Goal: Information Seeking & Learning: Learn about a topic

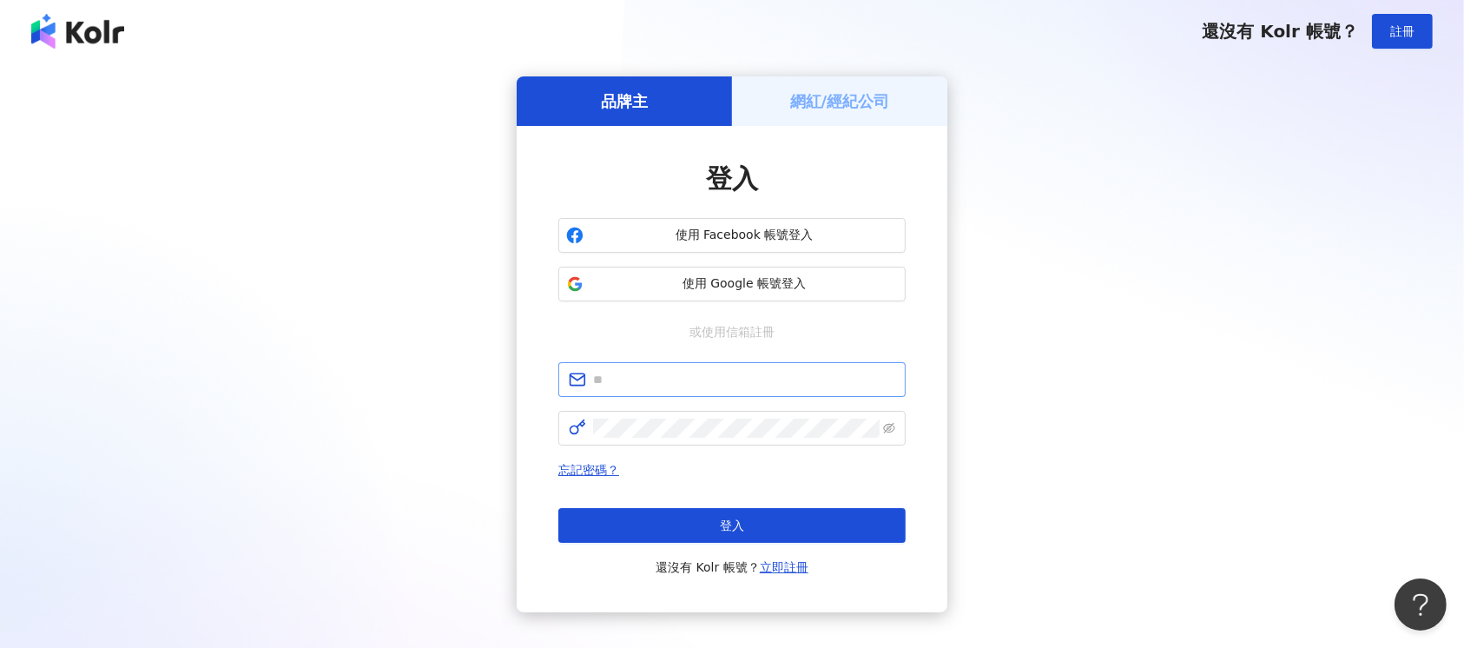
click at [668, 372] on input "text" at bounding box center [744, 379] width 302 height 19
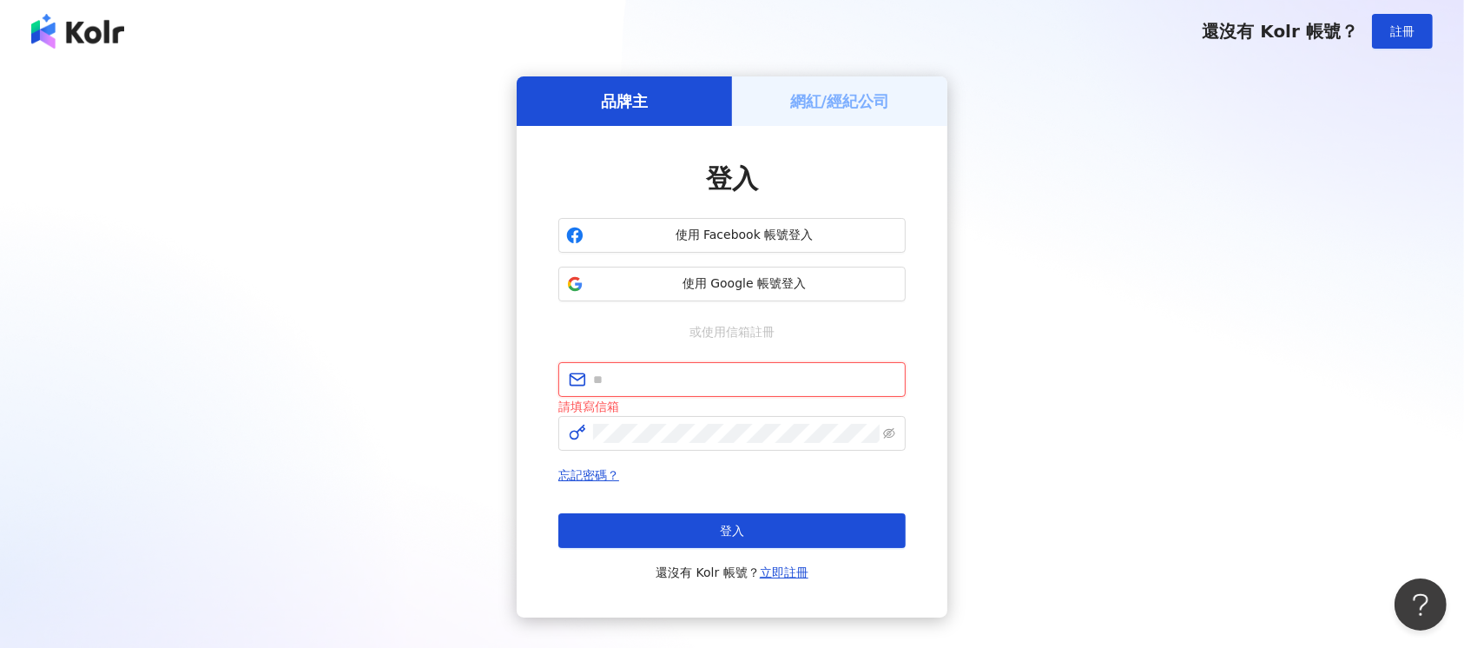
paste input "**********"
type input "**********"
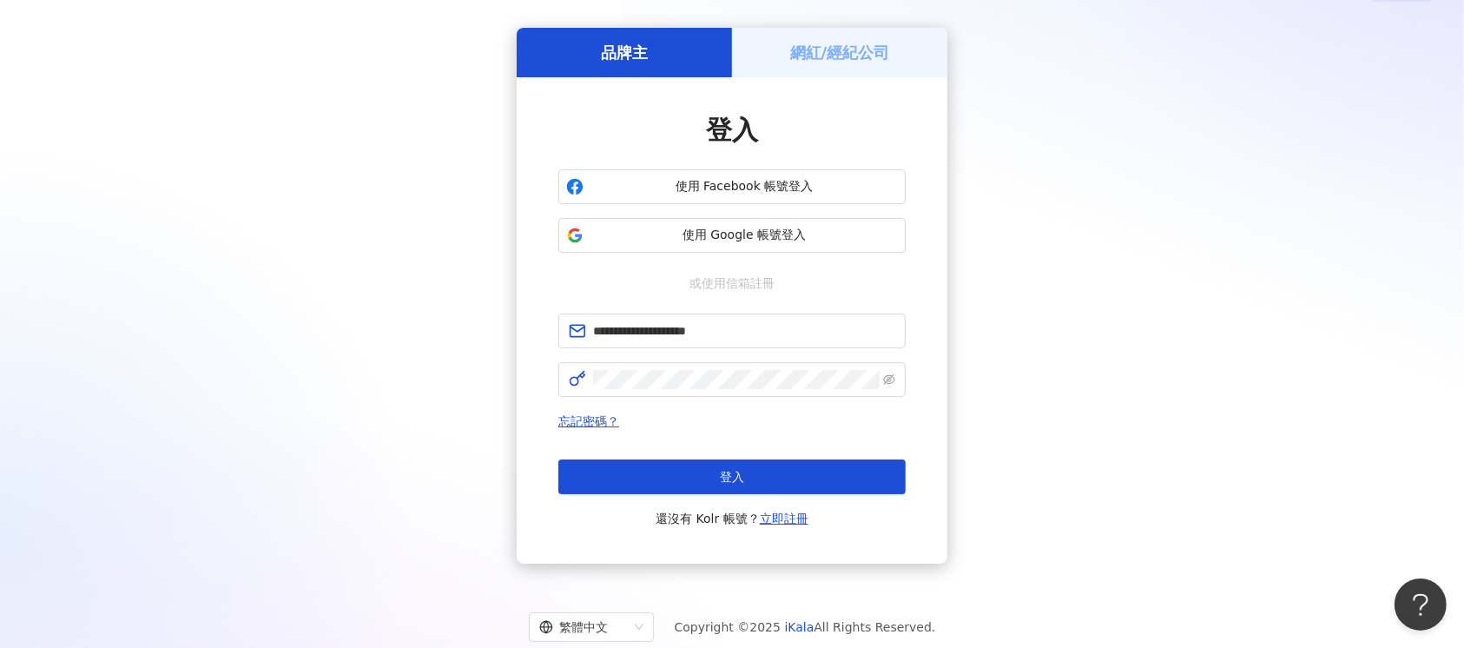
scroll to position [95, 0]
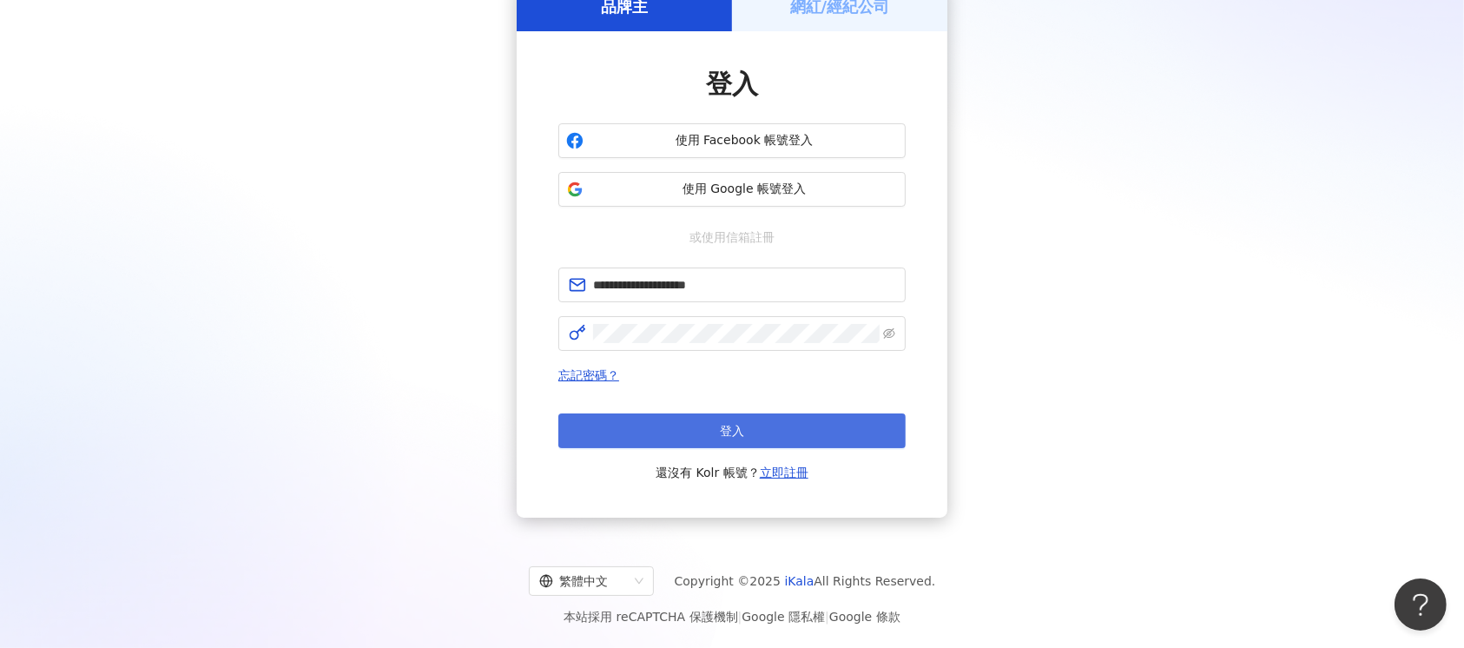
click at [687, 444] on button "登入" at bounding box center [731, 430] width 347 height 35
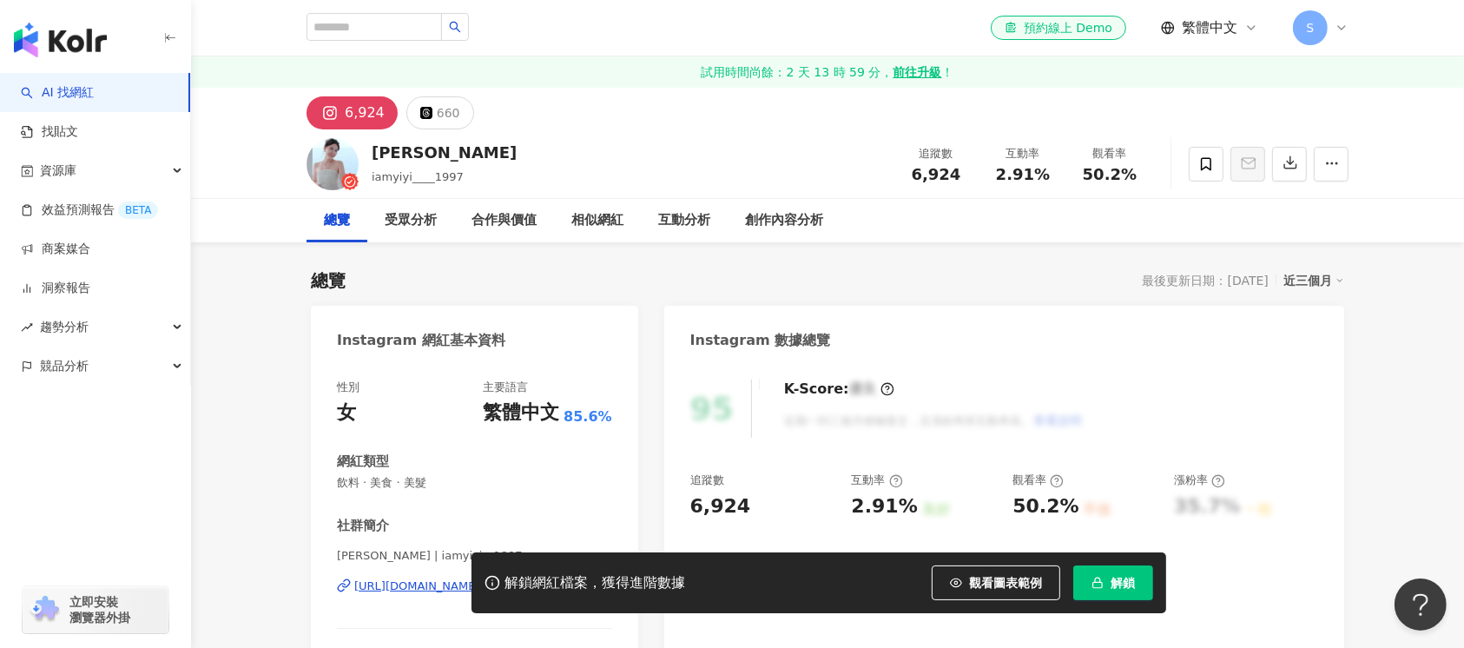
click at [59, 36] on img "button" at bounding box center [60, 40] width 93 height 35
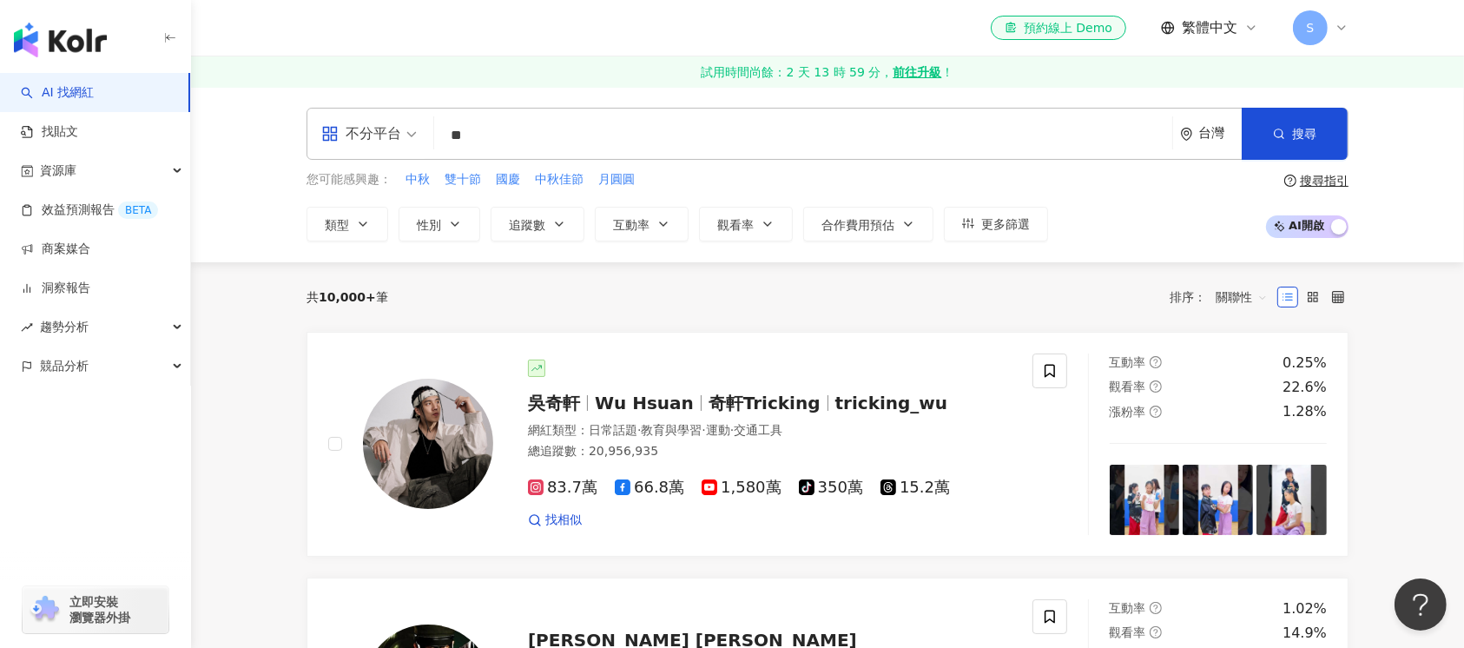
type input "*"
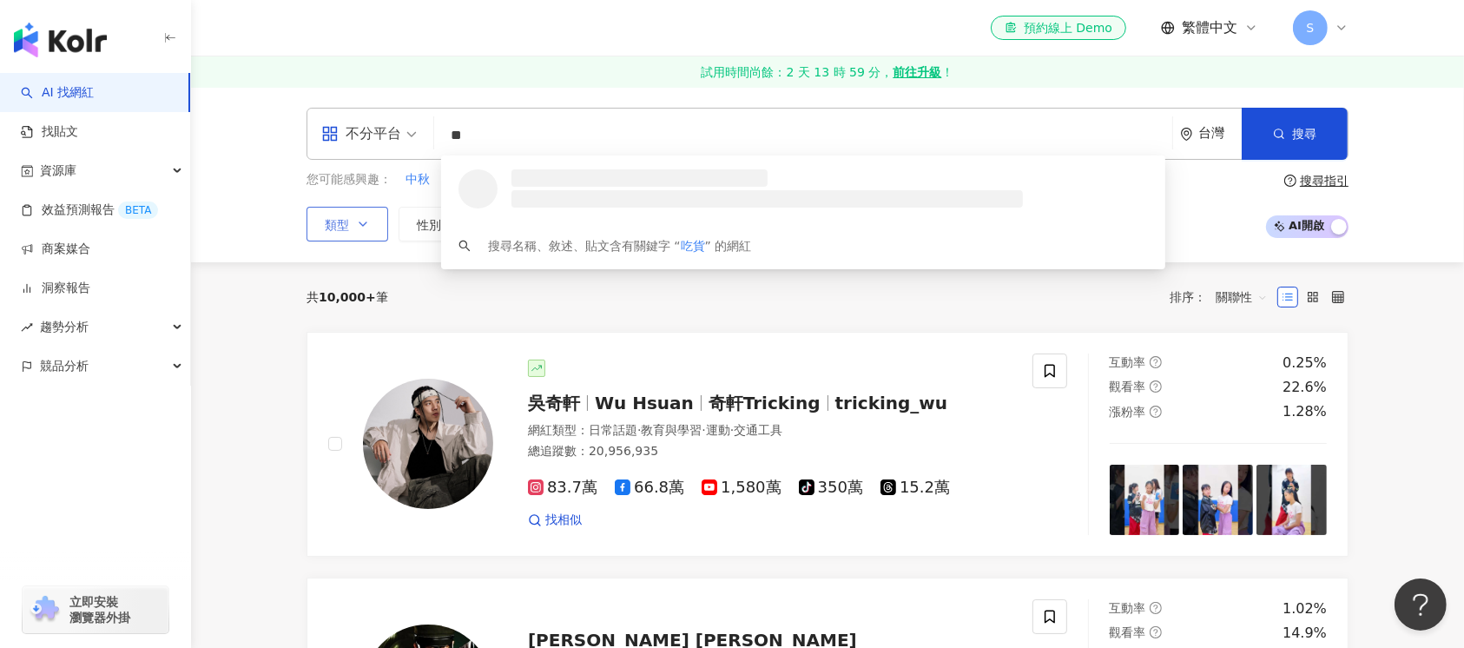
type input "**"
click at [378, 217] on button "類型" at bounding box center [347, 224] width 82 height 35
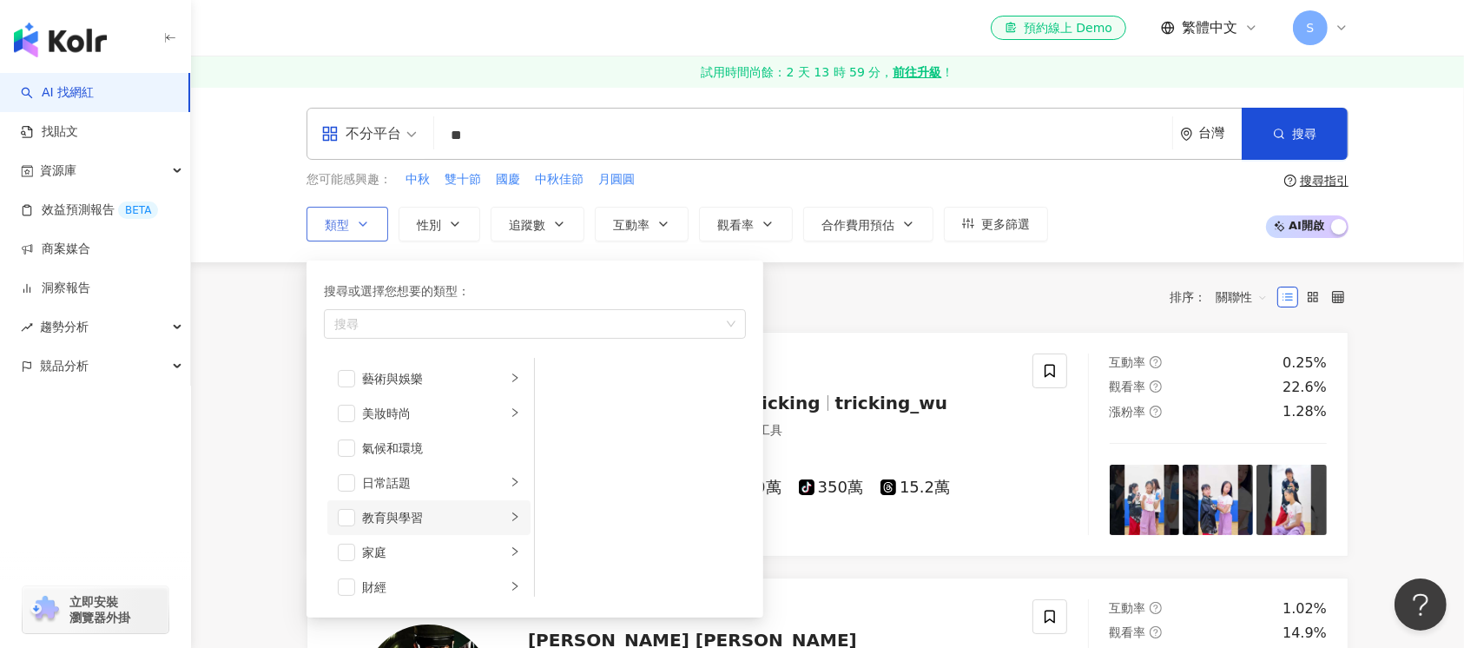
scroll to position [115, 0]
click at [349, 507] on span "button" at bounding box center [346, 505] width 17 height 17
click at [448, 323] on div "美食" at bounding box center [525, 323] width 397 height 17
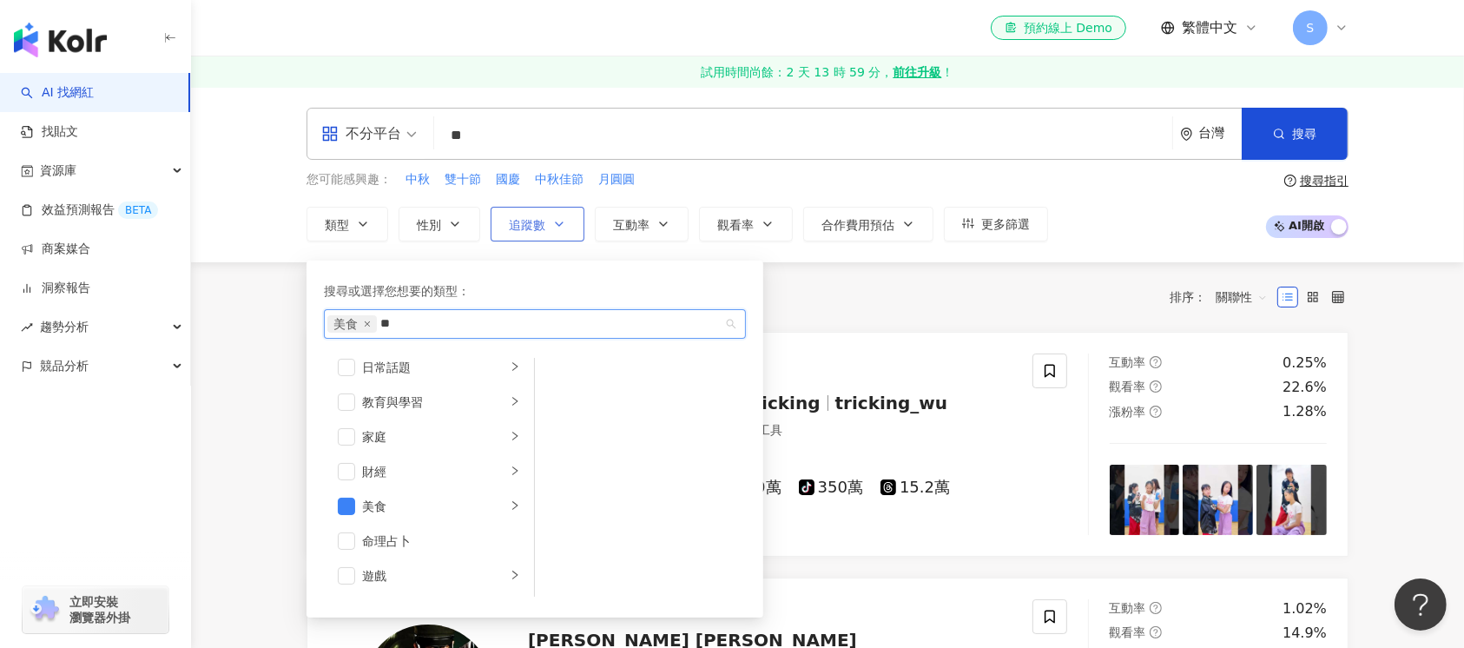
type input "**"
click at [563, 219] on icon "button" at bounding box center [559, 224] width 14 height 14
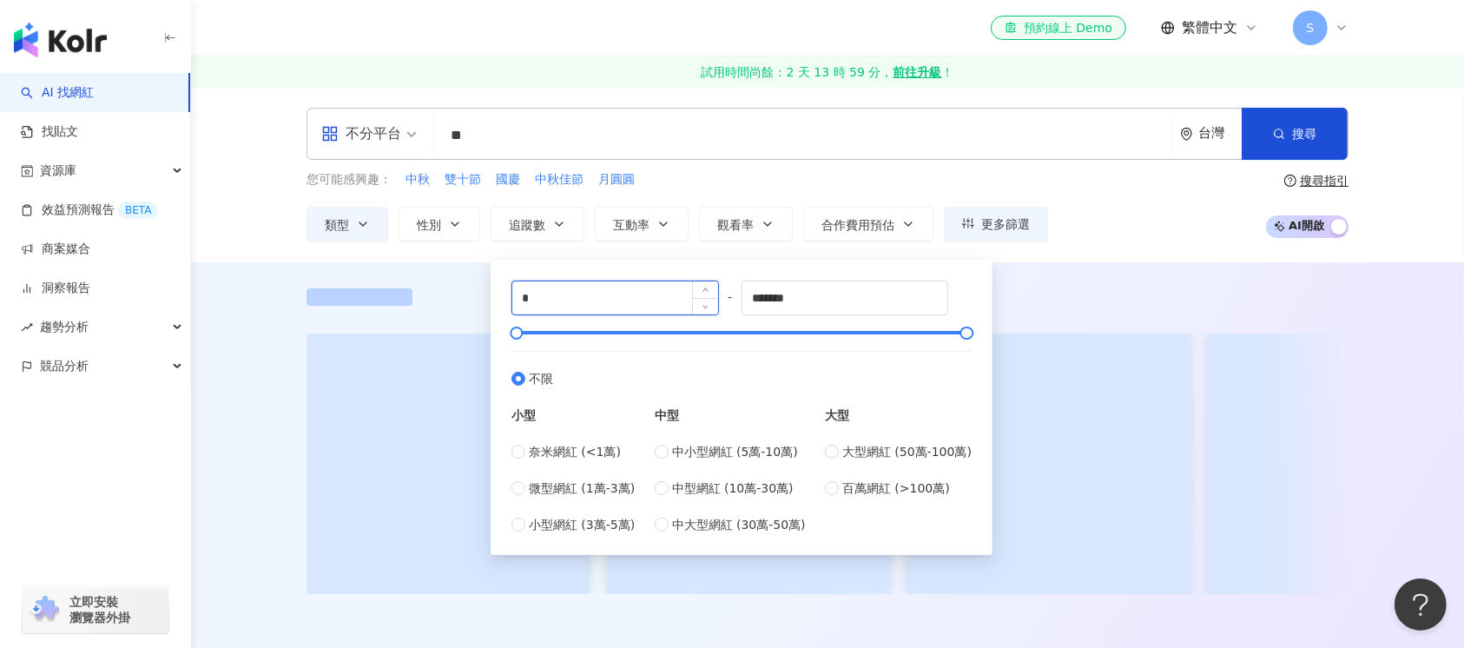
click at [573, 293] on input "*" at bounding box center [615, 297] width 206 height 33
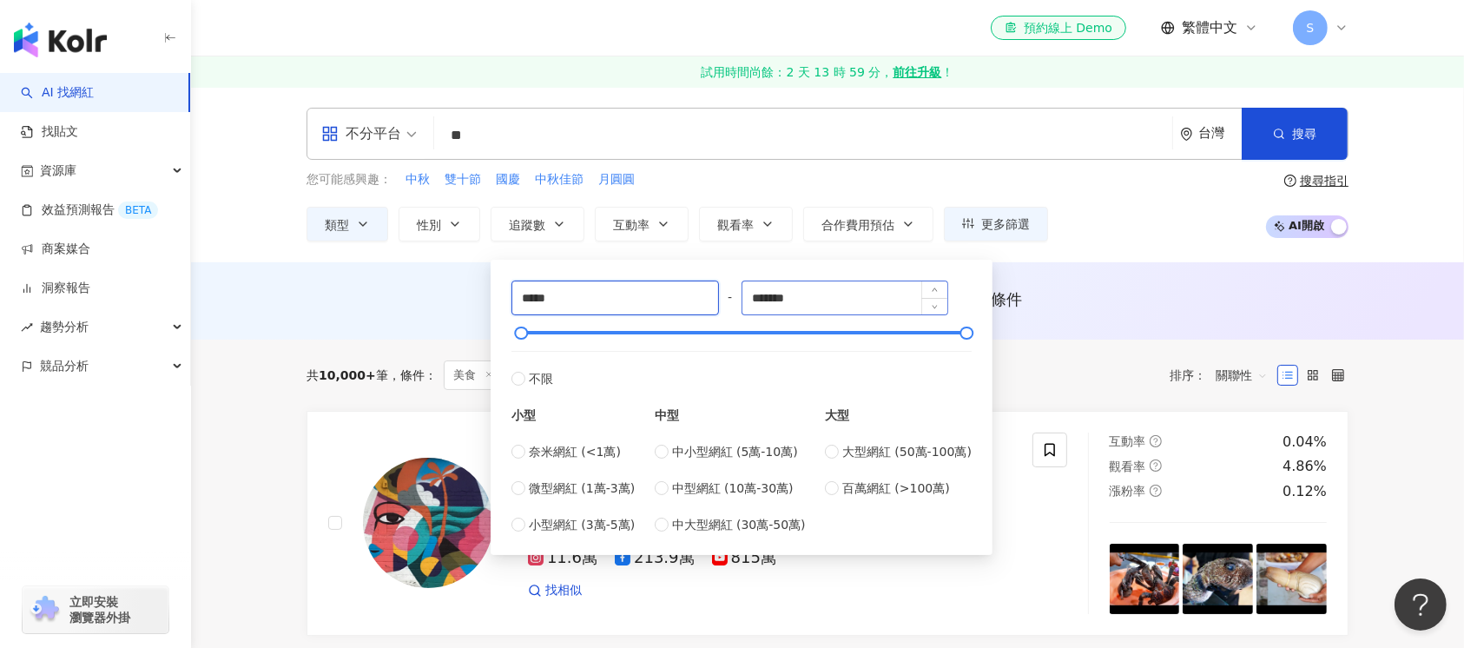
type input "*****"
drag, startPoint x: 844, startPoint y: 309, endPoint x: 476, endPoint y: 283, distance: 369.0
click at [505, 289] on div "***** - ******* 不限 小型 奈米網紅 (<1萬) 微型網紅 (1萬-3萬) 小型網紅 (3萬-5萬) 中型 中小型網紅 (5萬-10萬) 中型…" at bounding box center [741, 407] width 481 height 274
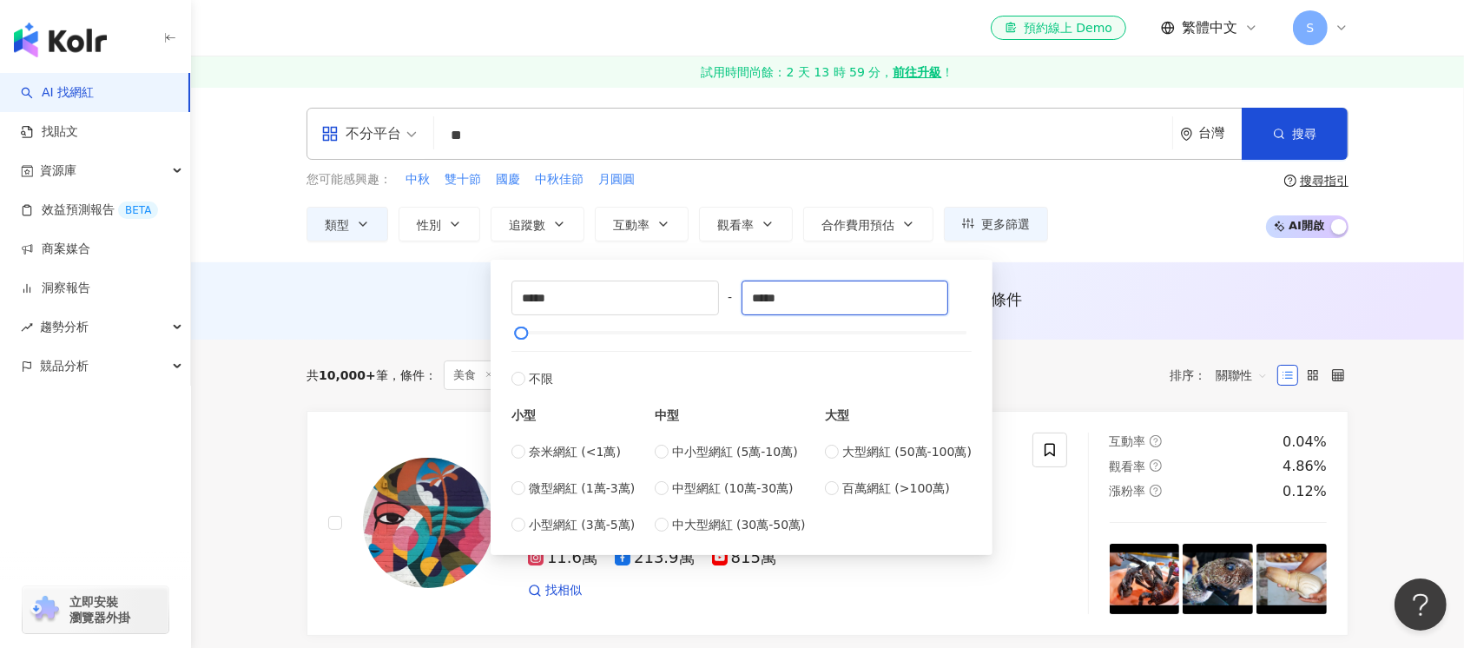
type input "*****"
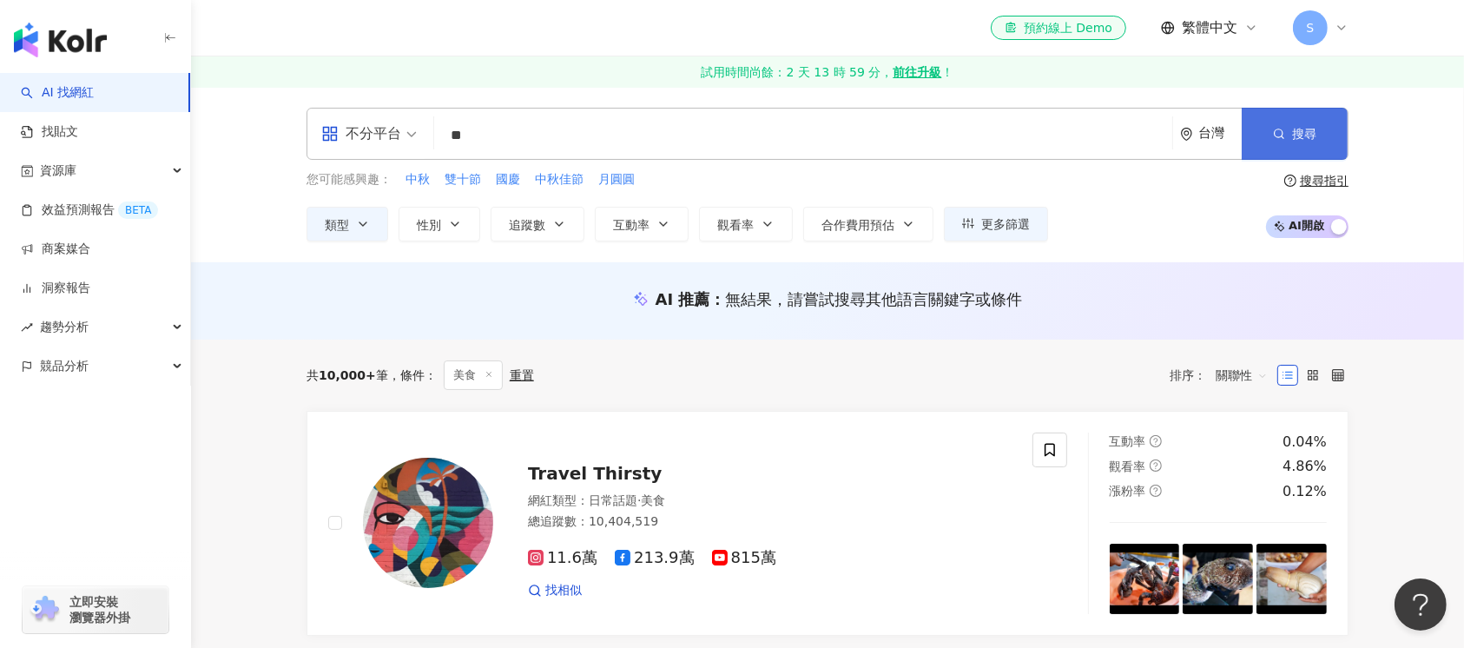
click at [808, 130] on span "搜尋" at bounding box center [1304, 134] width 24 height 14
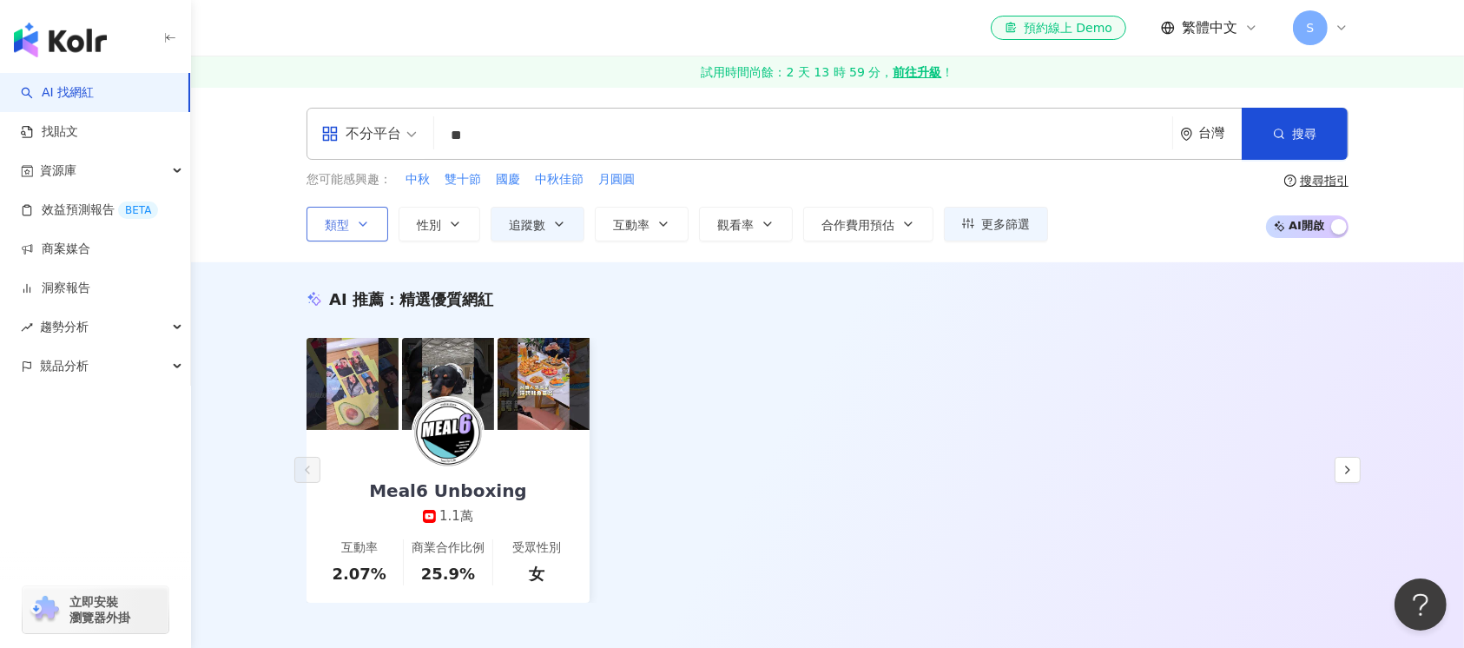
click at [368, 221] on icon "button" at bounding box center [363, 224] width 14 height 14
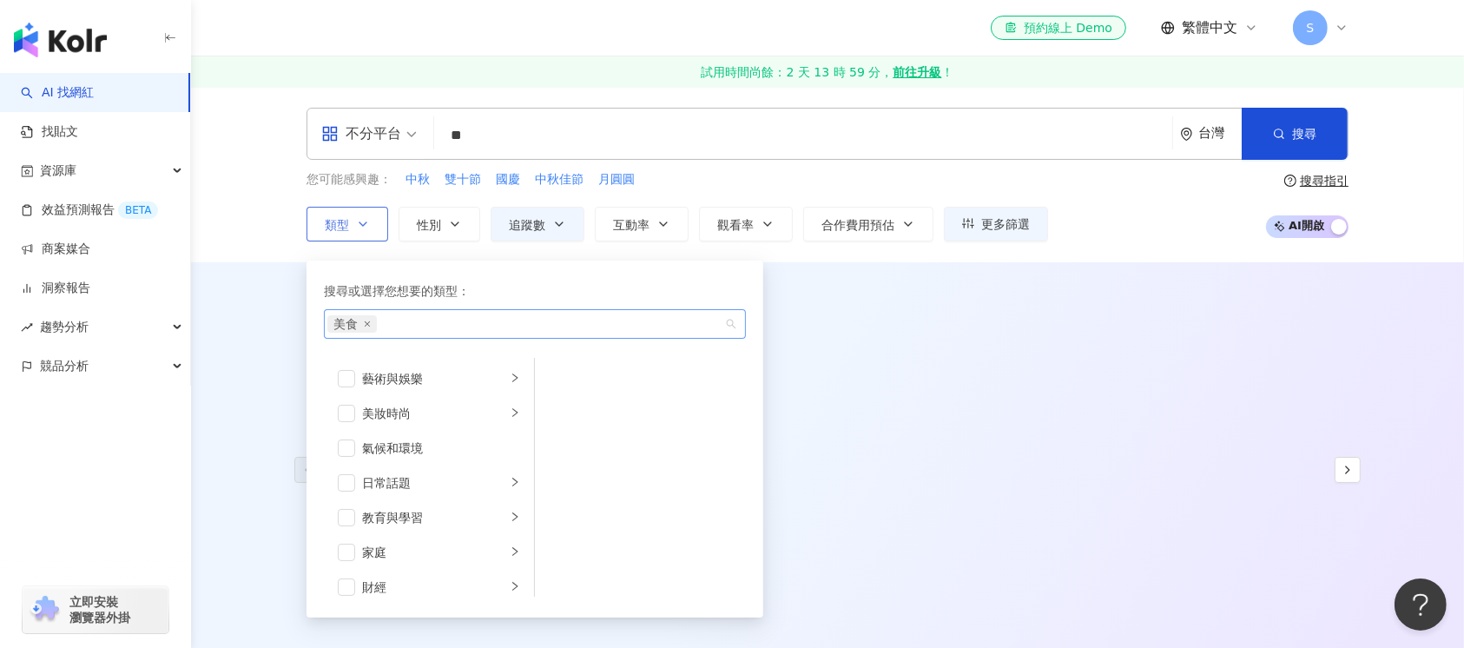
click at [439, 332] on div "美食" at bounding box center [535, 324] width 422 height 30
type input "**"
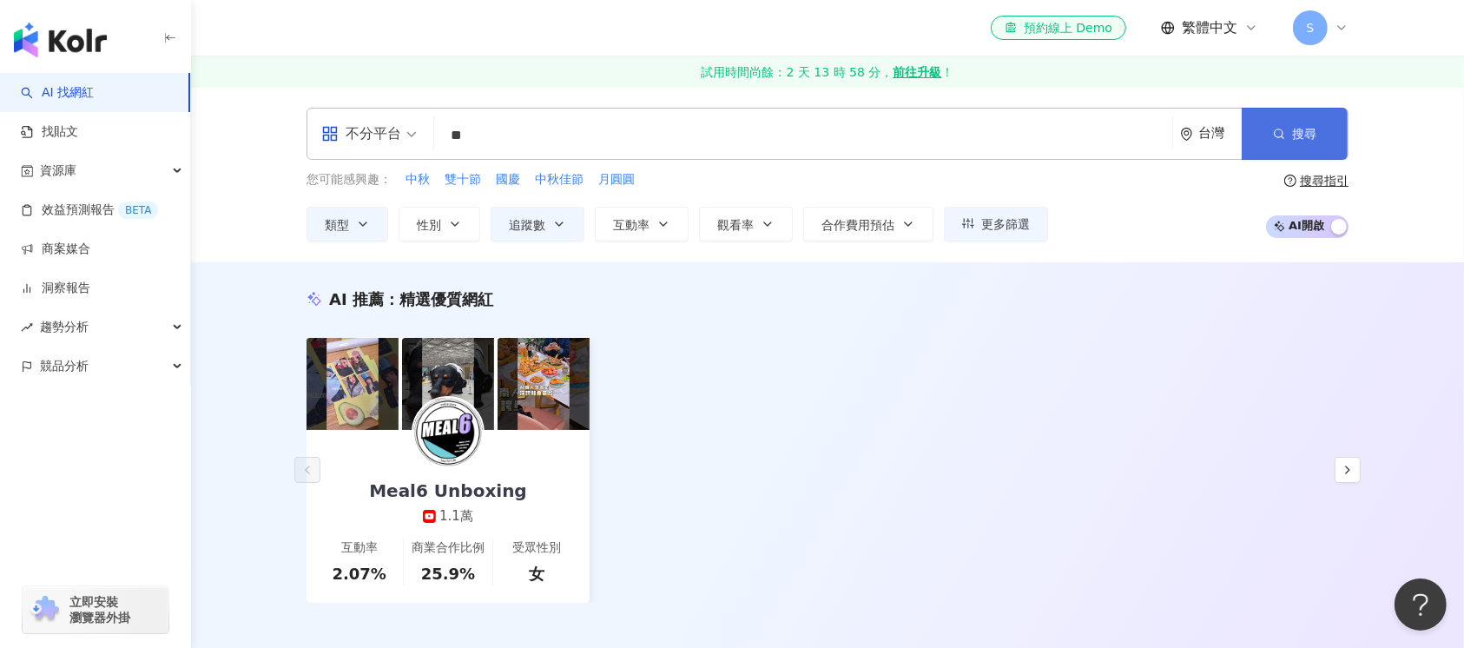
click at [808, 128] on button "搜尋" at bounding box center [1294, 134] width 106 height 52
click at [360, 214] on button "類型" at bounding box center [347, 224] width 82 height 35
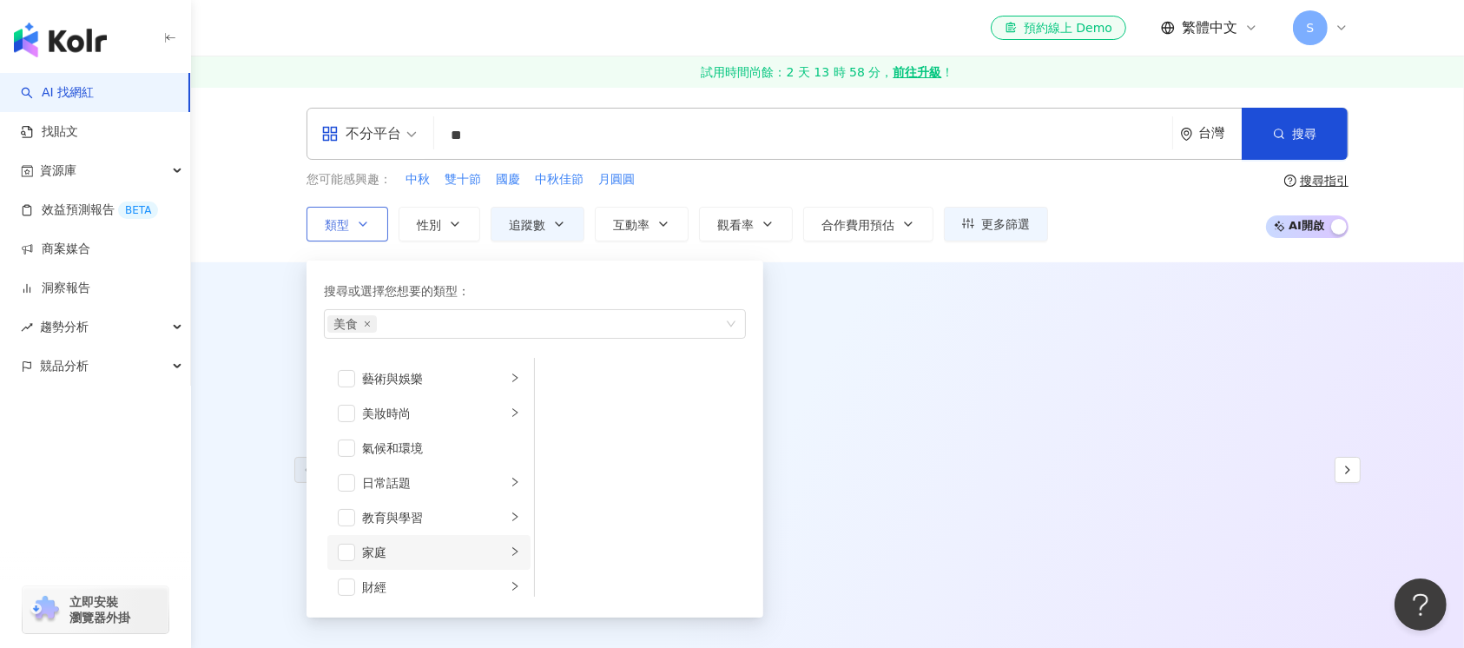
scroll to position [115, 0]
click at [438, 318] on div "美食" at bounding box center [525, 323] width 397 height 17
click at [439, 322] on div "美食" at bounding box center [525, 323] width 397 height 17
type input "**"
click at [439, 323] on div "美食" at bounding box center [525, 323] width 397 height 17
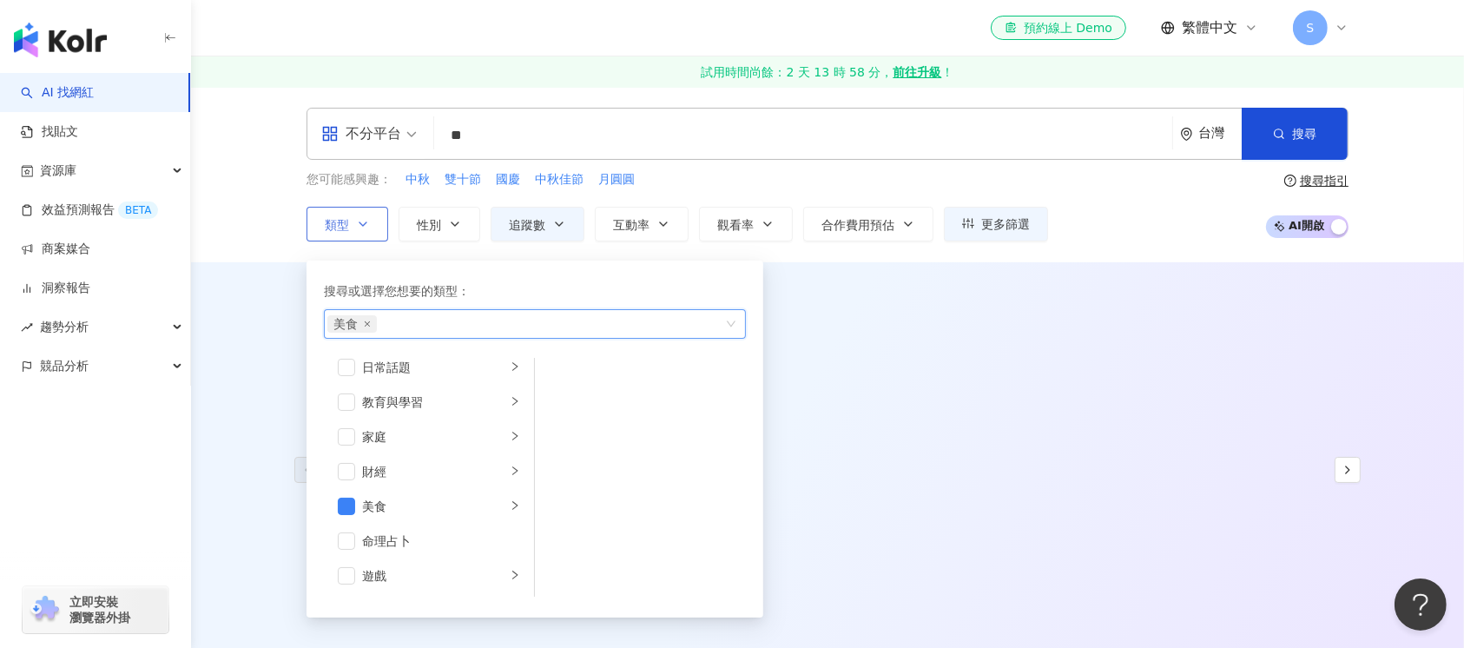
click at [400, 319] on div "美食" at bounding box center [525, 323] width 397 height 17
type input "**"
click at [729, 321] on div "美食" at bounding box center [535, 324] width 422 height 30
click at [602, 326] on div "美食" at bounding box center [525, 323] width 397 height 17
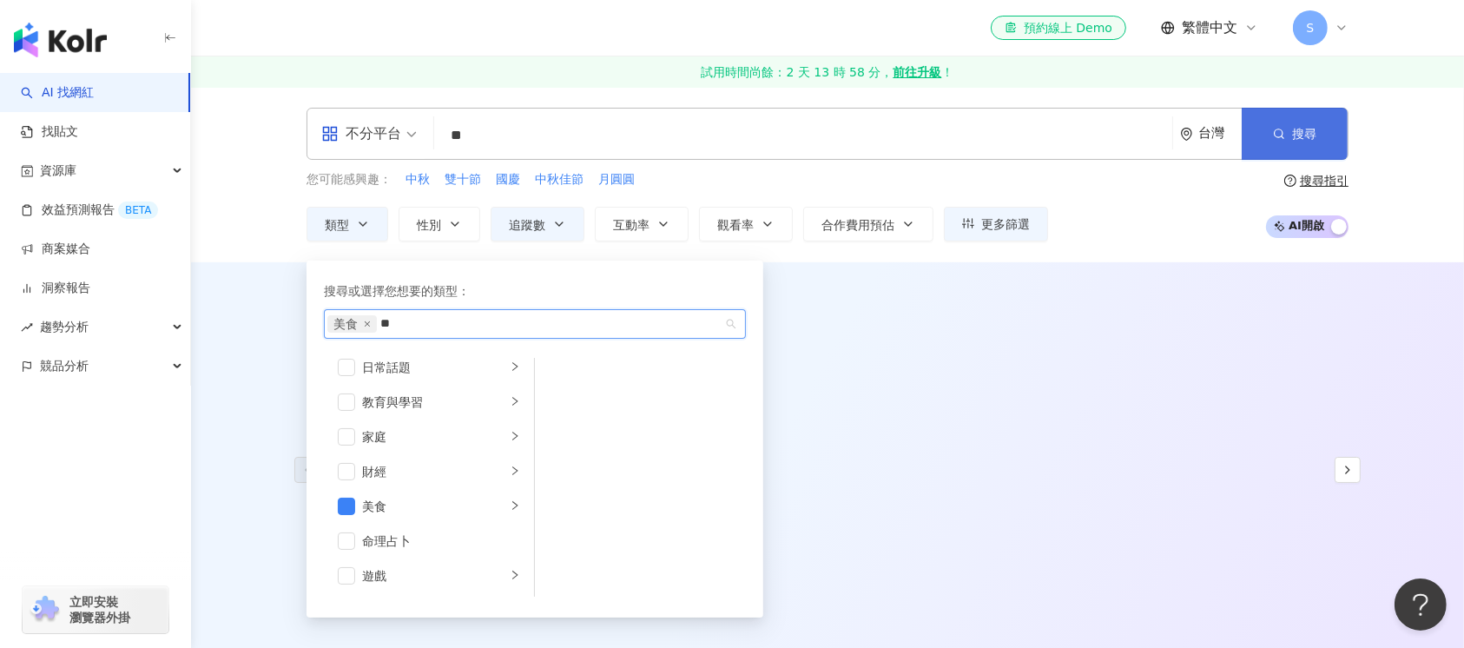
type input "**"
click at [808, 138] on icon "button" at bounding box center [1279, 134] width 12 height 12
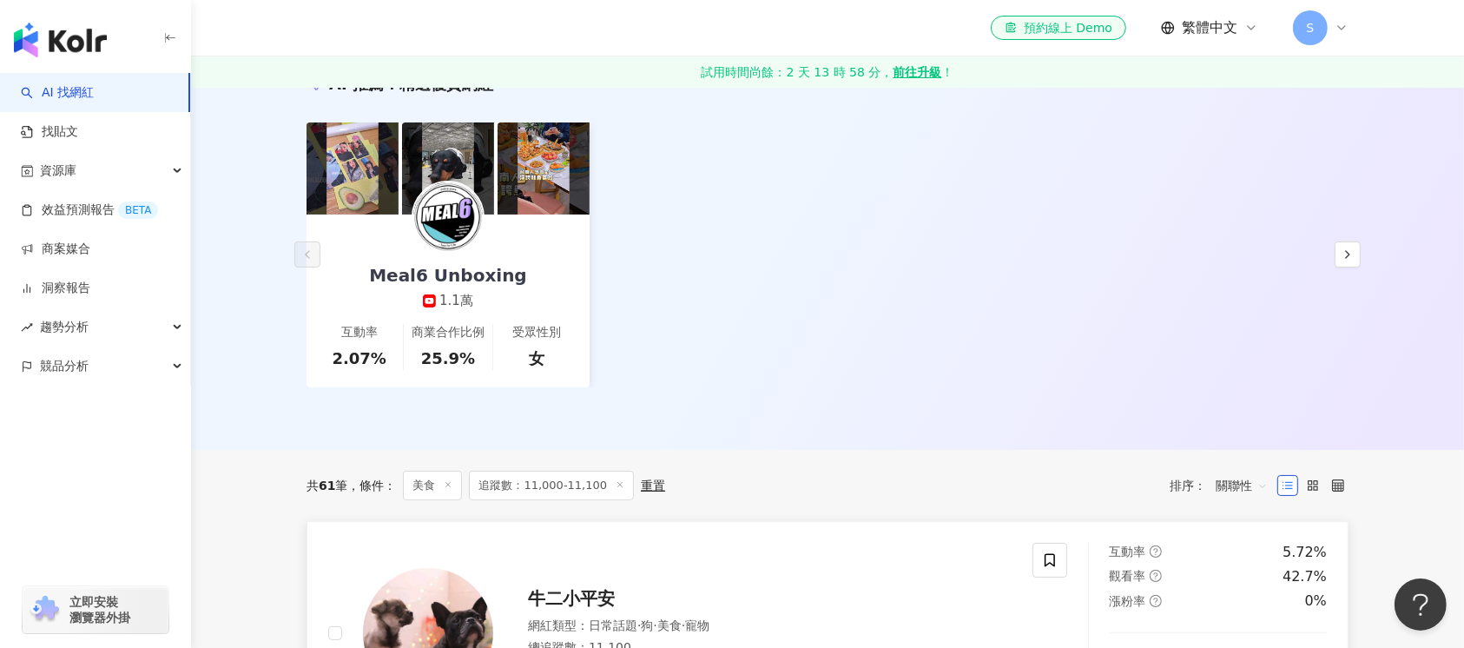
scroll to position [347, 0]
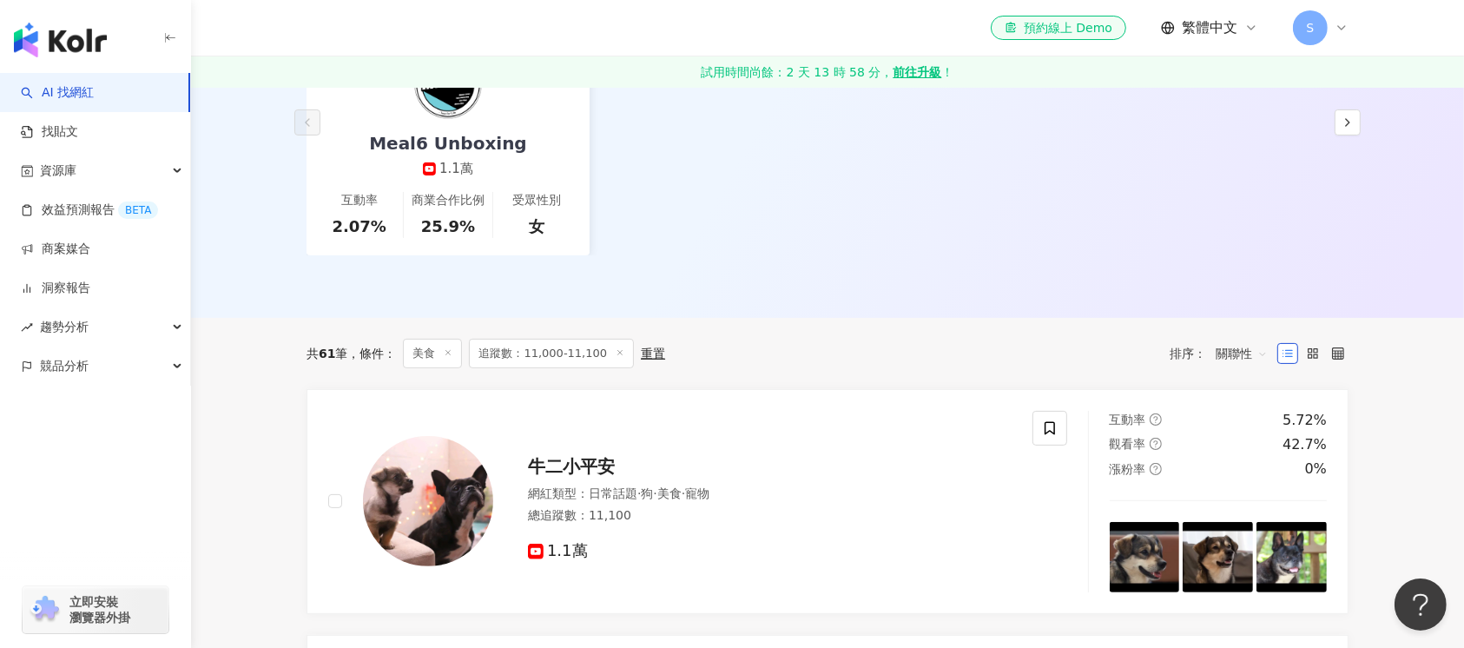
click at [754, 361] on div "共 61 筆 條件 ： 美食 追蹤數：11,000-11,100 重置 排序： 關聯性" at bounding box center [827, 354] width 1042 height 30
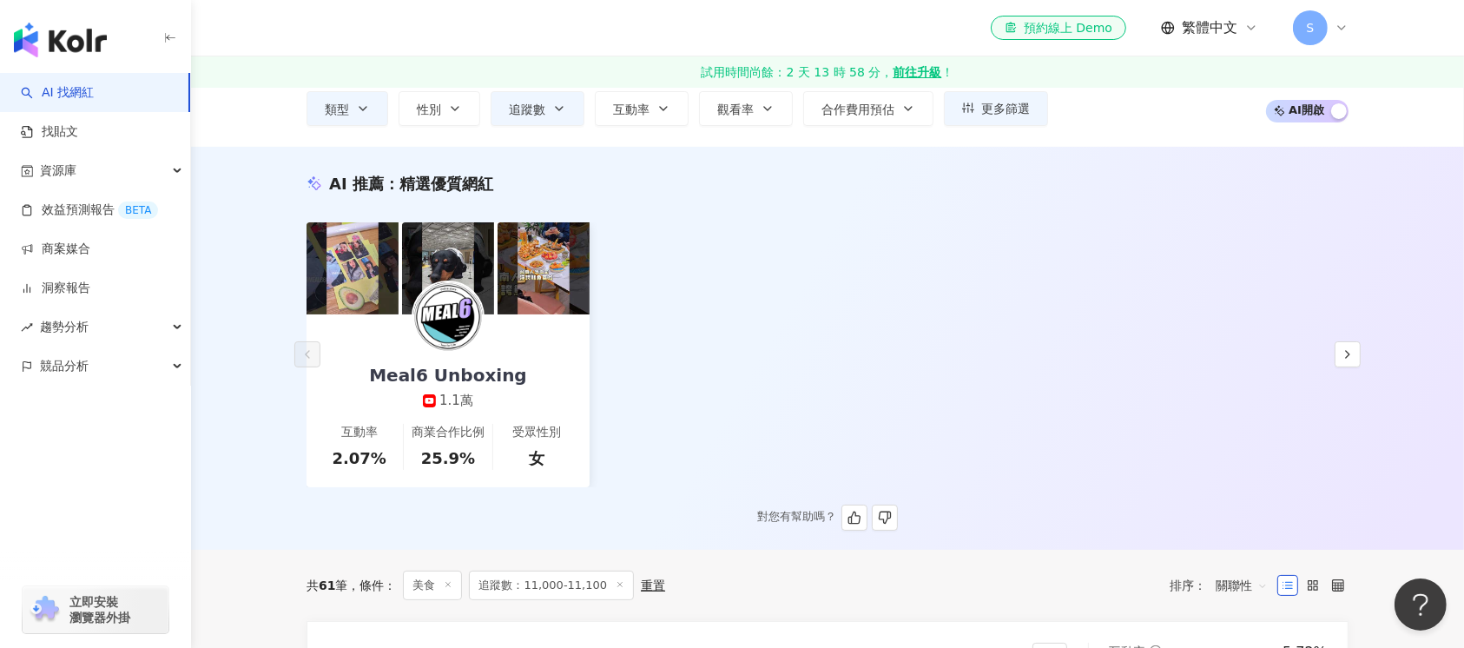
scroll to position [0, 0]
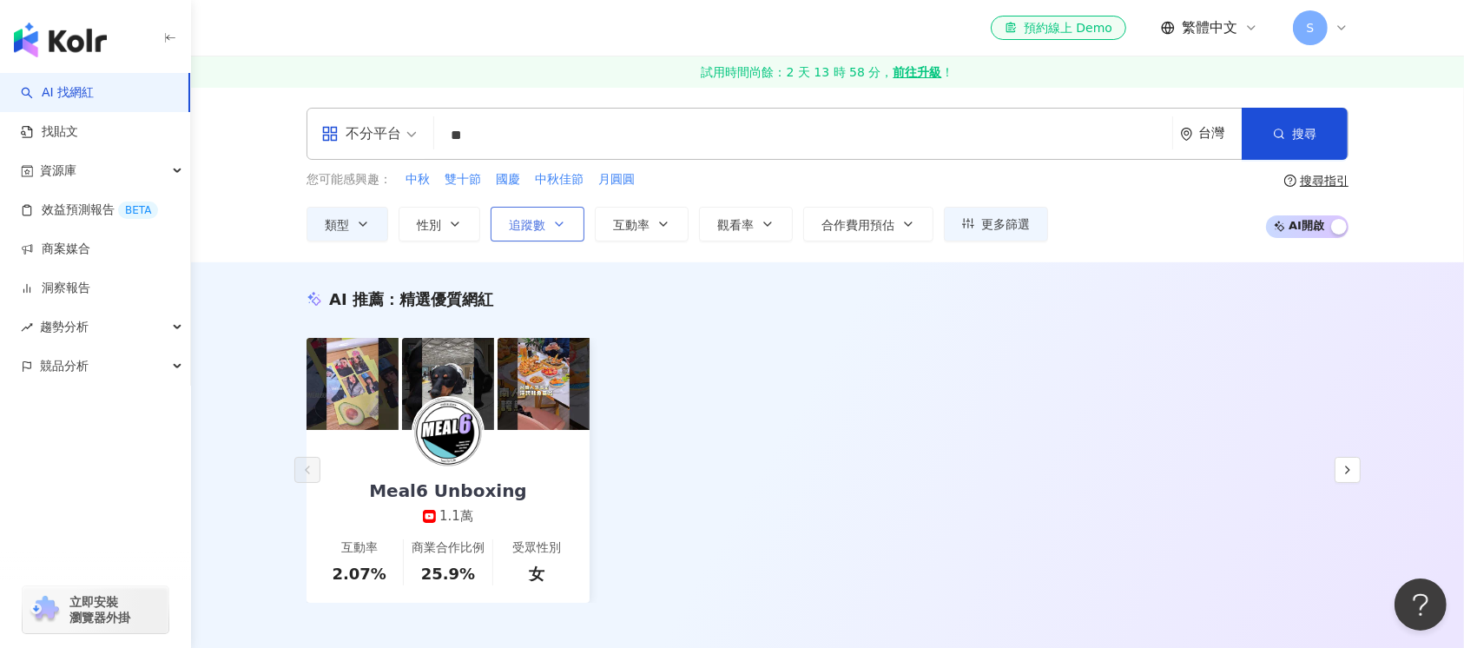
click at [556, 219] on icon "button" at bounding box center [559, 224] width 14 height 14
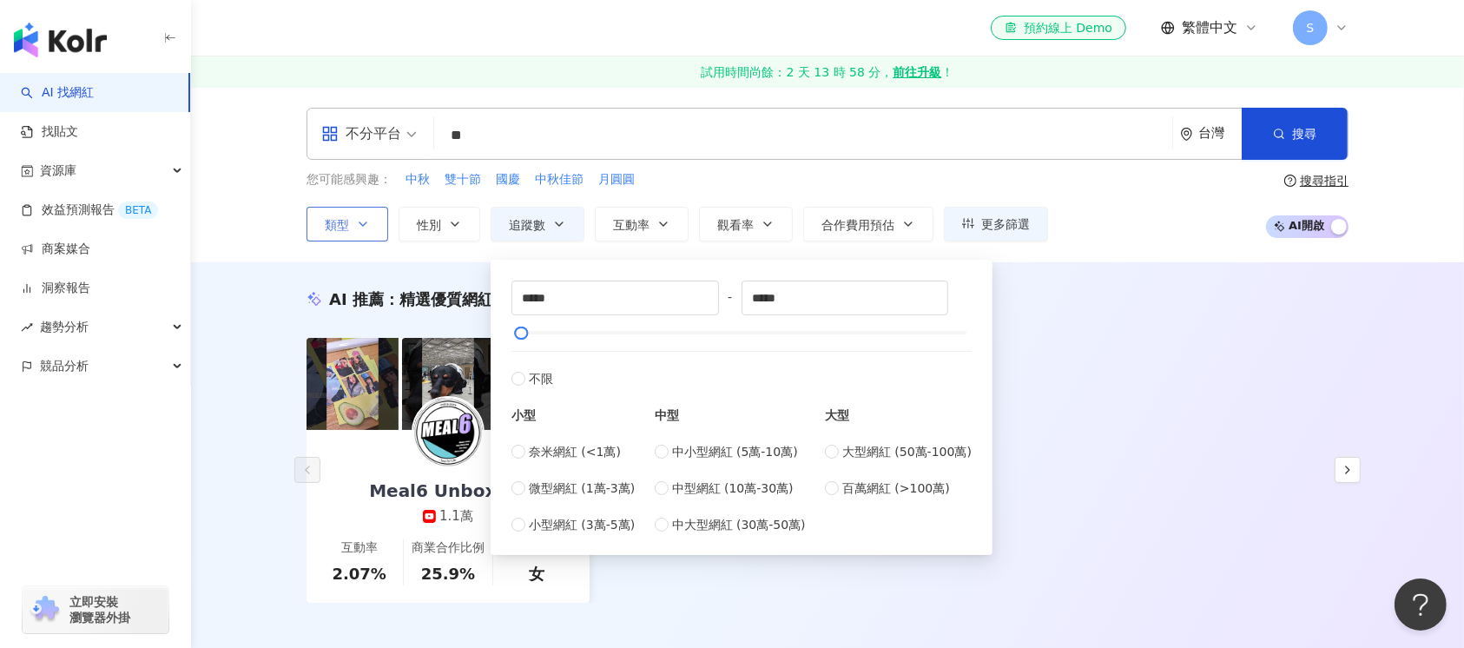
click at [373, 220] on button "類型" at bounding box center [347, 224] width 82 height 35
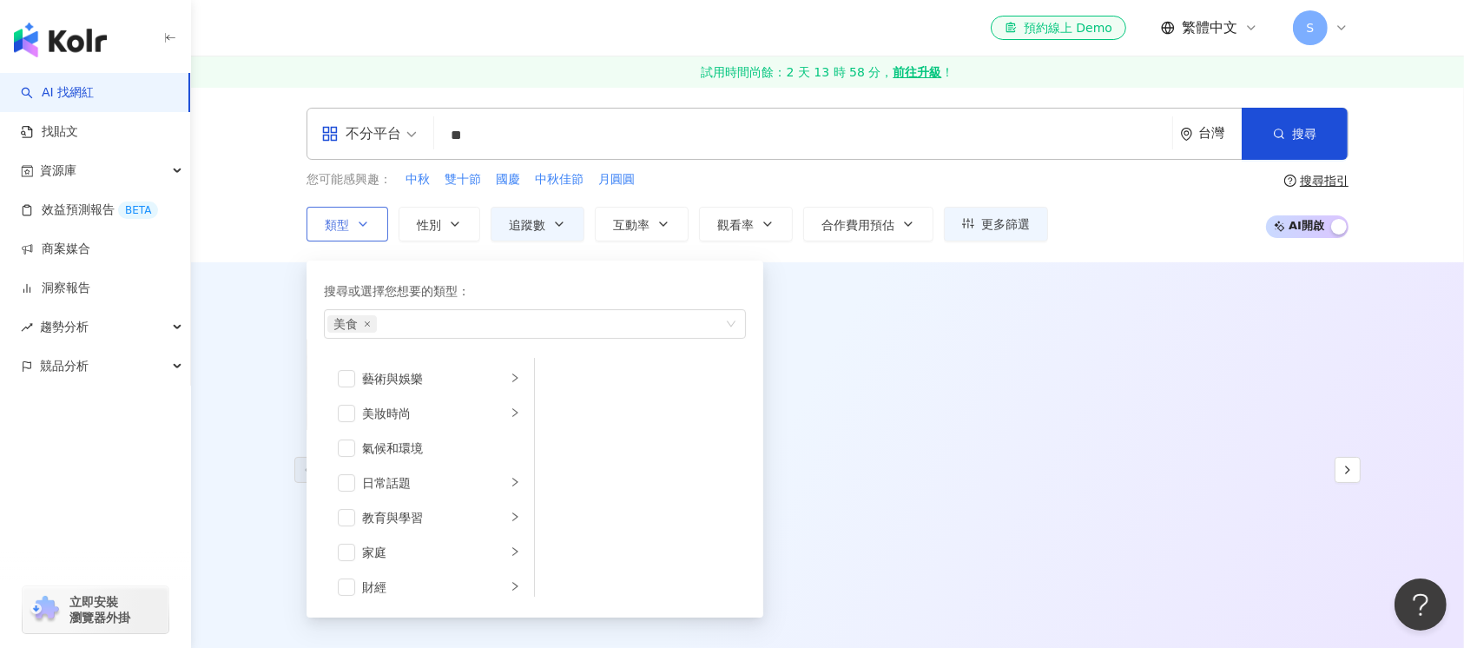
click at [361, 227] on icon "button" at bounding box center [363, 224] width 14 height 14
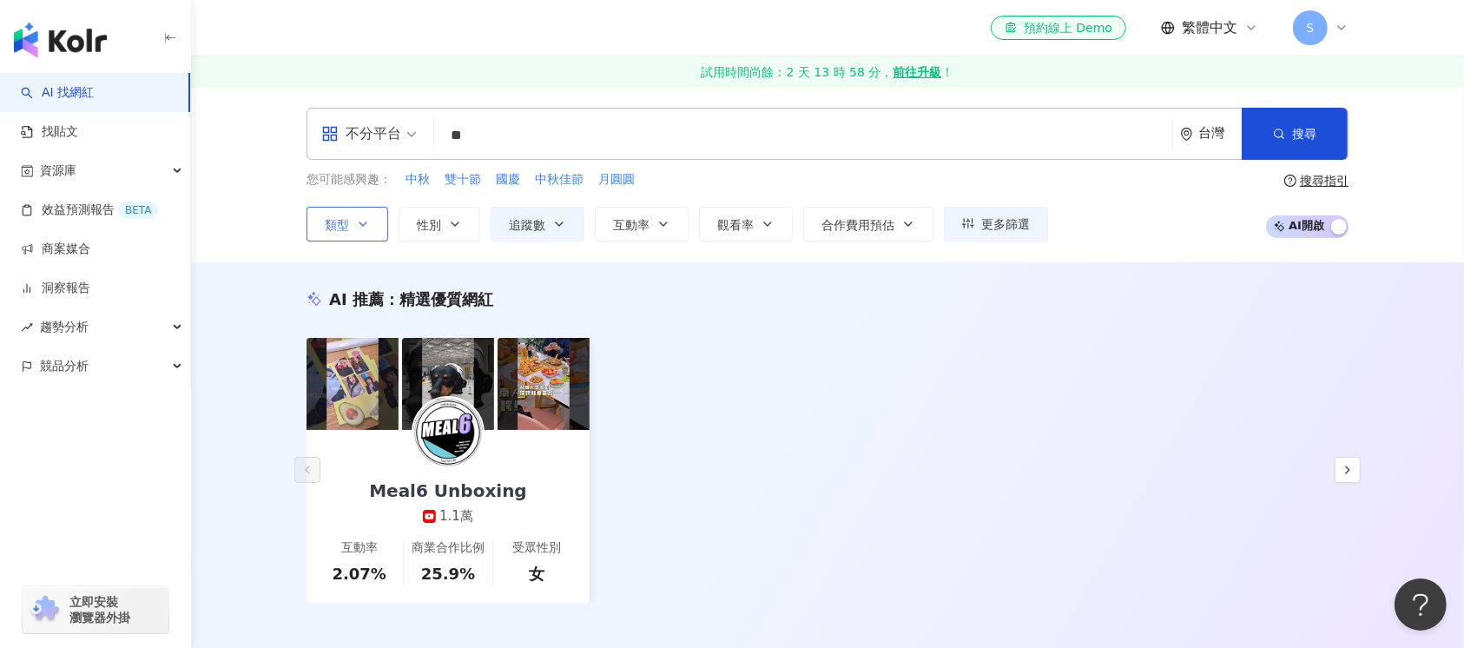
click at [361, 227] on icon "button" at bounding box center [363, 224] width 14 height 14
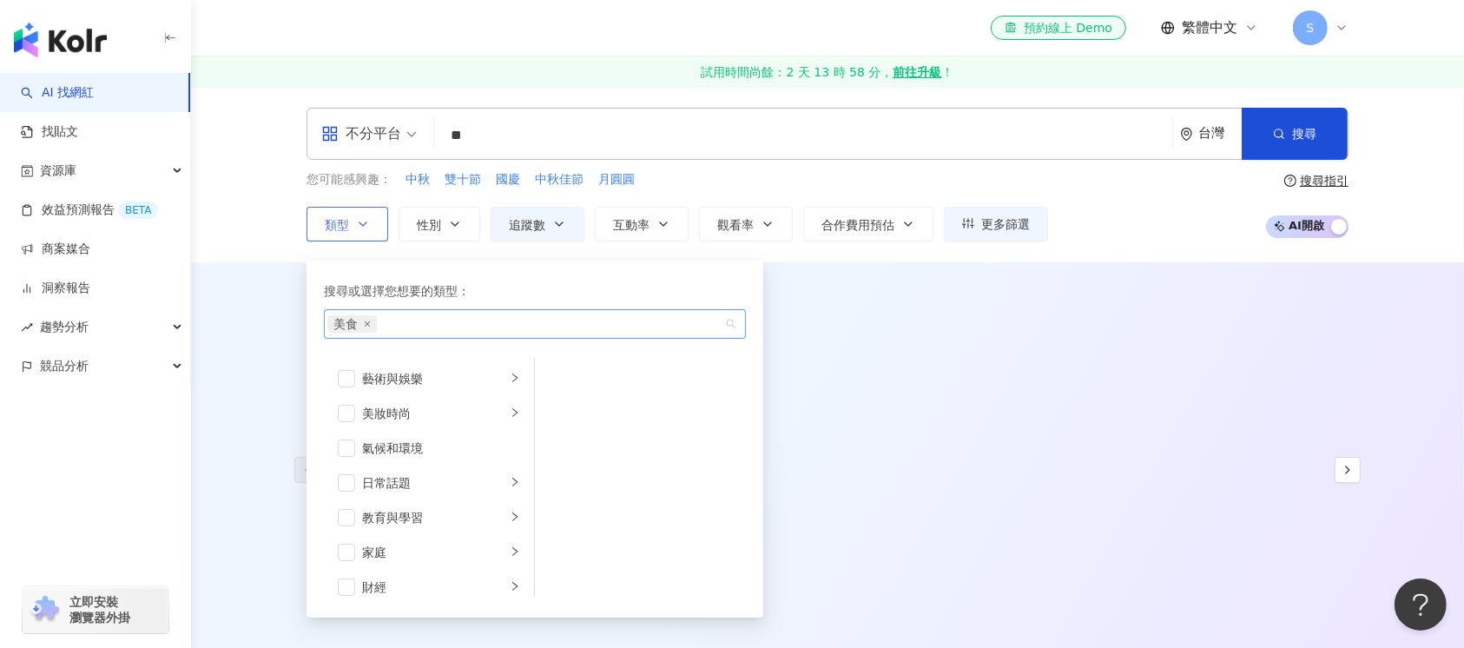
click at [400, 326] on div "美食" at bounding box center [525, 323] width 397 height 17
type input "**"
click at [808, 118] on button "搜尋" at bounding box center [1294, 134] width 106 height 52
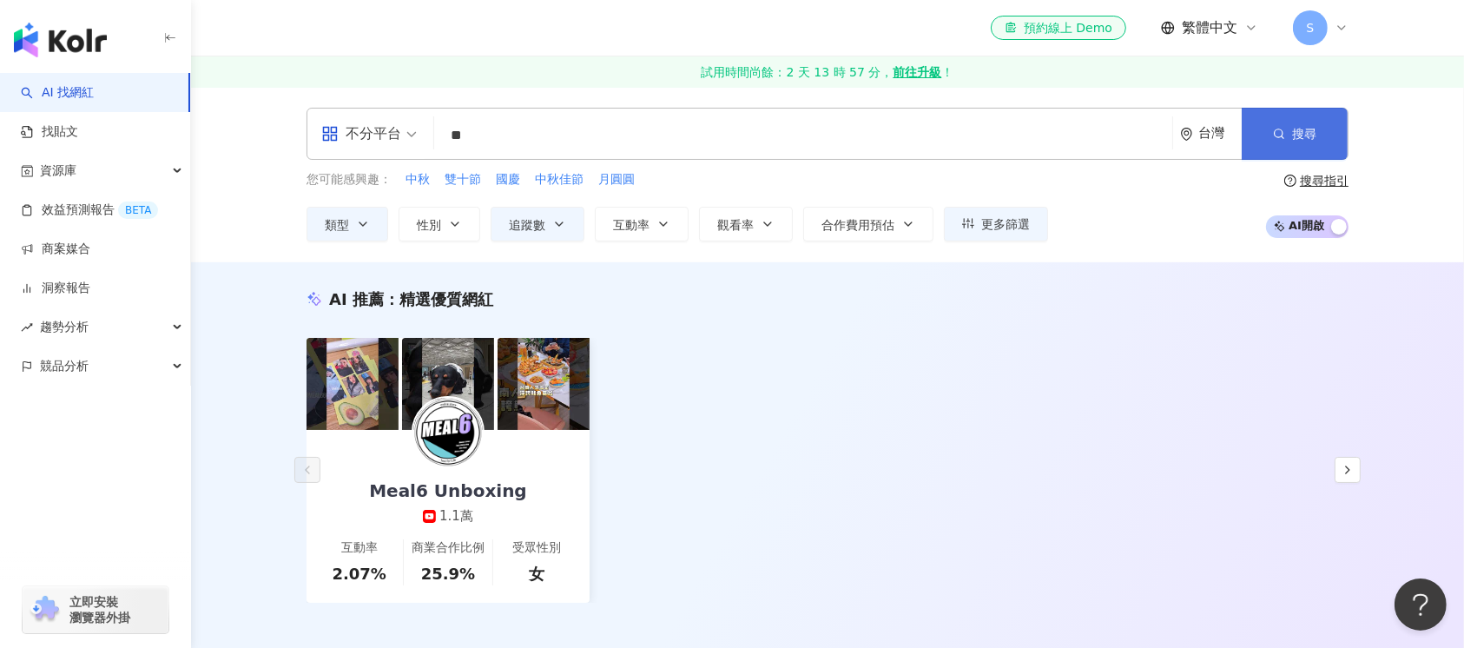
click at [808, 130] on span "搜尋" at bounding box center [1304, 134] width 24 height 14
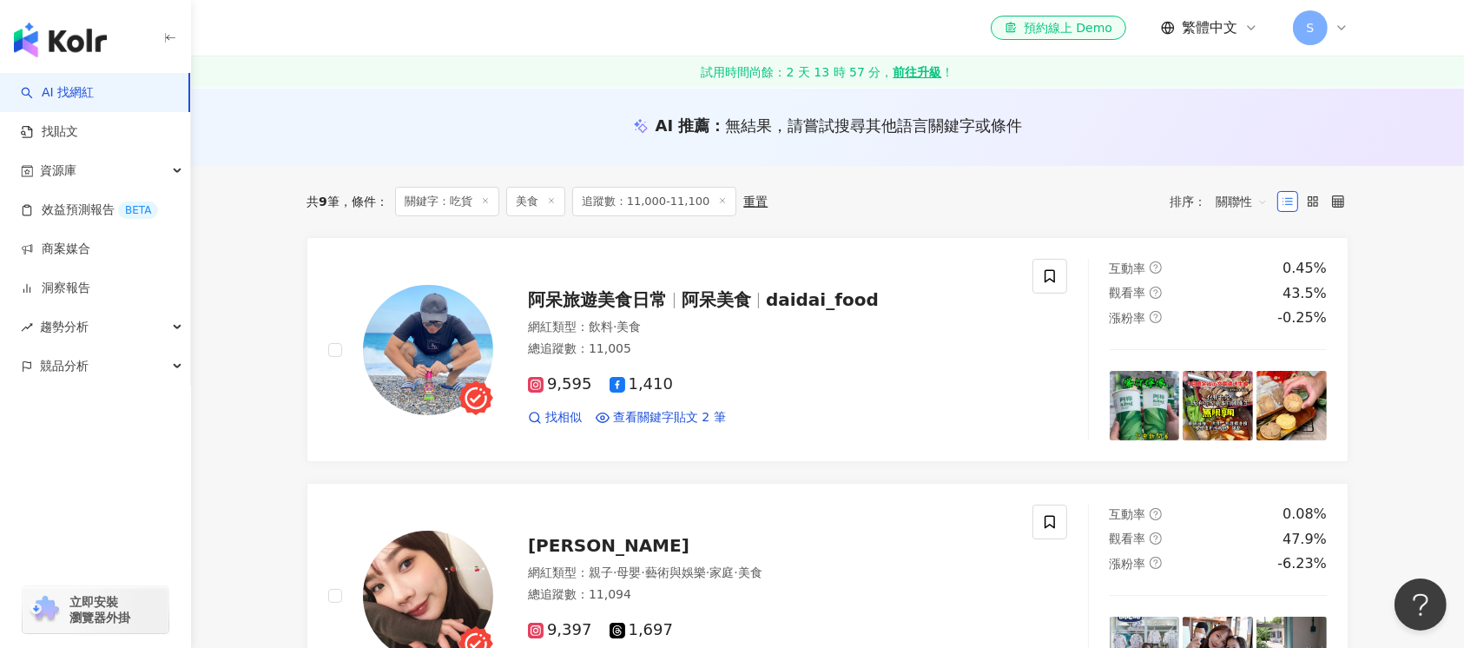
scroll to position [115, 0]
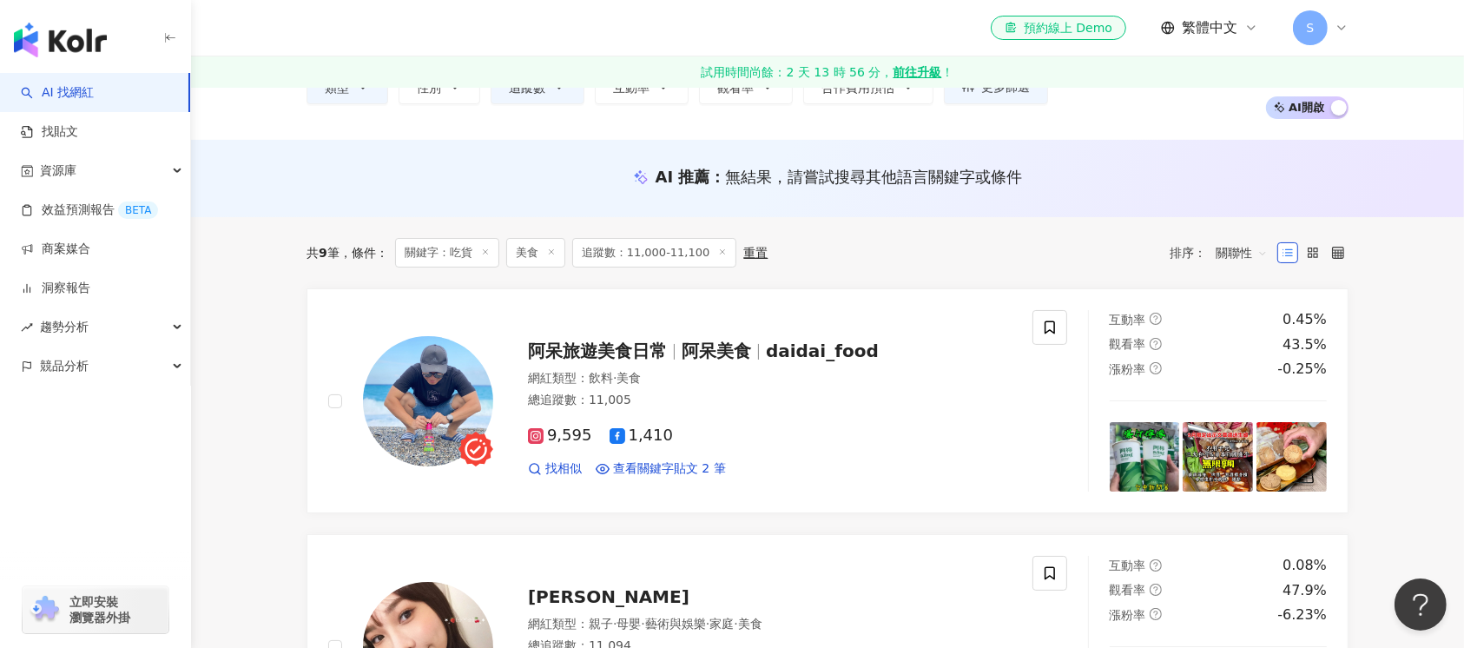
click at [322, 32] on div "el-icon-cs 預約線上 Demo 繁體中文 S" at bounding box center [827, 28] width 1042 height 56
click at [808, 31] on icon at bounding box center [1341, 28] width 14 height 14
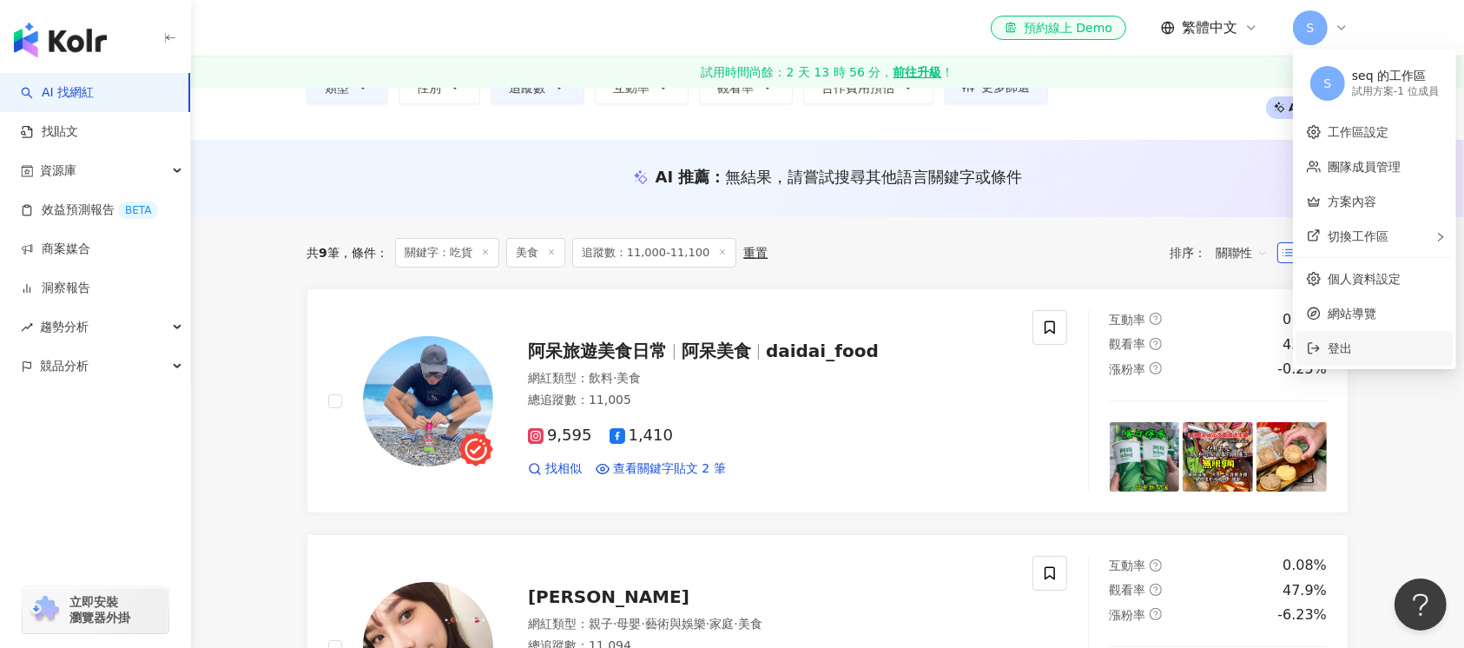
click at [808, 344] on span "登出" at bounding box center [1339, 348] width 24 height 14
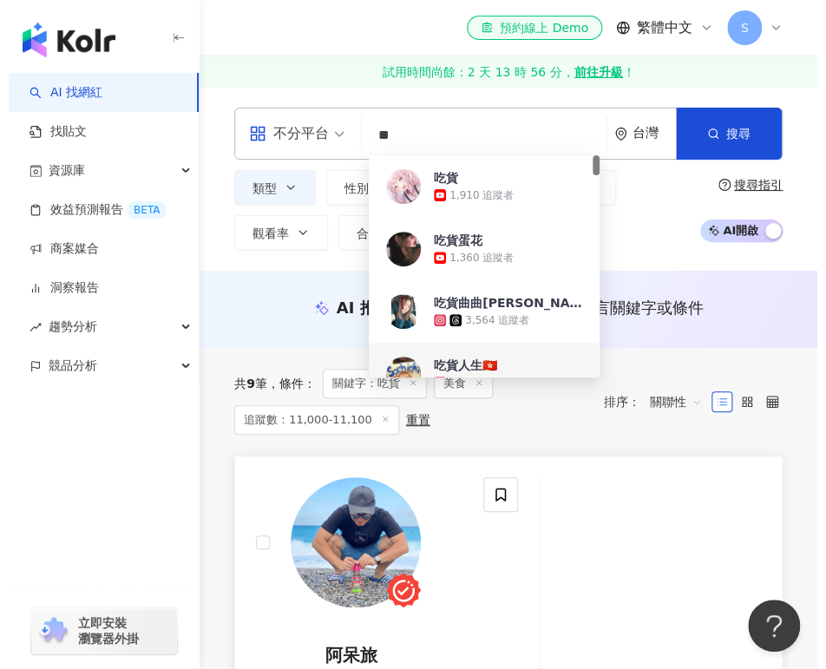
scroll to position [115, 0]
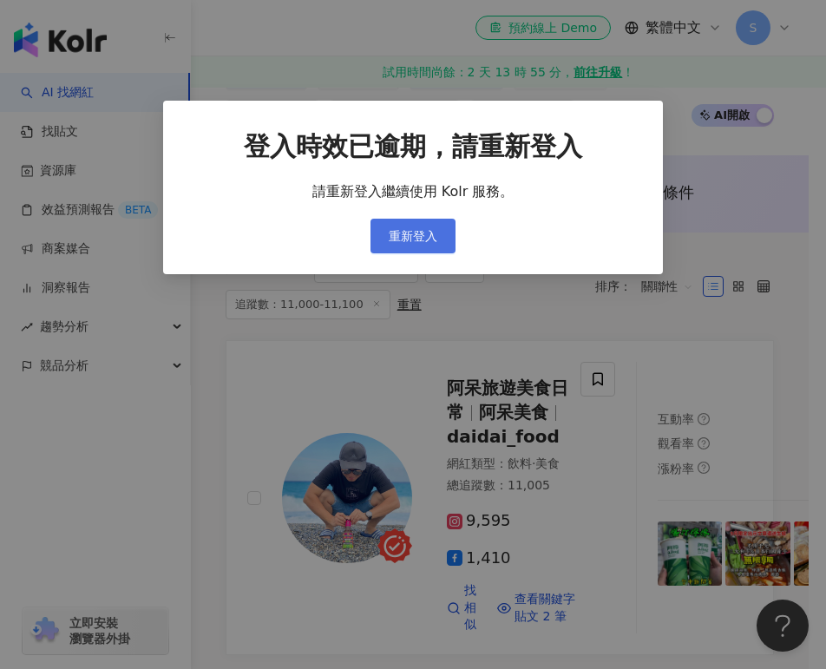
click at [438, 242] on button "重新登入" at bounding box center [413, 236] width 85 height 35
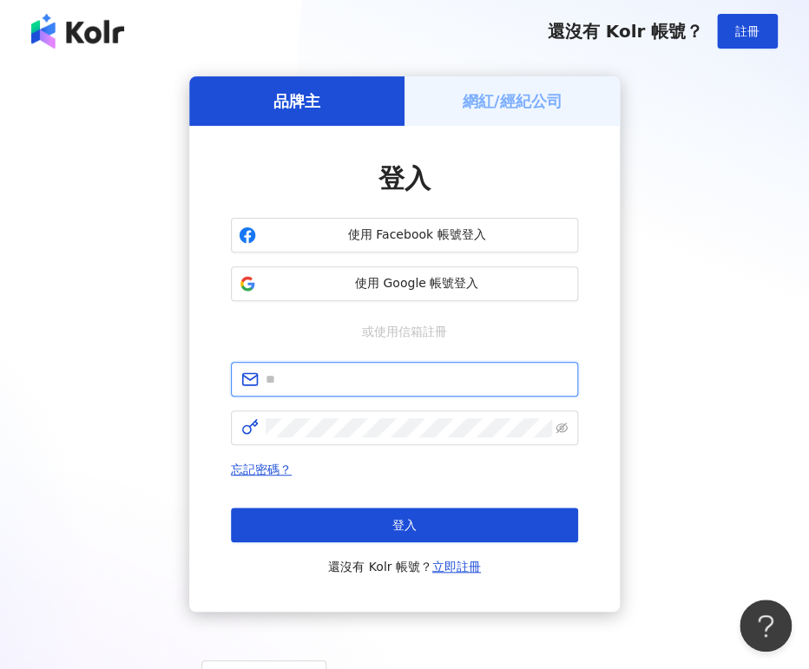
click at [368, 381] on input "text" at bounding box center [417, 379] width 302 height 19
click at [339, 375] on input "text" at bounding box center [417, 379] width 302 height 19
type input "*"
type input "**********"
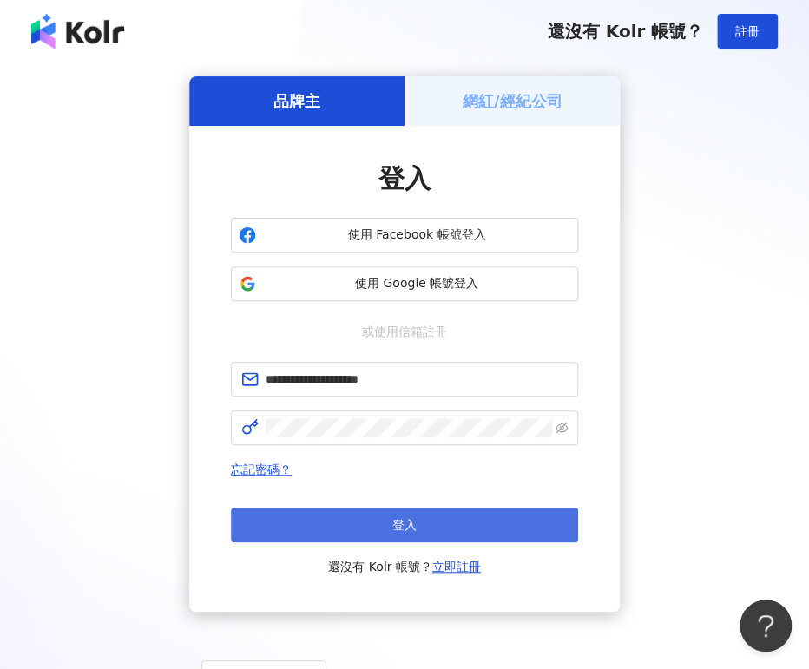
click at [511, 530] on button "登入" at bounding box center [404, 525] width 347 height 35
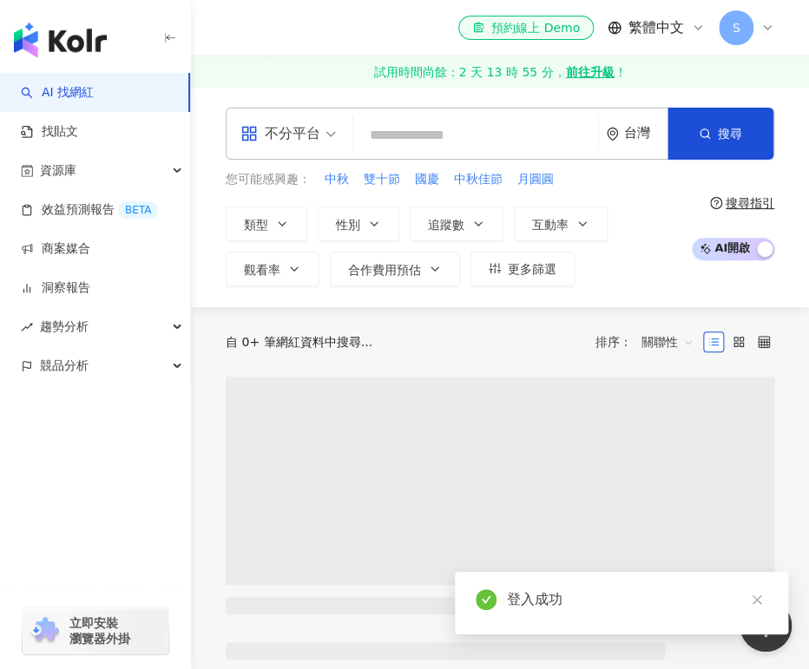
click at [409, 130] on input "search" at bounding box center [475, 135] width 231 height 33
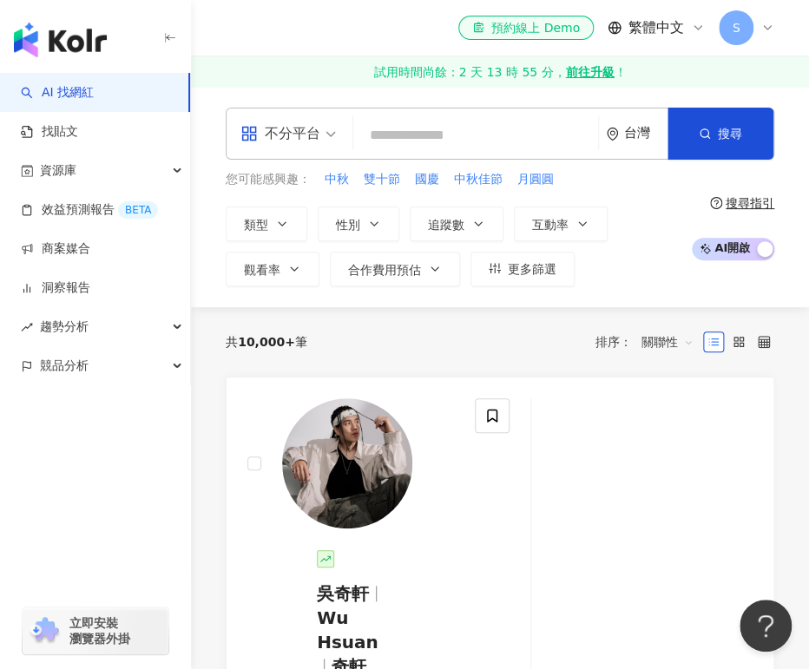
type input "*"
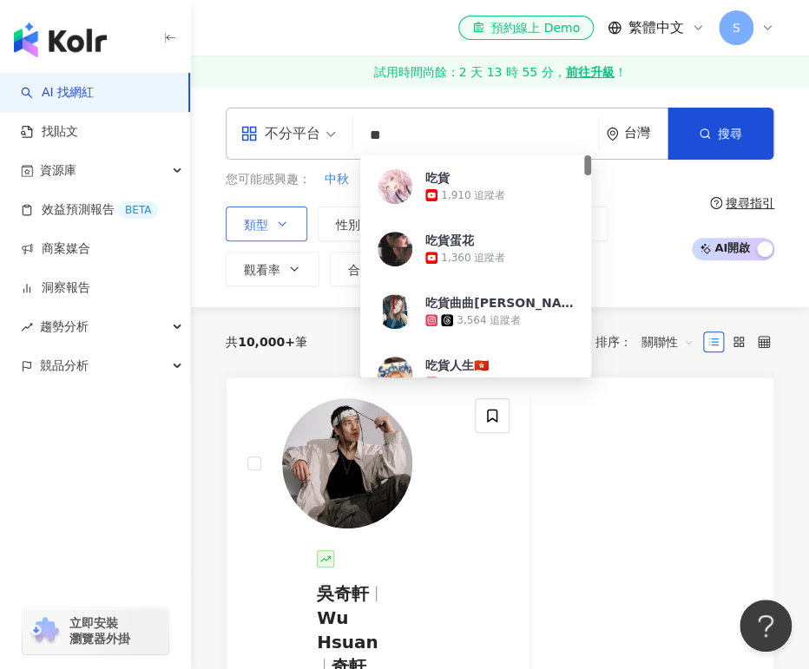
type input "**"
click at [280, 222] on icon "button" at bounding box center [282, 224] width 14 height 14
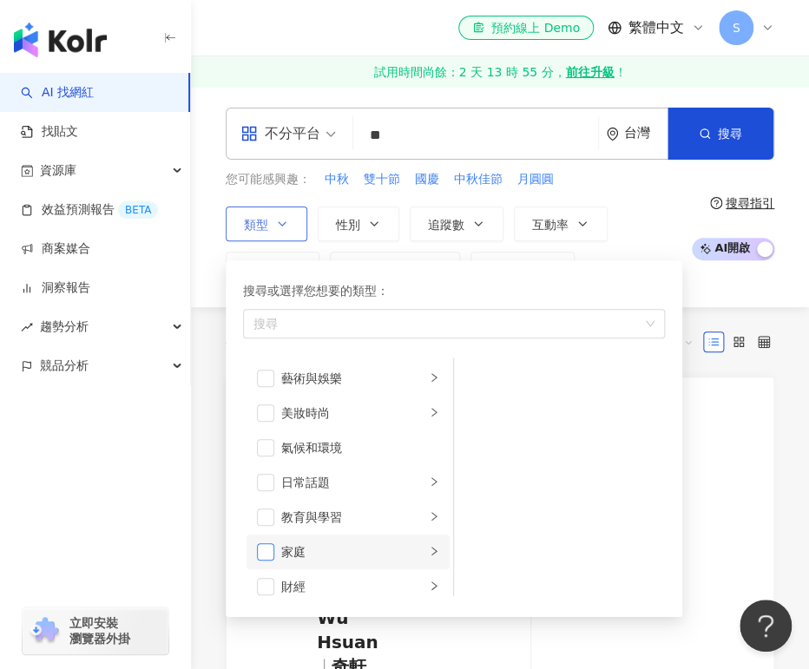
scroll to position [115, 0]
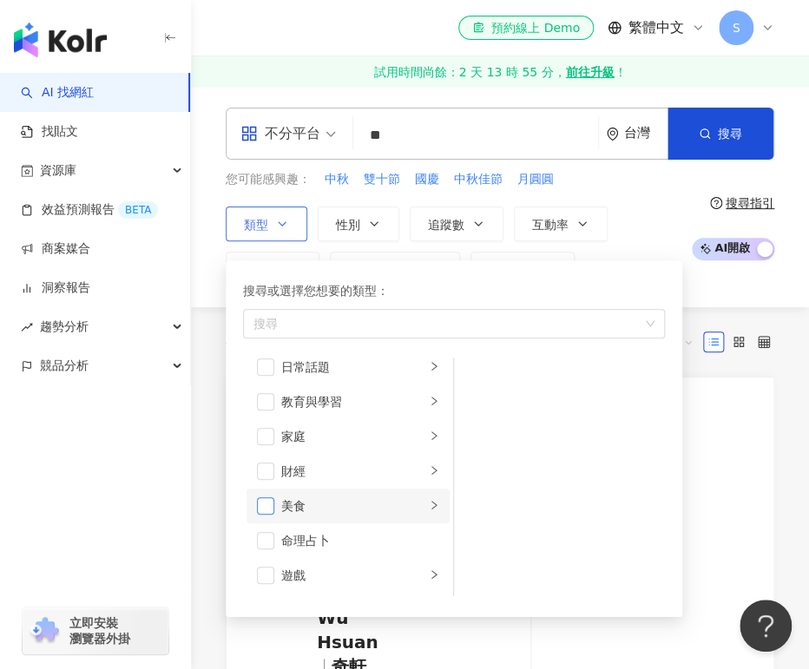
click at [260, 503] on span "button" at bounding box center [265, 505] width 17 height 17
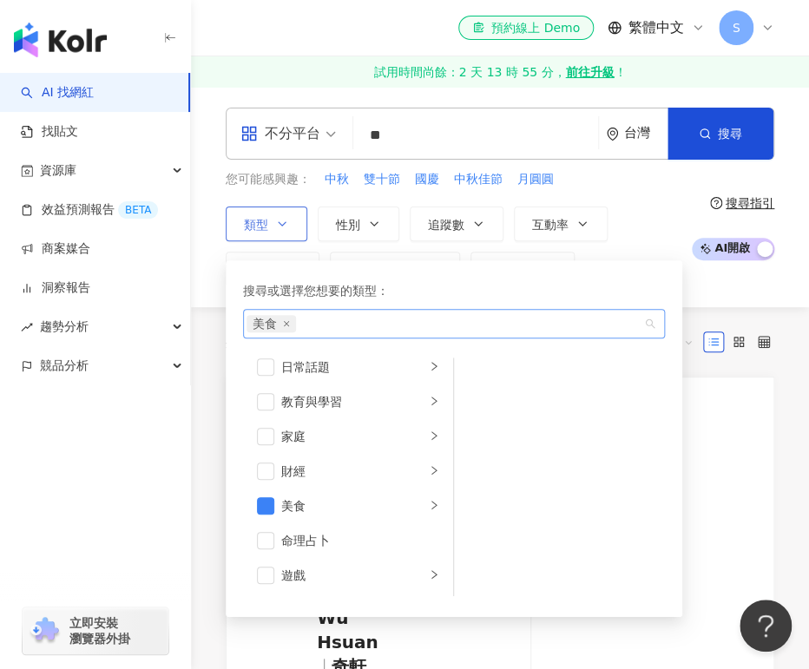
click at [346, 326] on div "美食" at bounding box center [445, 323] width 397 height 17
type input "**"
click at [472, 231] on button "追蹤數" at bounding box center [457, 224] width 94 height 35
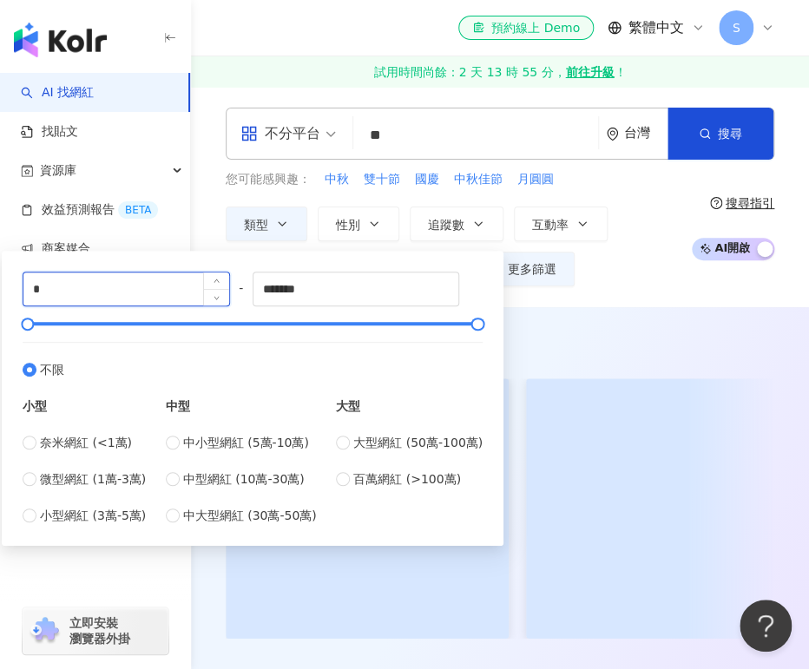
click at [75, 290] on input "*" at bounding box center [126, 289] width 206 height 33
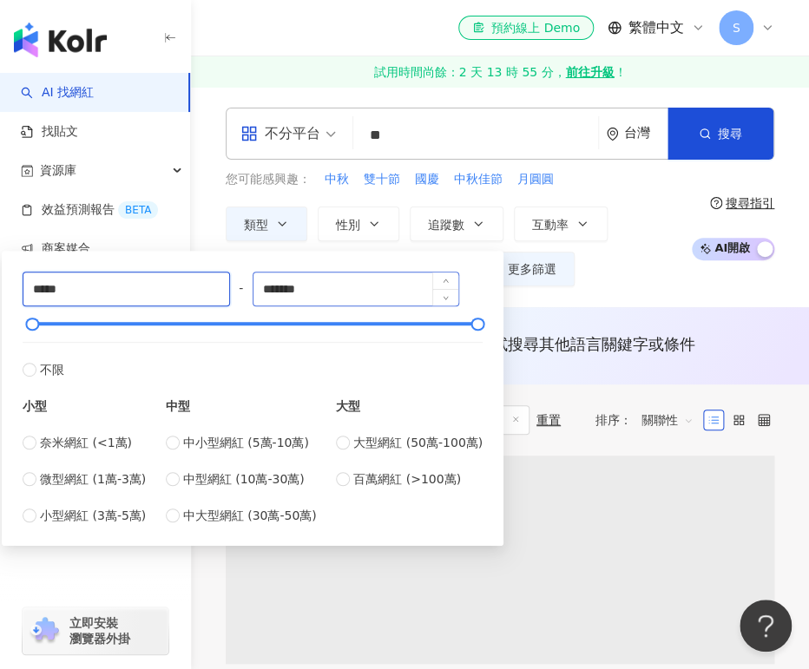
type input "*****"
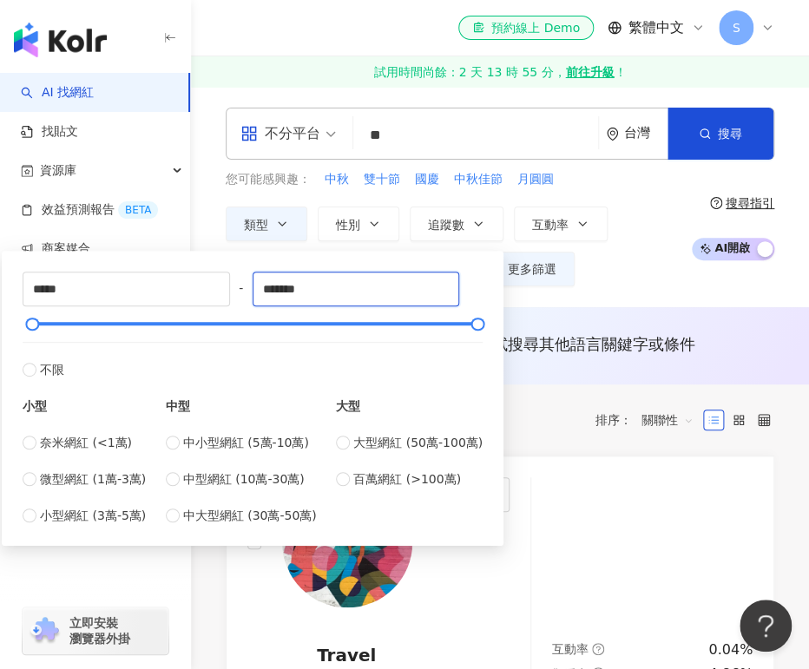
drag, startPoint x: 346, startPoint y: 288, endPoint x: -65, endPoint y: 288, distance: 411.5
click at [0, 288] on html "AI 找網紅 找貼文 資源庫 效益預測報告 BETA 商案媒合 洞察報告 趨勢分析 競品分析 立即安裝 瀏覽器外掛 el-icon-cs 預約線上 Demo …" at bounding box center [404, 334] width 809 height 669
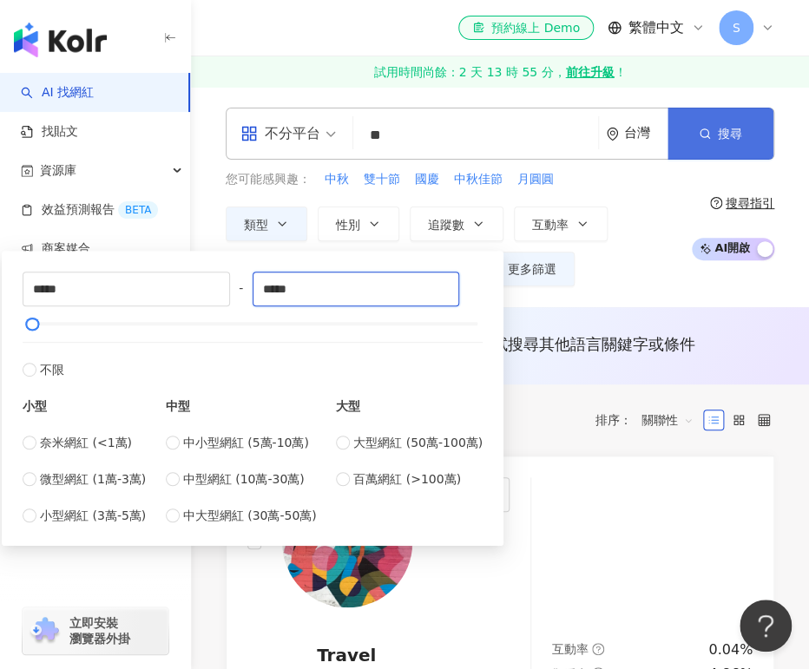
type input "*****"
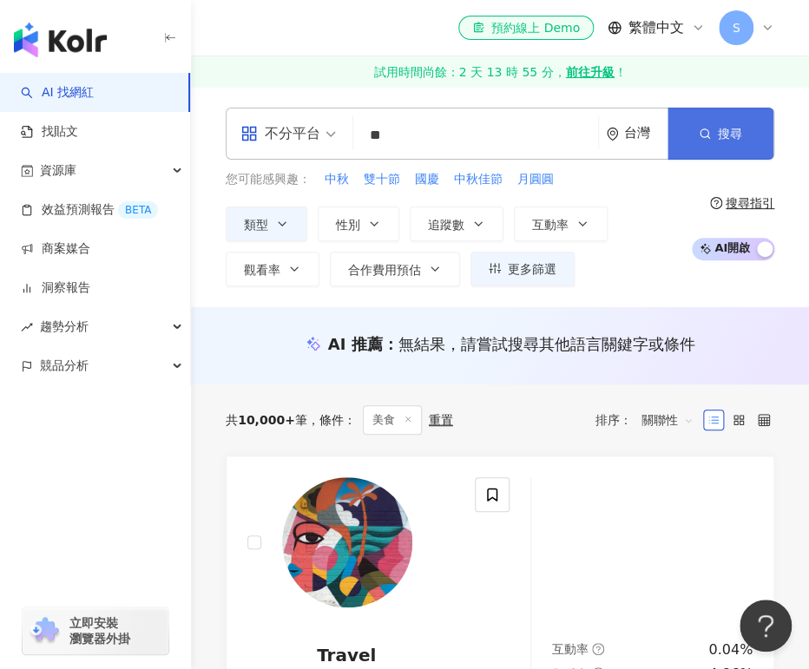
click at [736, 138] on span "搜尋" at bounding box center [730, 134] width 24 height 14
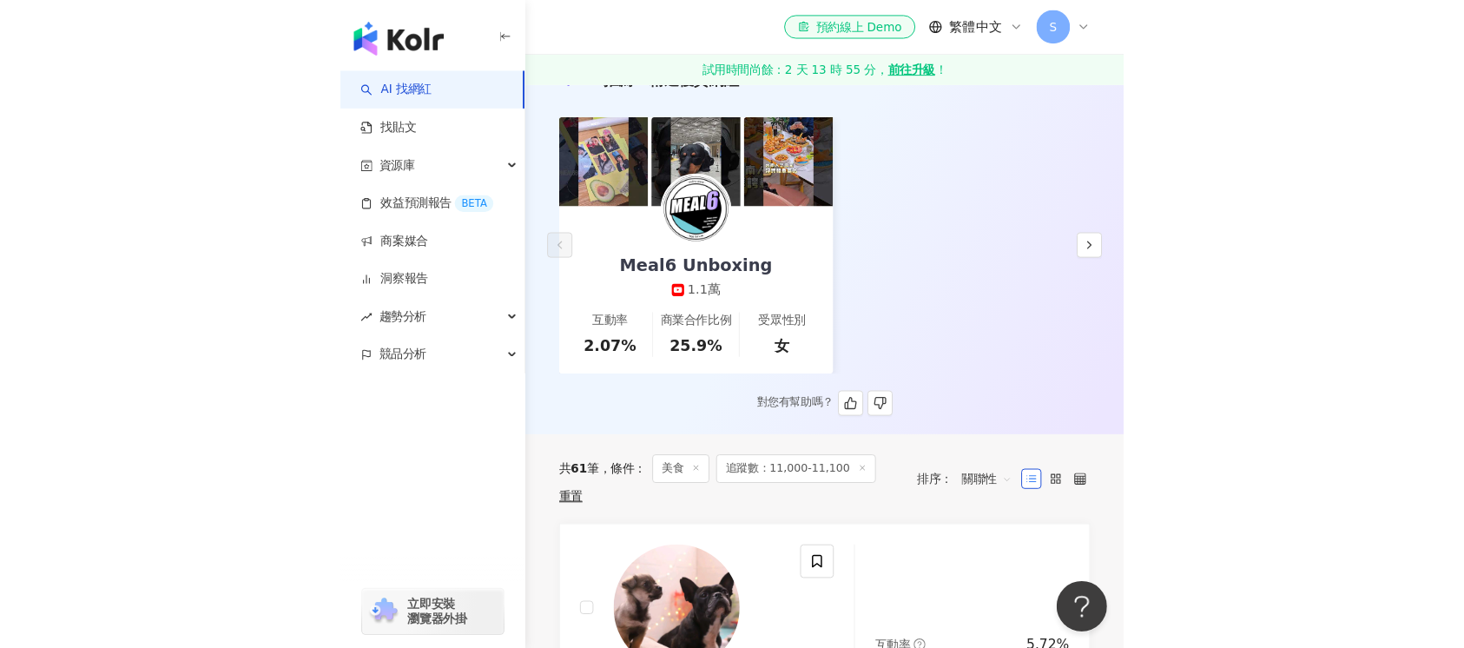
scroll to position [115, 0]
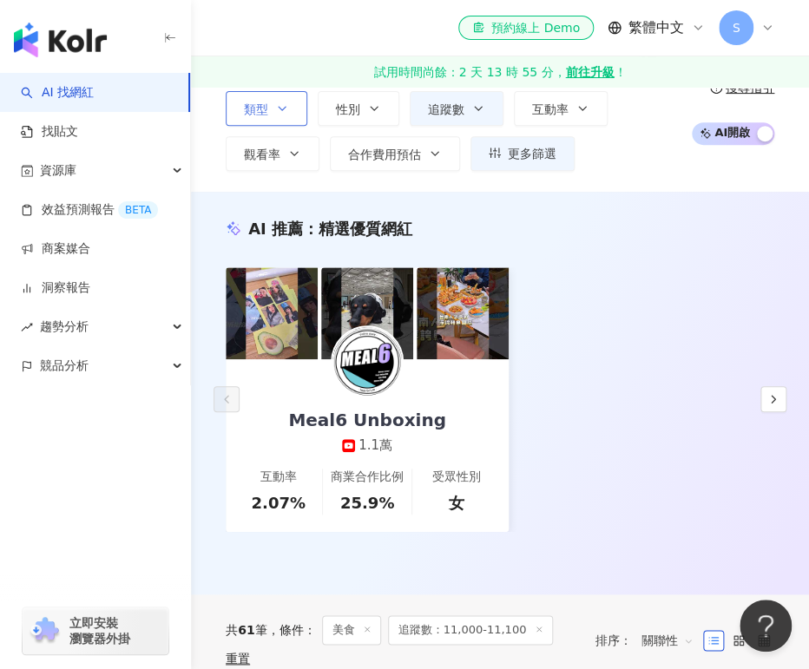
click at [297, 109] on button "類型" at bounding box center [267, 108] width 82 height 35
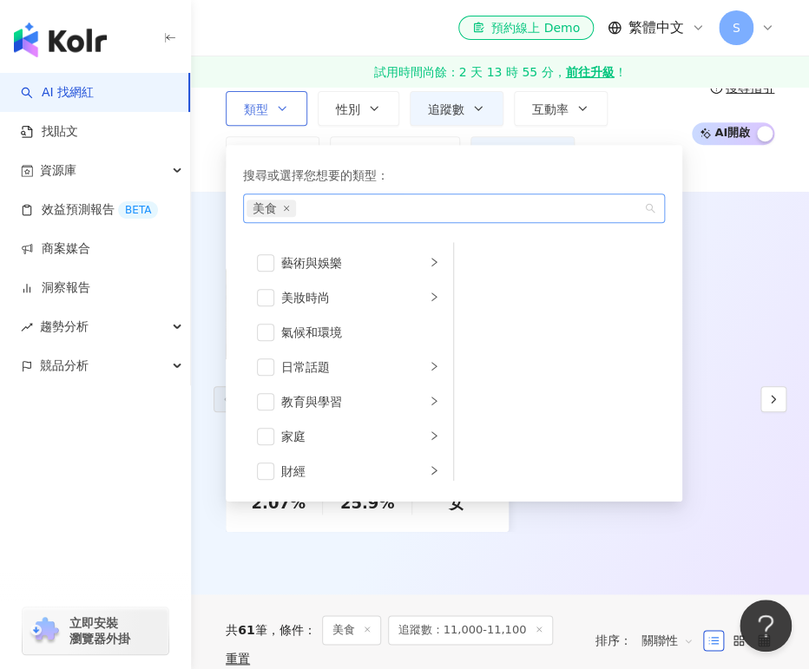
click at [319, 215] on div "美食" at bounding box center [445, 208] width 397 height 17
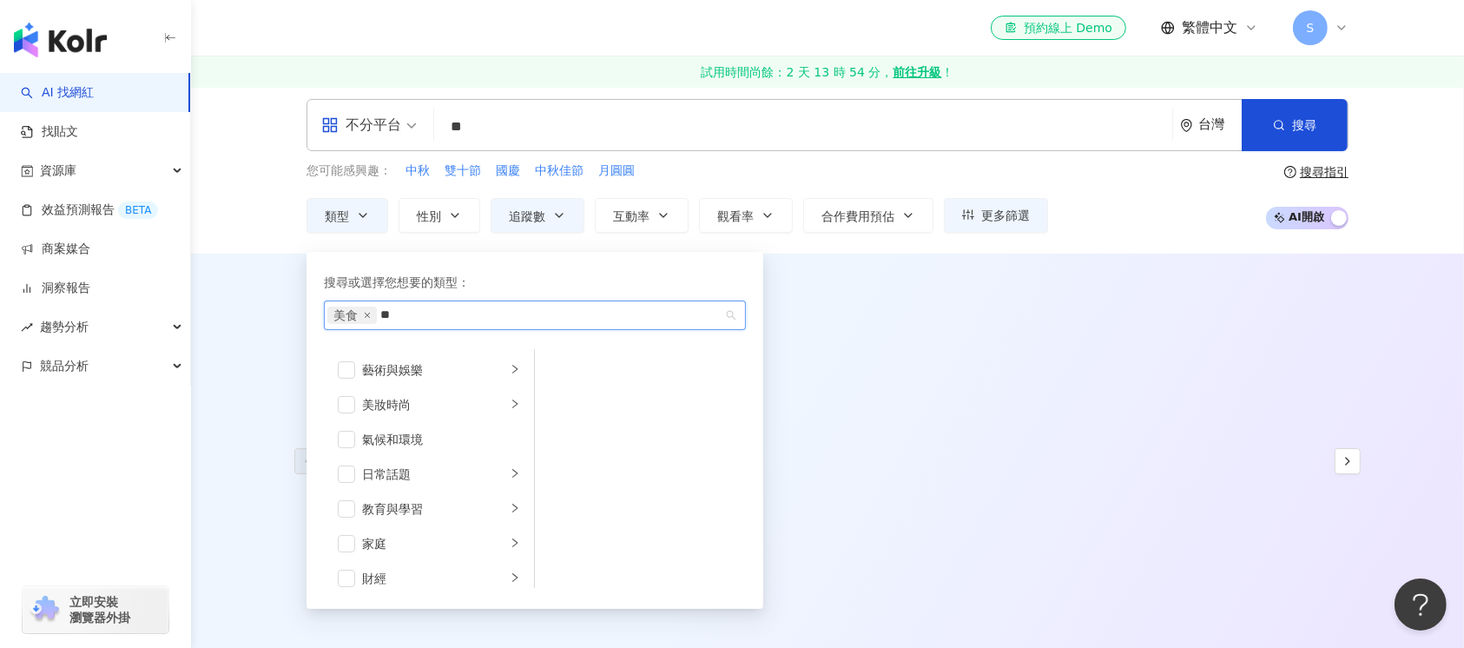
scroll to position [0, 0]
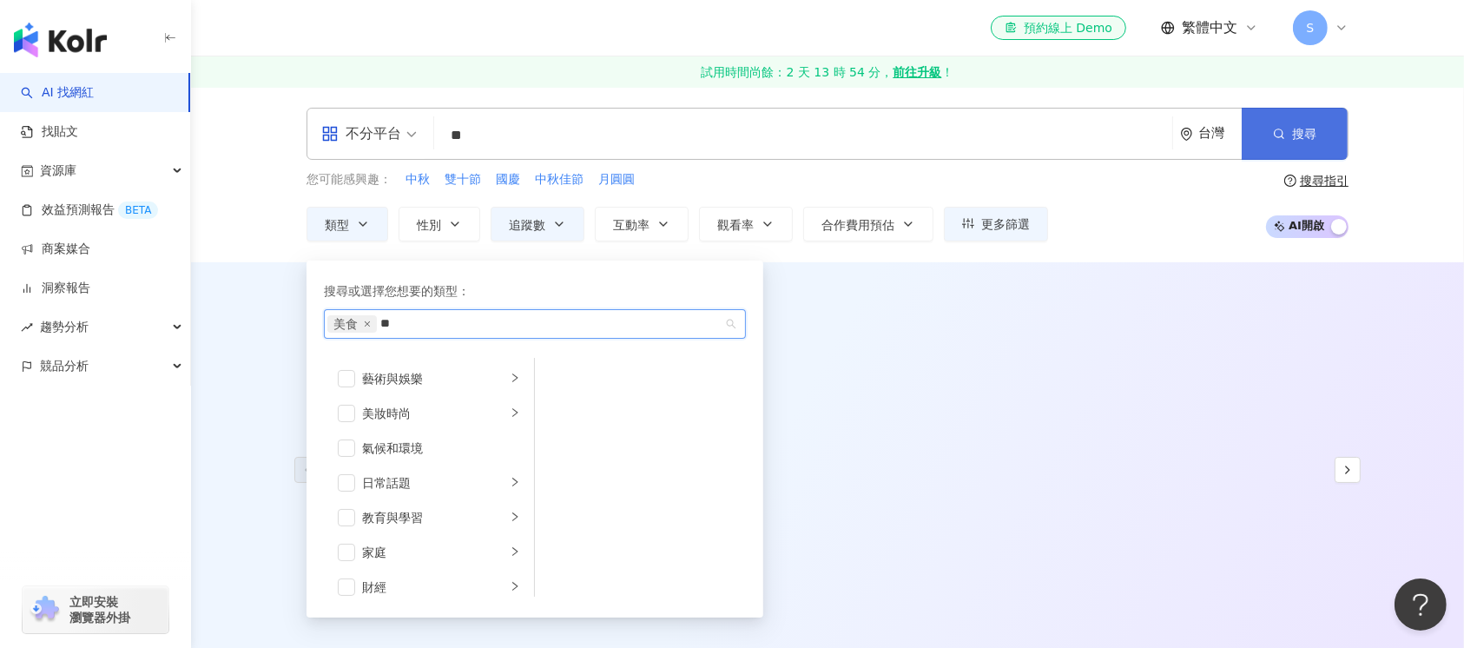
type input "**"
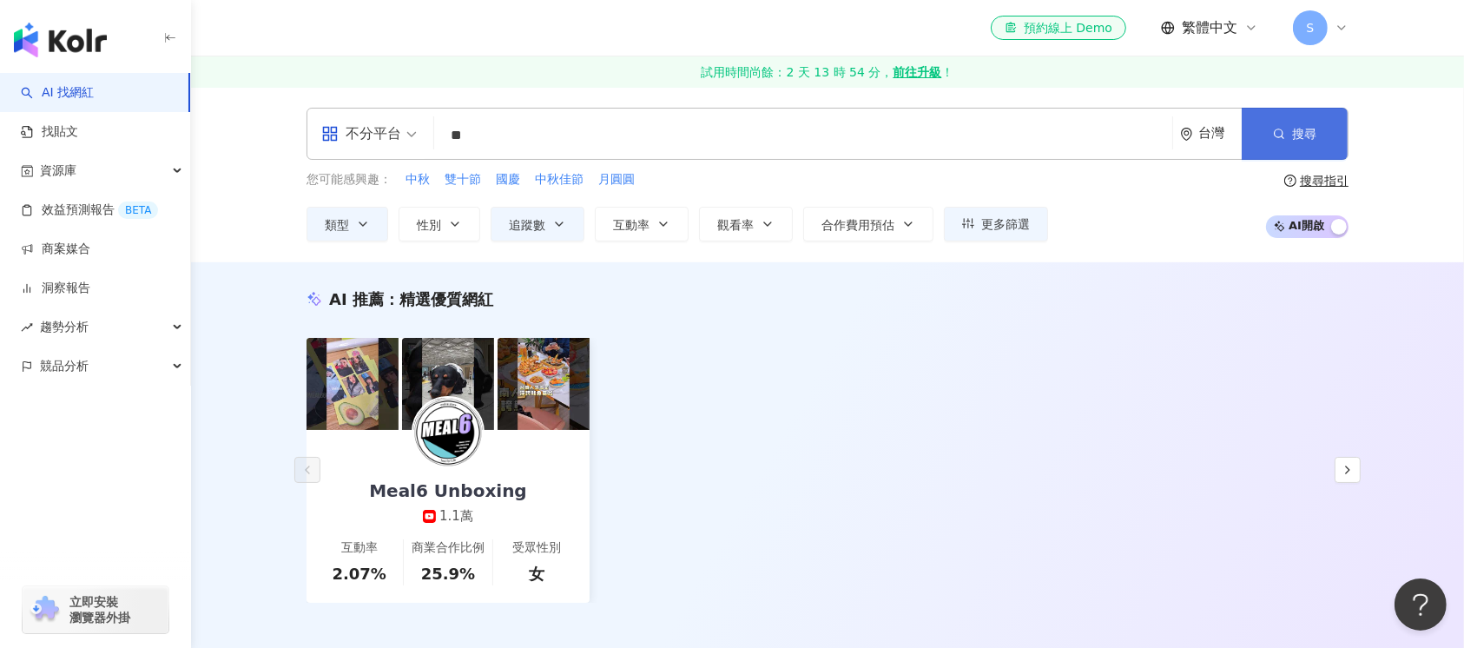
click at [808, 139] on span "搜尋" at bounding box center [1304, 134] width 24 height 14
click at [808, 135] on button "搜尋" at bounding box center [1294, 134] width 106 height 52
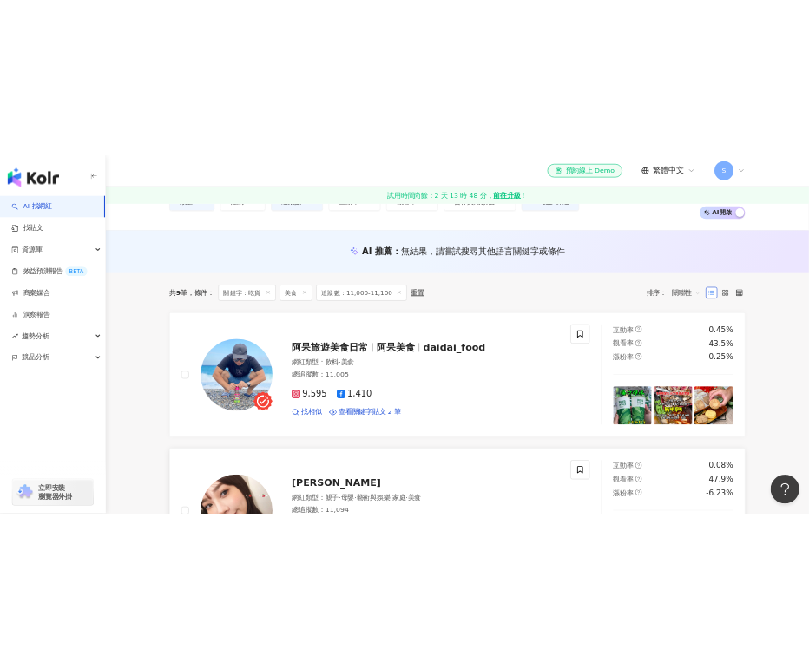
scroll to position [231, 0]
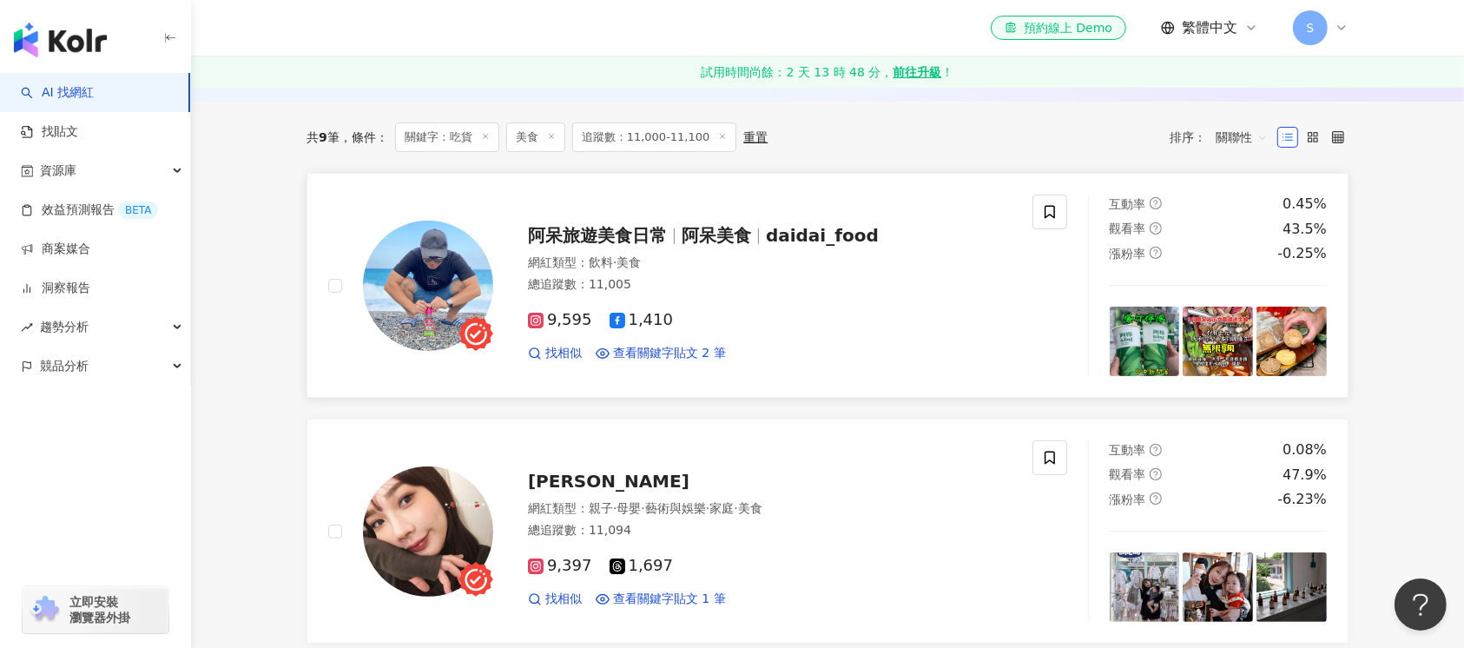
click at [424, 280] on img at bounding box center [428, 285] width 130 height 130
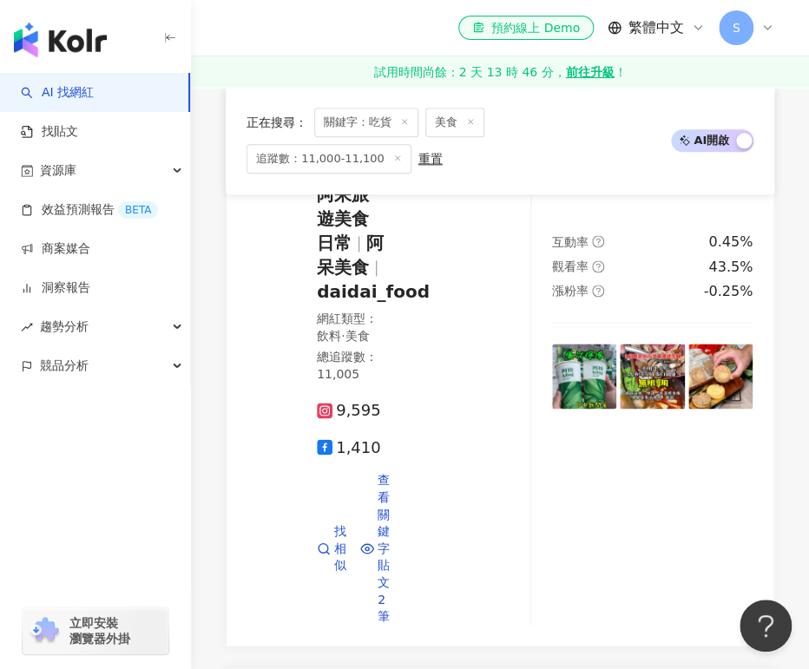
scroll to position [463, 0]
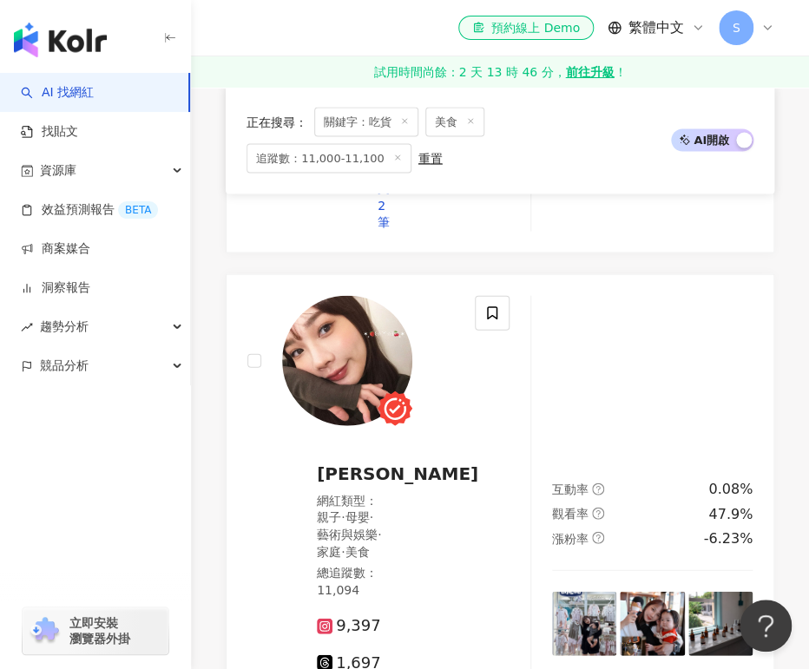
scroll to position [925, 0]
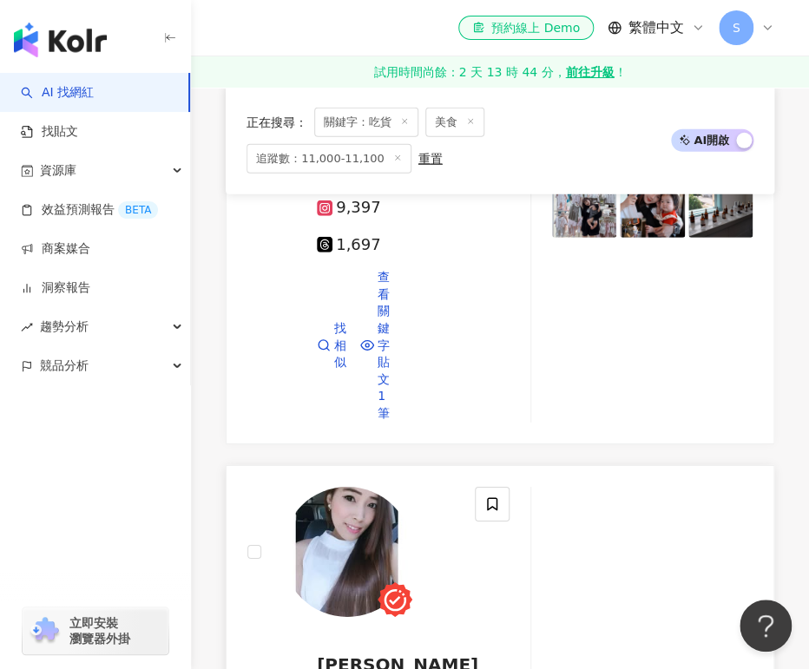
scroll to position [1389, 0]
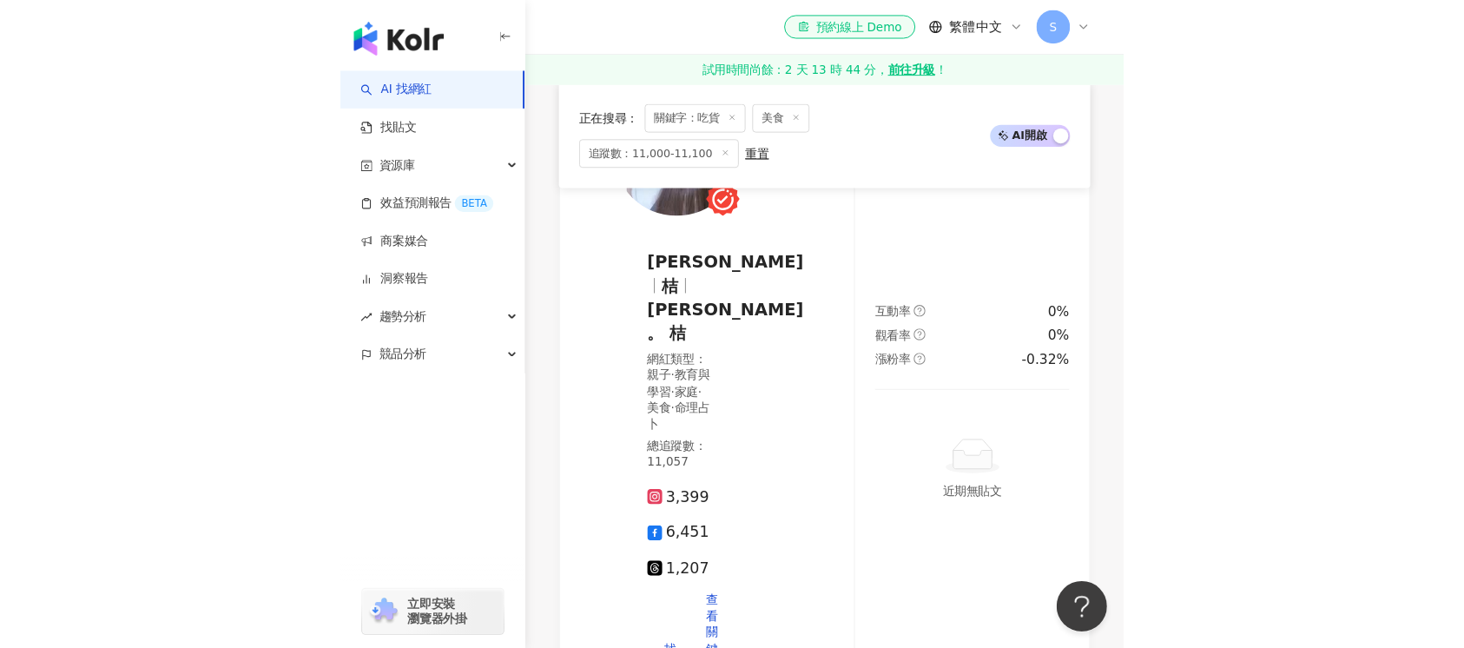
scroll to position [1736, 0]
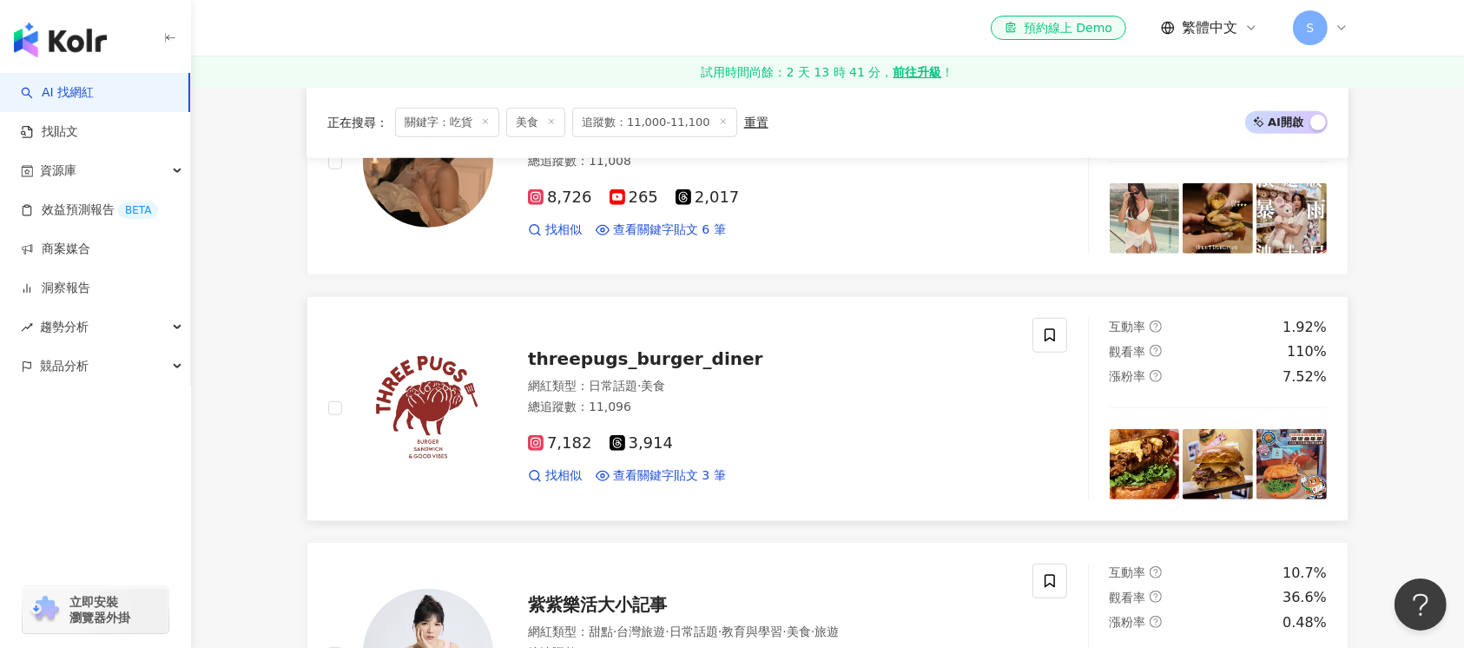
scroll to position [1273, 0]
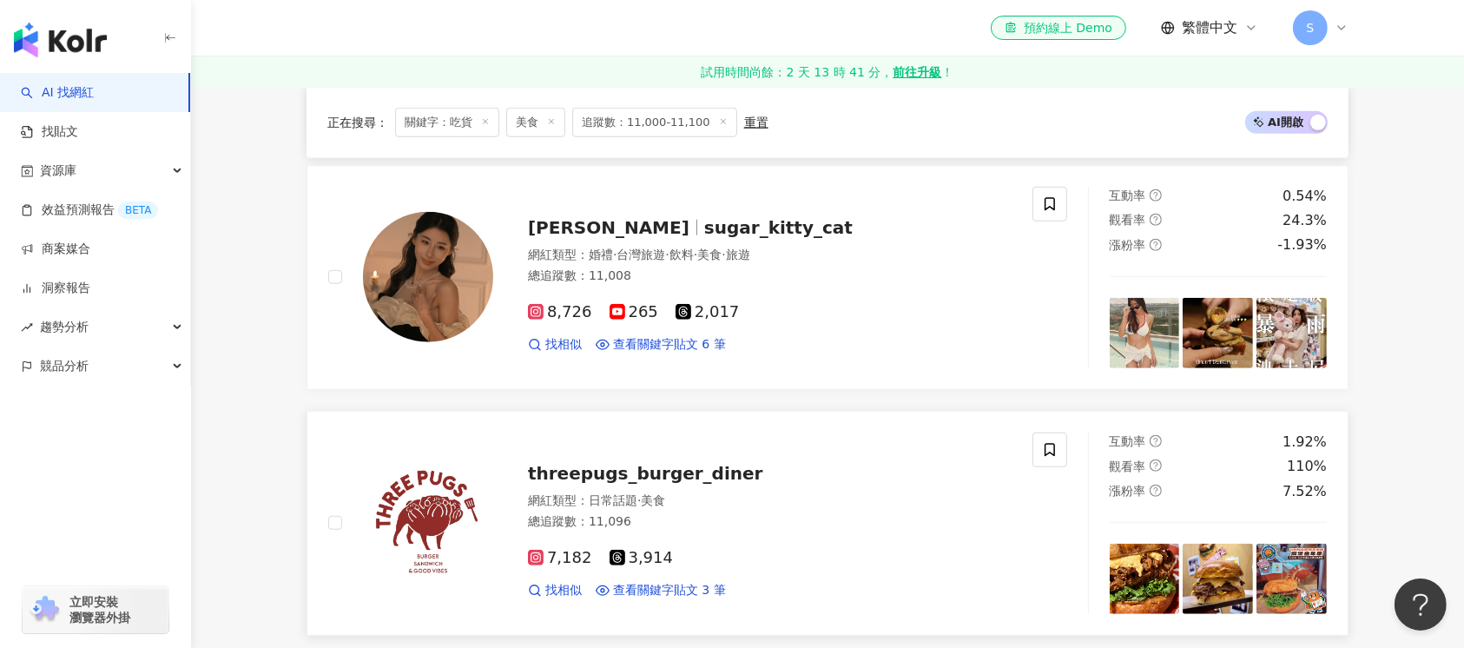
click at [424, 504] on img at bounding box center [428, 522] width 130 height 130
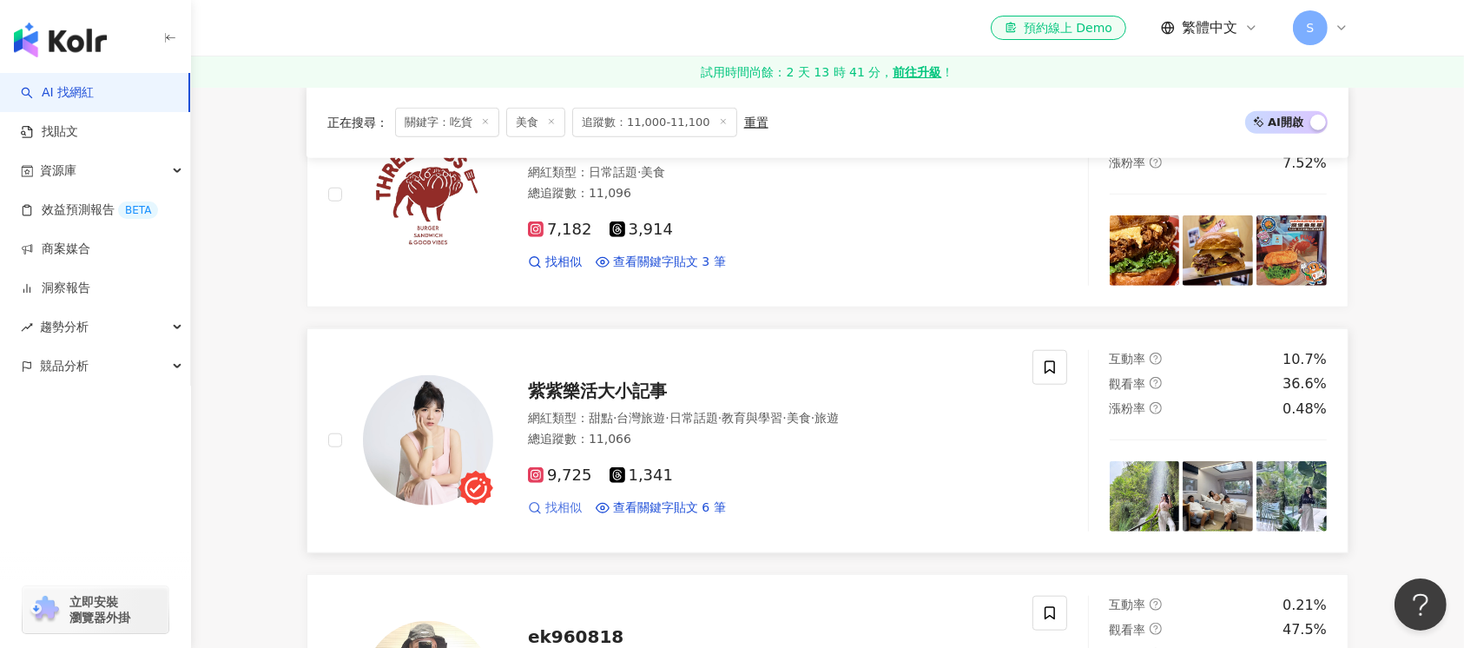
scroll to position [1736, 0]
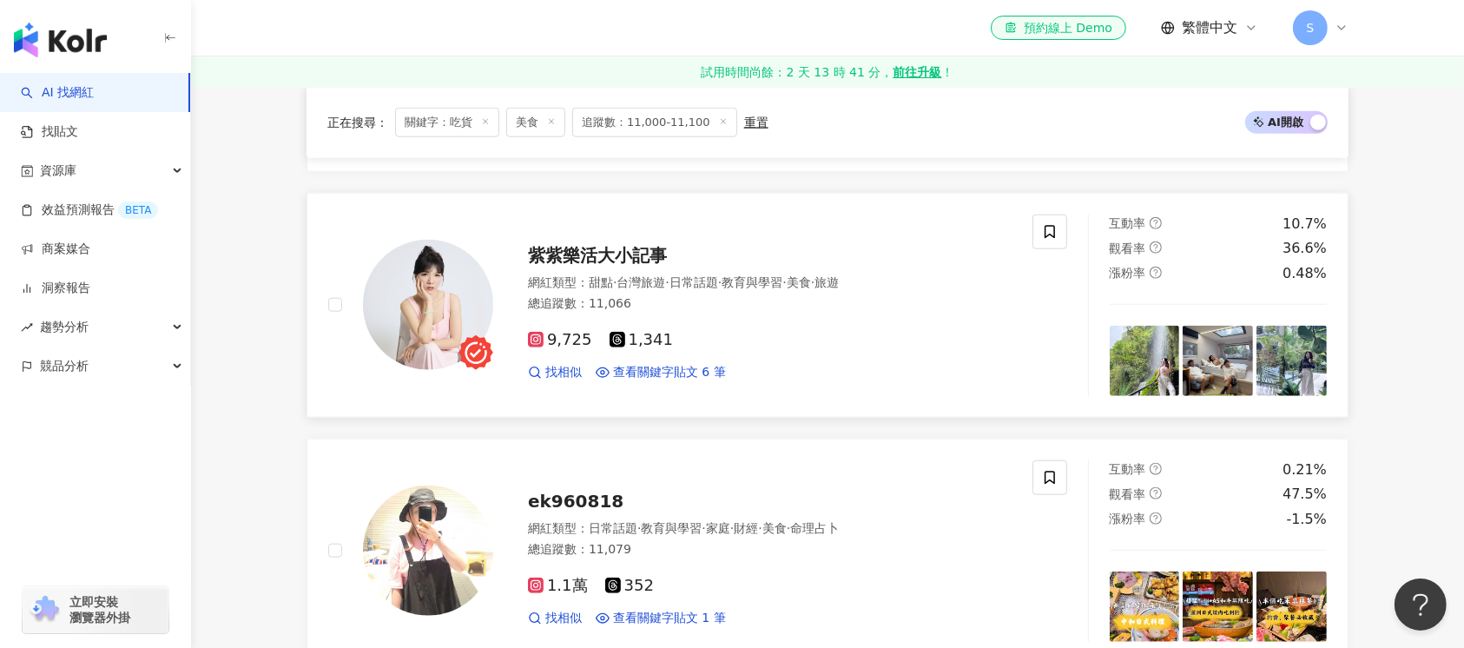
click at [424, 315] on img at bounding box center [428, 305] width 130 height 130
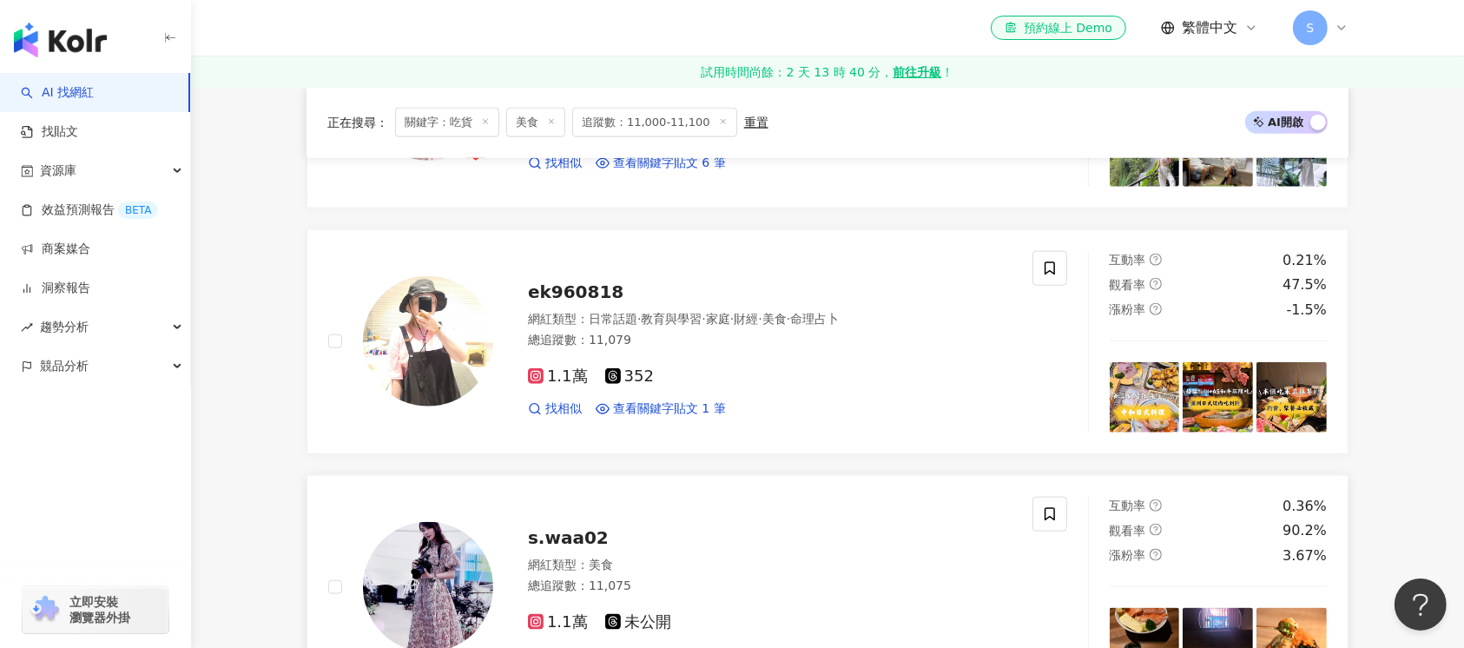
scroll to position [1967, 0]
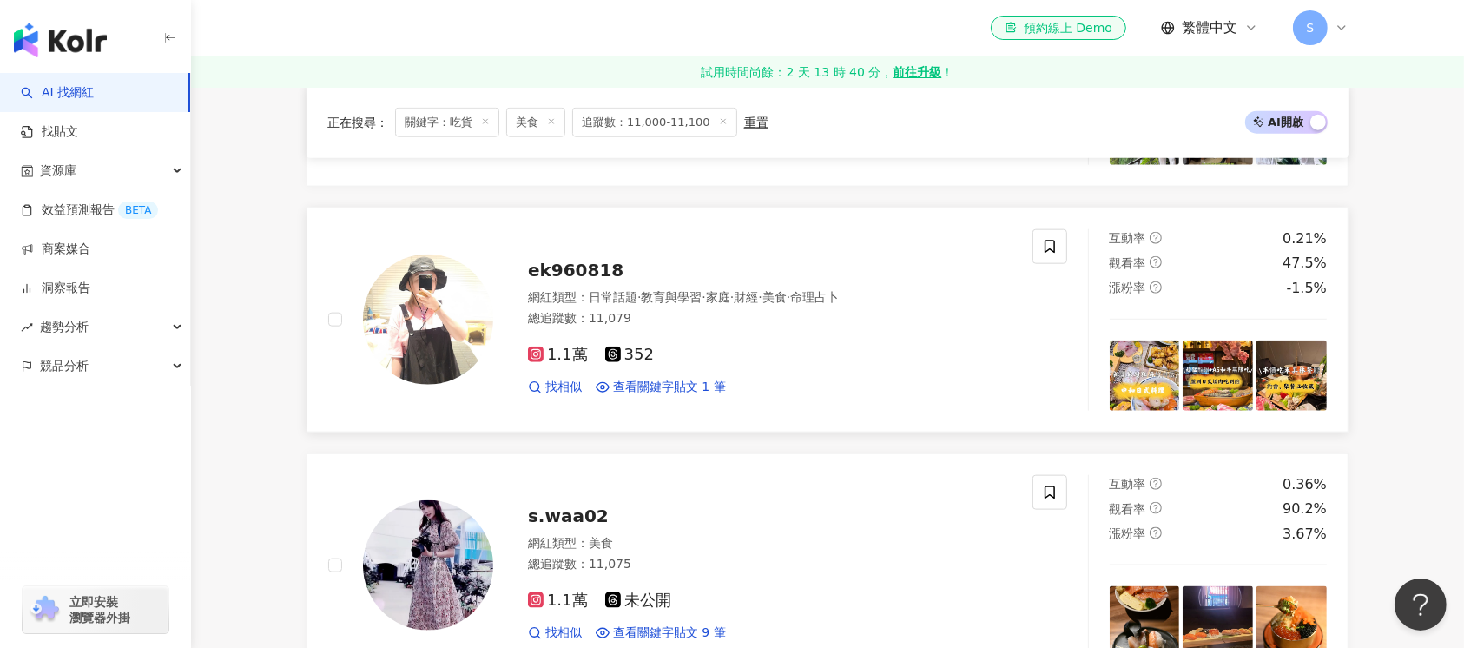
click at [438, 322] on img at bounding box center [428, 319] width 130 height 130
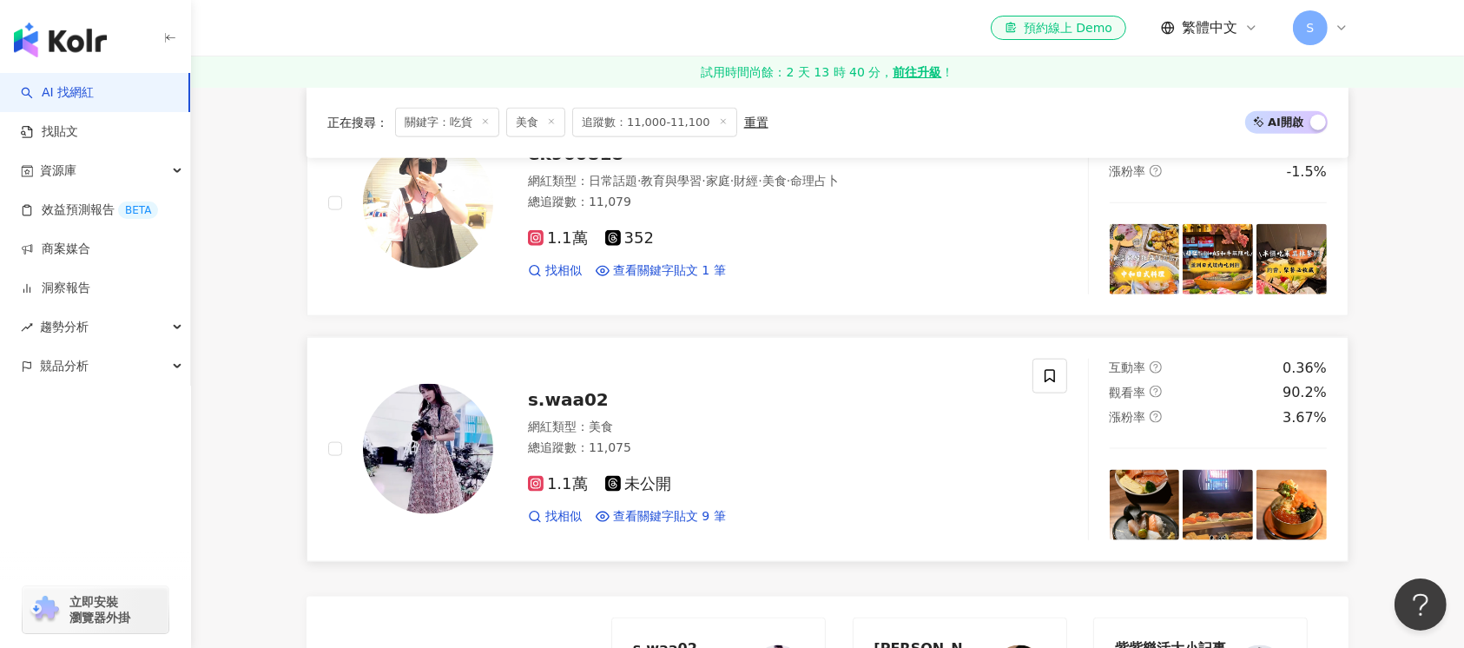
click at [457, 451] on img at bounding box center [428, 449] width 130 height 130
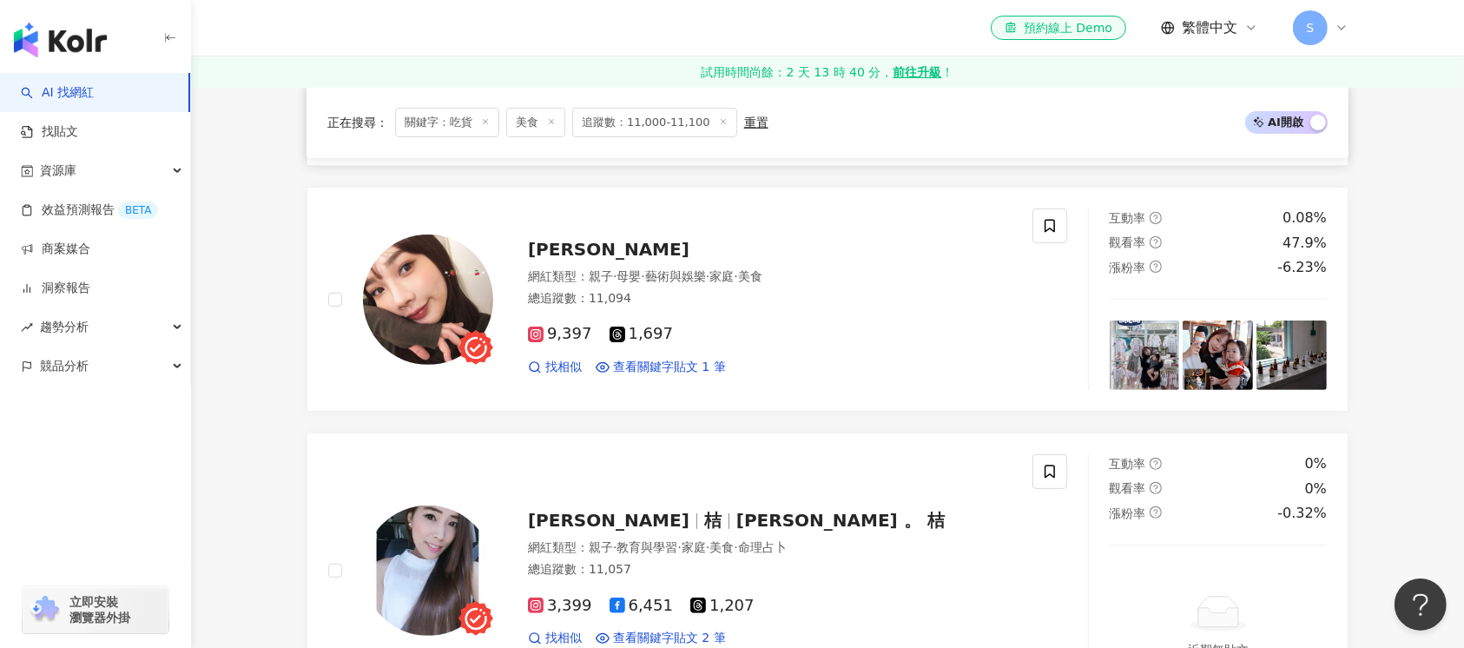
scroll to position [0, 0]
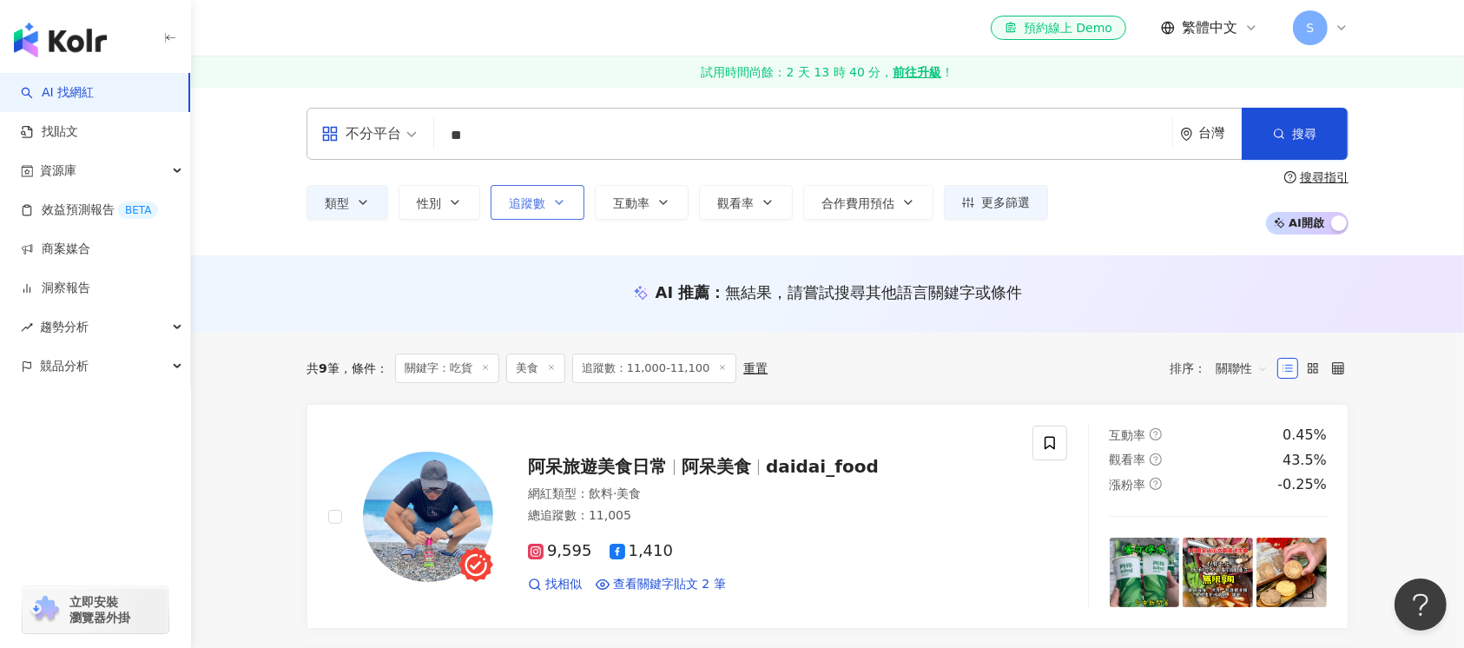
click at [556, 203] on icon "button" at bounding box center [559, 202] width 14 height 14
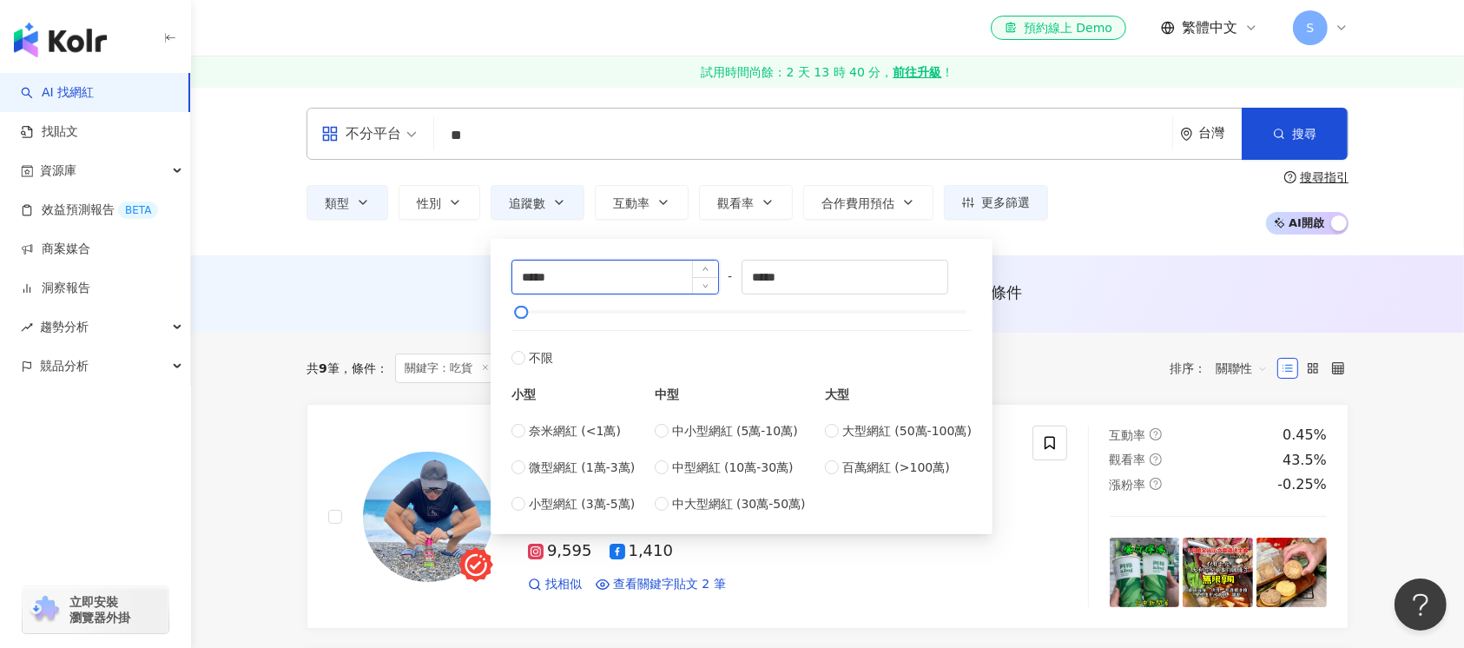
click at [537, 279] on input "*****" at bounding box center [615, 276] width 206 height 33
type input "*****"
click at [767, 276] on input "*****" at bounding box center [845, 276] width 206 height 33
type input "*****"
click at [808, 126] on button "搜尋" at bounding box center [1294, 134] width 106 height 52
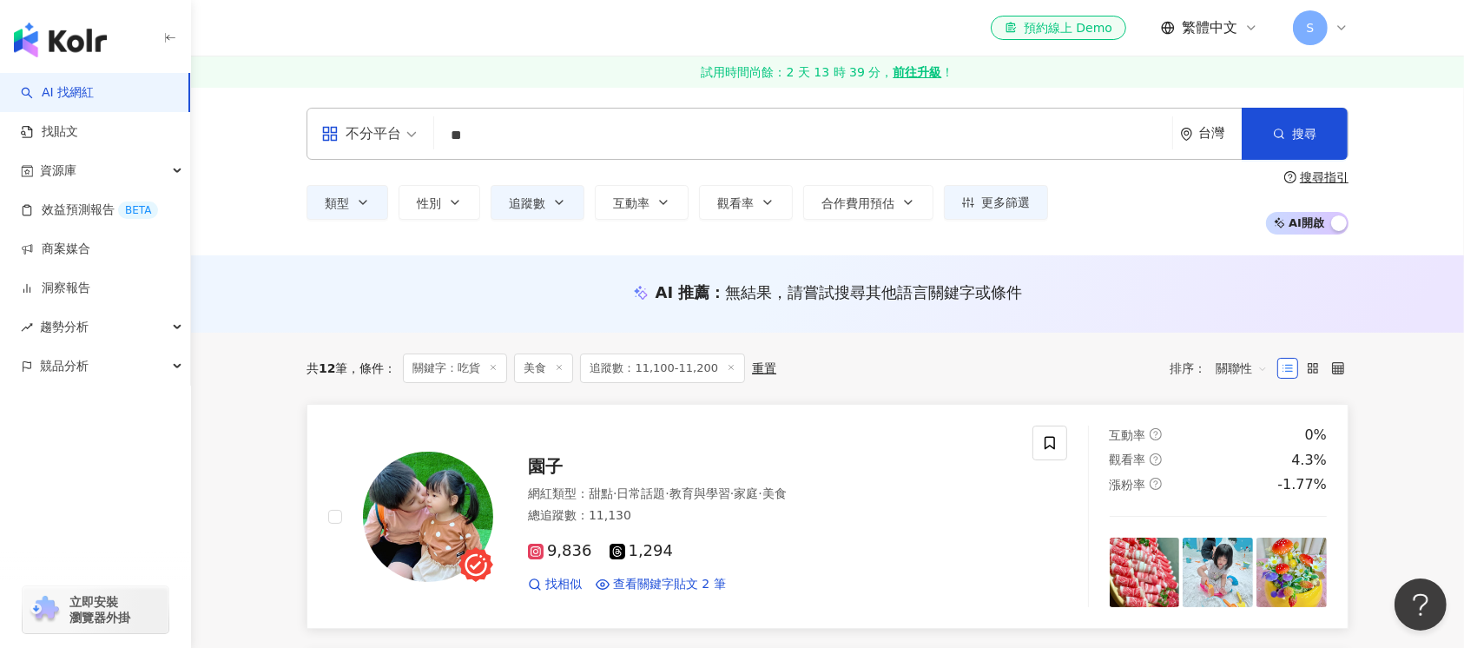
click at [429, 505] on img at bounding box center [428, 516] width 130 height 130
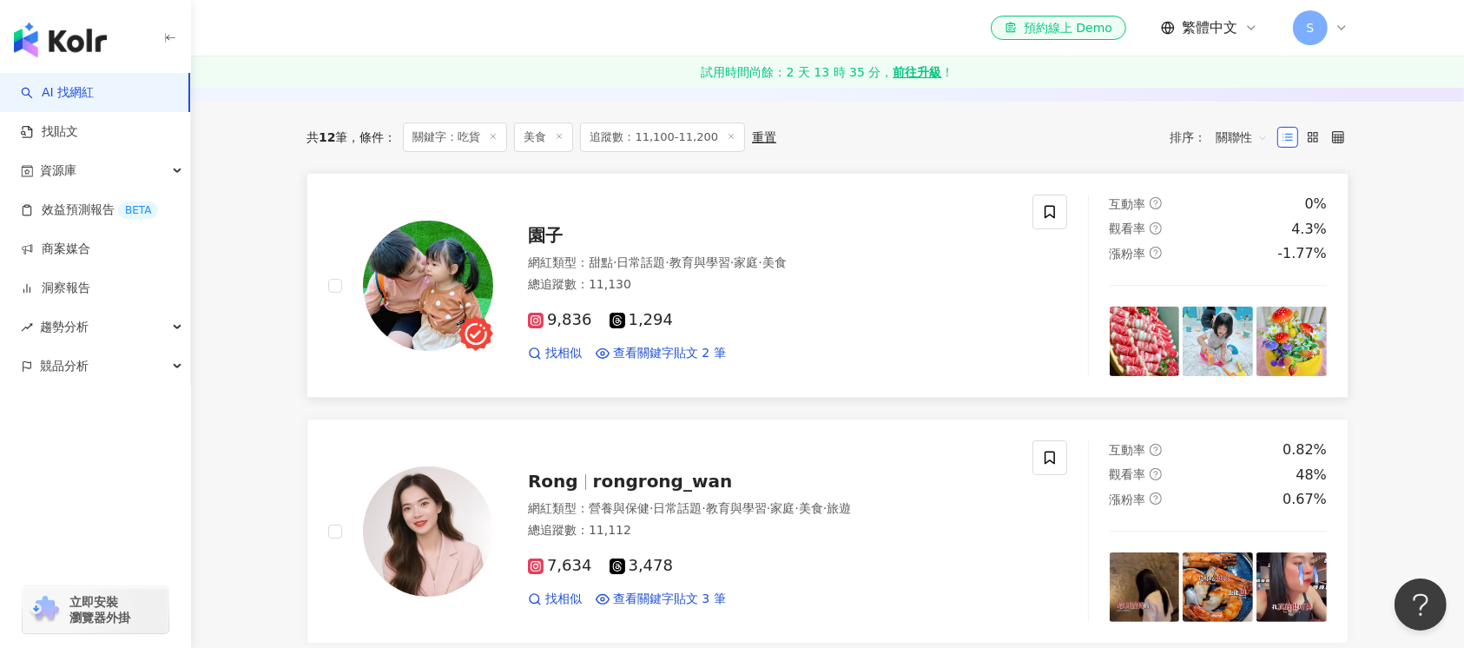
scroll to position [347, 0]
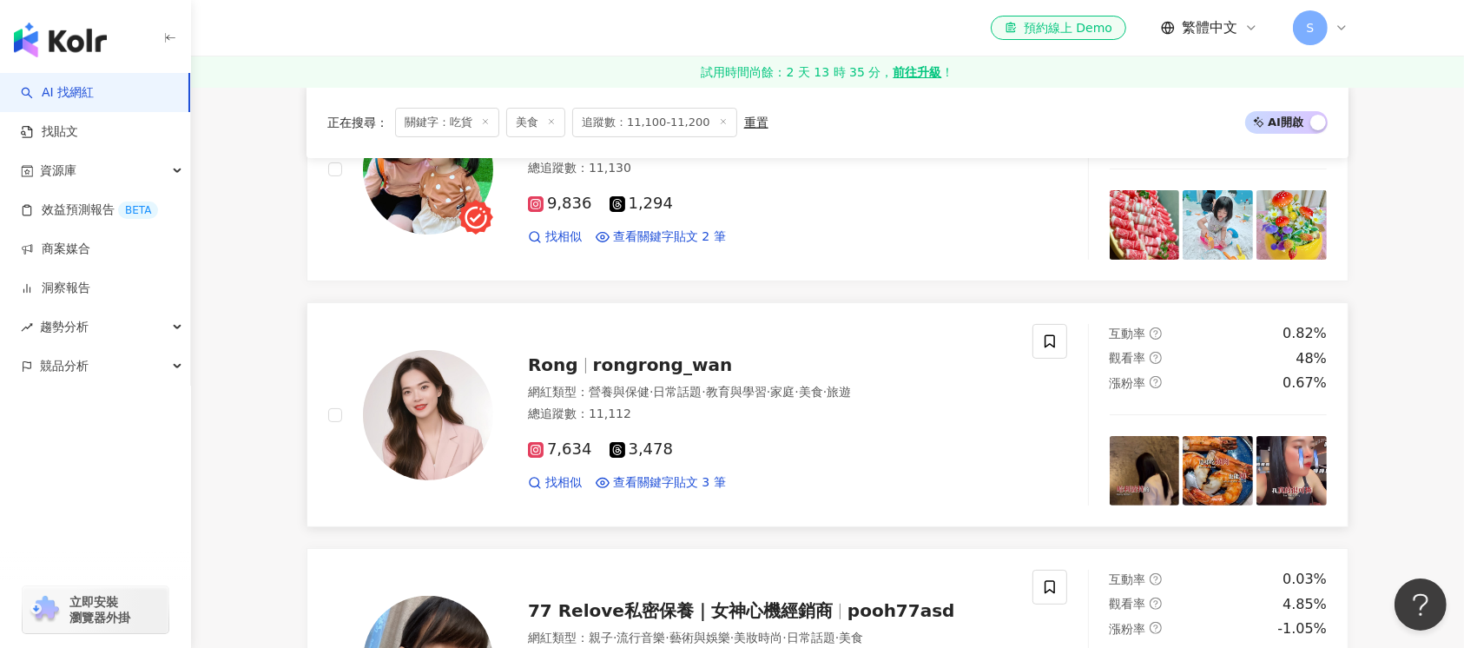
click at [443, 433] on img at bounding box center [428, 415] width 130 height 130
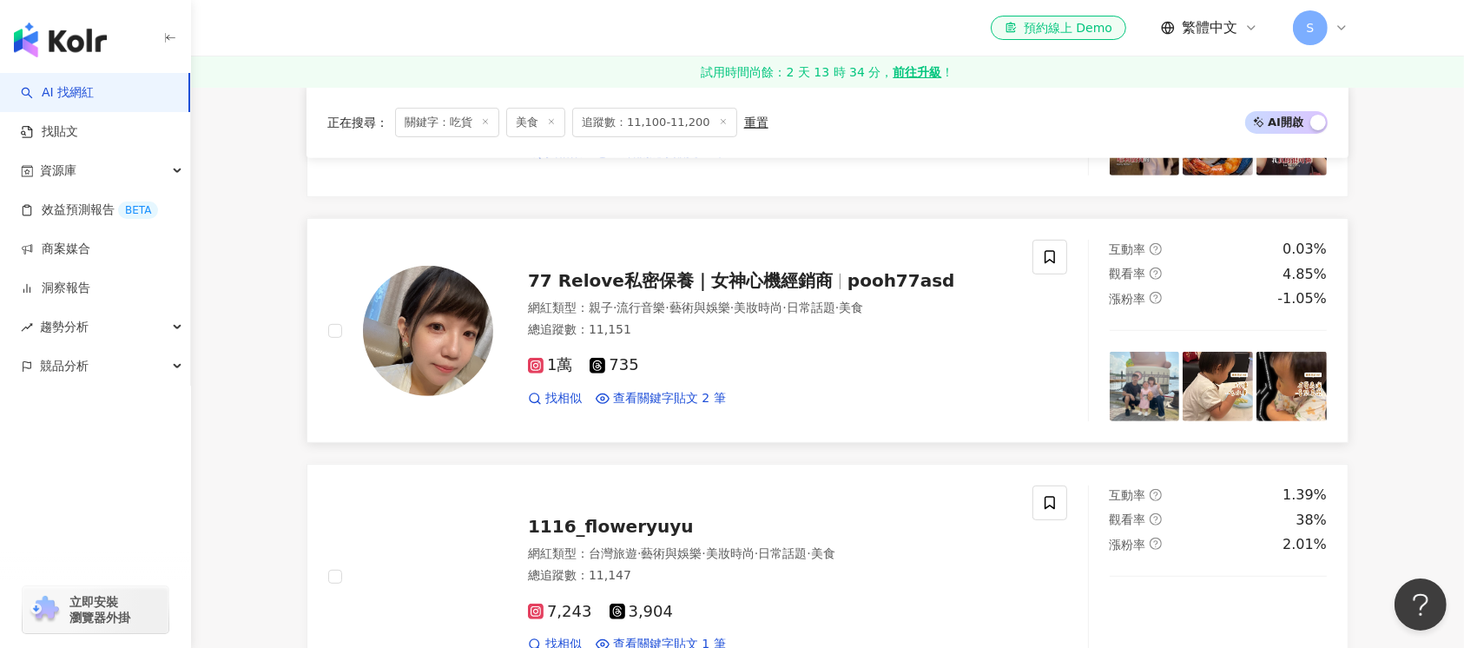
scroll to position [694, 0]
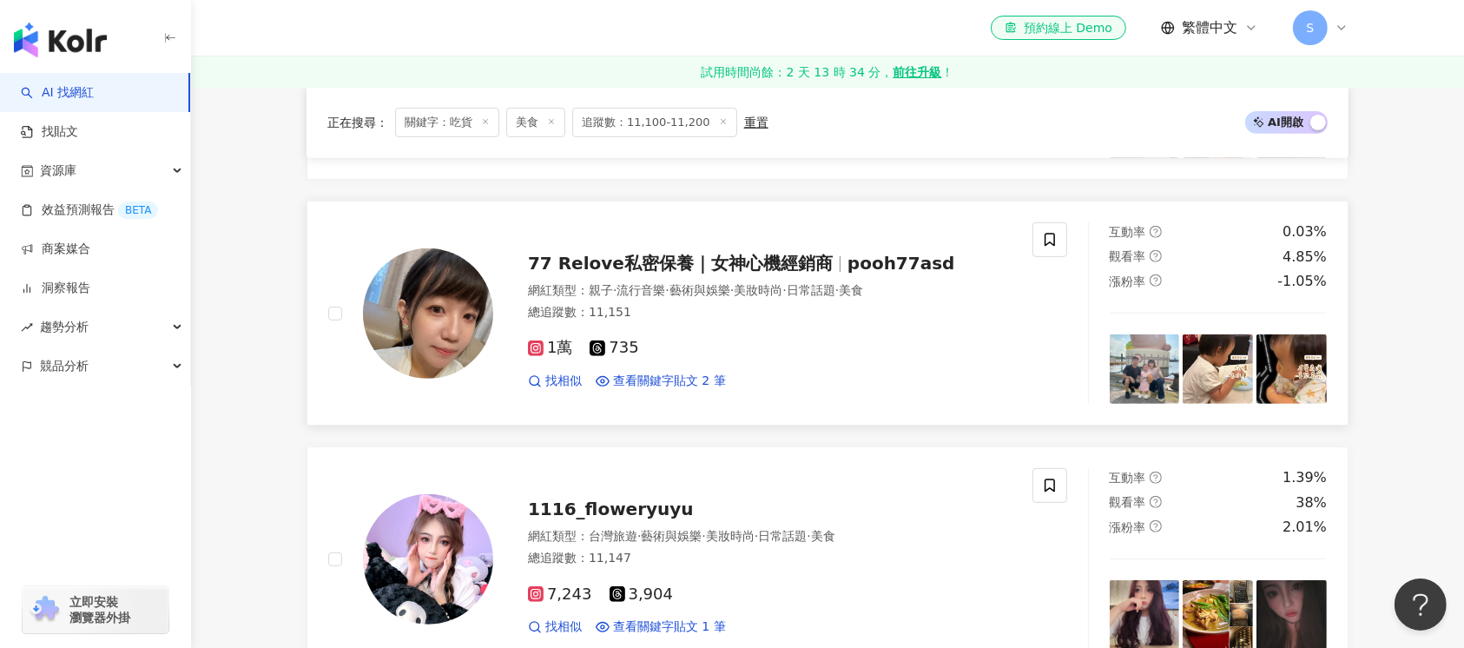
click at [443, 320] on img at bounding box center [428, 313] width 130 height 130
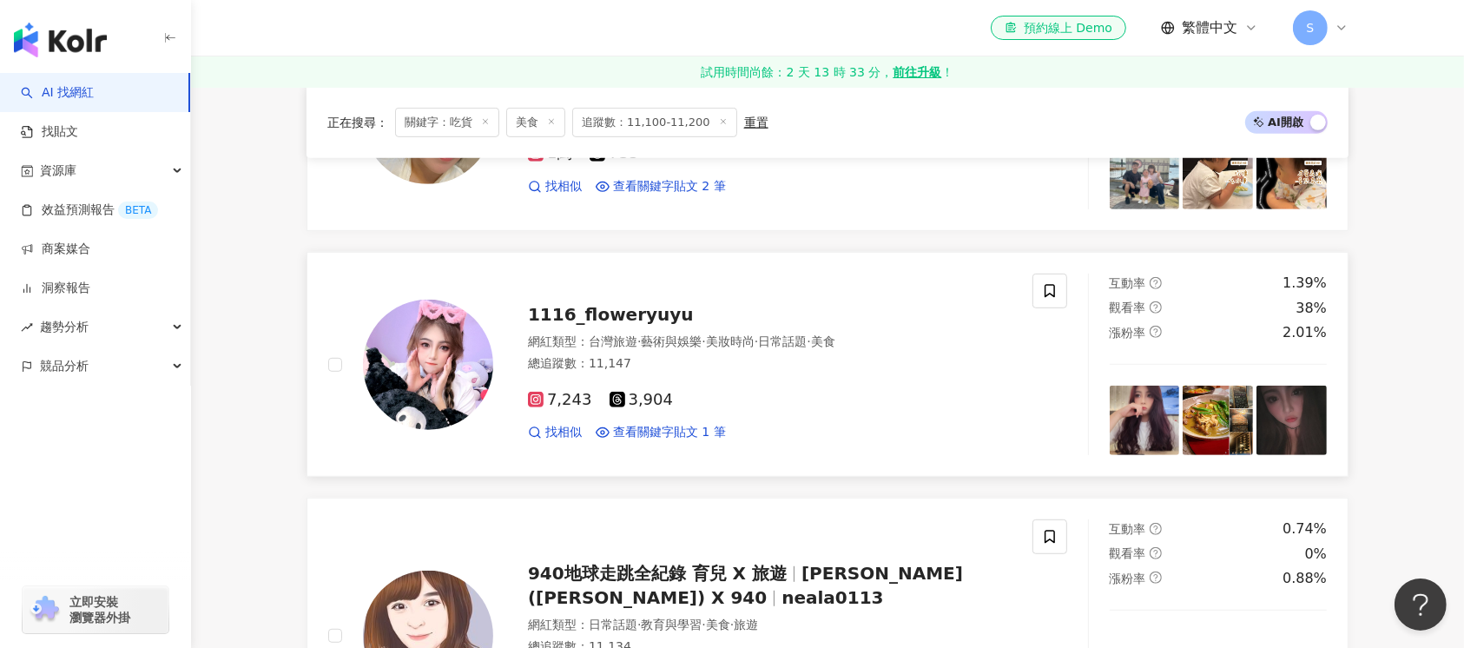
scroll to position [925, 0]
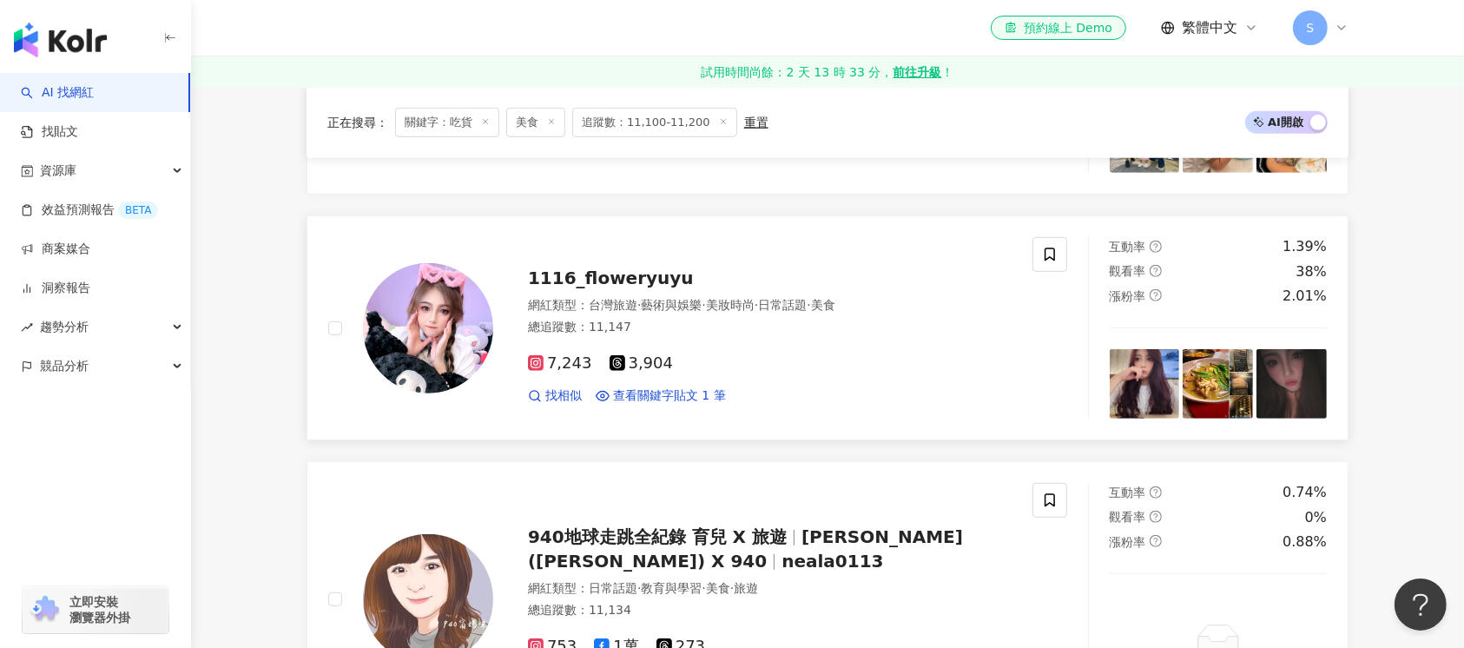
click at [444, 354] on img at bounding box center [428, 328] width 130 height 130
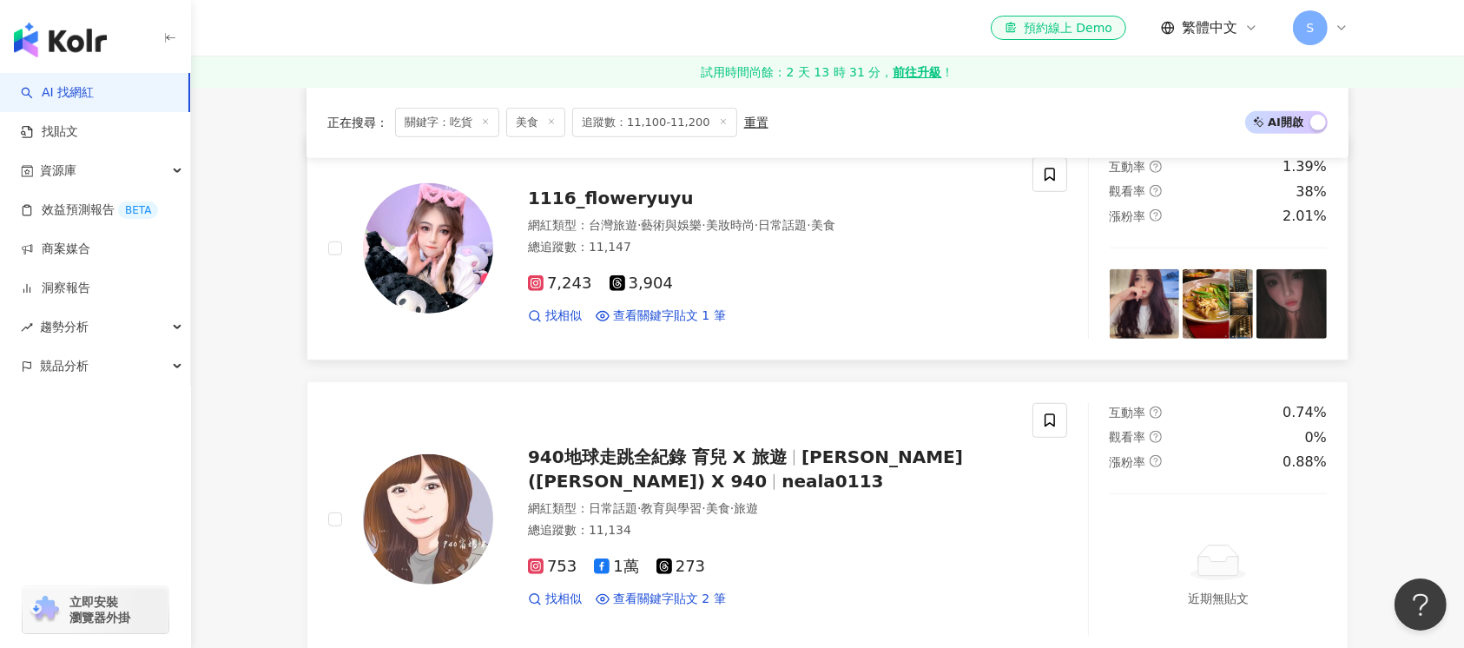
scroll to position [1042, 0]
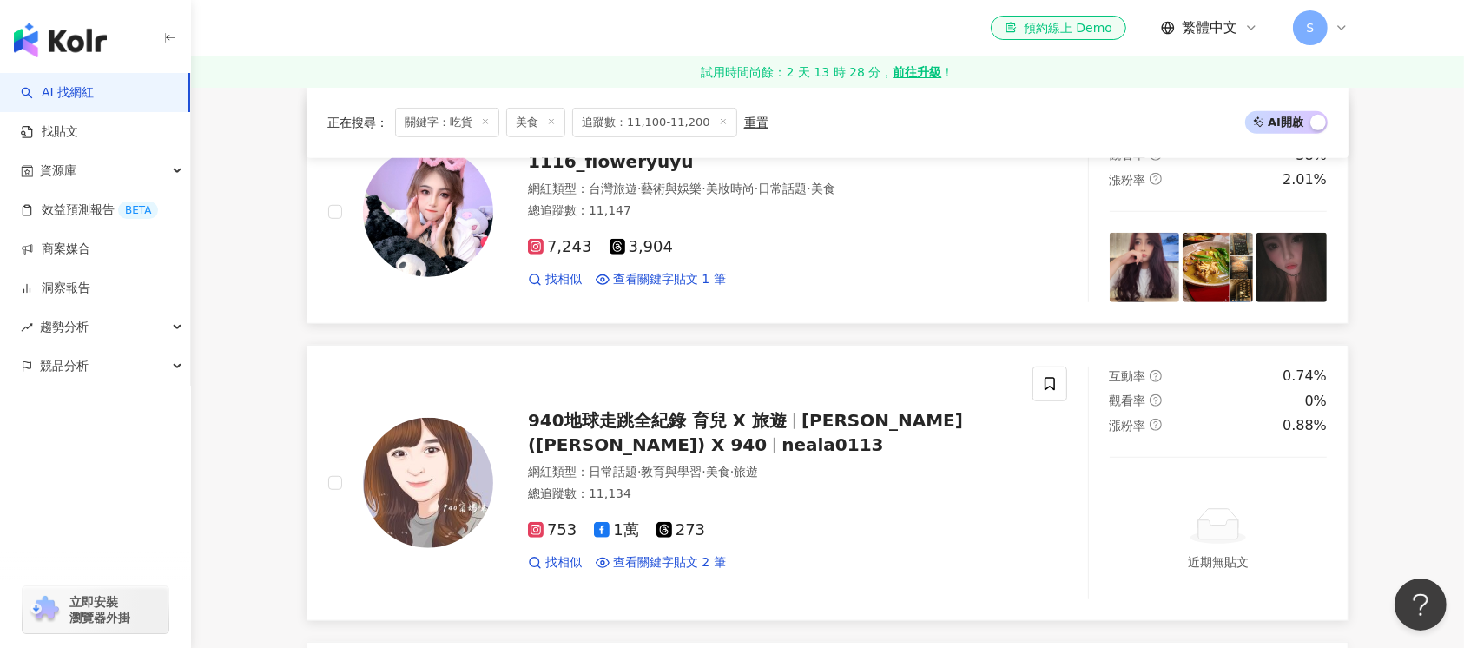
click at [426, 490] on img at bounding box center [428, 483] width 130 height 130
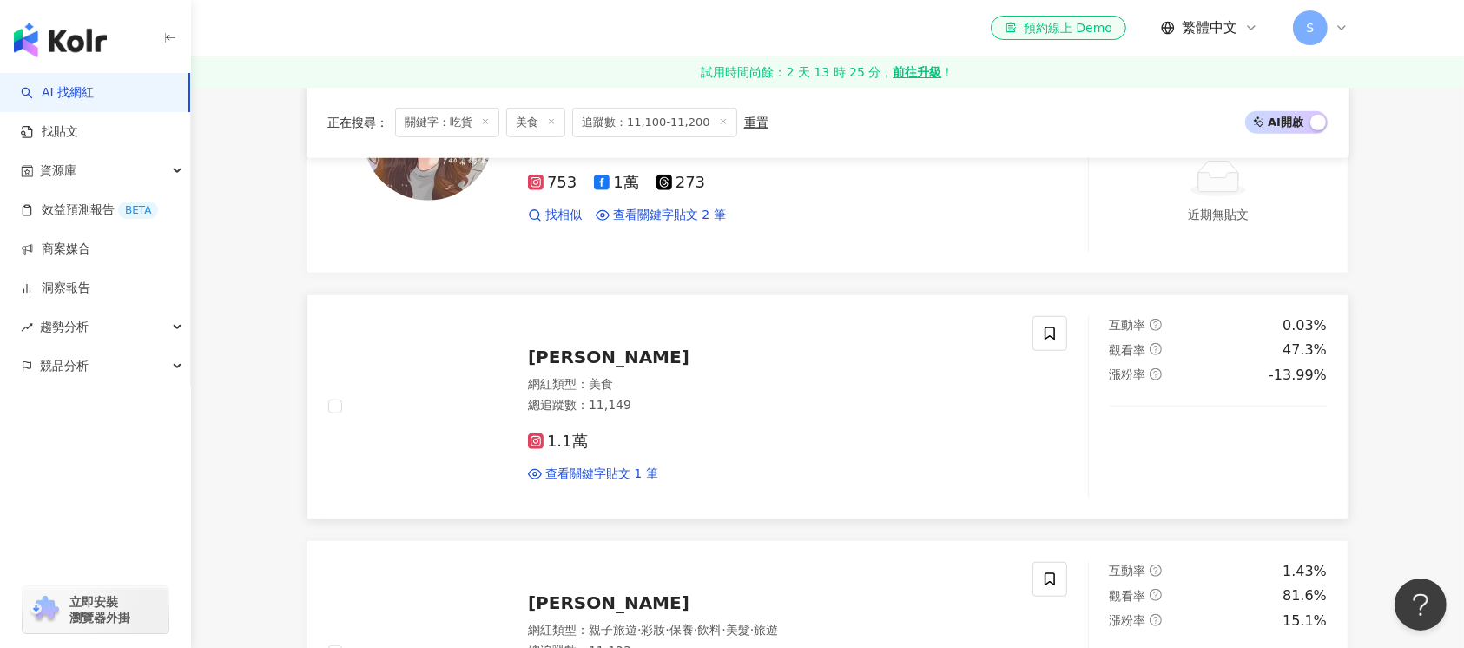
scroll to position [1504, 0]
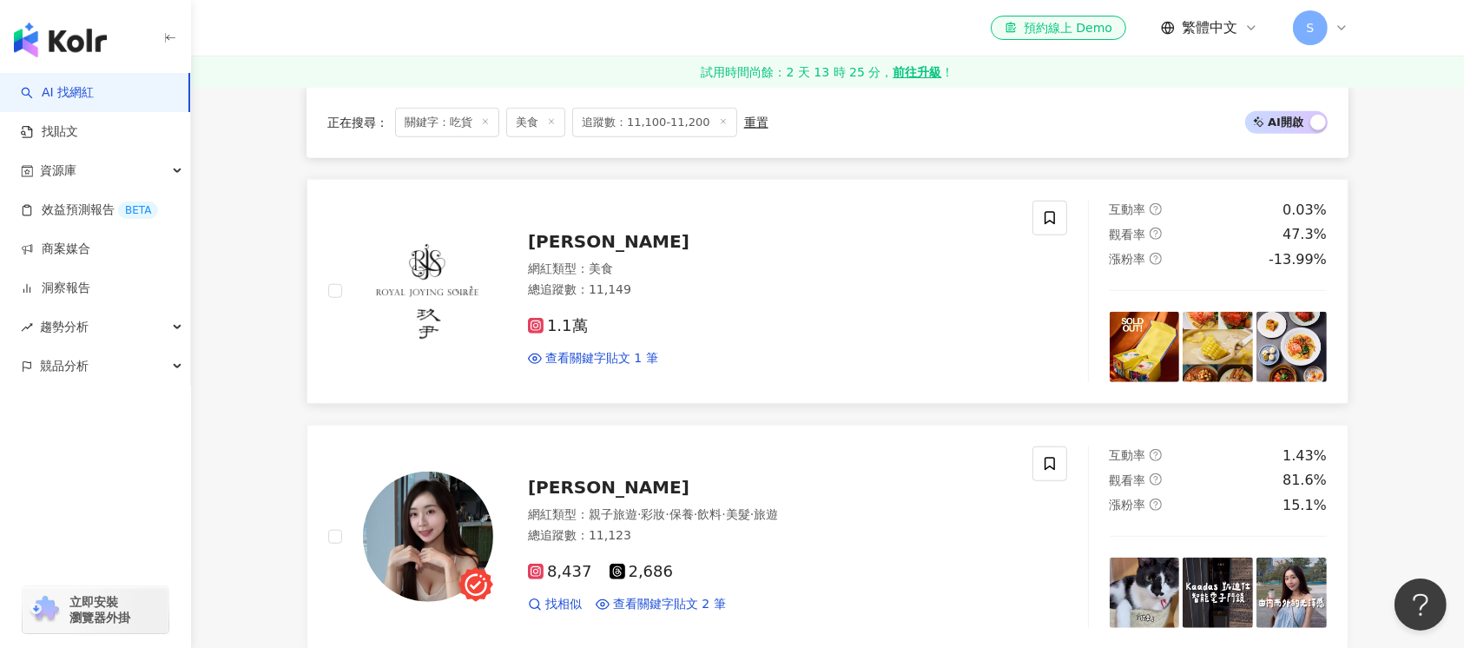
click at [431, 285] on img at bounding box center [428, 291] width 130 height 130
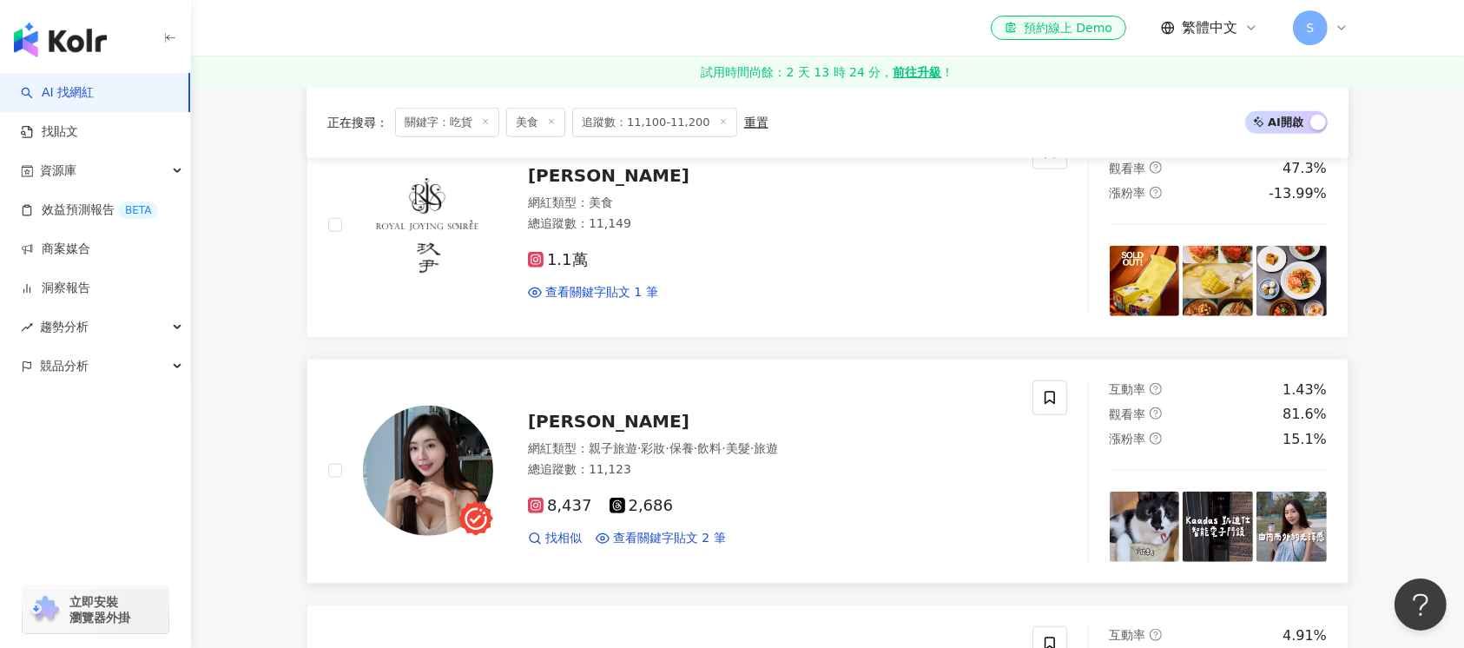
scroll to position [1620, 0]
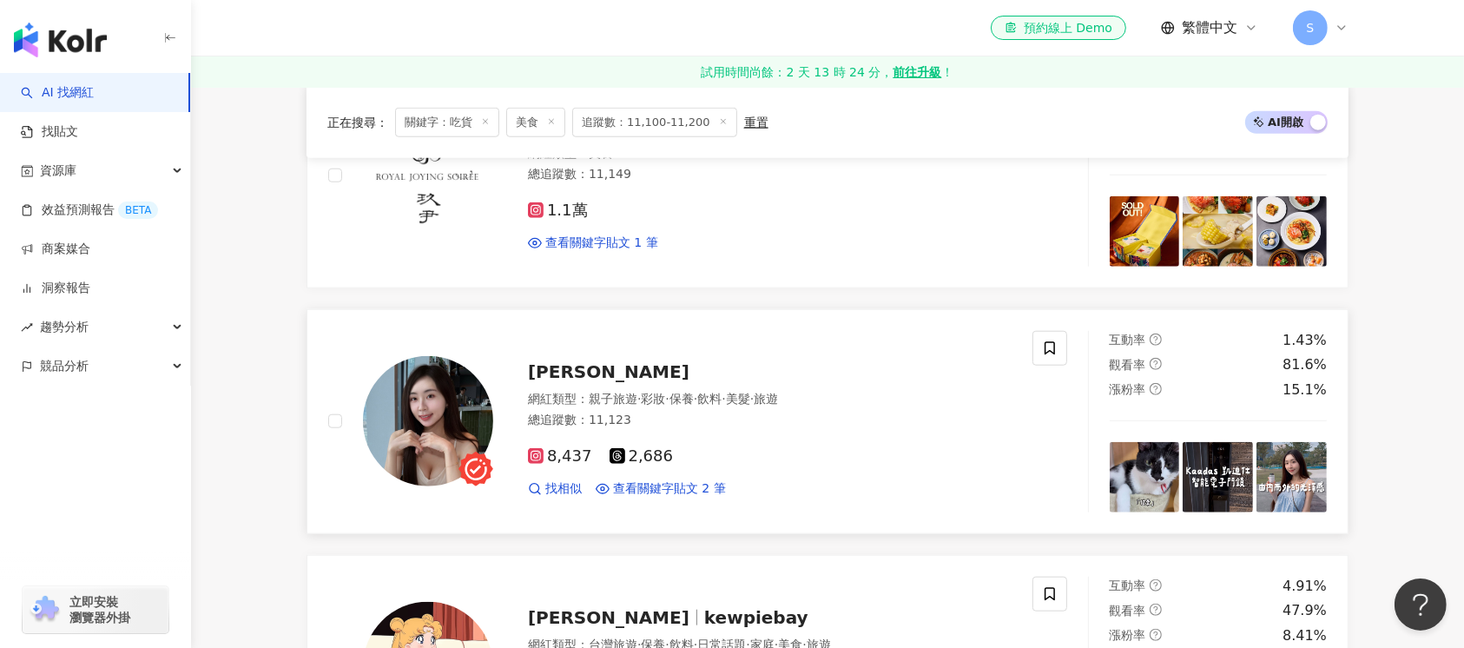
click at [417, 427] on img at bounding box center [428, 421] width 130 height 130
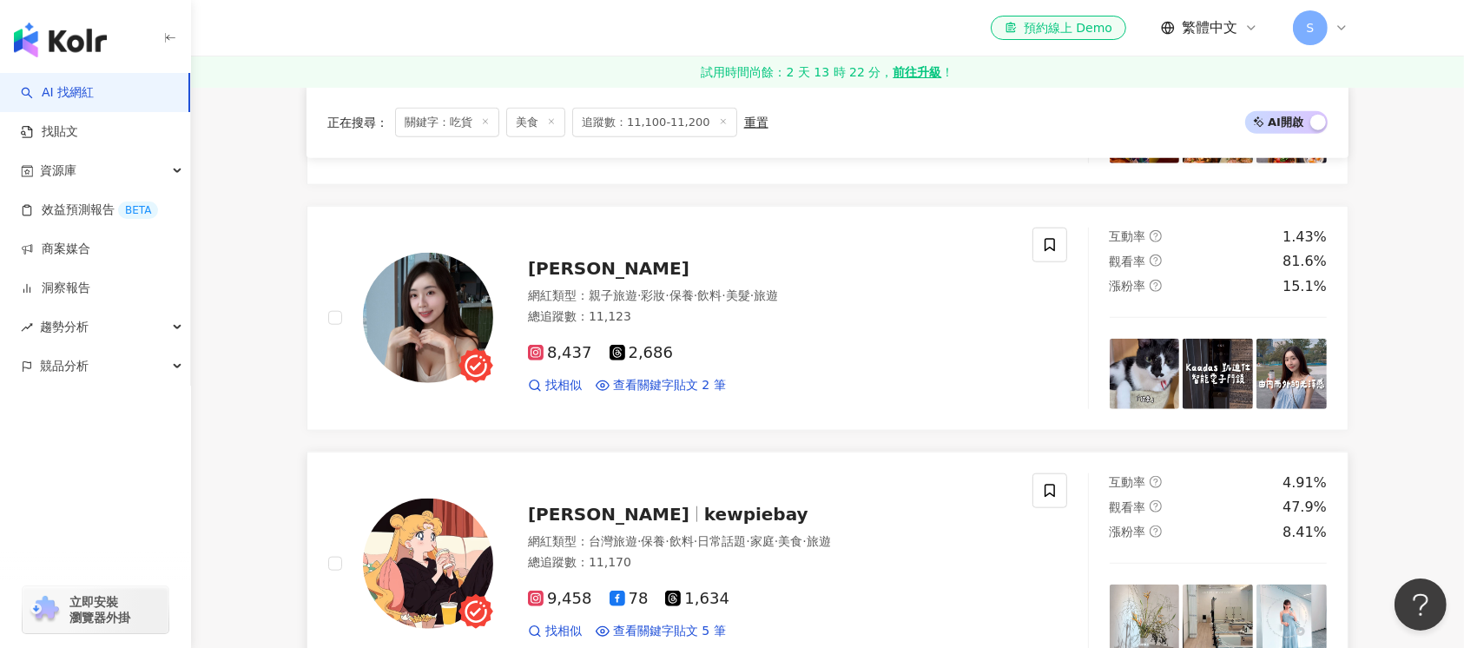
scroll to position [1852, 0]
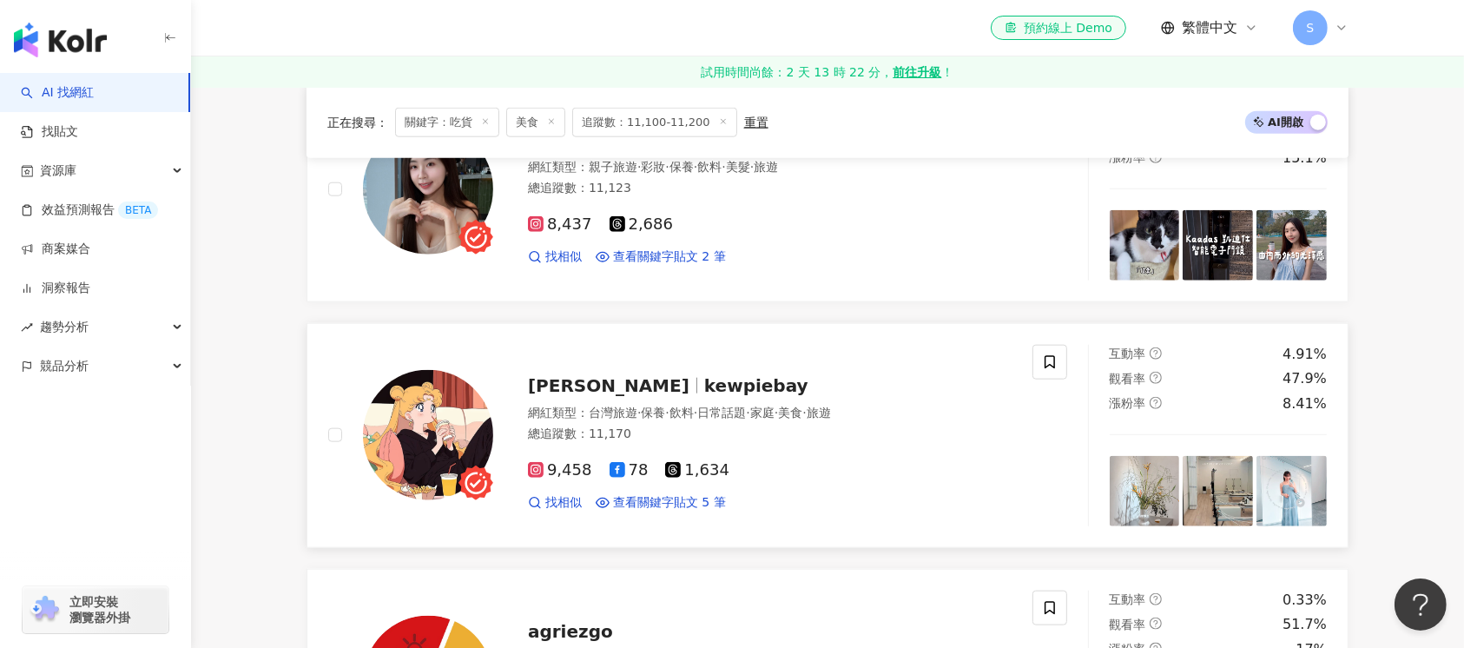
click at [445, 431] on img at bounding box center [428, 435] width 130 height 130
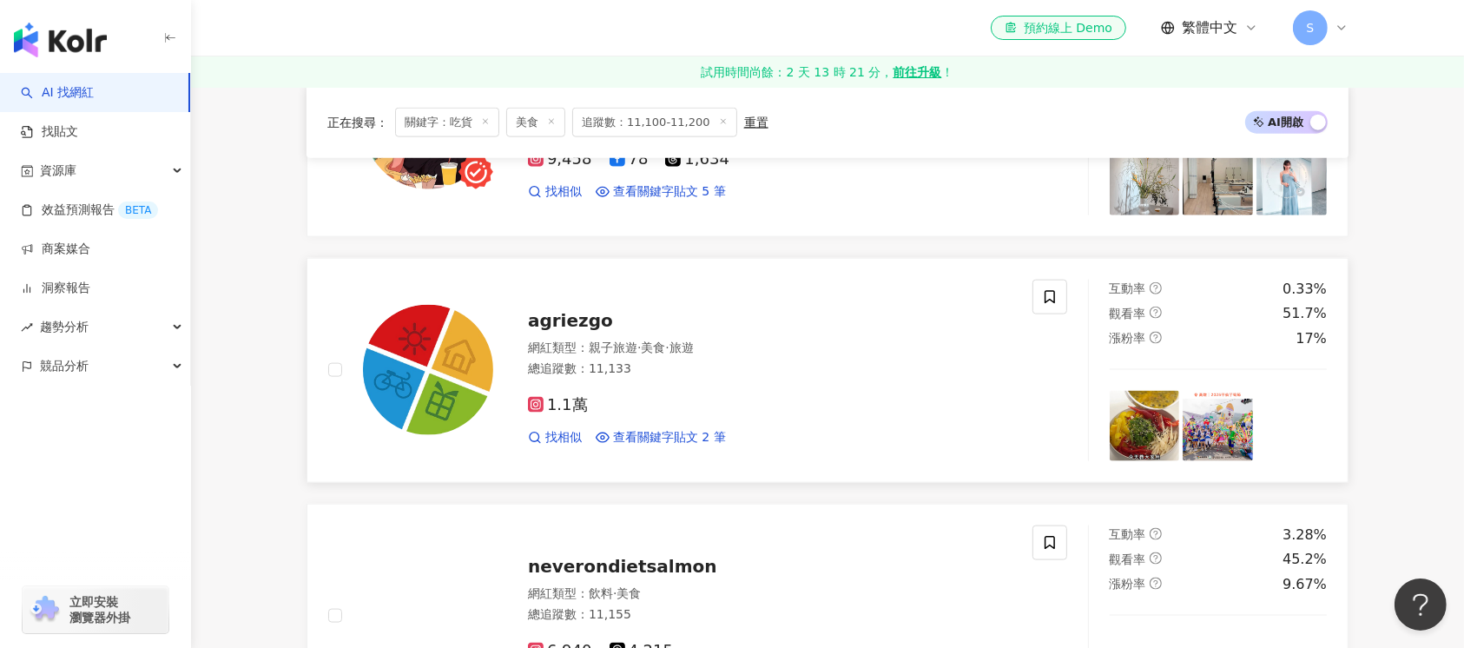
scroll to position [2199, 0]
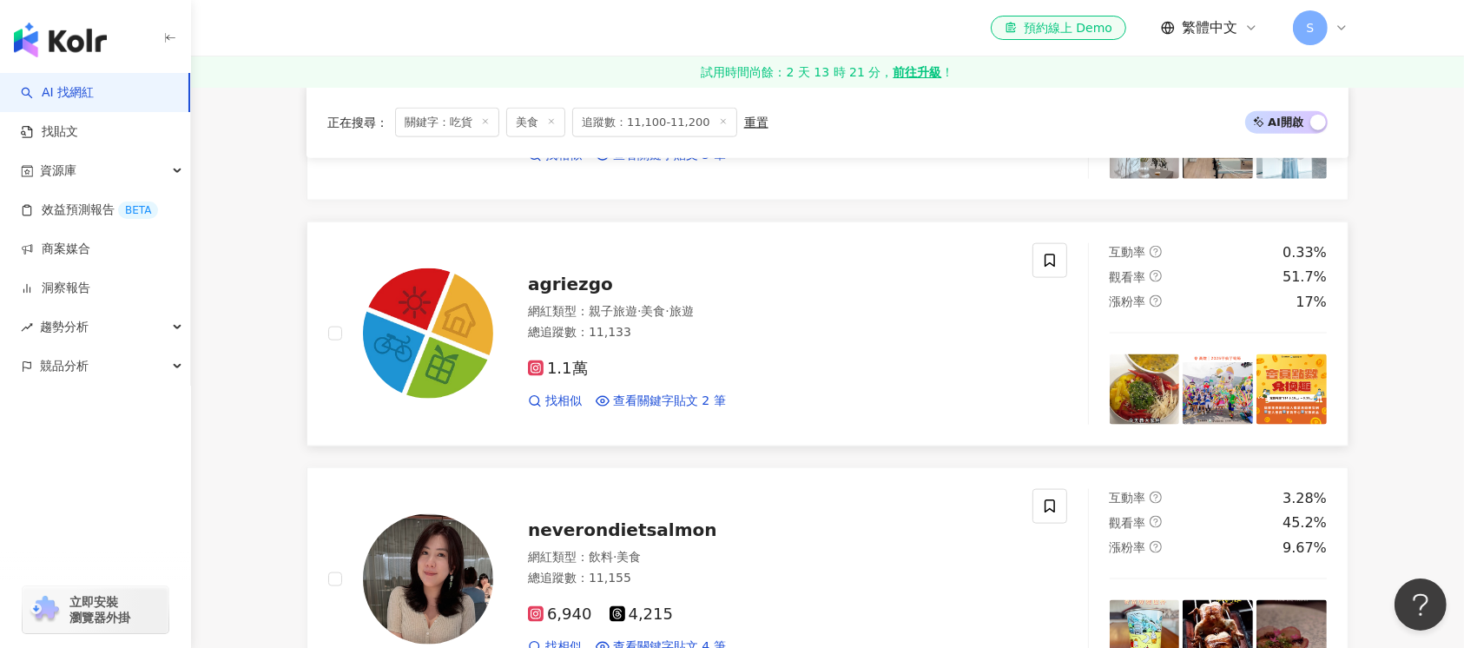
click at [461, 337] on img at bounding box center [428, 333] width 130 height 130
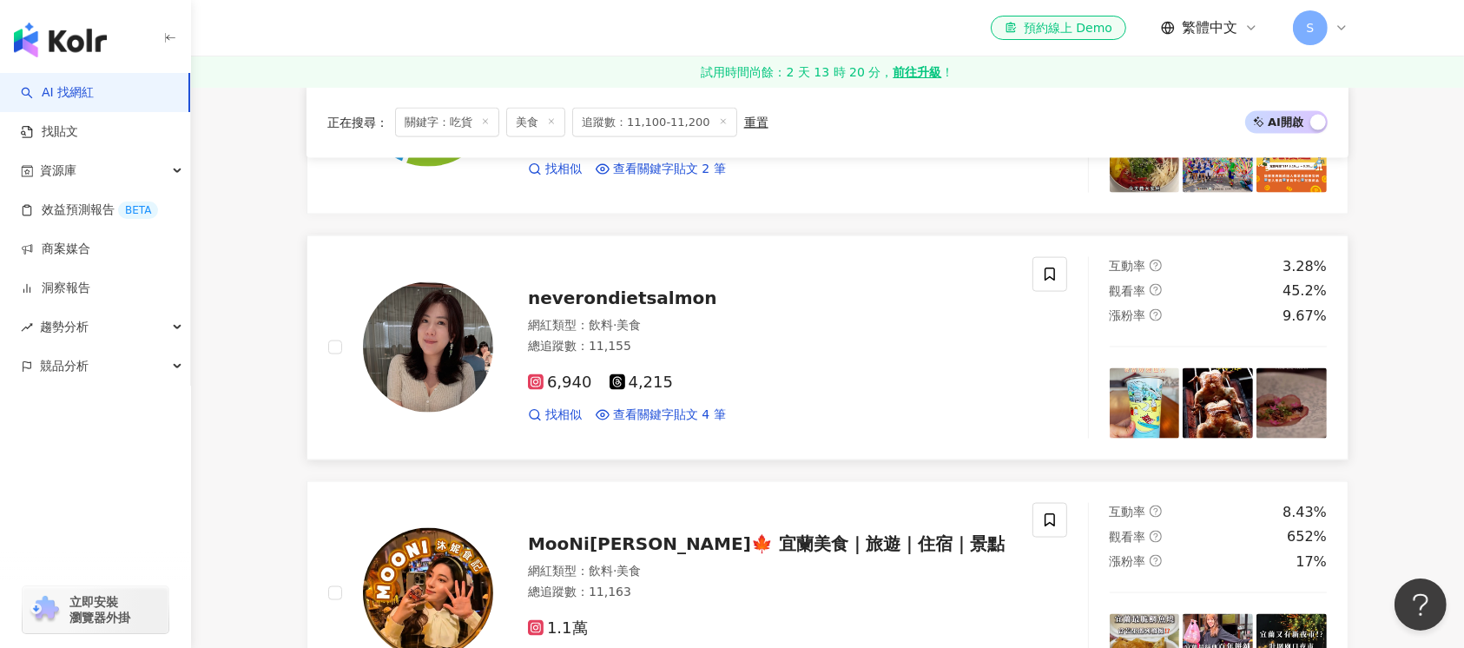
click at [417, 351] on img at bounding box center [428, 347] width 130 height 130
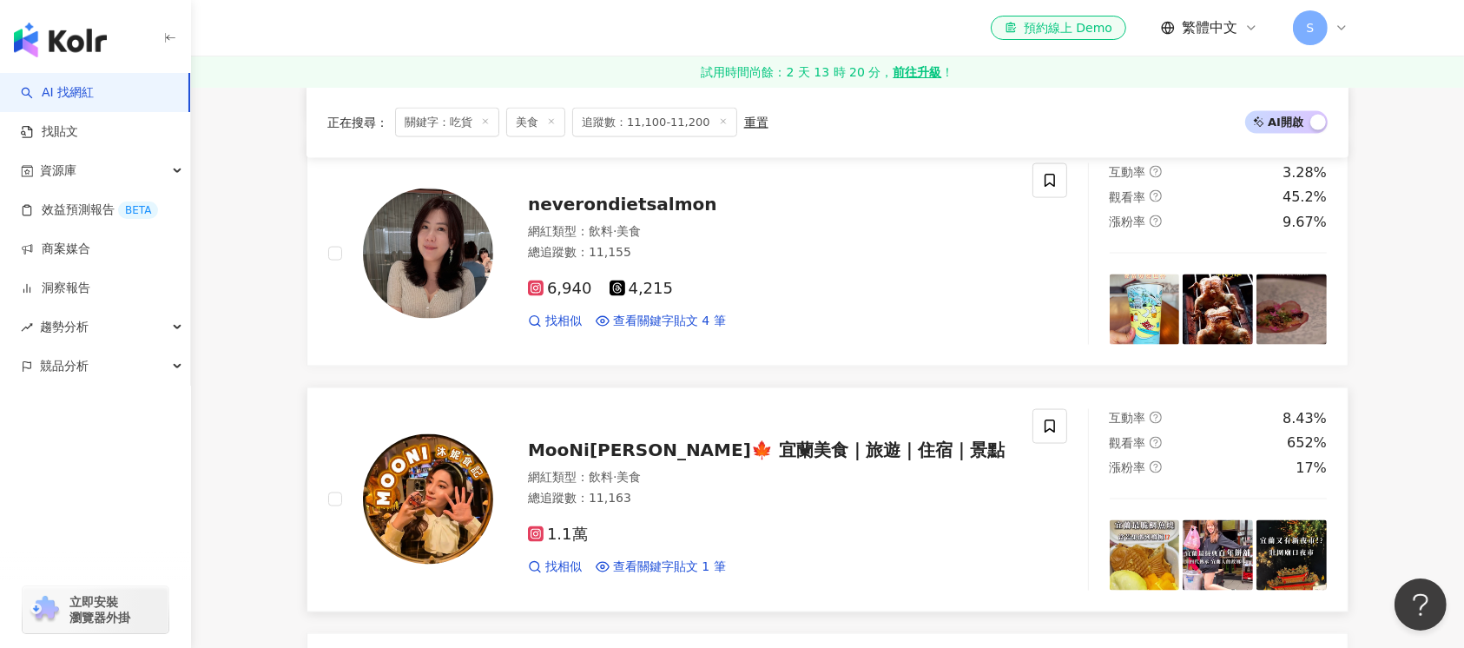
scroll to position [2546, 0]
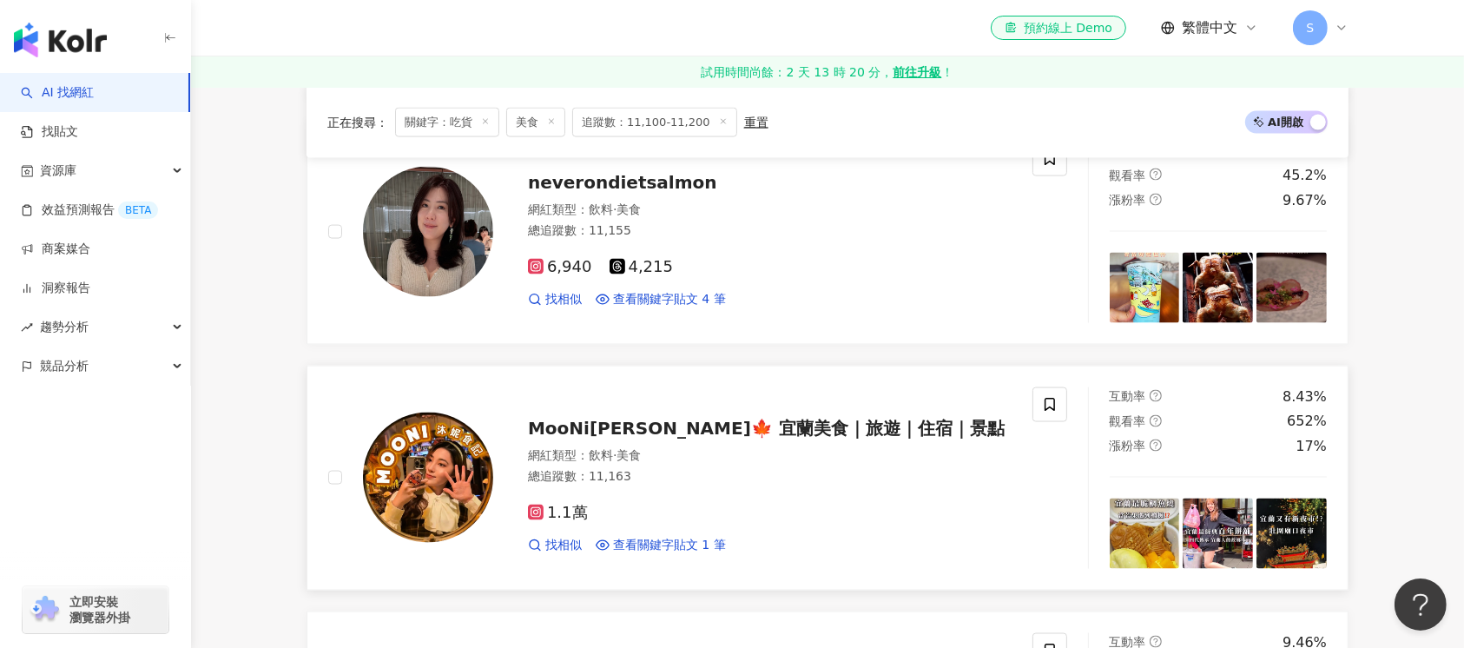
click at [418, 437] on img at bounding box center [428, 477] width 130 height 130
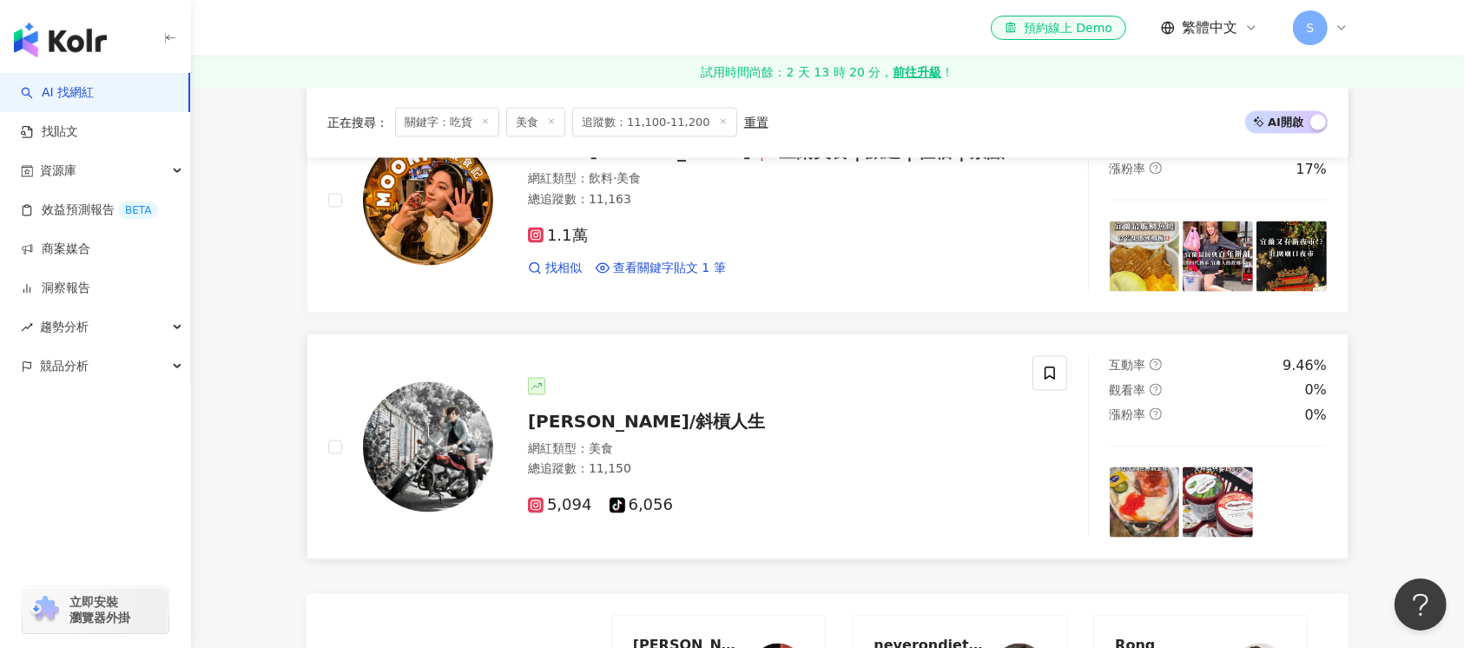
scroll to position [2893, 0]
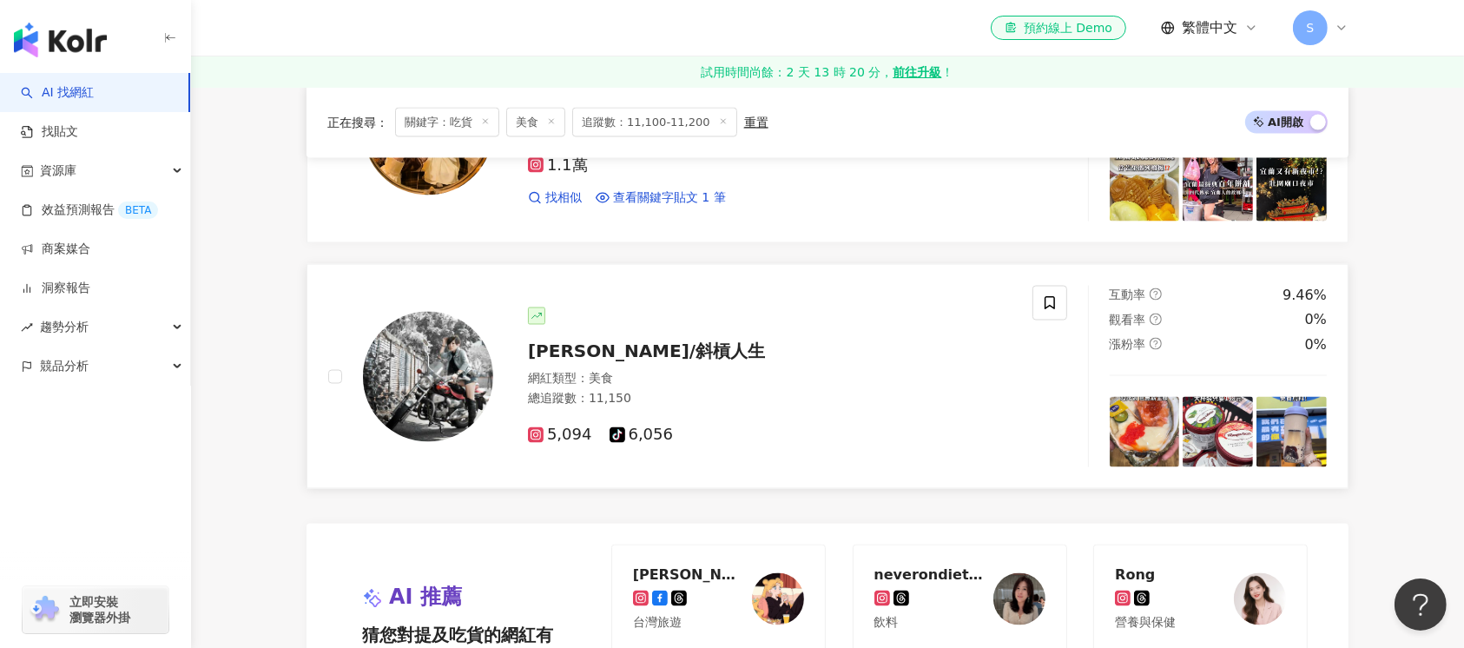
click at [432, 383] on img at bounding box center [428, 377] width 130 height 130
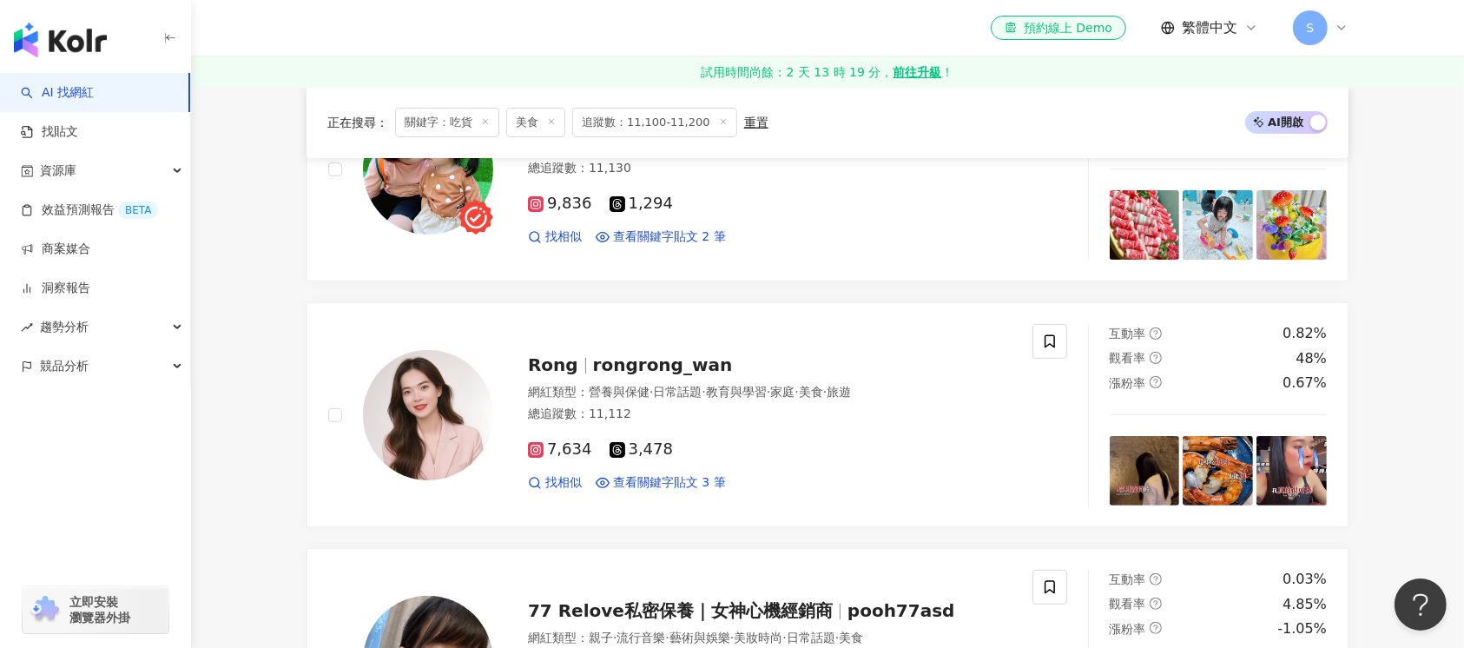
scroll to position [0, 0]
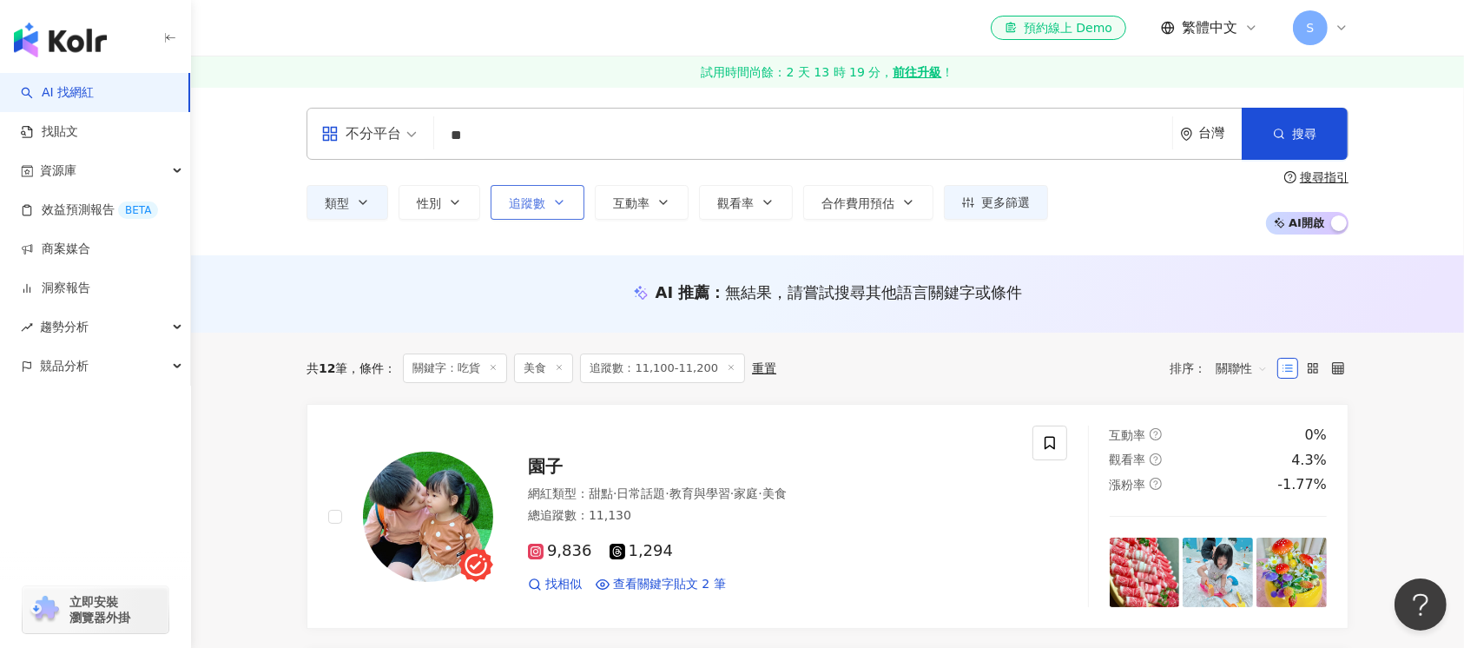
click at [564, 207] on icon "button" at bounding box center [559, 202] width 14 height 14
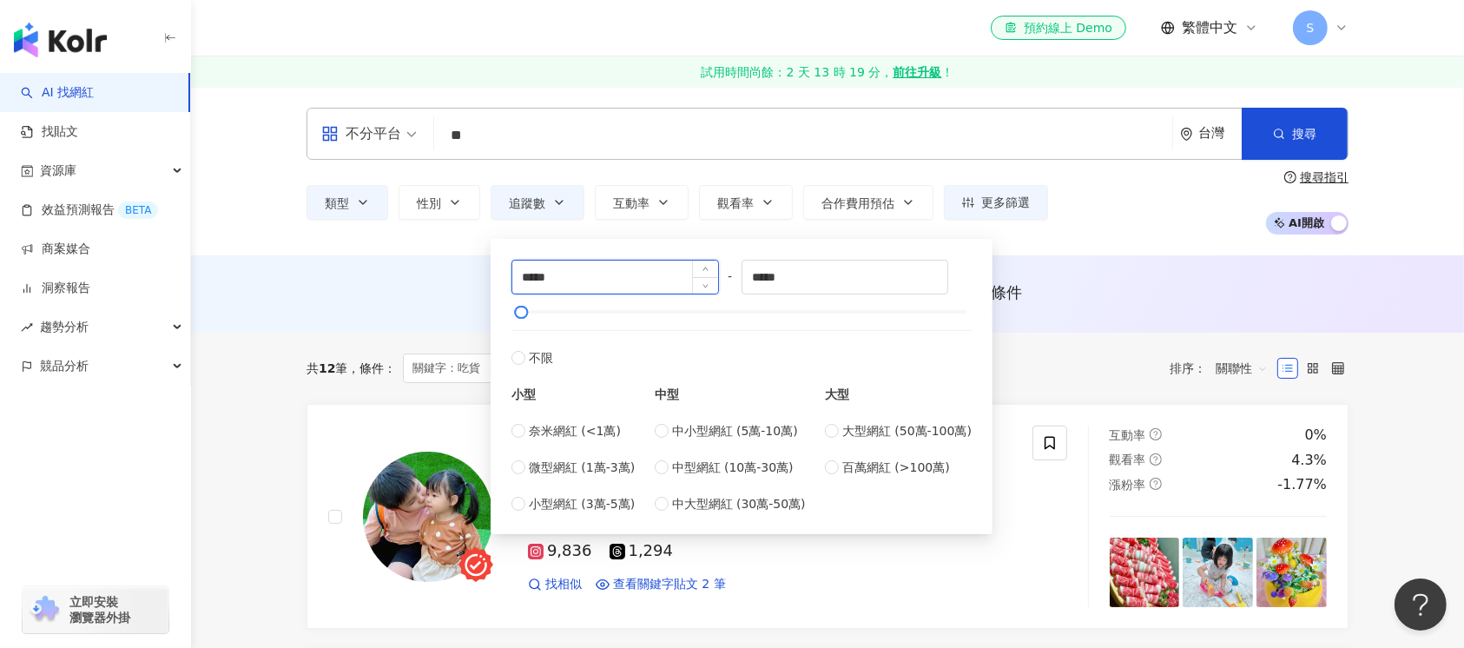
click at [537, 281] on input "*****" at bounding box center [615, 276] width 206 height 33
type input "*****"
click at [770, 278] on input "*****" at bounding box center [845, 276] width 206 height 33
type input "*****"
click at [808, 127] on span "搜尋" at bounding box center [1304, 134] width 24 height 14
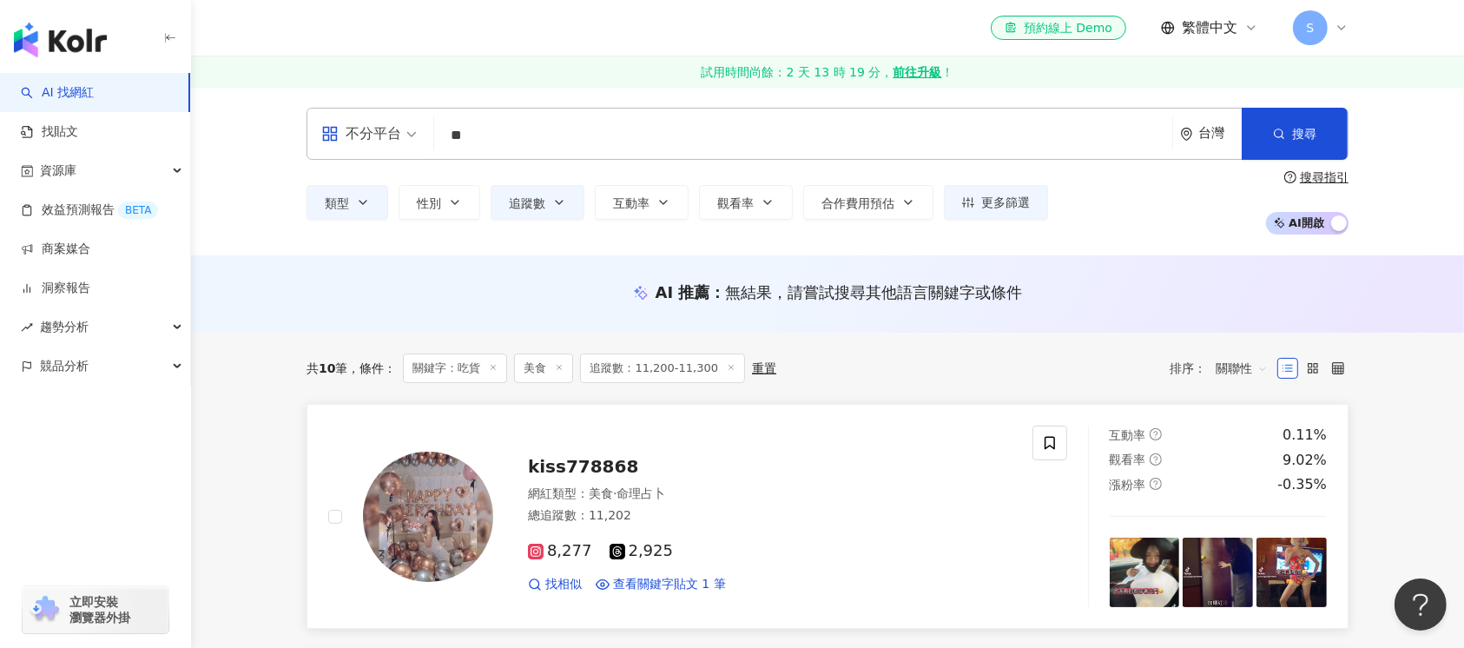
click at [439, 540] on img at bounding box center [428, 516] width 130 height 130
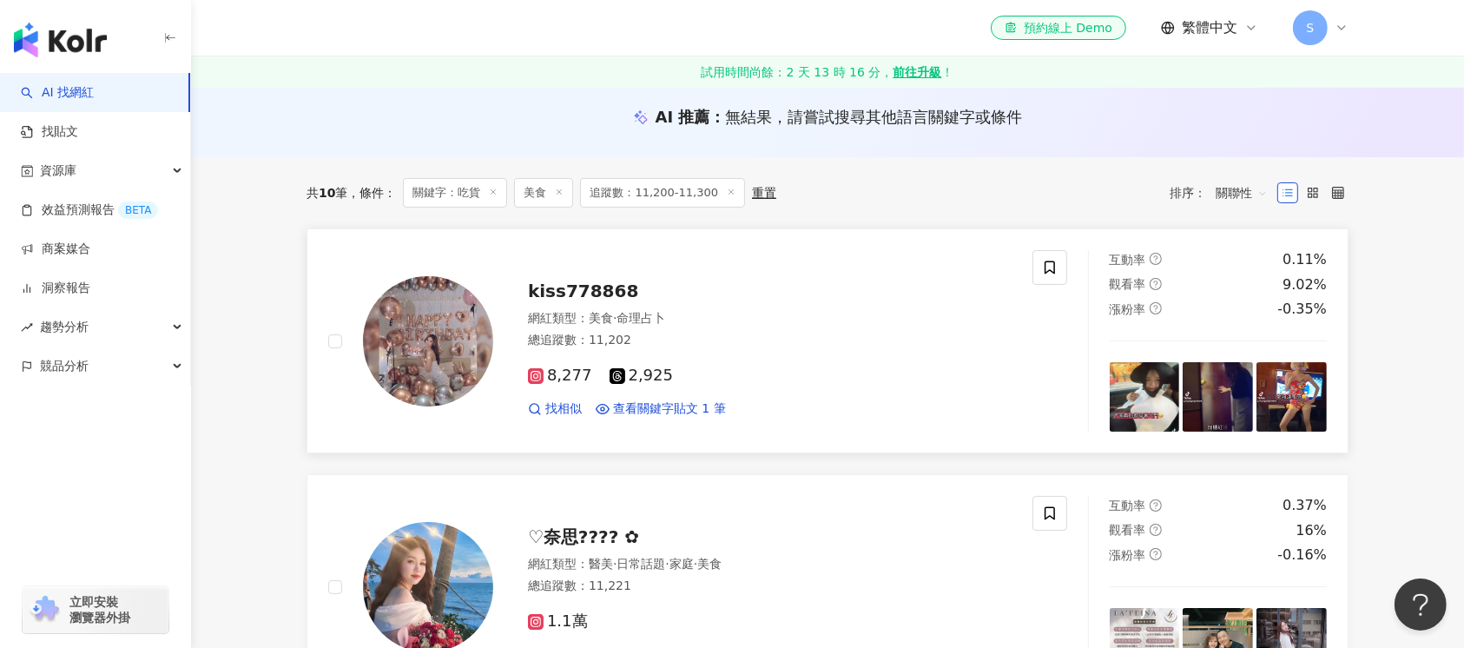
scroll to position [347, 0]
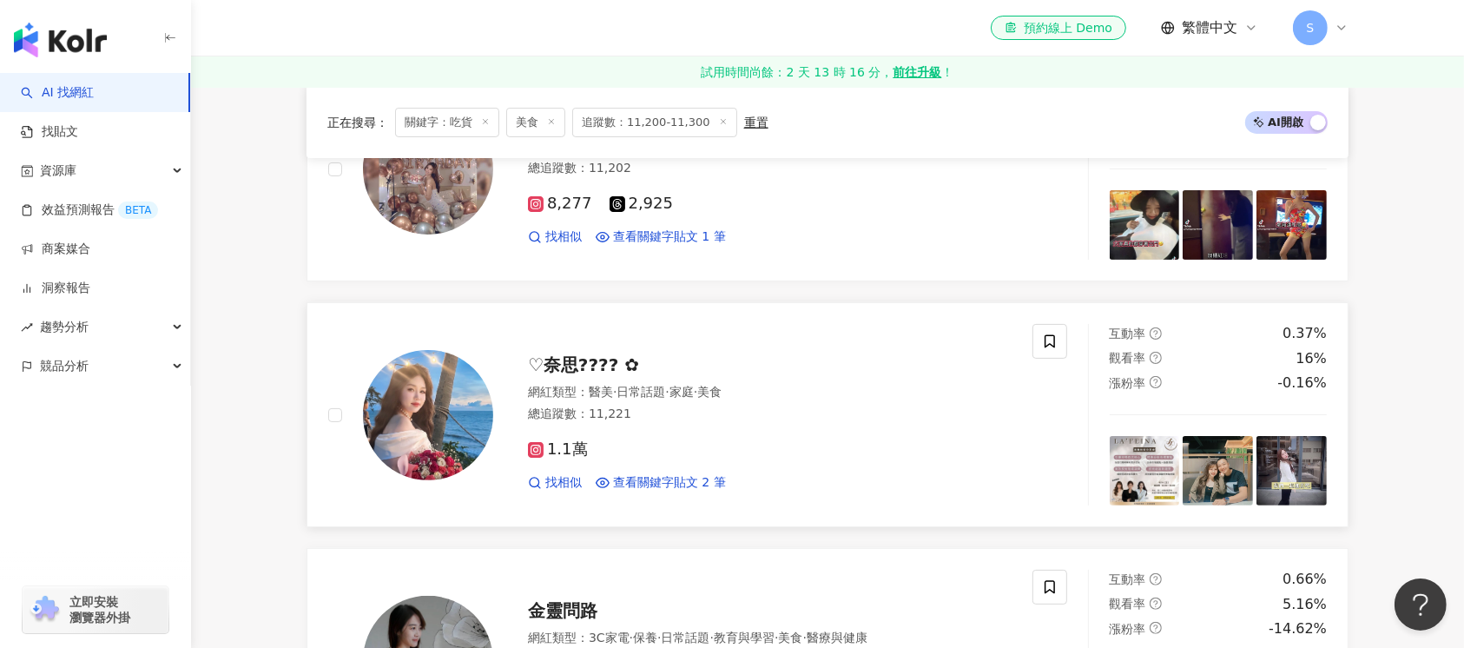
click at [459, 420] on img at bounding box center [428, 415] width 130 height 130
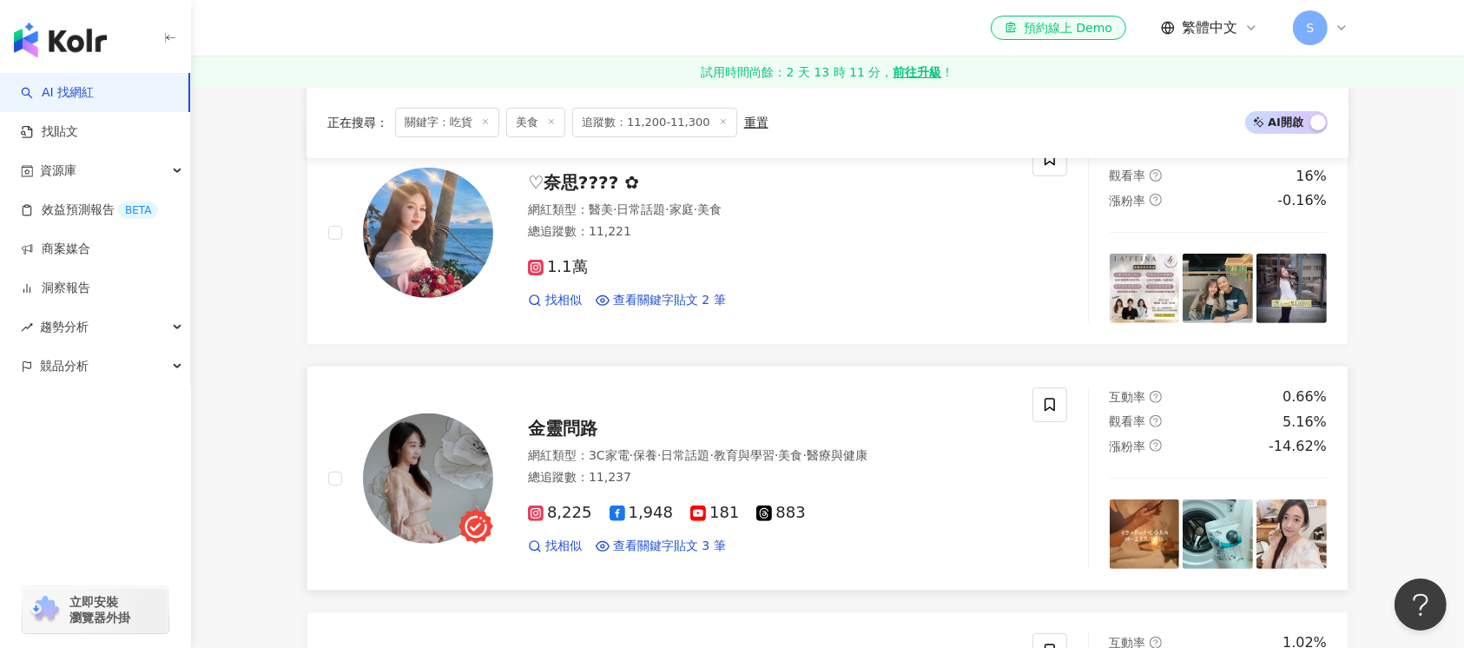
scroll to position [578, 0]
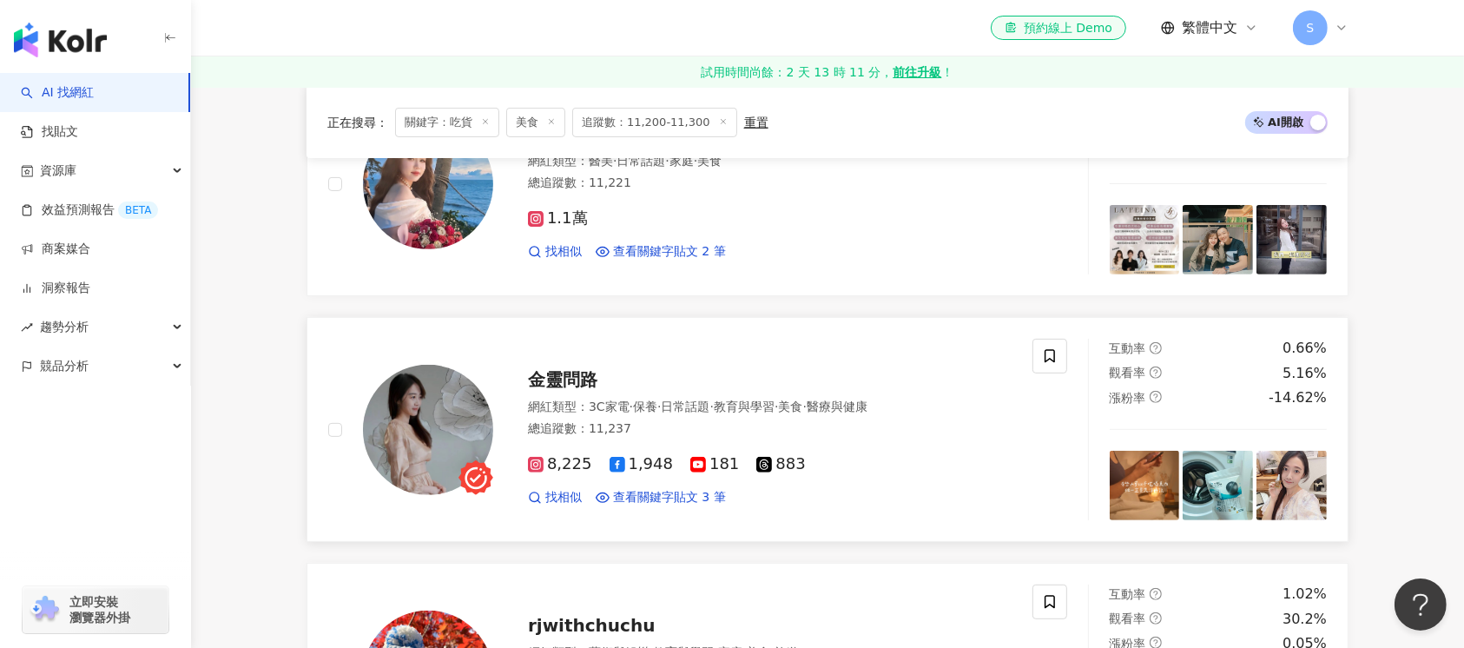
click at [431, 412] on img at bounding box center [428, 430] width 130 height 130
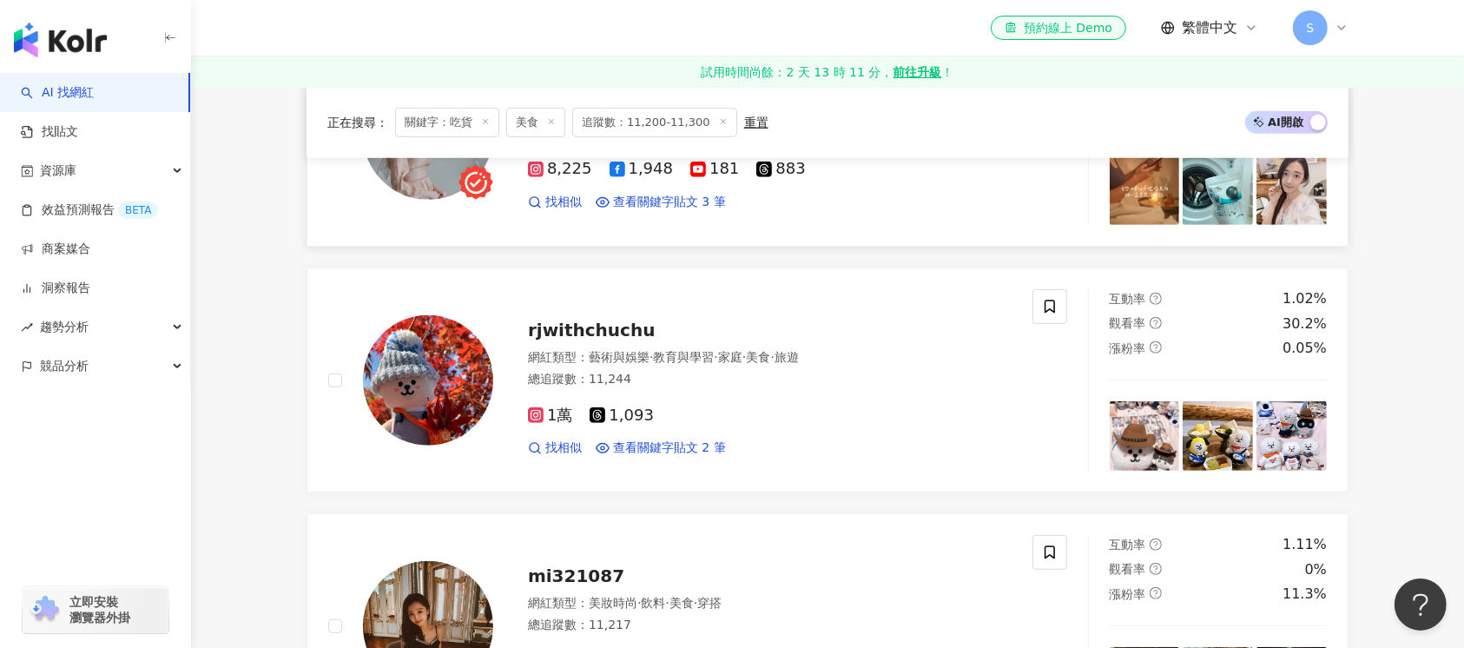
scroll to position [925, 0]
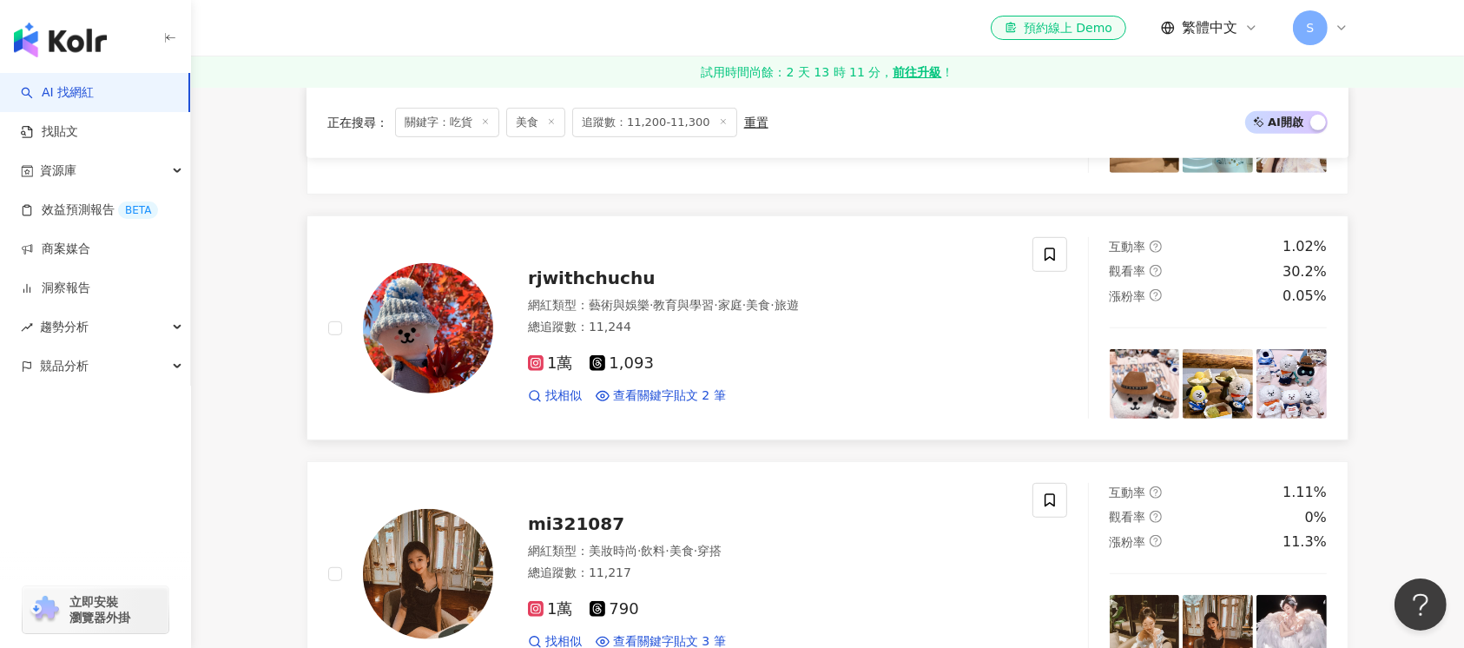
click at [429, 332] on img at bounding box center [428, 328] width 130 height 130
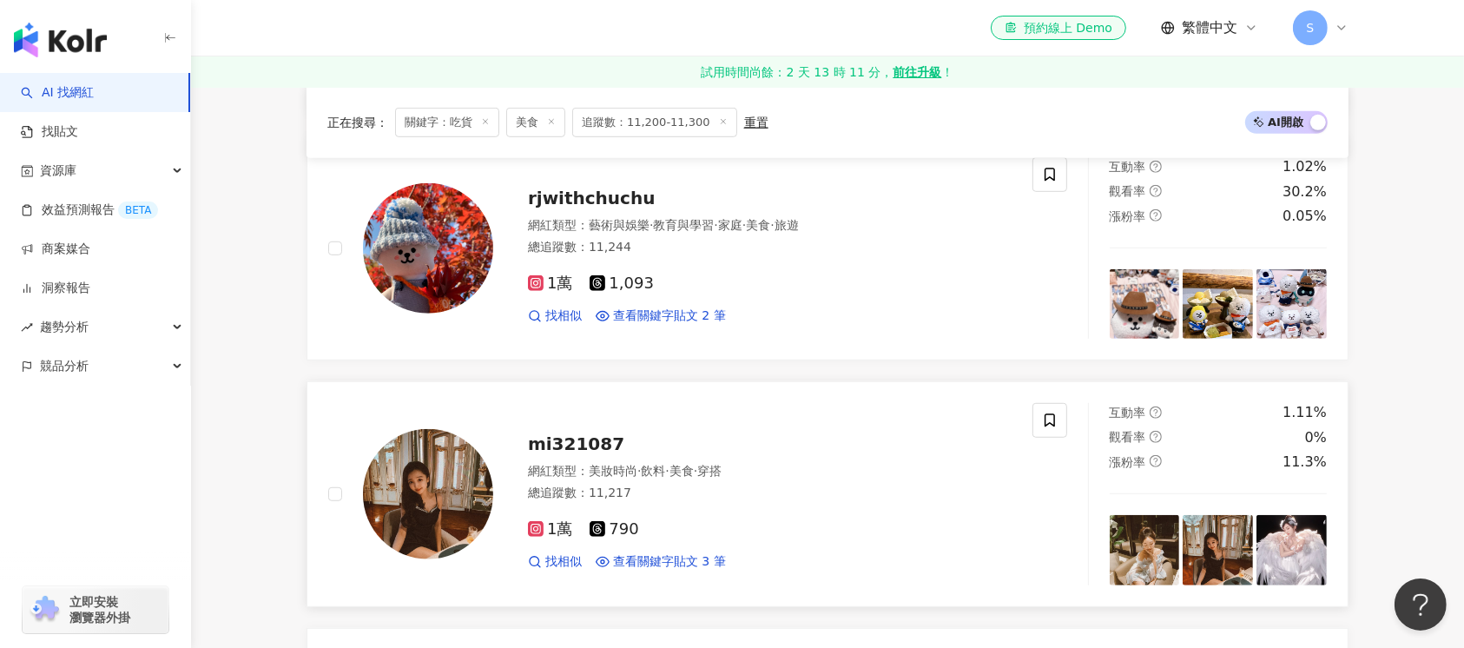
scroll to position [1042, 0]
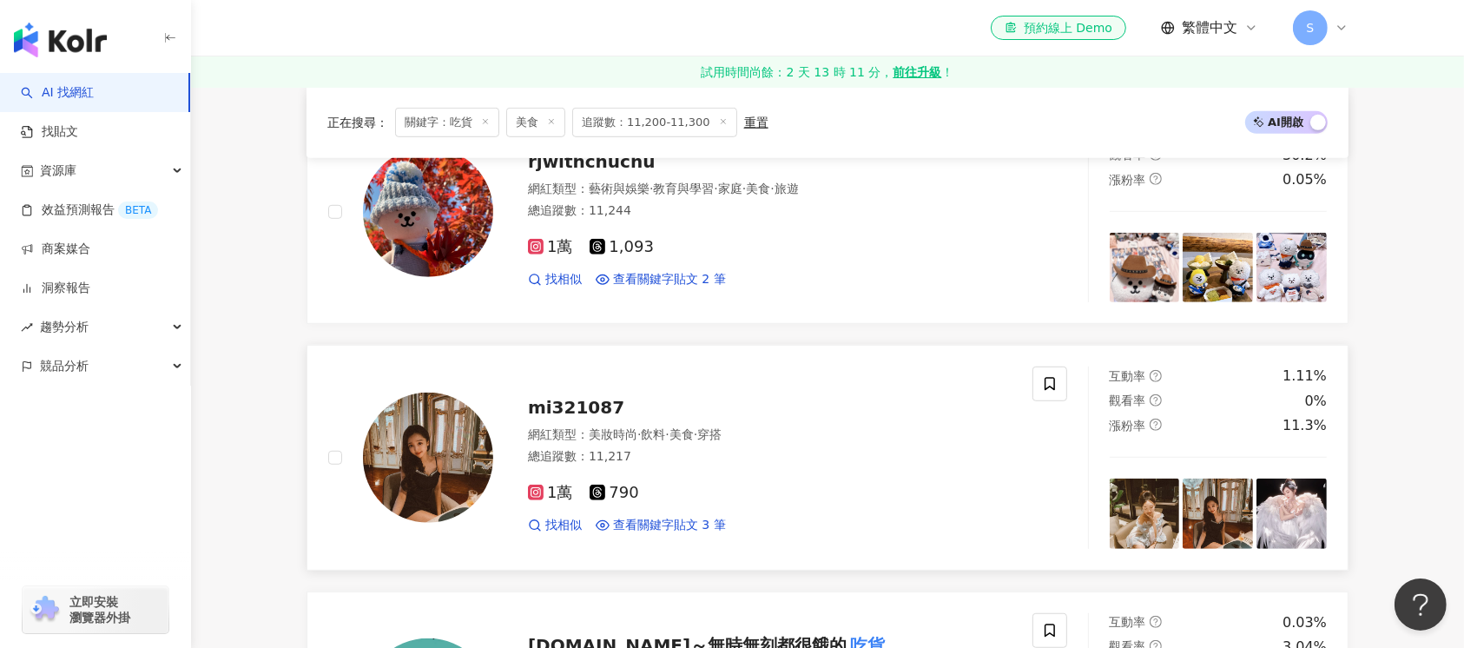
click at [424, 439] on img at bounding box center [428, 457] width 130 height 130
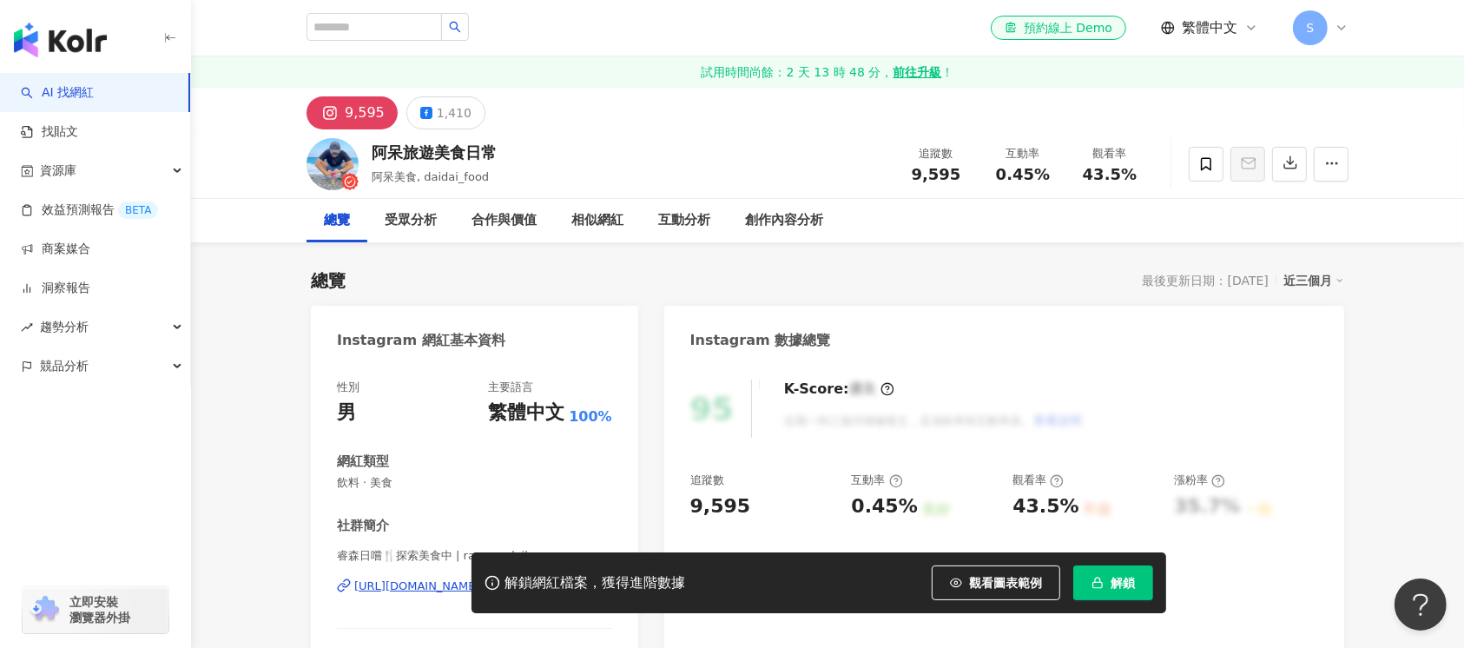
click at [480, 578] on div "https://www.instagram.com/raycen_daily/" at bounding box center [417, 586] width 126 height 16
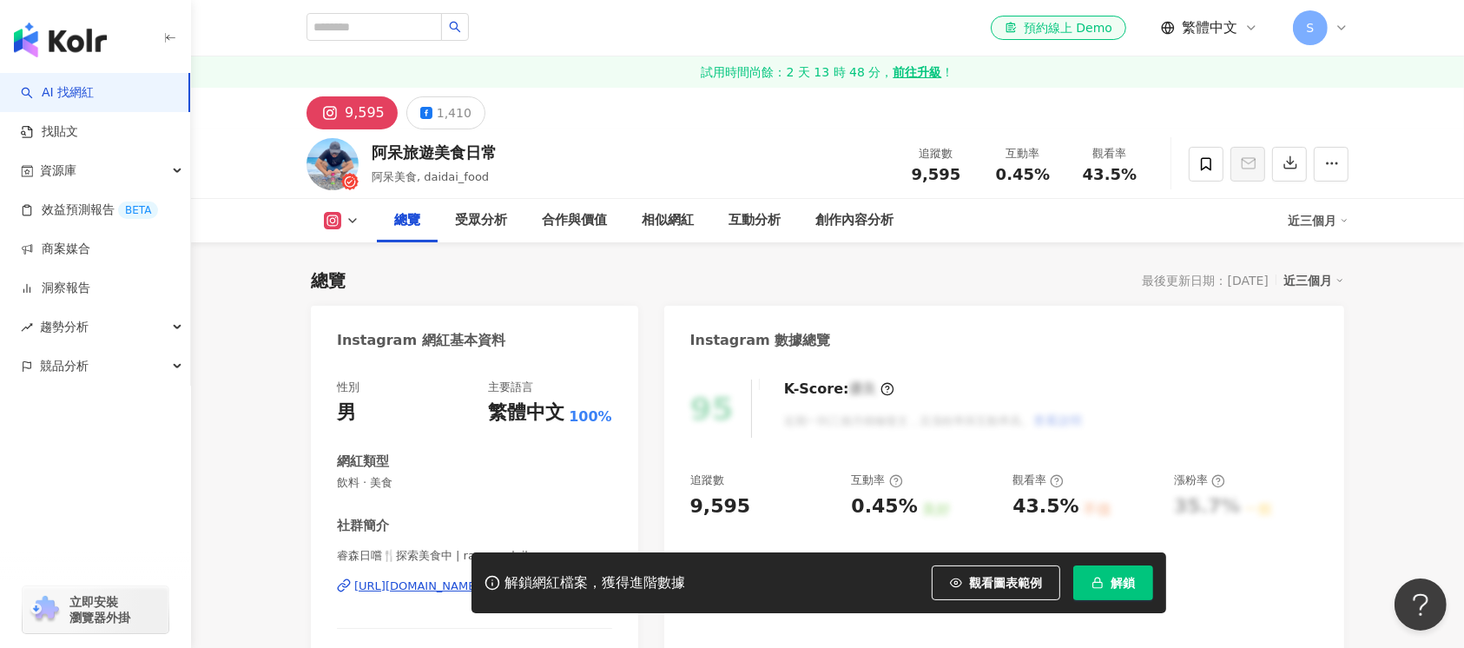
scroll to position [115, 0]
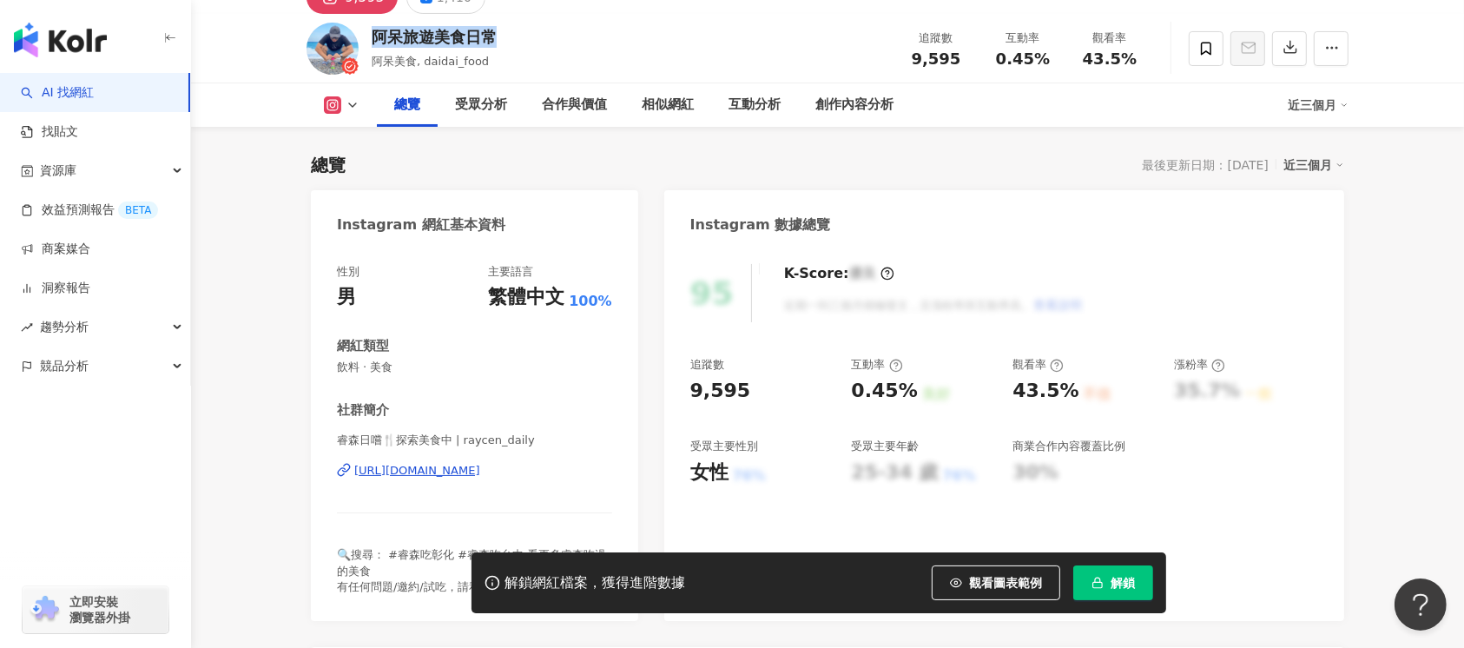
drag, startPoint x: 495, startPoint y: 32, endPoint x: 376, endPoint y: 28, distance: 119.0
click at [376, 28] on div "阿呆旅遊美食日常" at bounding box center [434, 37] width 125 height 22
copy div "阿呆旅遊美食日常"
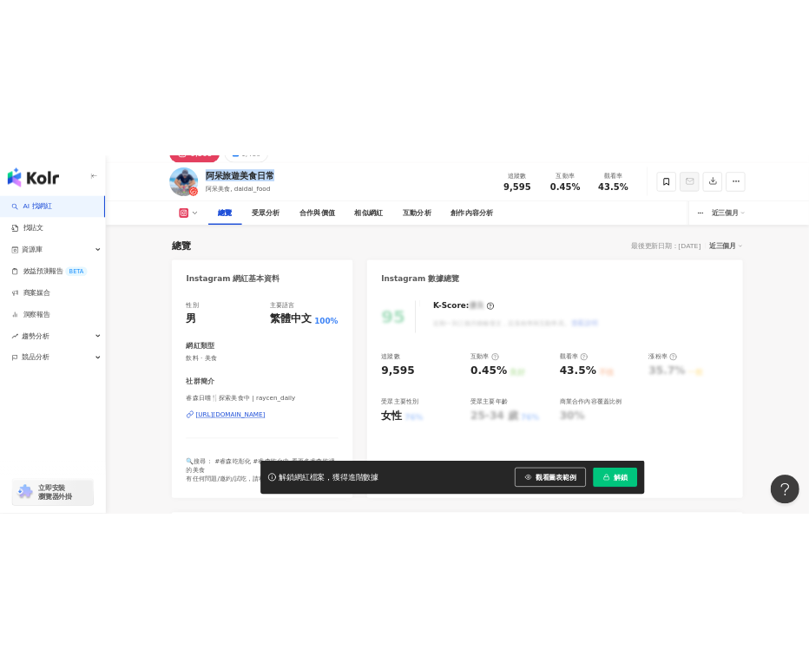
scroll to position [0, 0]
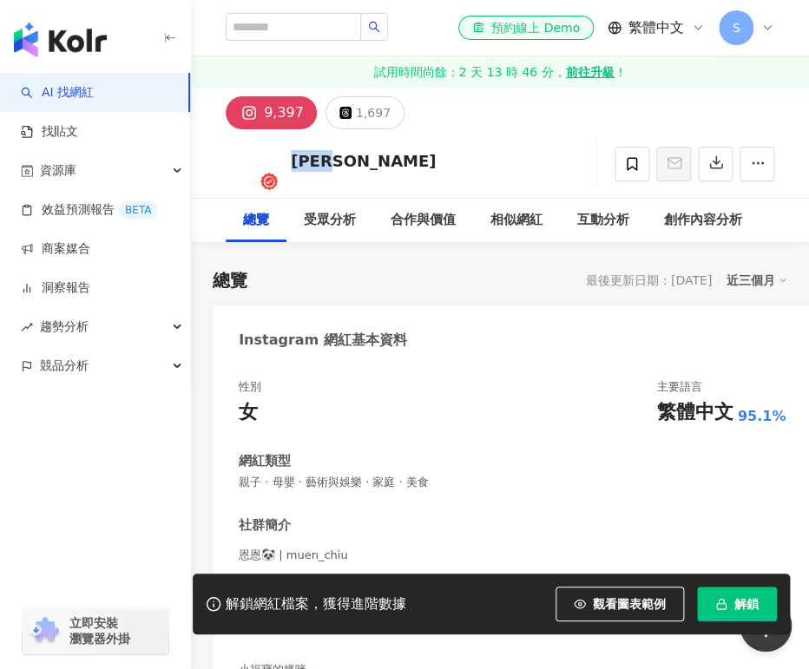
drag, startPoint x: 392, startPoint y: 161, endPoint x: 294, endPoint y: 161, distance: 97.2
click at [294, 161] on div "睦恩 邱 追蹤數 9,397 互動率 0.08% 觀看率 47.9%" at bounding box center [500, 163] width 618 height 69
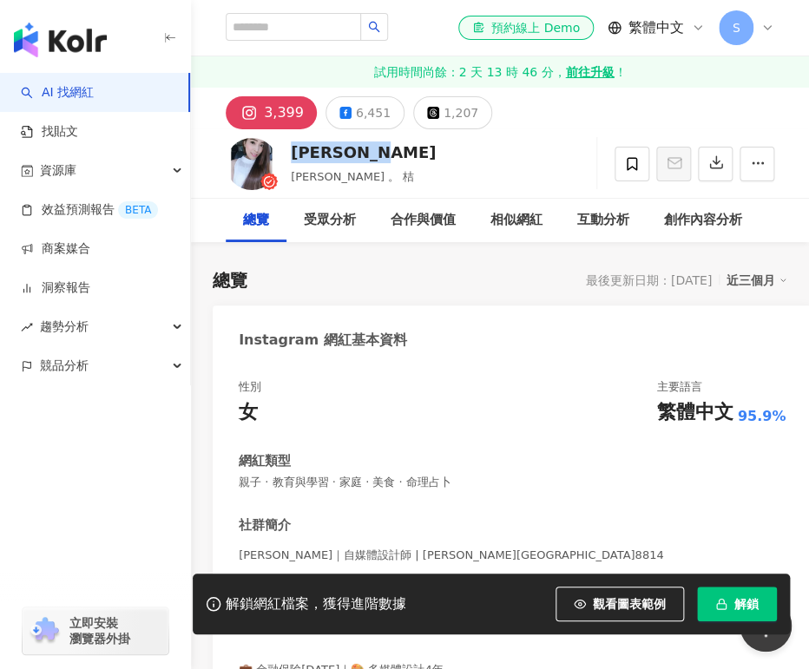
drag, startPoint x: 382, startPoint y: 155, endPoint x: 293, endPoint y: 162, distance: 89.7
click at [293, 162] on div "Stephanie" at bounding box center [363, 152] width 145 height 22
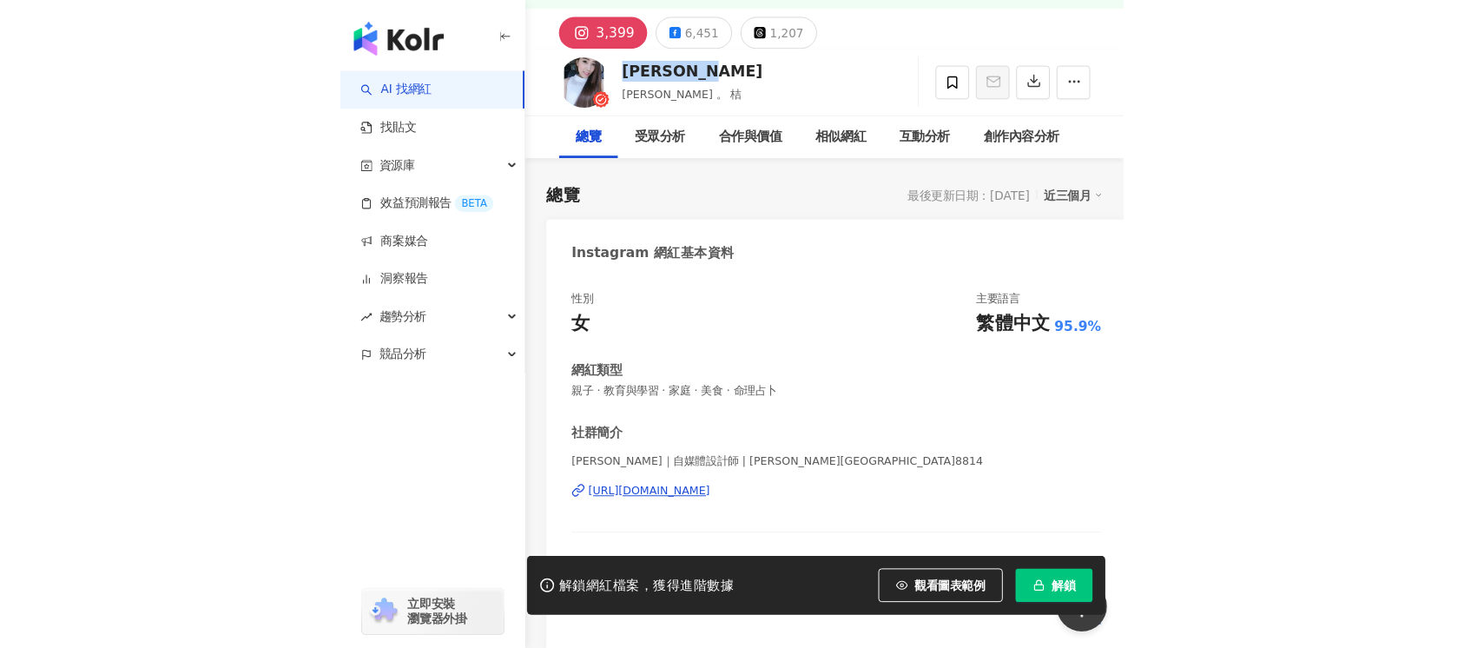
scroll to position [115, 0]
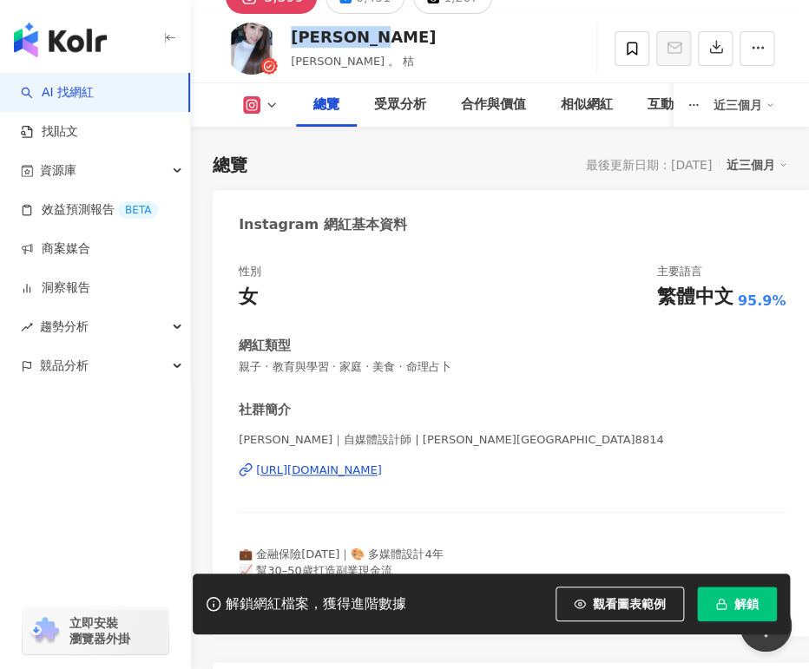
click at [321, 475] on div "https://www.instagram.com/xinyi.8814/" at bounding box center [319, 471] width 126 height 16
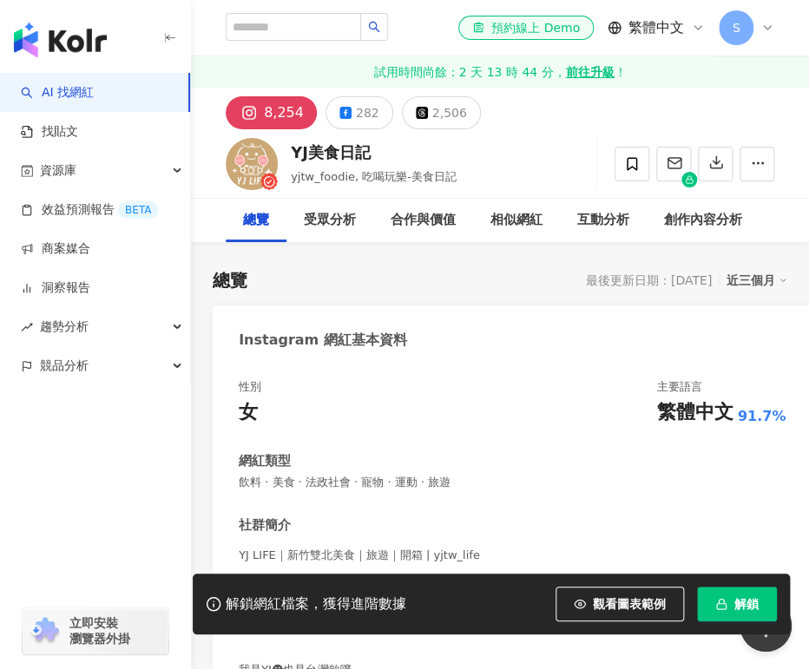
click at [285, 148] on div "YJ美食日記 yjtw_foodie, 吃喝玩樂-美食日記 追蹤數 8,254 互動率 1.26% 觀看率 28.1%" at bounding box center [500, 163] width 618 height 69
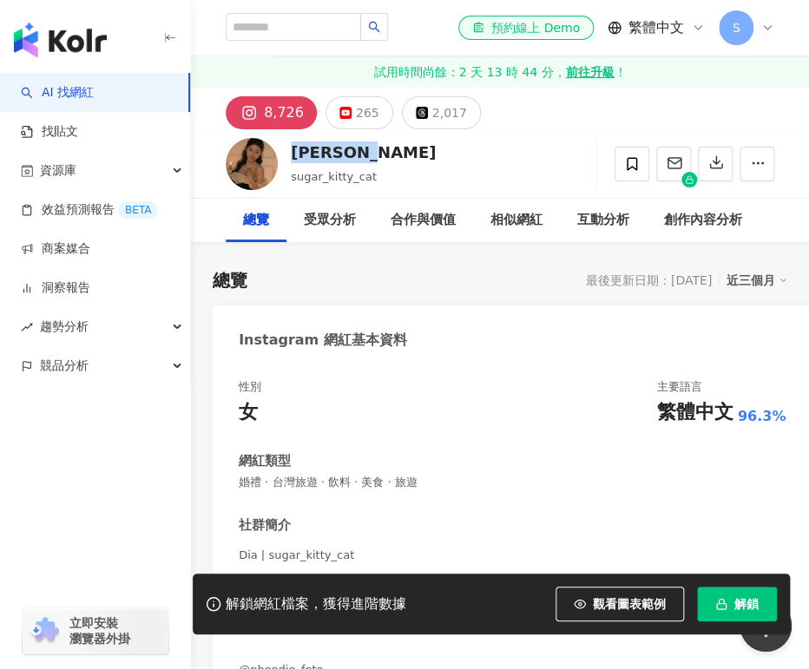
drag, startPoint x: 365, startPoint y: 150, endPoint x: 291, endPoint y: 149, distance: 74.7
click at [291, 149] on div "Dia Sun" at bounding box center [363, 152] width 145 height 22
copy div "Dia Sun"
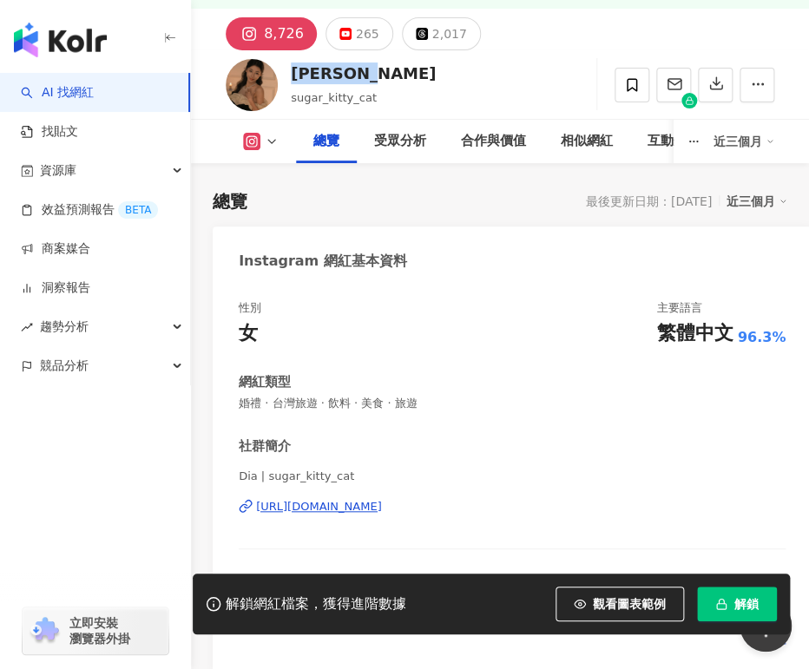
scroll to position [115, 0]
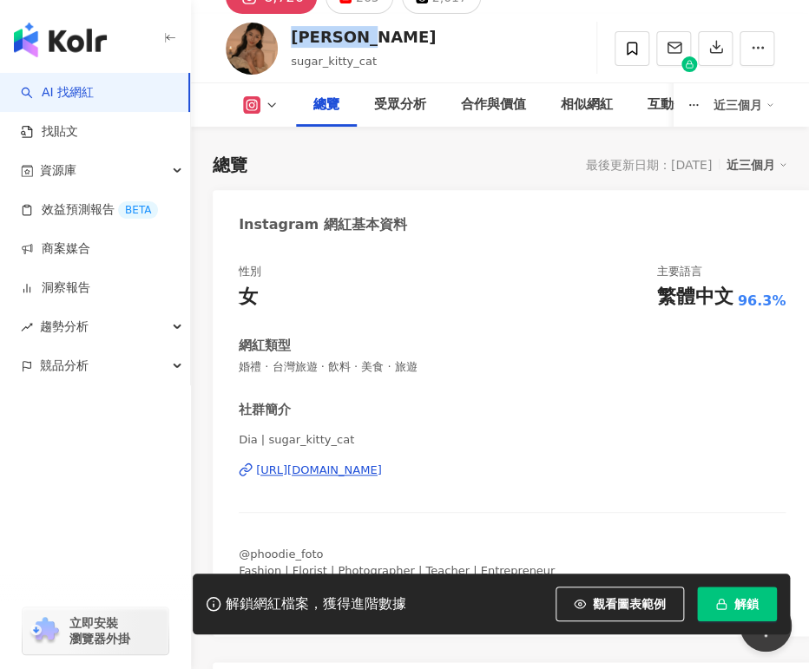
click at [327, 467] on div "https://www.instagram.com/sugar_kitty_cat/" at bounding box center [319, 471] width 126 height 16
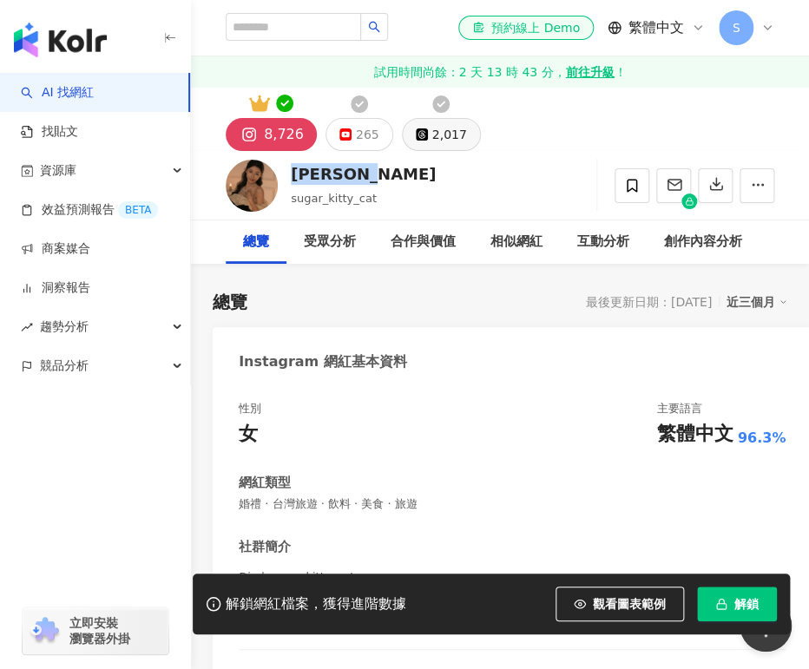
click at [435, 136] on div "2,017" at bounding box center [449, 134] width 35 height 24
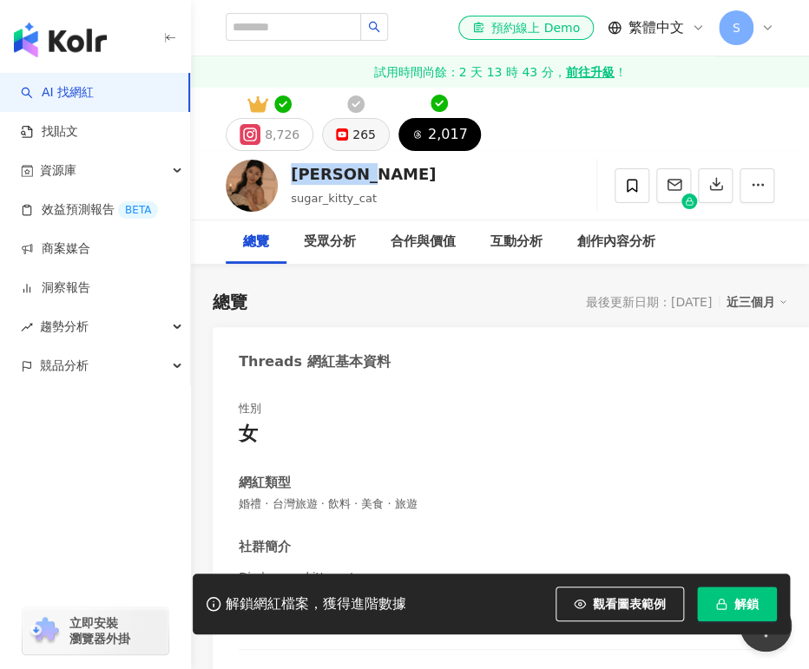
click at [354, 139] on div "265" at bounding box center [363, 134] width 23 height 24
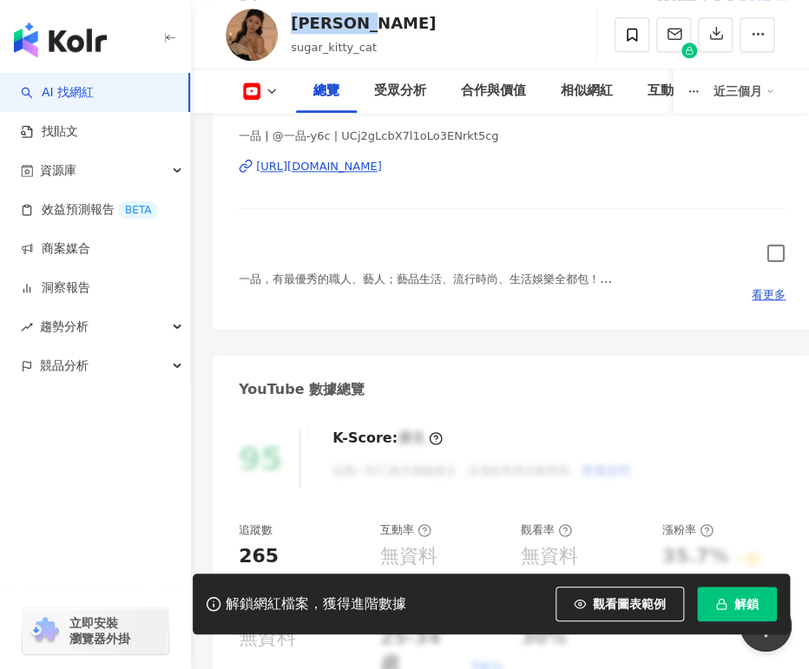
scroll to position [463, 0]
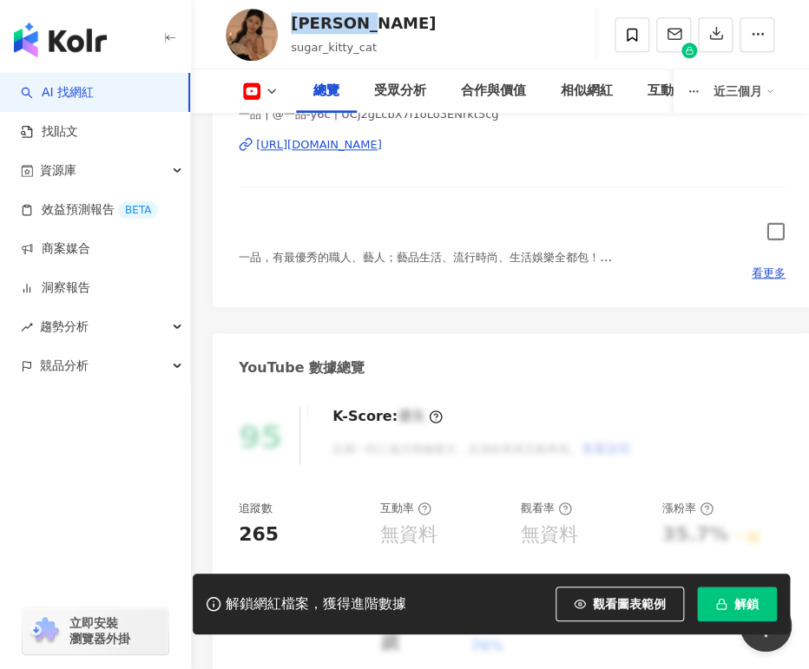
click at [775, 228] on icon "button" at bounding box center [776, 231] width 20 height 20
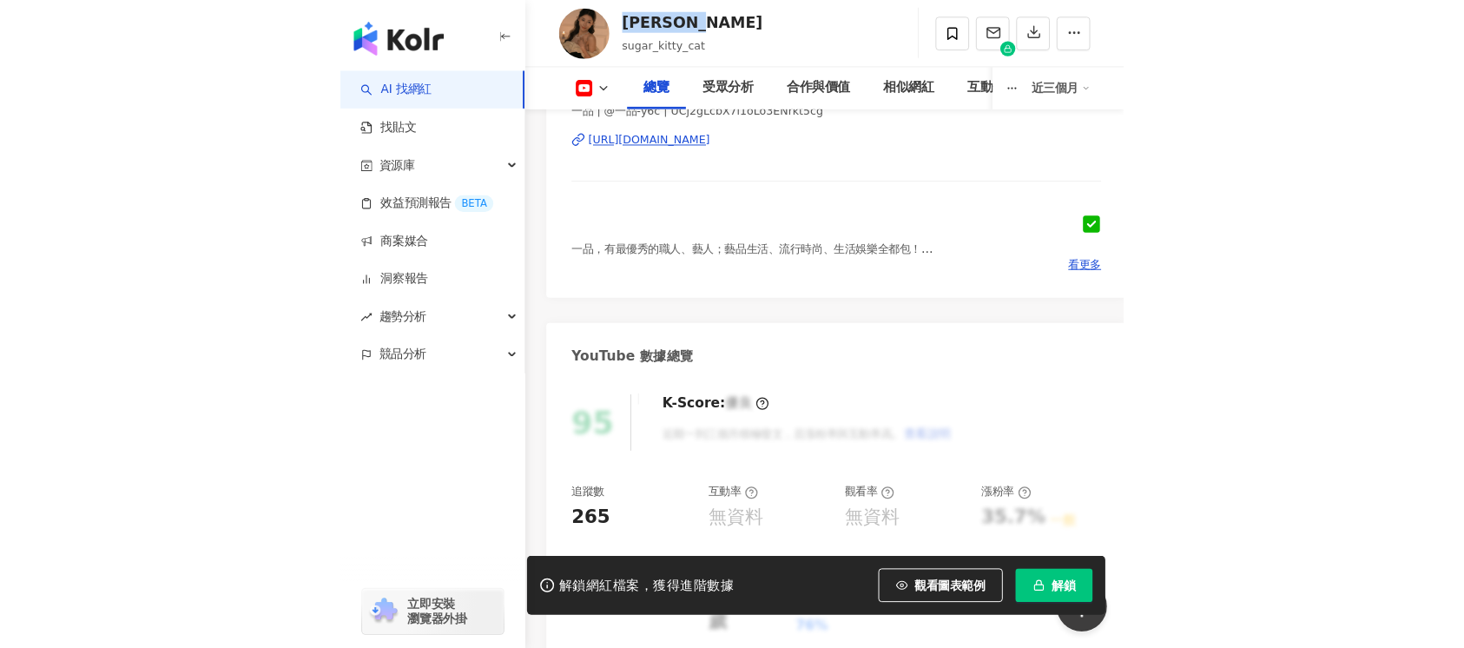
scroll to position [0, 0]
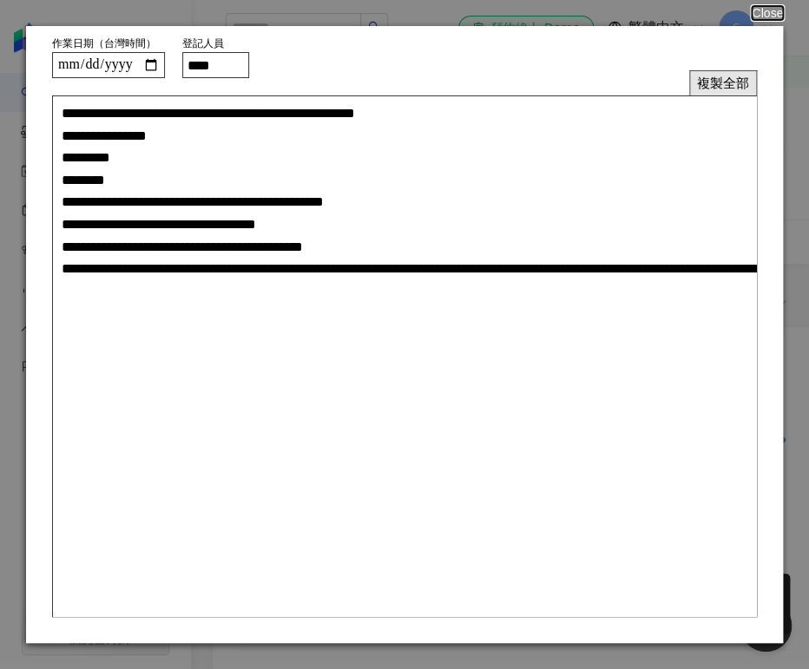
click at [730, 83] on button "複製全部" at bounding box center [723, 82] width 68 height 25
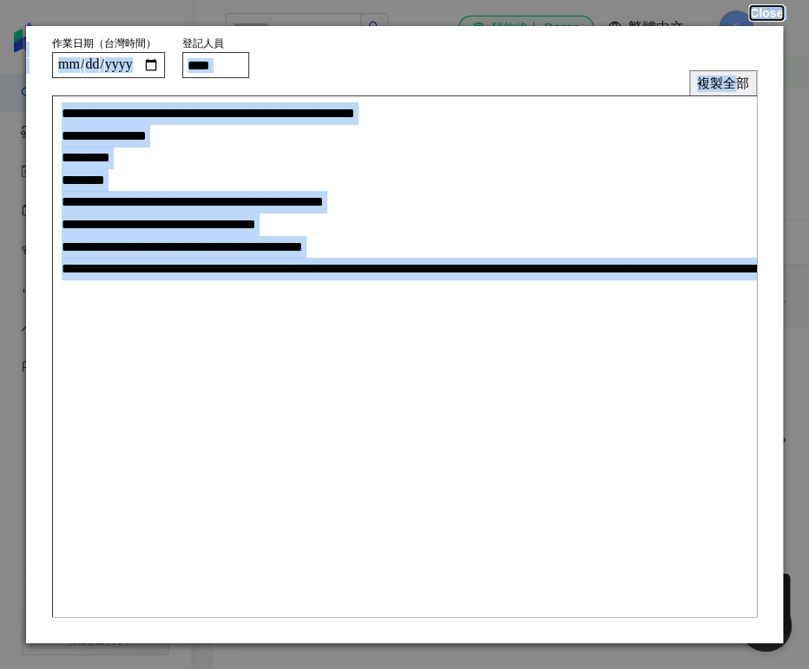
drag, startPoint x: 736, startPoint y: 79, endPoint x: 752, endPoint y: 16, distance: 64.4
click at [752, 26] on form "**********" at bounding box center [404, 334] width 757 height 617
click at [757, 14] on button "Close" at bounding box center [766, 13] width 33 height 14
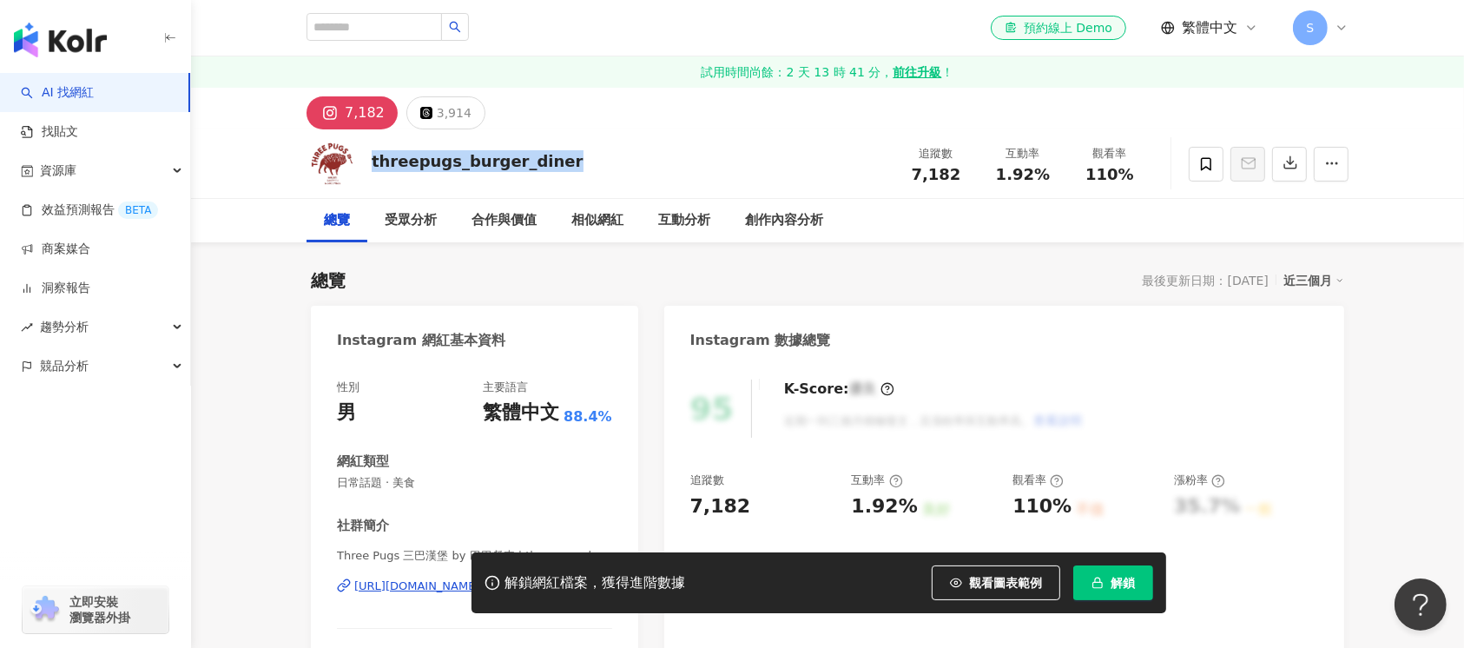
drag, startPoint x: 591, startPoint y: 163, endPoint x: 828, endPoint y: 643, distance: 535.4
click at [368, 165] on div "threepugs_burger_diner 追蹤數 7,182 互動率 1.92% 觀看率 110%" at bounding box center [827, 163] width 1111 height 69
copy div "threepugs_burger_diner"
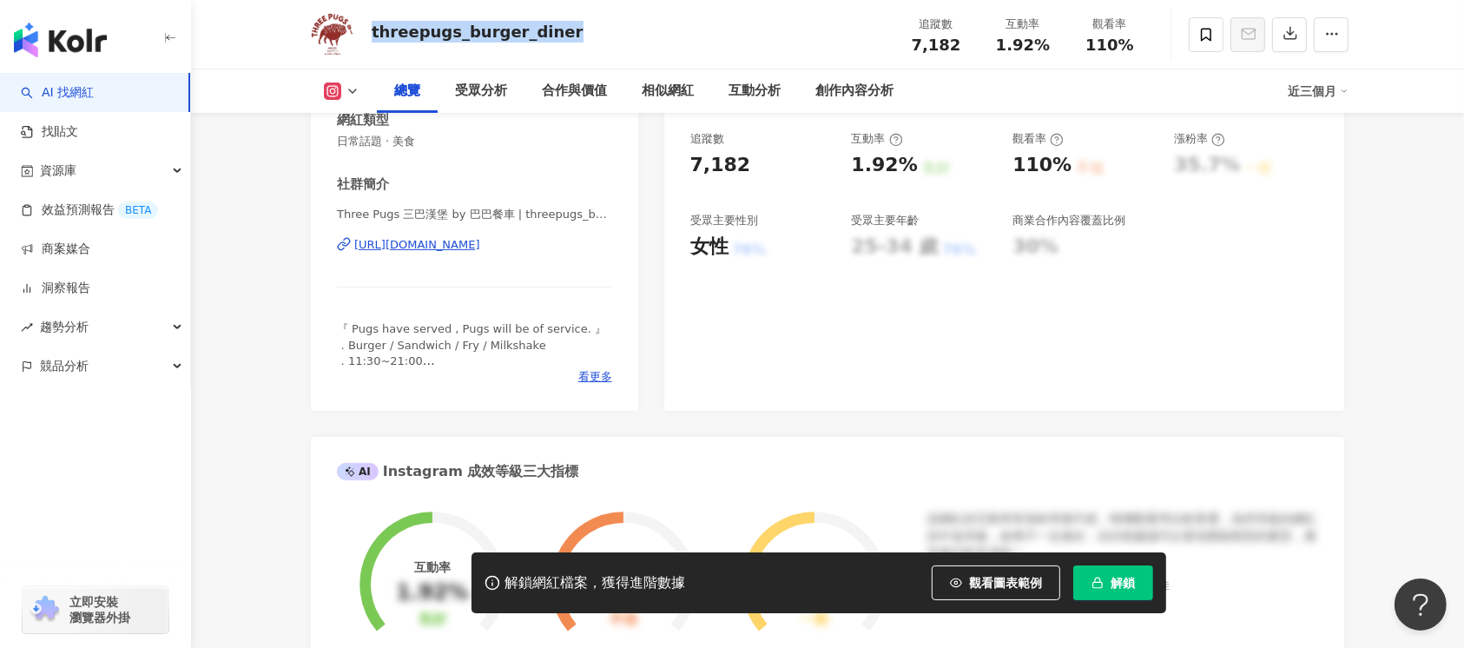
scroll to position [231, 0]
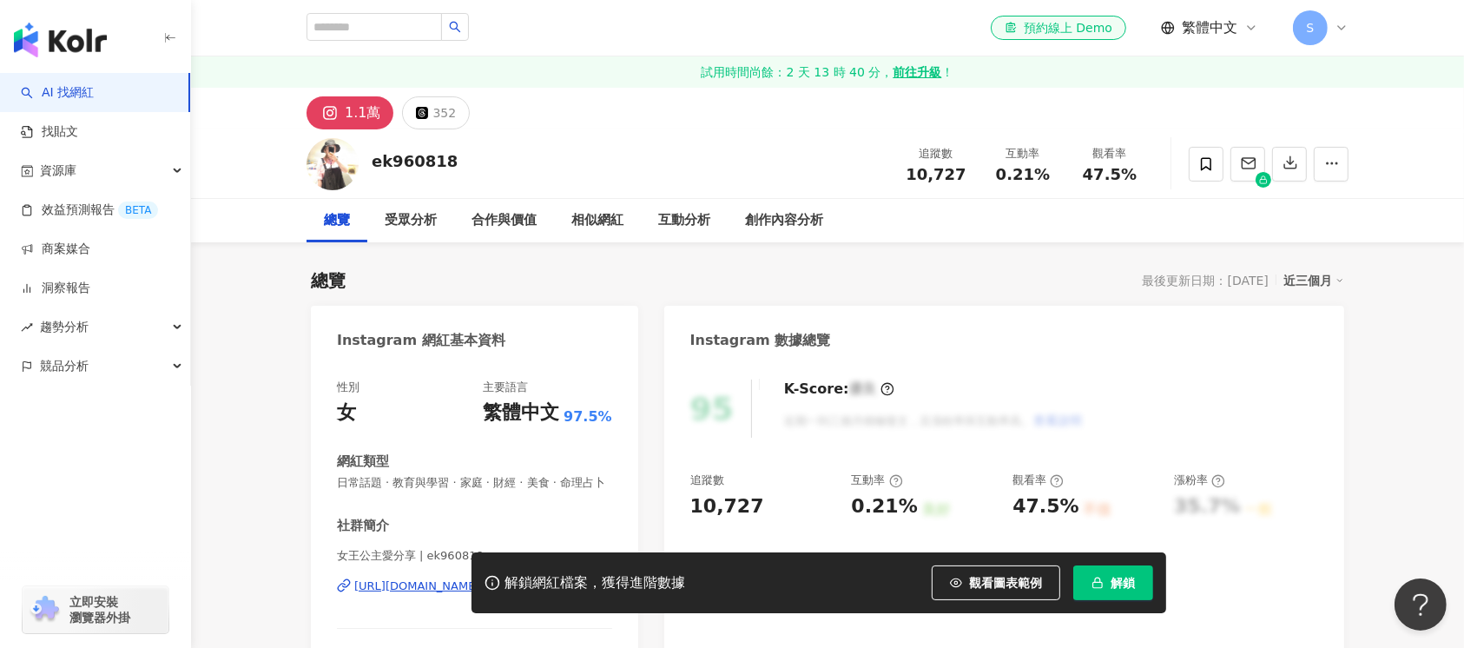
click at [366, 161] on div "ek960818 追蹤數 10,727 互動率 0.21% 觀看率 47.5%" at bounding box center [827, 163] width 1111 height 69
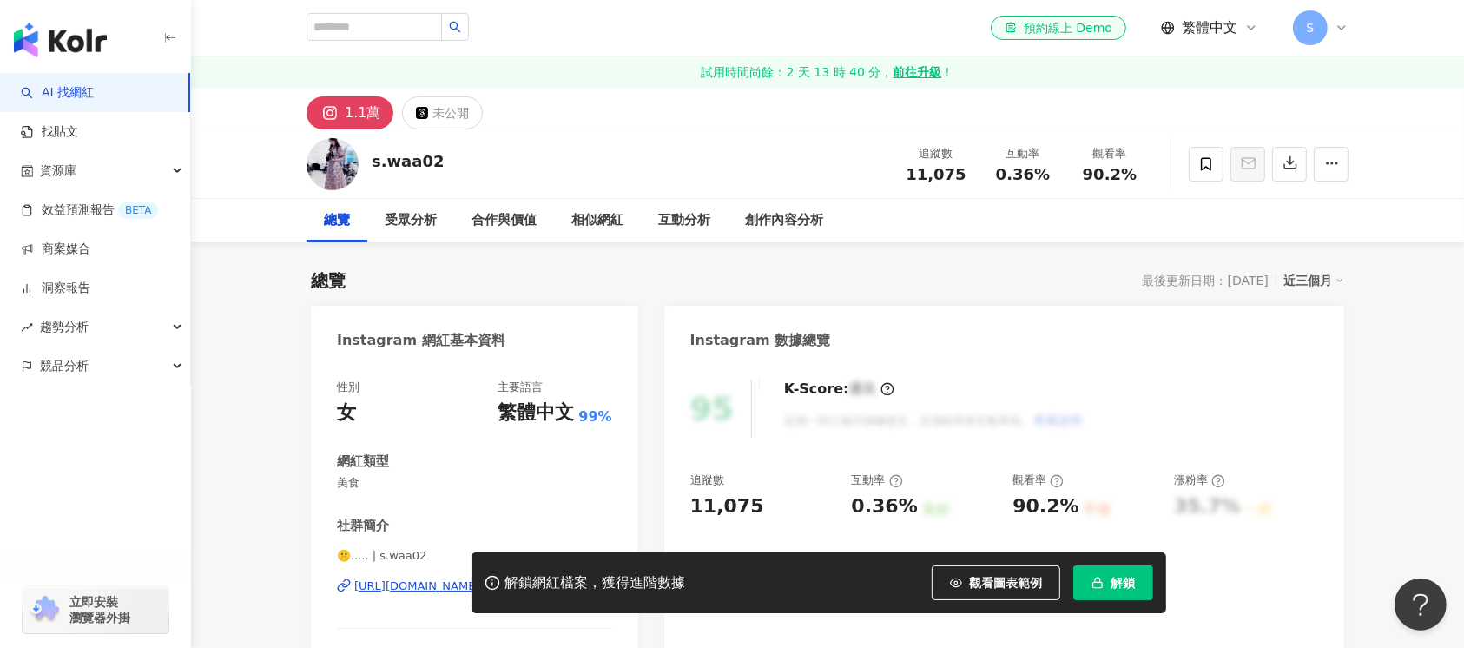
drag, startPoint x: 368, startPoint y: 161, endPoint x: 803, endPoint y: 601, distance: 618.8
click at [363, 163] on div "s.waa02 追蹤數 11,075 互動率 0.36% 觀看率 90.2%" at bounding box center [827, 163] width 1111 height 69
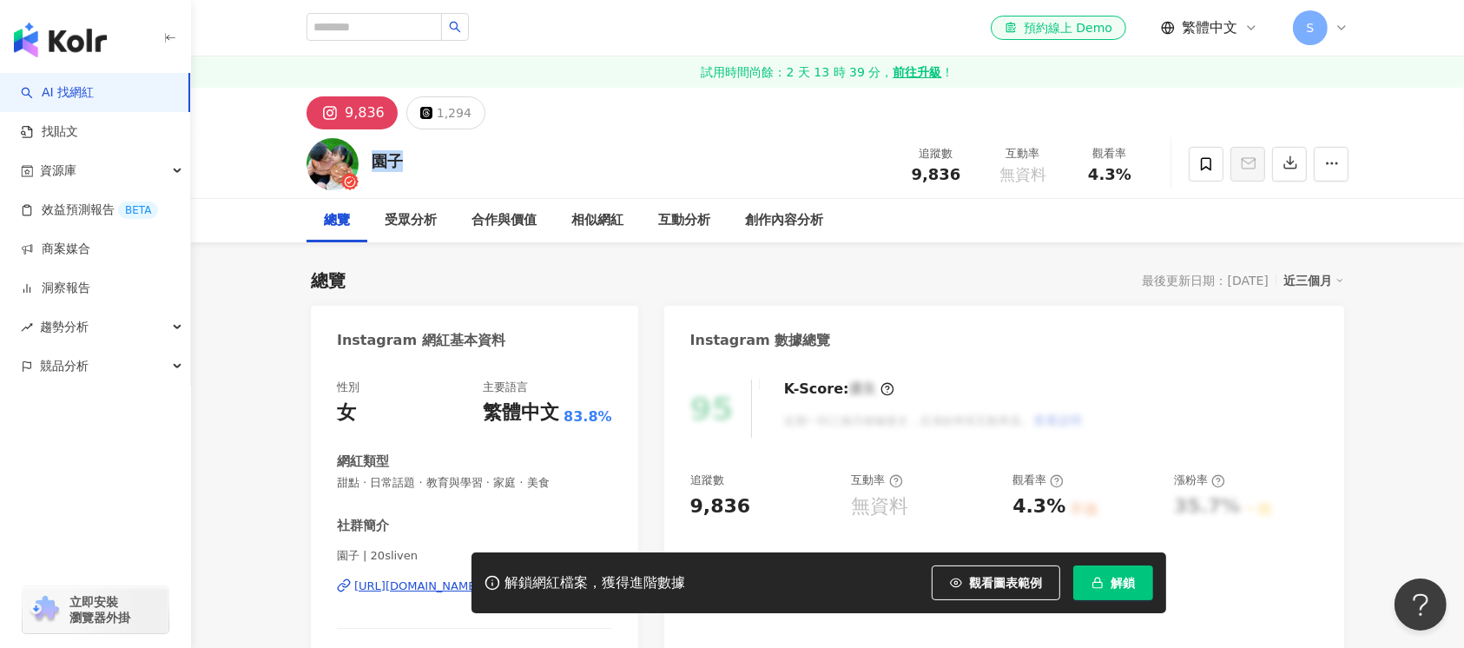
drag, startPoint x: 398, startPoint y: 155, endPoint x: 371, endPoint y: 160, distance: 27.4
click at [372, 160] on div "園子" at bounding box center [387, 161] width 31 height 22
copy div "園子"
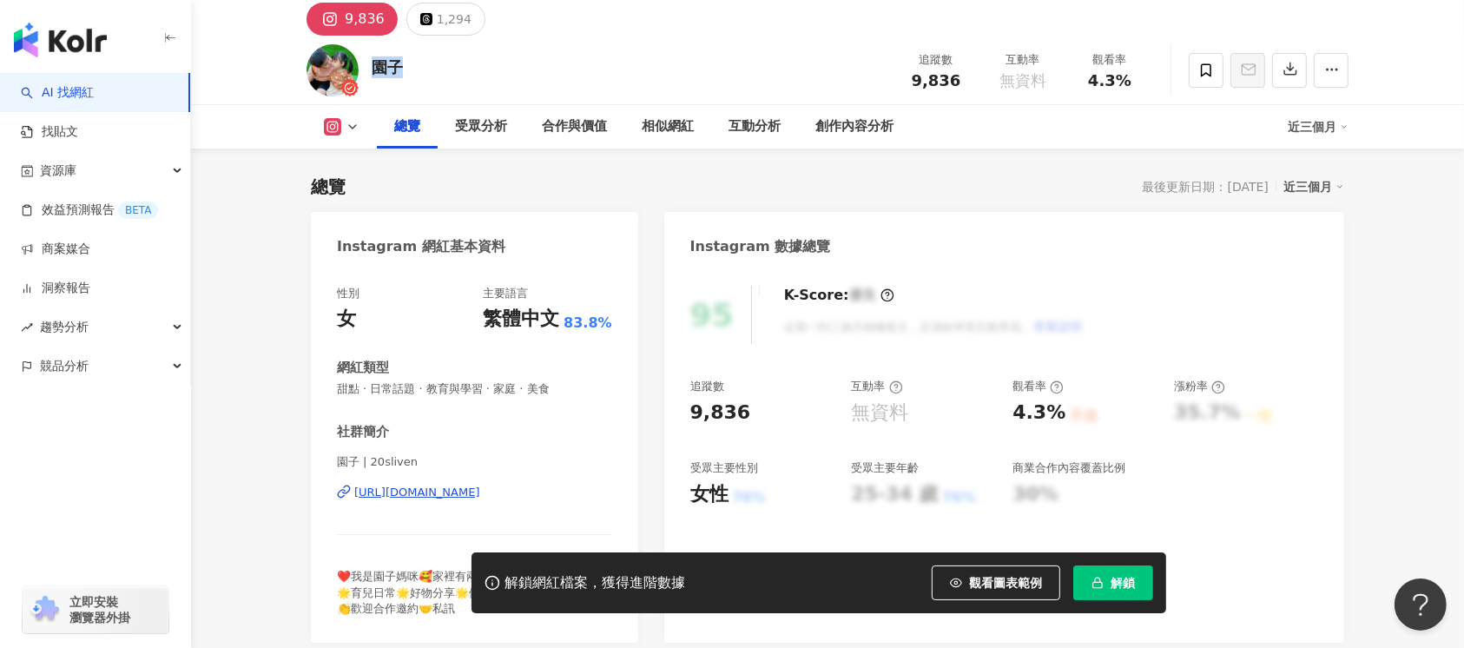
scroll to position [231, 0]
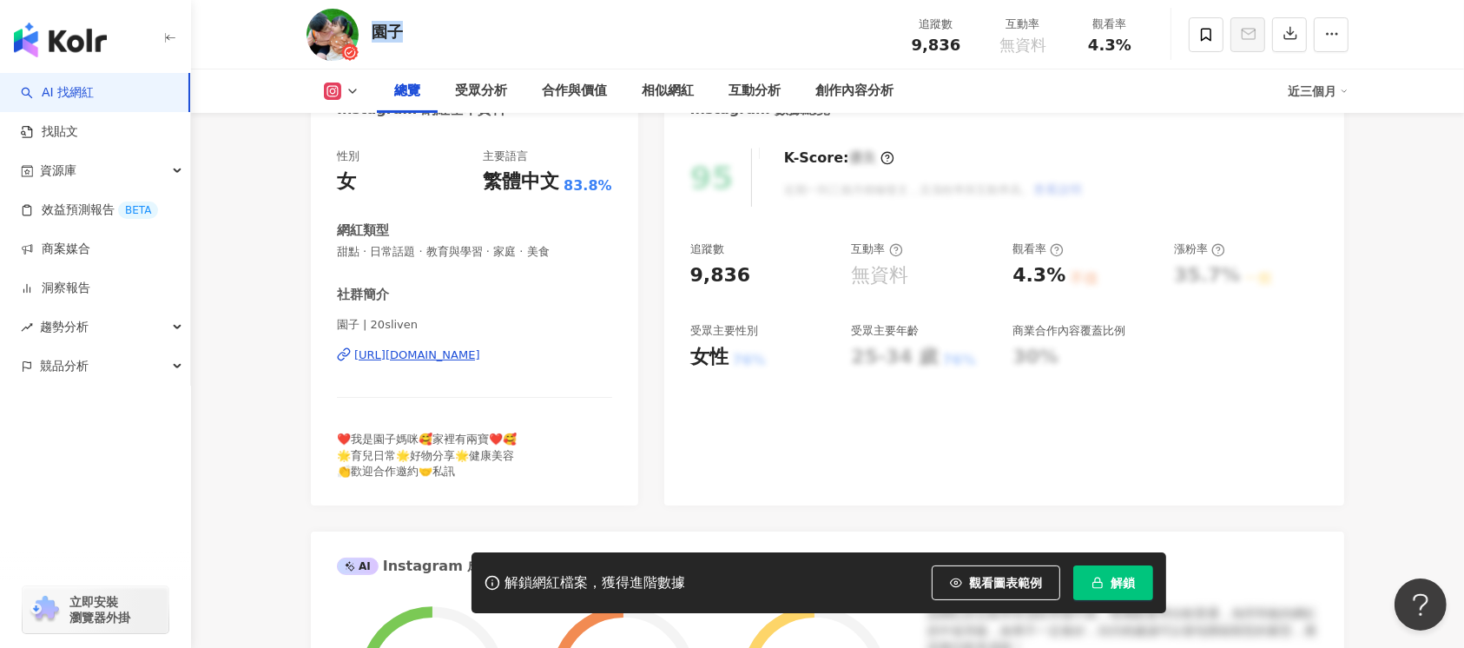
click at [480, 358] on div "[URL][DOMAIN_NAME]" at bounding box center [417, 355] width 126 height 16
click at [1133, 580] on span "解鎖" at bounding box center [1122, 583] width 24 height 14
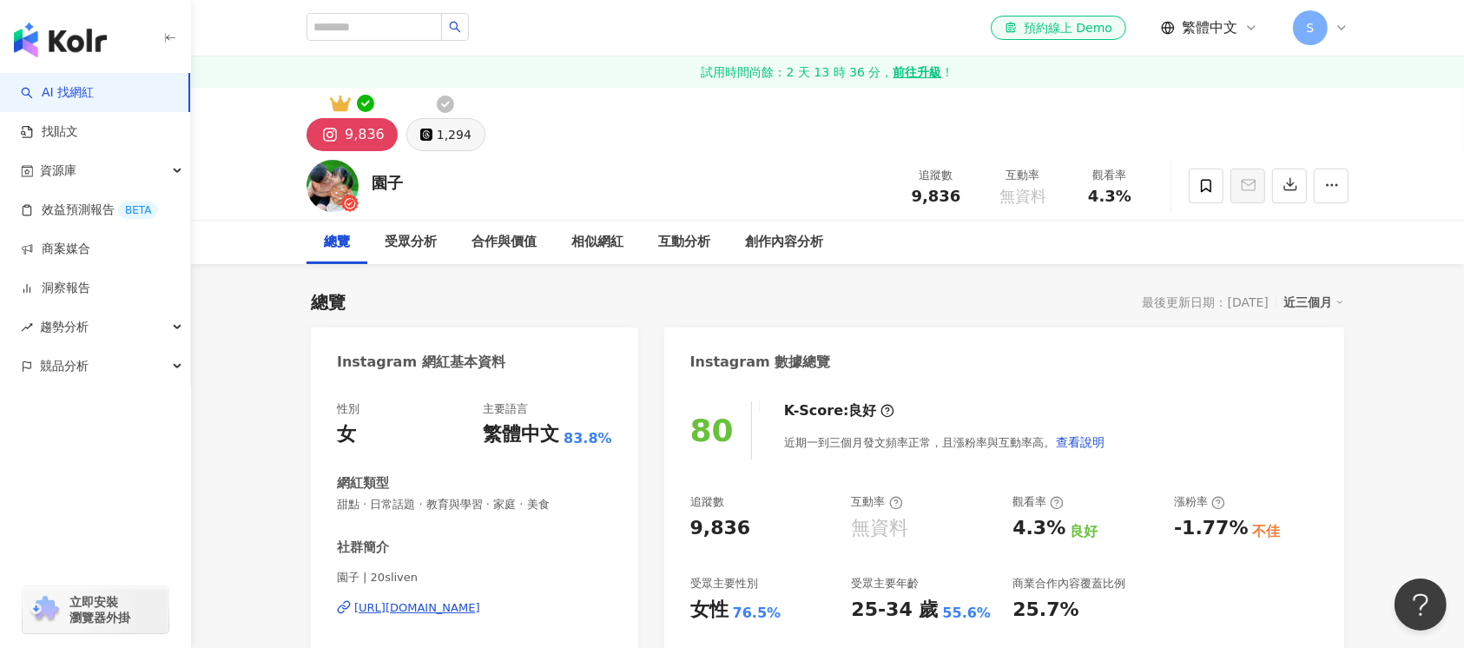
click at [444, 137] on div "1,294" at bounding box center [454, 134] width 35 height 24
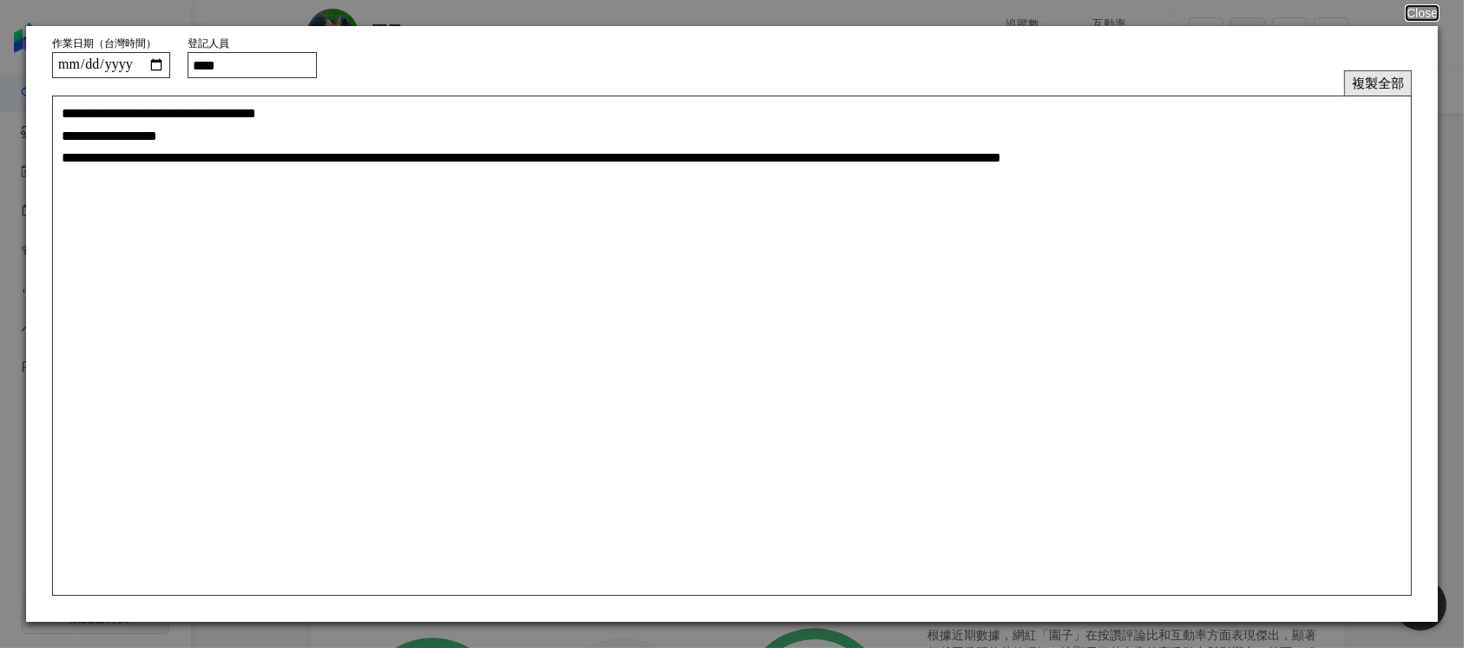
click at [1385, 87] on button "複製全部" at bounding box center [1378, 82] width 68 height 25
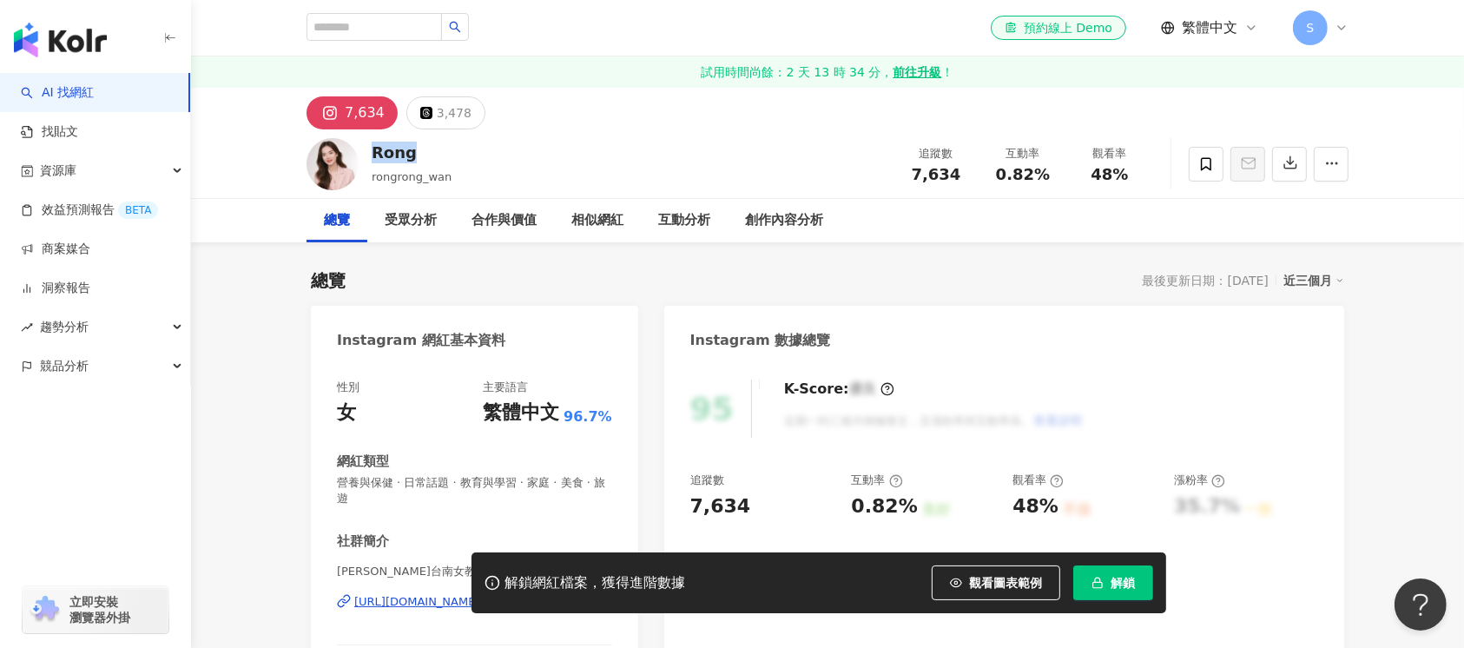
drag, startPoint x: 420, startPoint y: 157, endPoint x: 372, endPoint y: 156, distance: 48.6
click at [372, 156] on div "Rong" at bounding box center [412, 152] width 80 height 22
copy div "Rong"
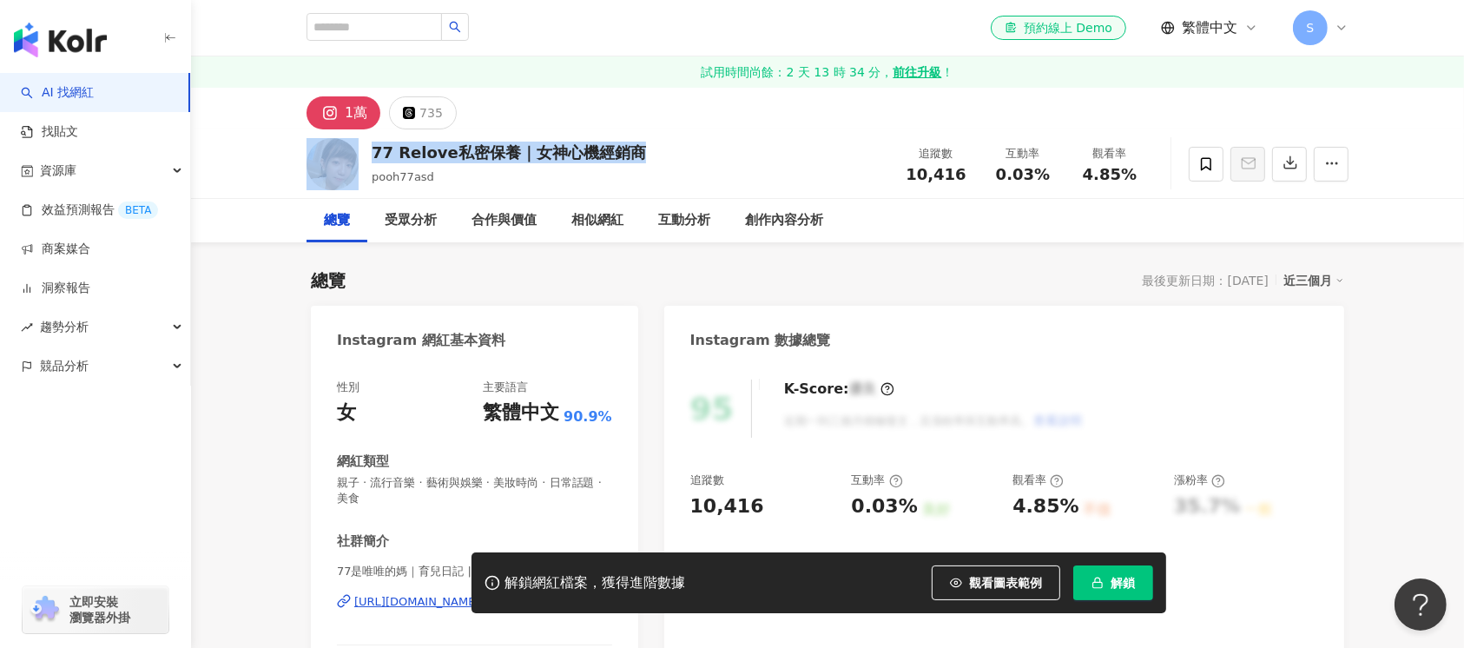
drag, startPoint x: 429, startPoint y: 158, endPoint x: 364, endPoint y: 155, distance: 65.2
click at [364, 155] on div "77 Relove私密保養｜女神心機經銷商 pooh77asd 追蹤數 10,416 互動率 0.03% 觀看率 4.85%" at bounding box center [827, 163] width 1111 height 69
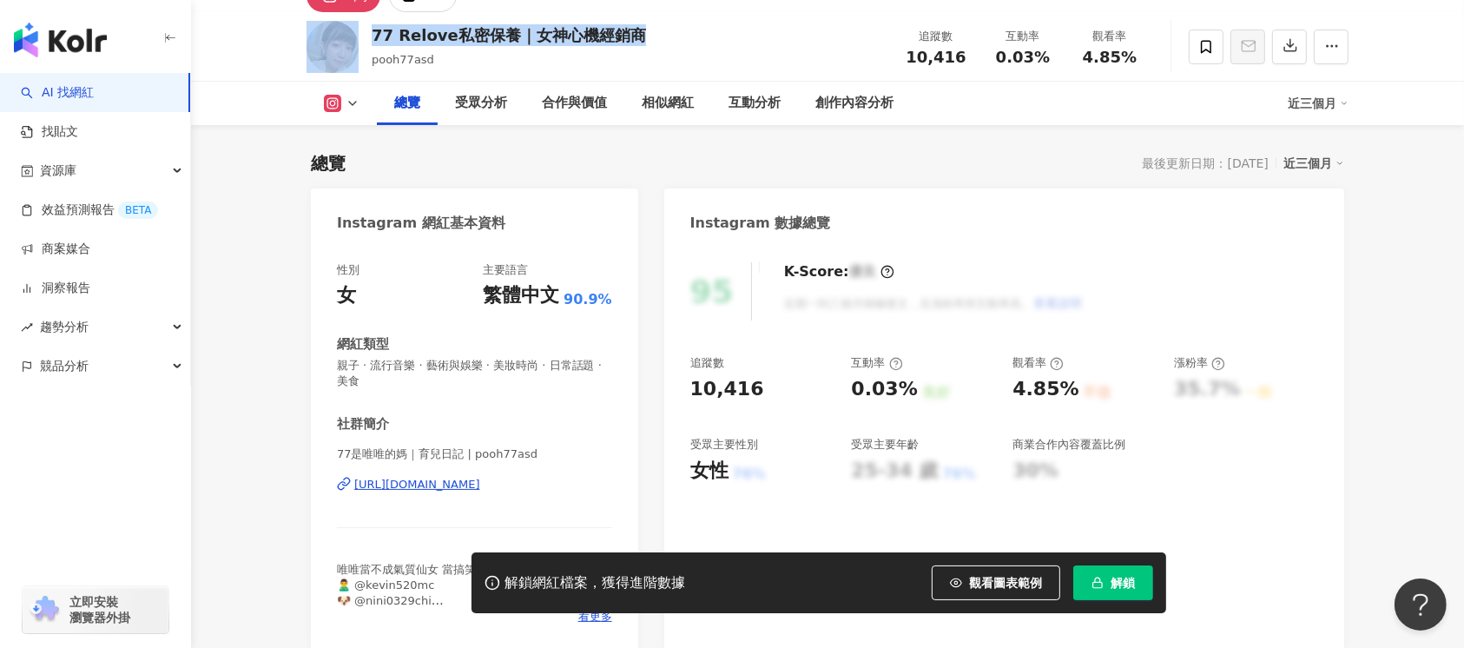
scroll to position [231, 0]
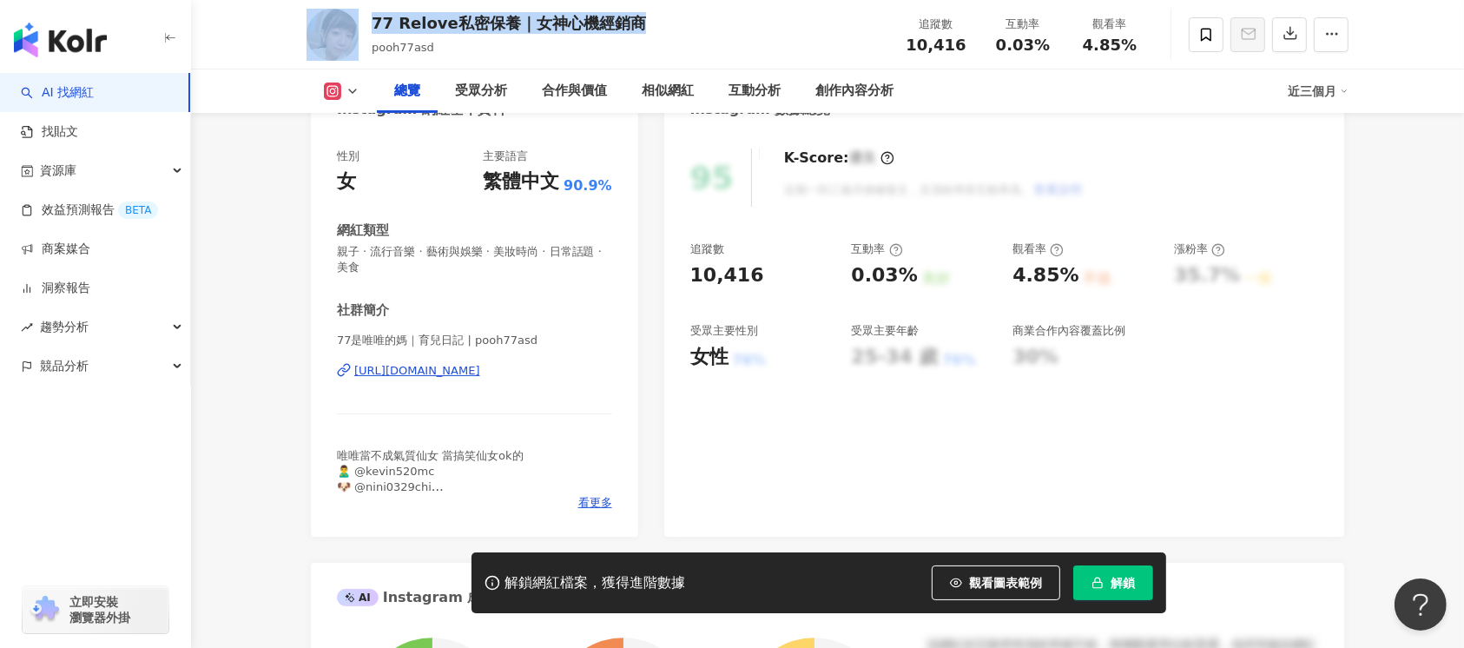
click at [465, 373] on div "[URL][DOMAIN_NAME]" at bounding box center [417, 371] width 126 height 16
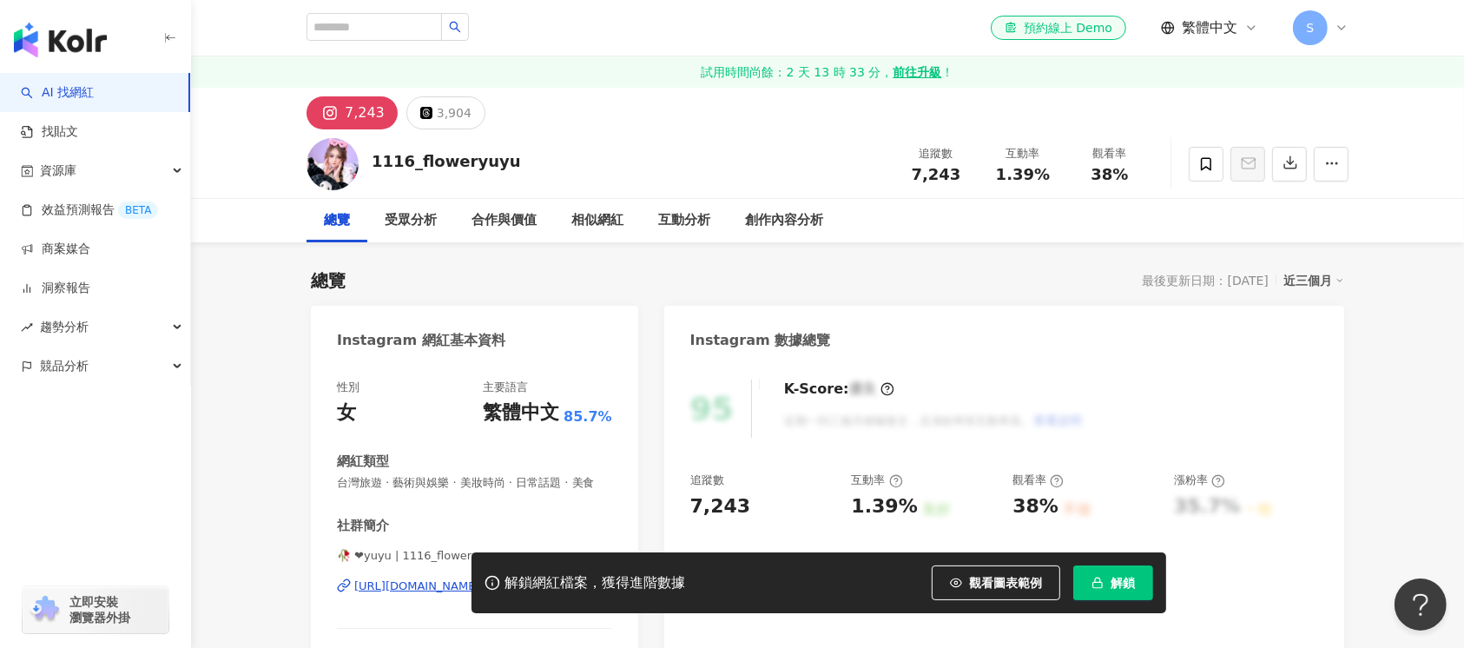
drag, startPoint x: 552, startPoint y: 171, endPoint x: 353, endPoint y: 161, distance: 199.0
click at [353, 161] on div "1116_floweryuyu 追蹤數 7,243 互動率 1.39% 觀看率 38%" at bounding box center [827, 163] width 1111 height 69
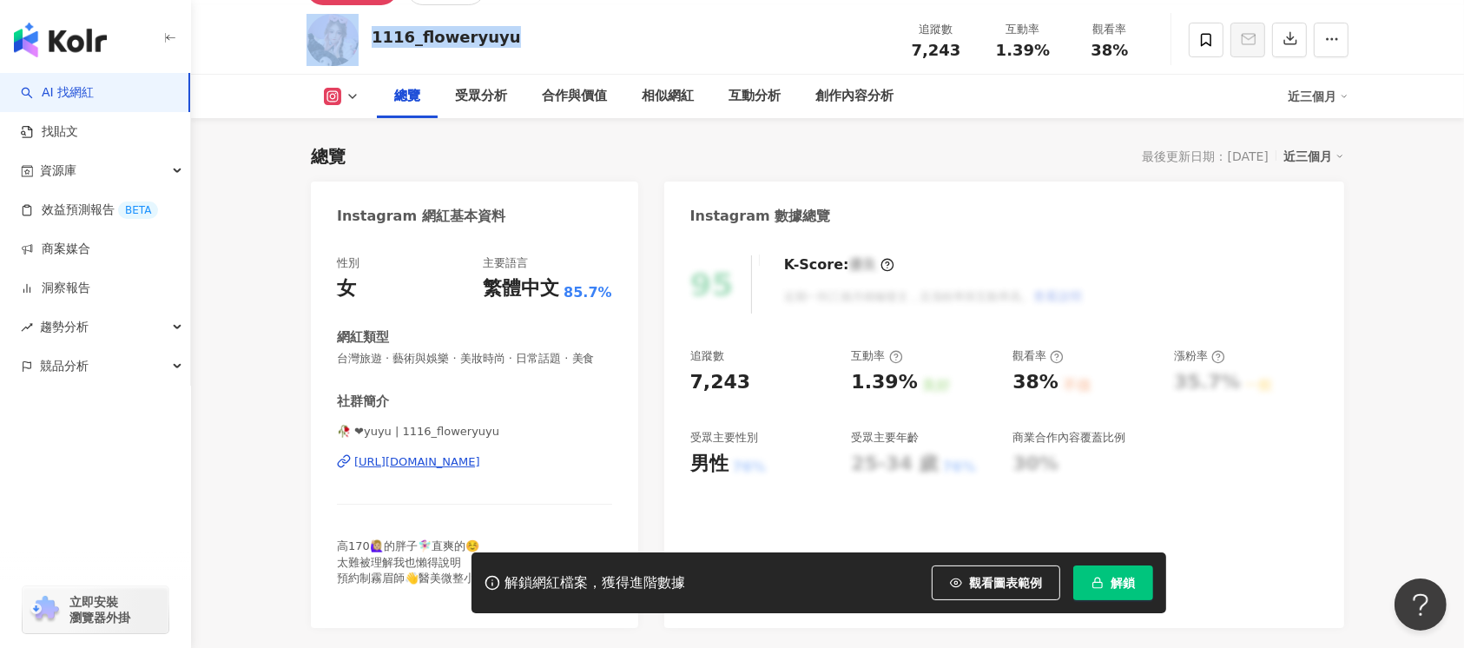
scroll to position [231, 0]
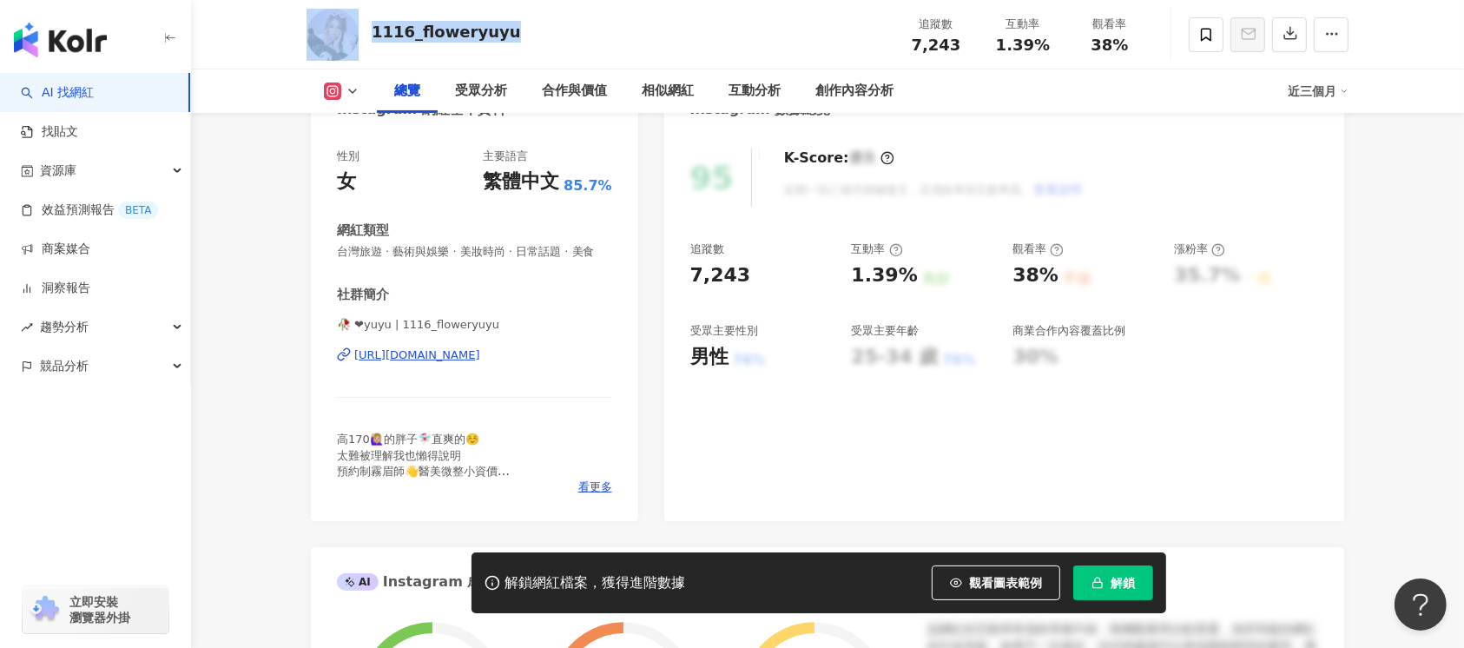
click at [480, 363] on div "[URL][DOMAIN_NAME]" at bounding box center [417, 355] width 126 height 16
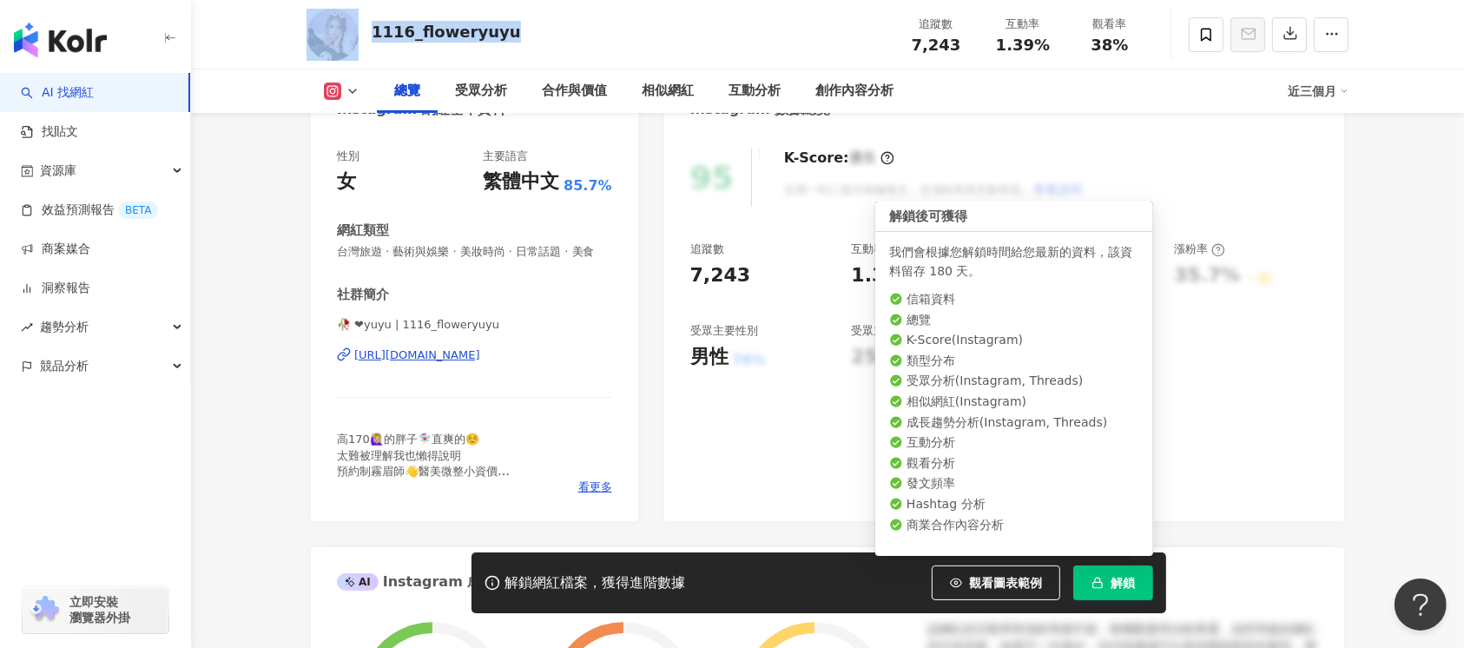
click at [1135, 593] on button "解鎖" at bounding box center [1113, 582] width 80 height 35
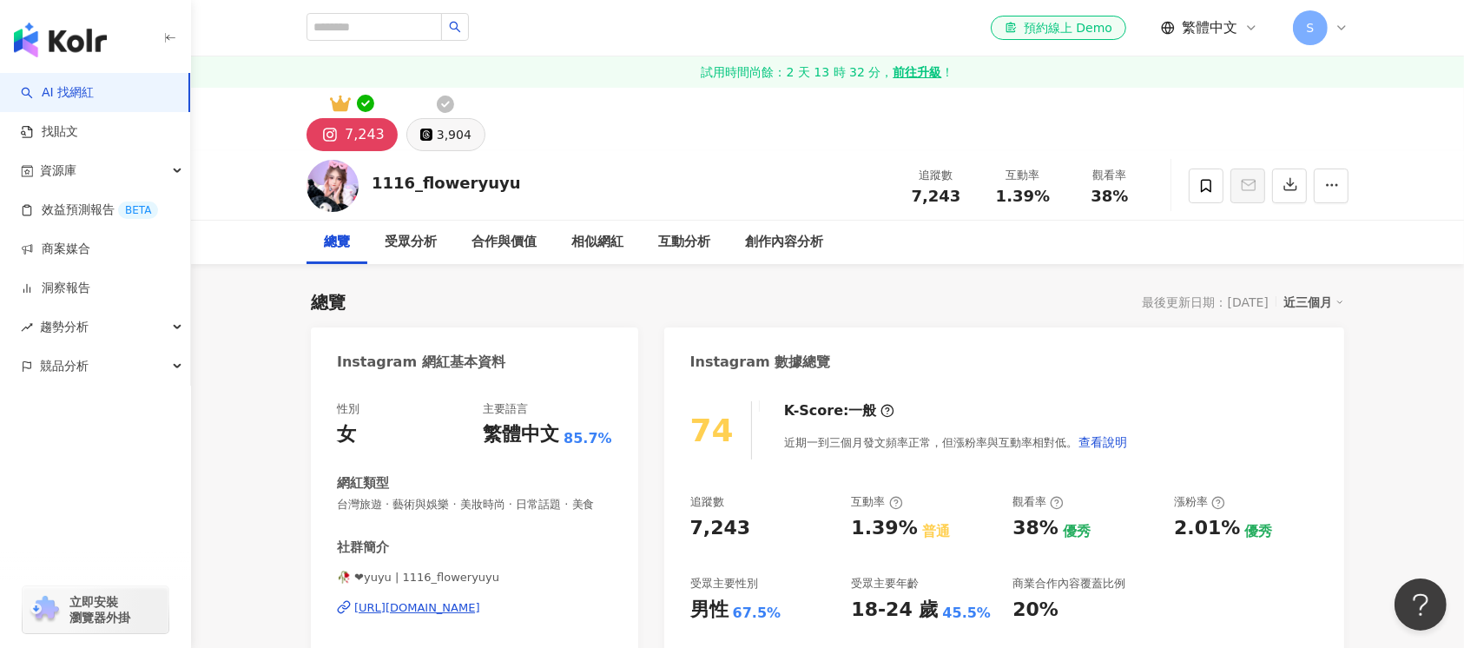
click at [444, 141] on div "3,904" at bounding box center [454, 134] width 35 height 24
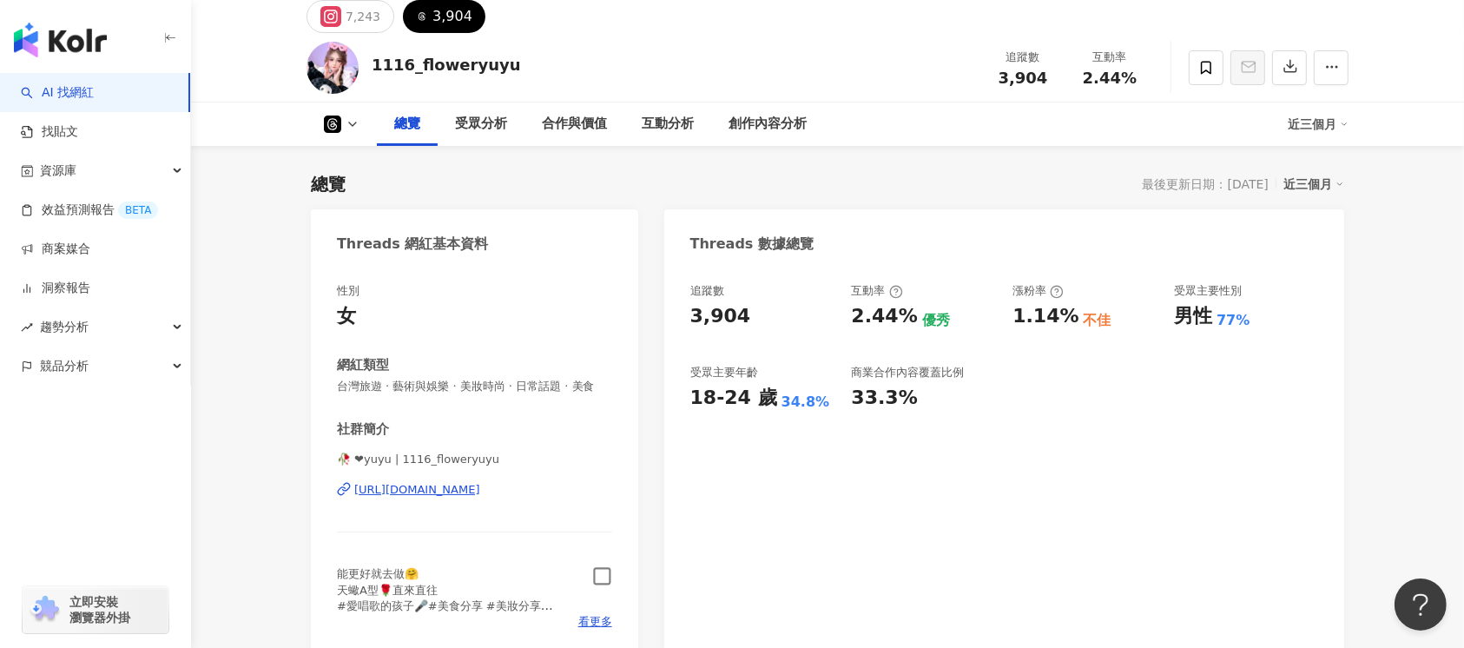
scroll to position [231, 0]
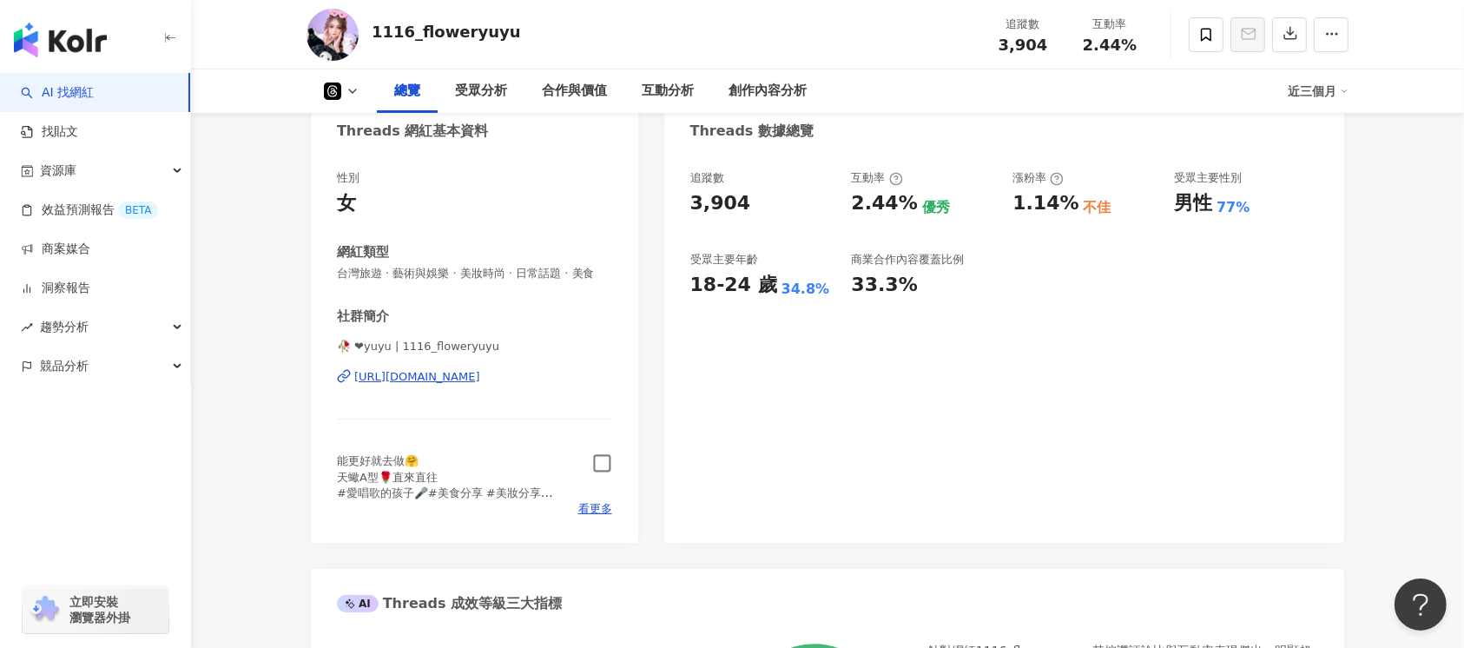
click at [600, 473] on icon "button" at bounding box center [602, 463] width 20 height 20
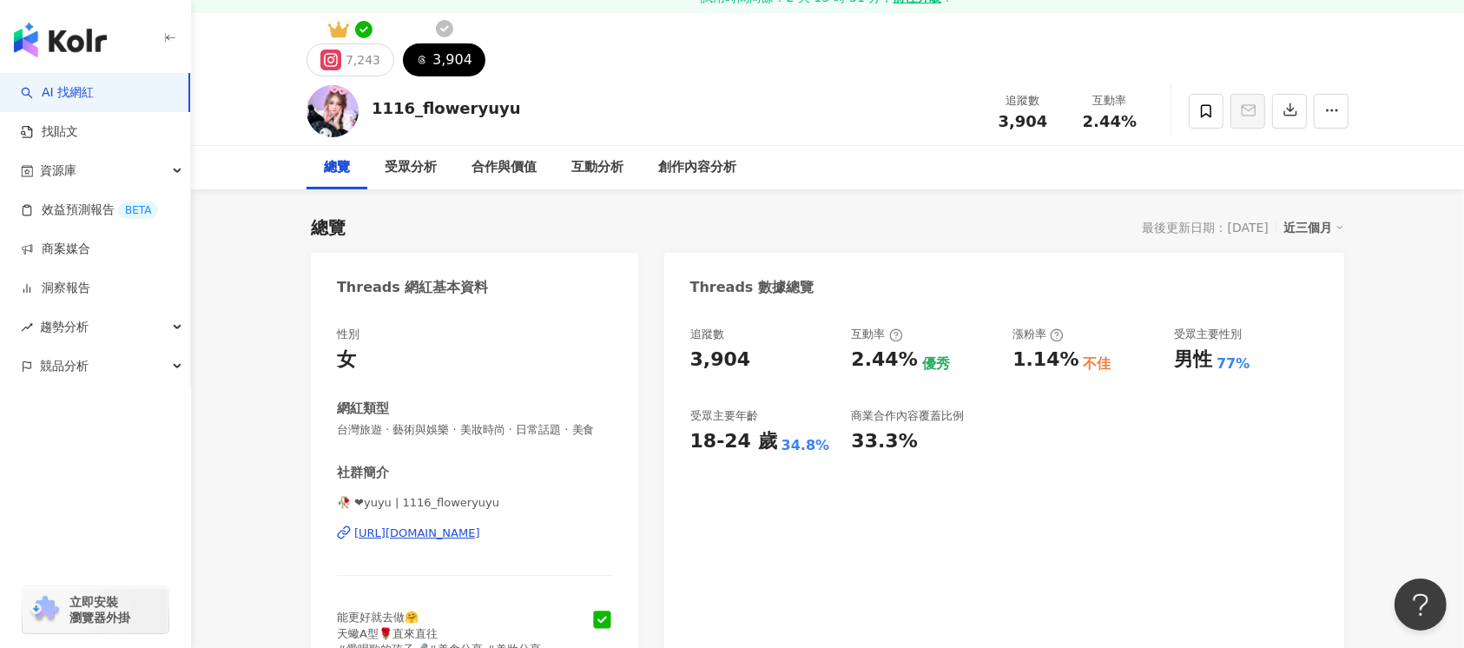
scroll to position [0, 0]
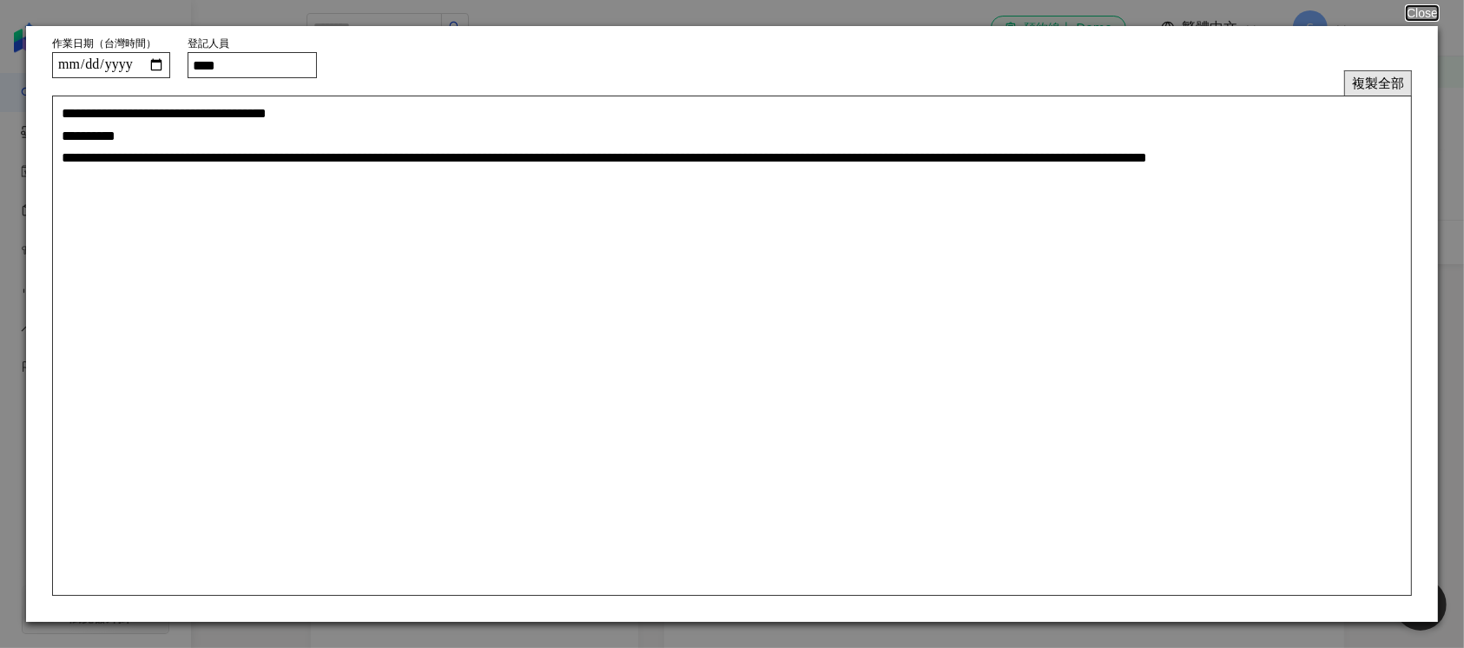
click at [1372, 79] on button "複製全部" at bounding box center [1378, 82] width 68 height 25
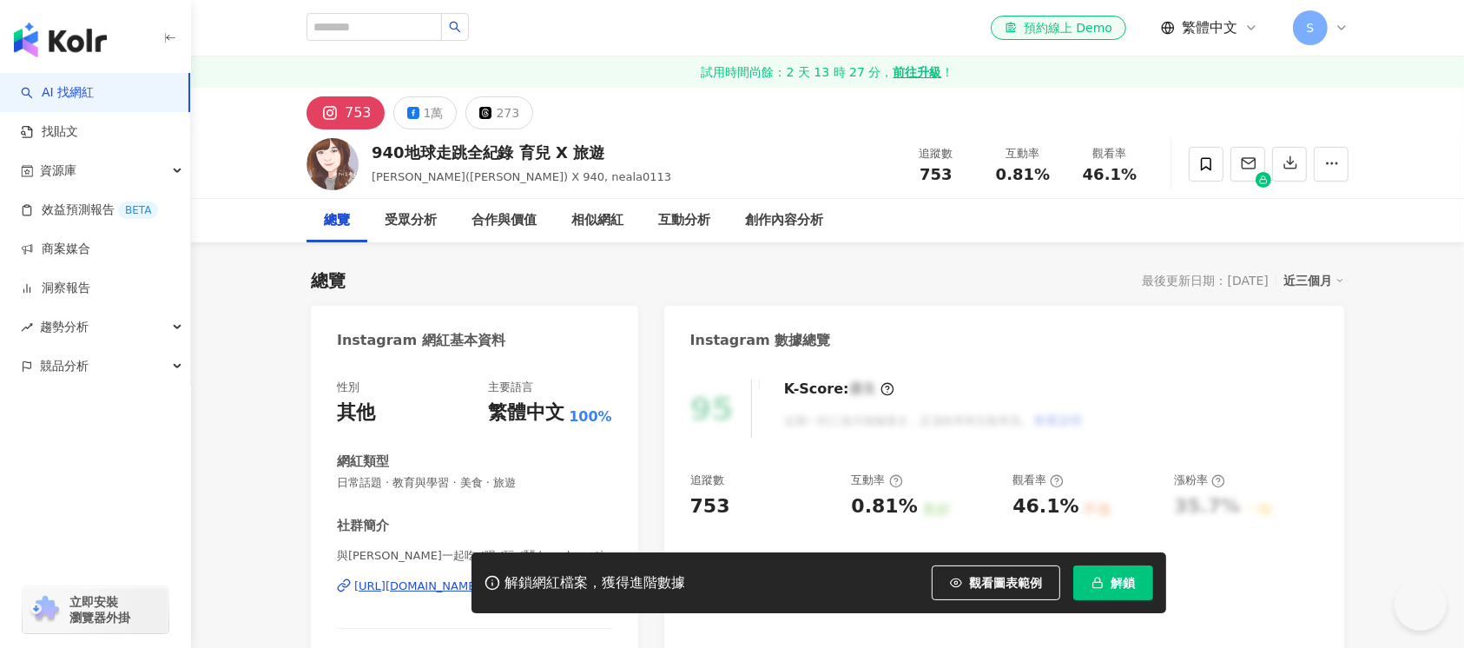
drag, startPoint x: 410, startPoint y: 133, endPoint x: 369, endPoint y: 150, distance: 44.3
click at [369, 150] on div "940地球走跳全紀錄 育兒 X 旅遊 [PERSON_NAME]([PERSON_NAME]) X 940, neala0113 追蹤數 753 互動率 0.…" at bounding box center [827, 163] width 1111 height 69
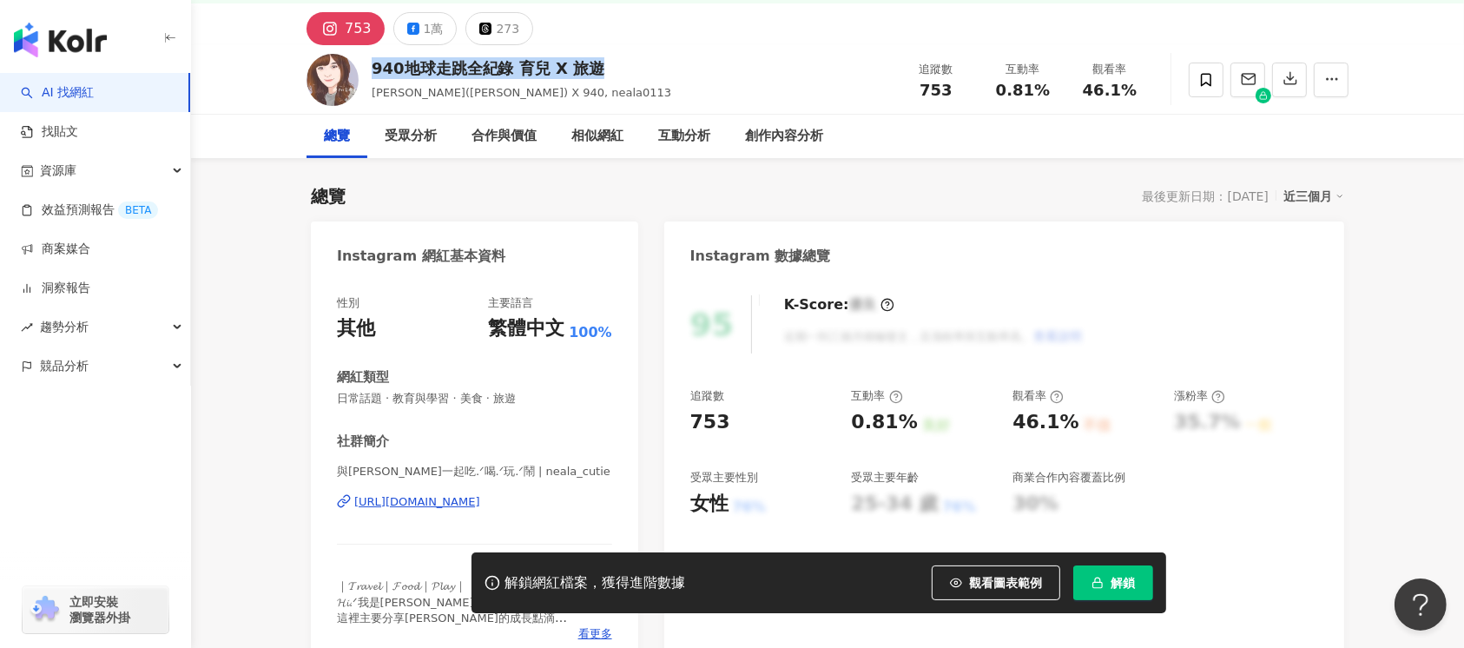
scroll to position [115, 0]
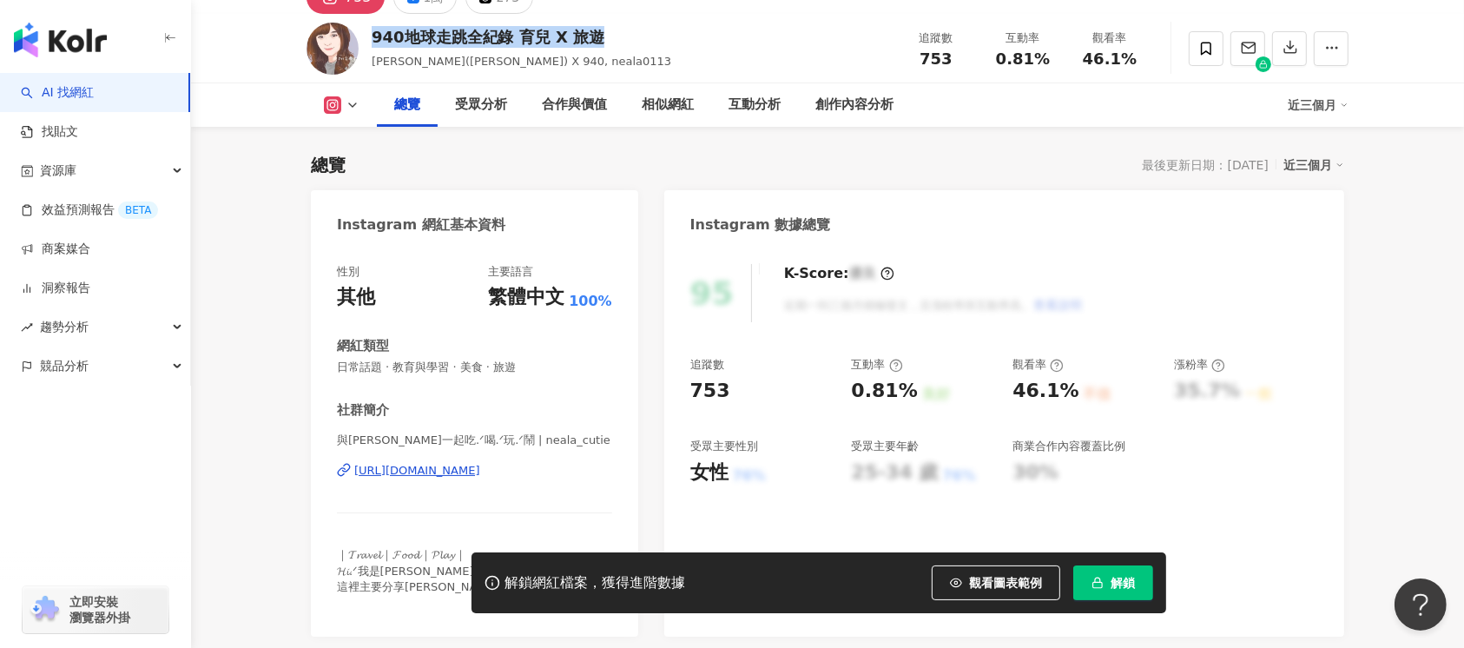
click at [453, 471] on div "[URL][DOMAIN_NAME]" at bounding box center [417, 471] width 126 height 16
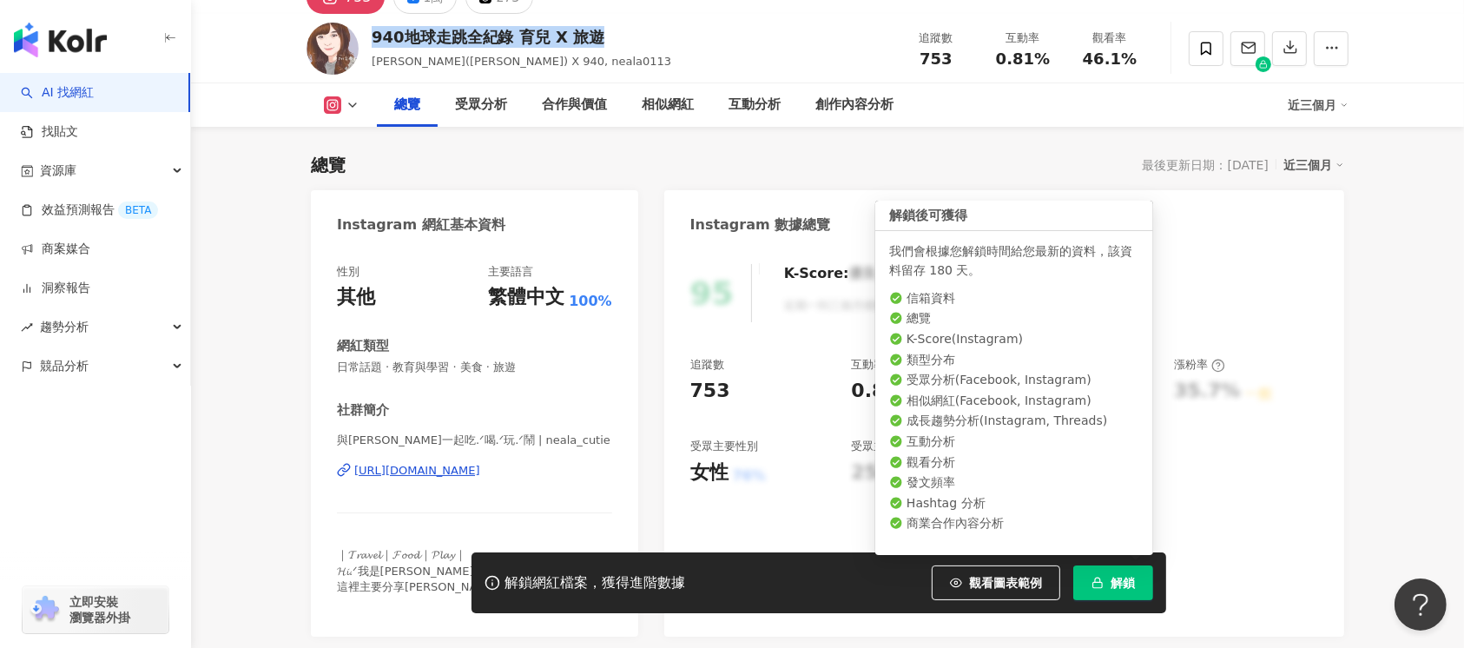
click at [1125, 583] on span "解鎖" at bounding box center [1122, 583] width 24 height 14
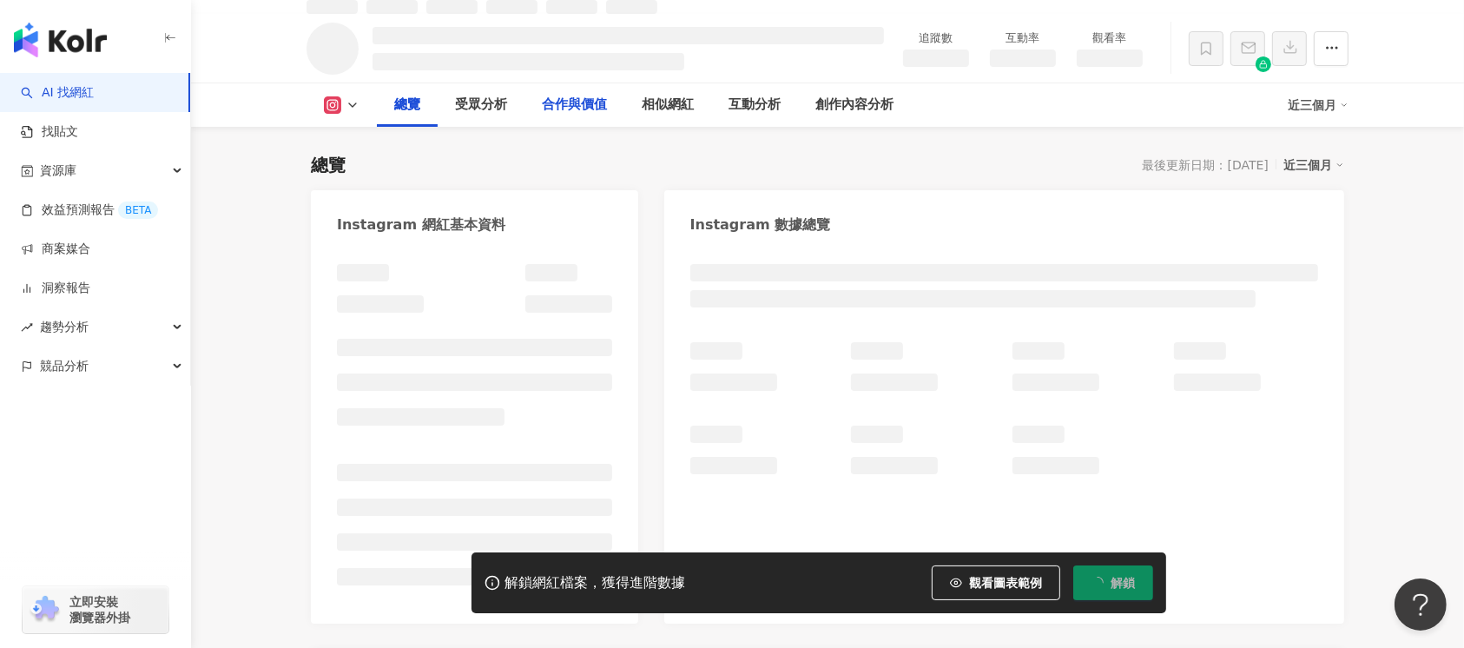
scroll to position [135, 0]
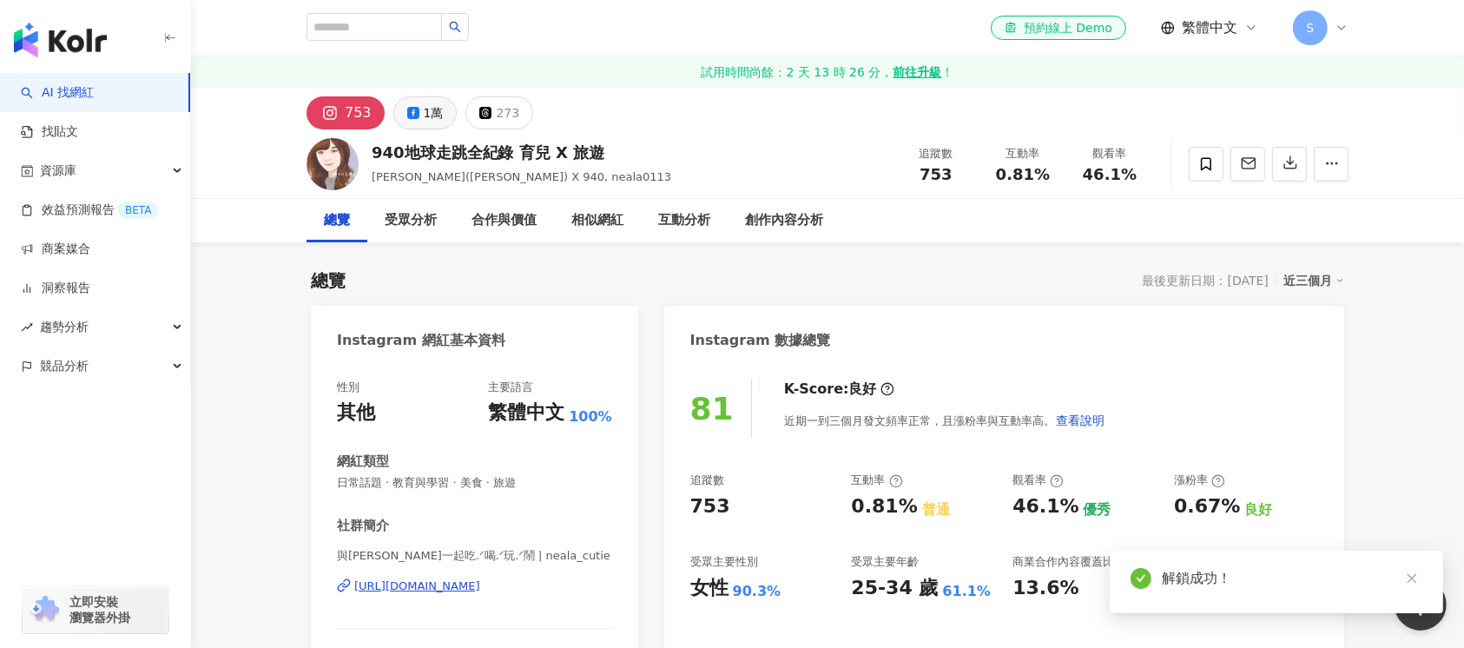
click at [428, 114] on div "1萬" at bounding box center [434, 113] width 20 height 24
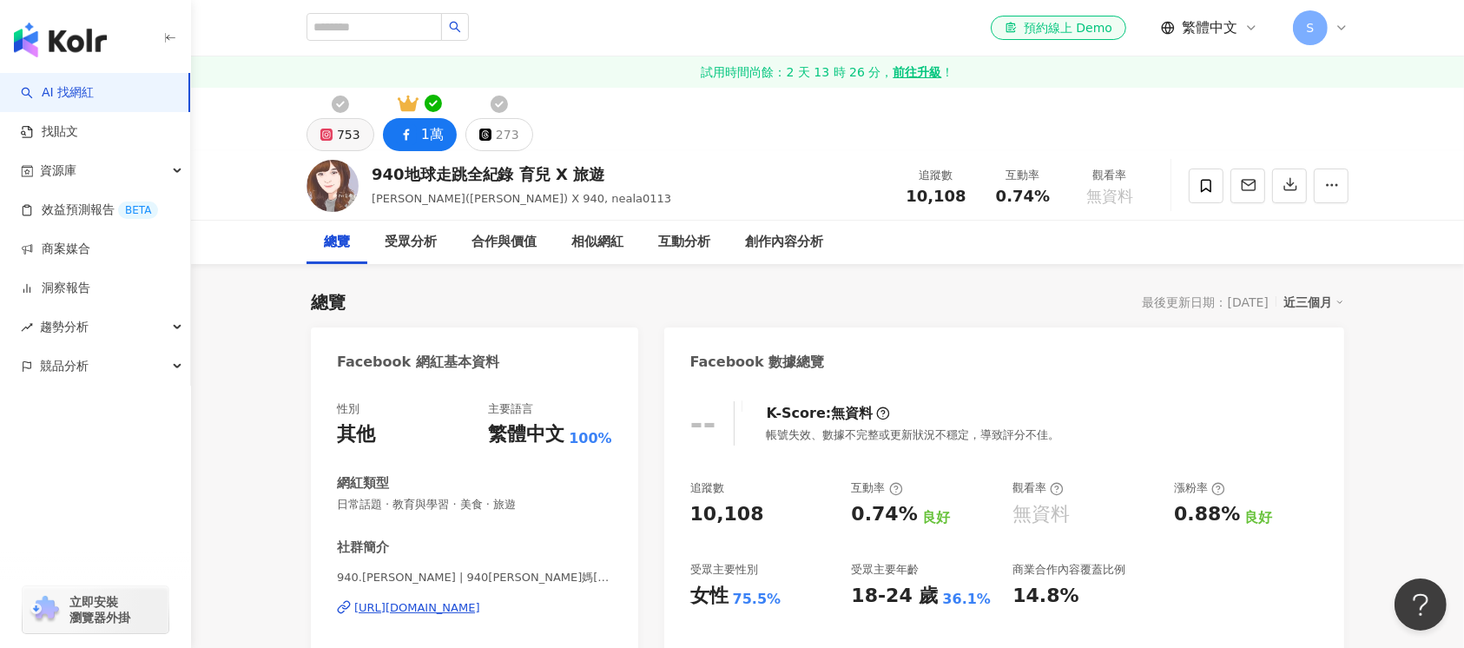
click at [343, 130] on div "753" at bounding box center [348, 134] width 23 height 24
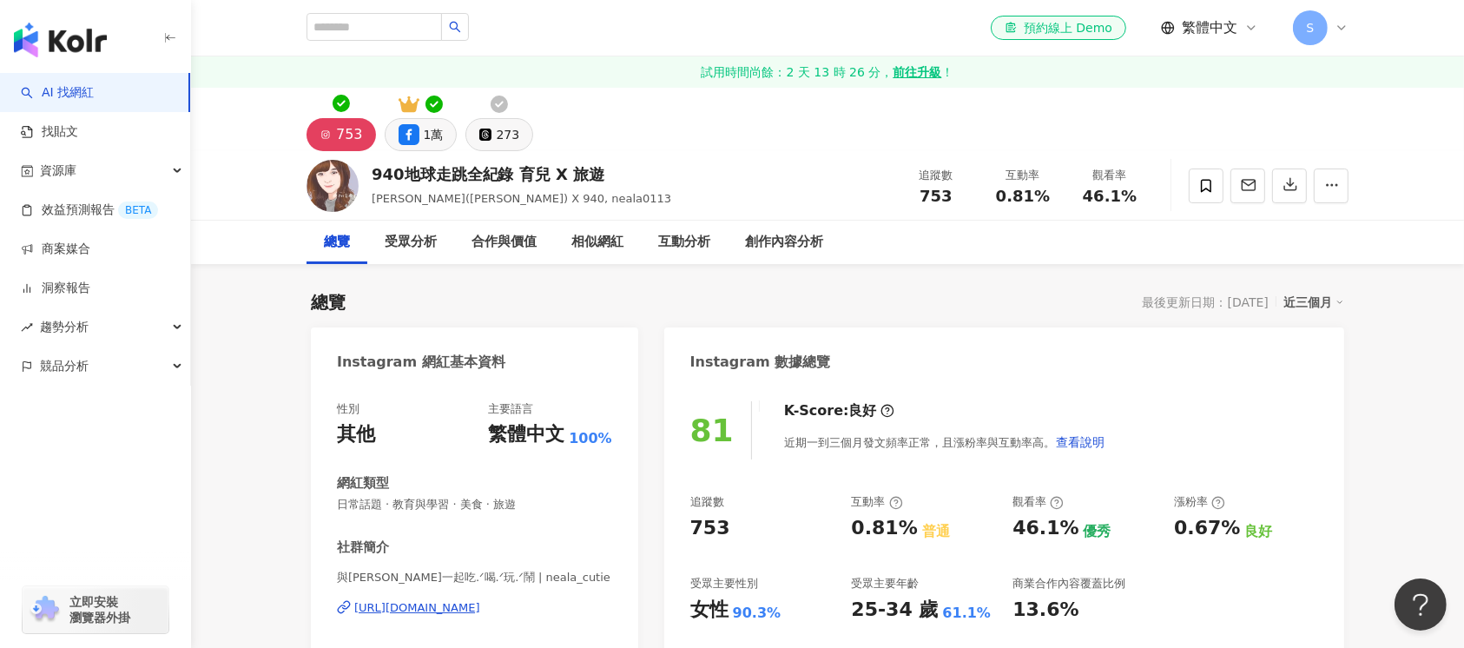
click at [502, 141] on div "273" at bounding box center [507, 134] width 23 height 24
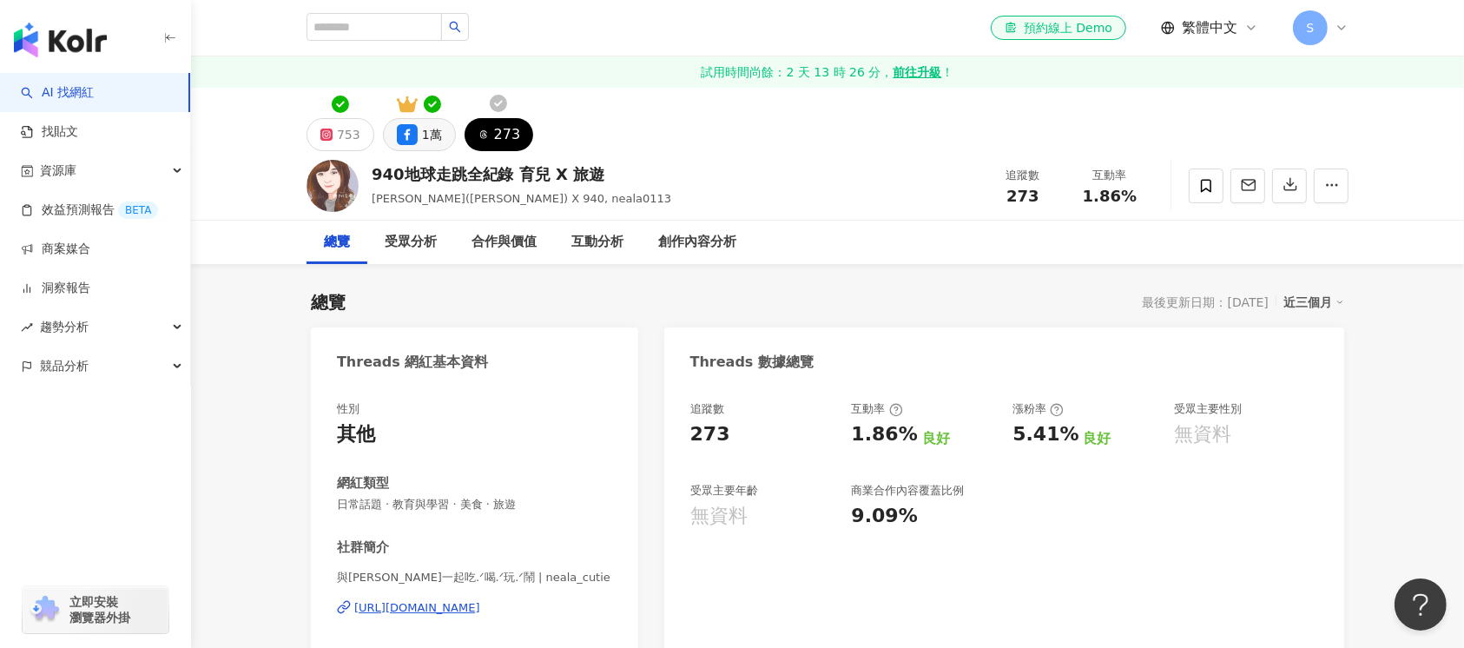
scroll to position [231, 0]
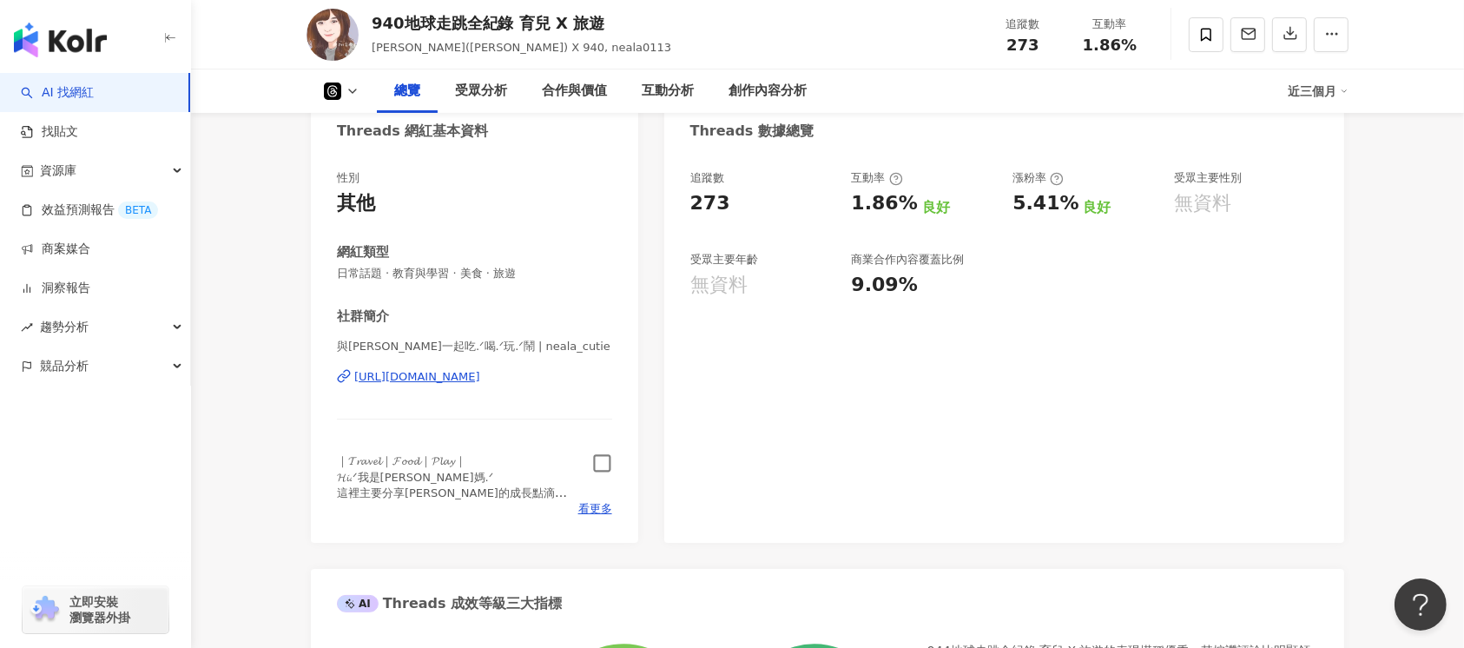
click at [608, 464] on icon "button" at bounding box center [602, 463] width 20 height 20
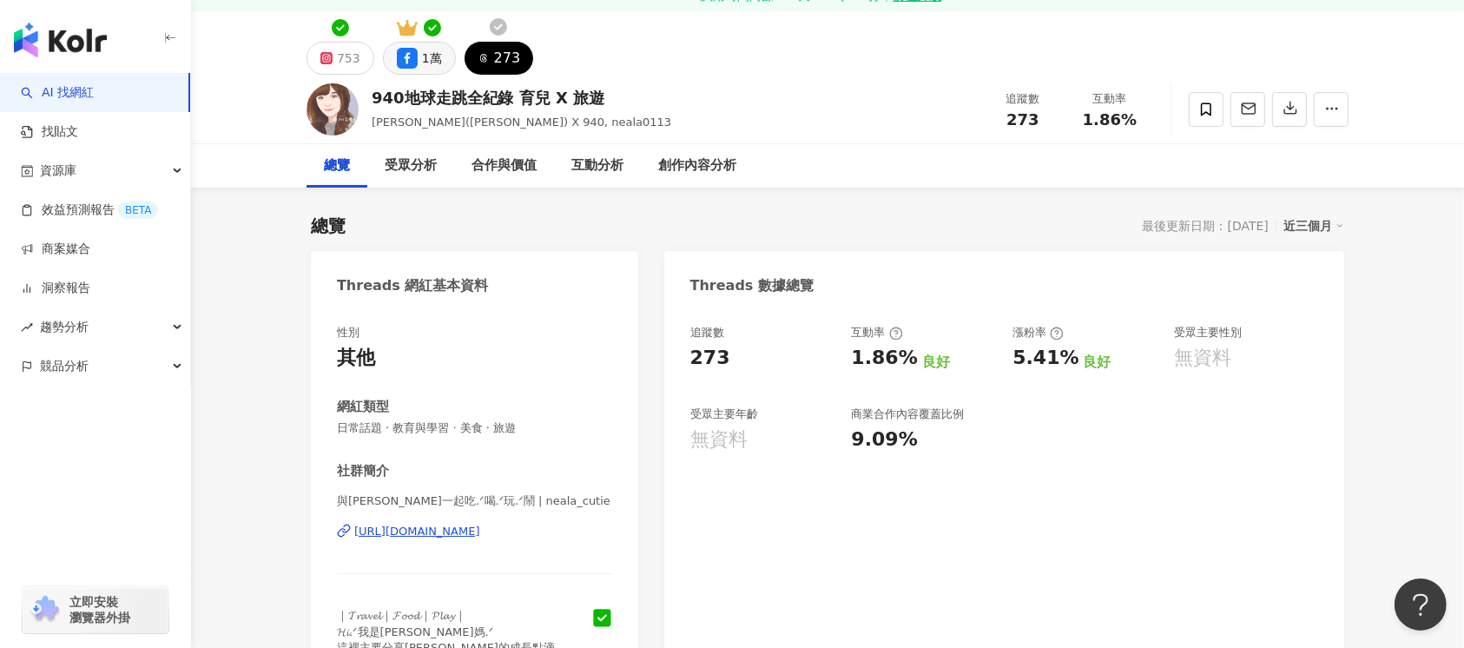
scroll to position [0, 0]
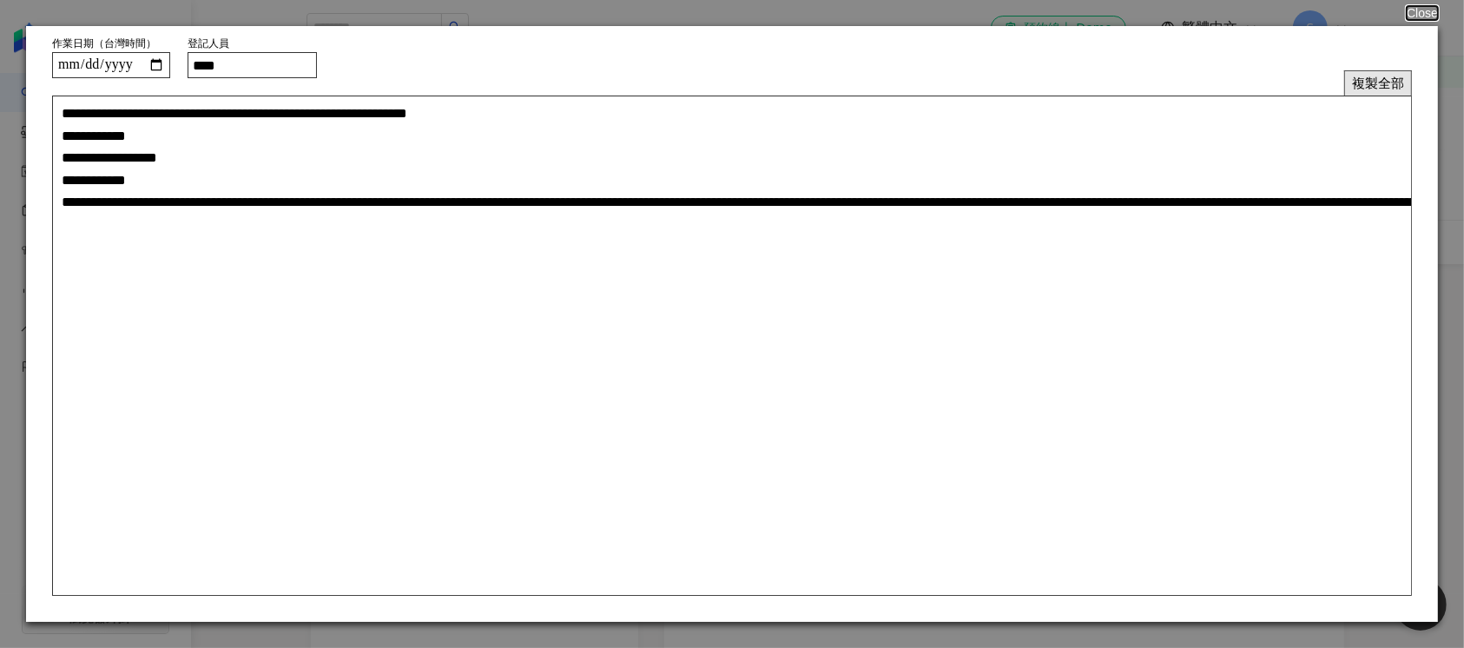
drag, startPoint x: 1368, startPoint y: 81, endPoint x: 1356, endPoint y: 88, distance: 14.0
click at [1368, 80] on button "複製全部" at bounding box center [1378, 82] width 68 height 25
click at [1415, 11] on button "Close" at bounding box center [1421, 13] width 33 height 14
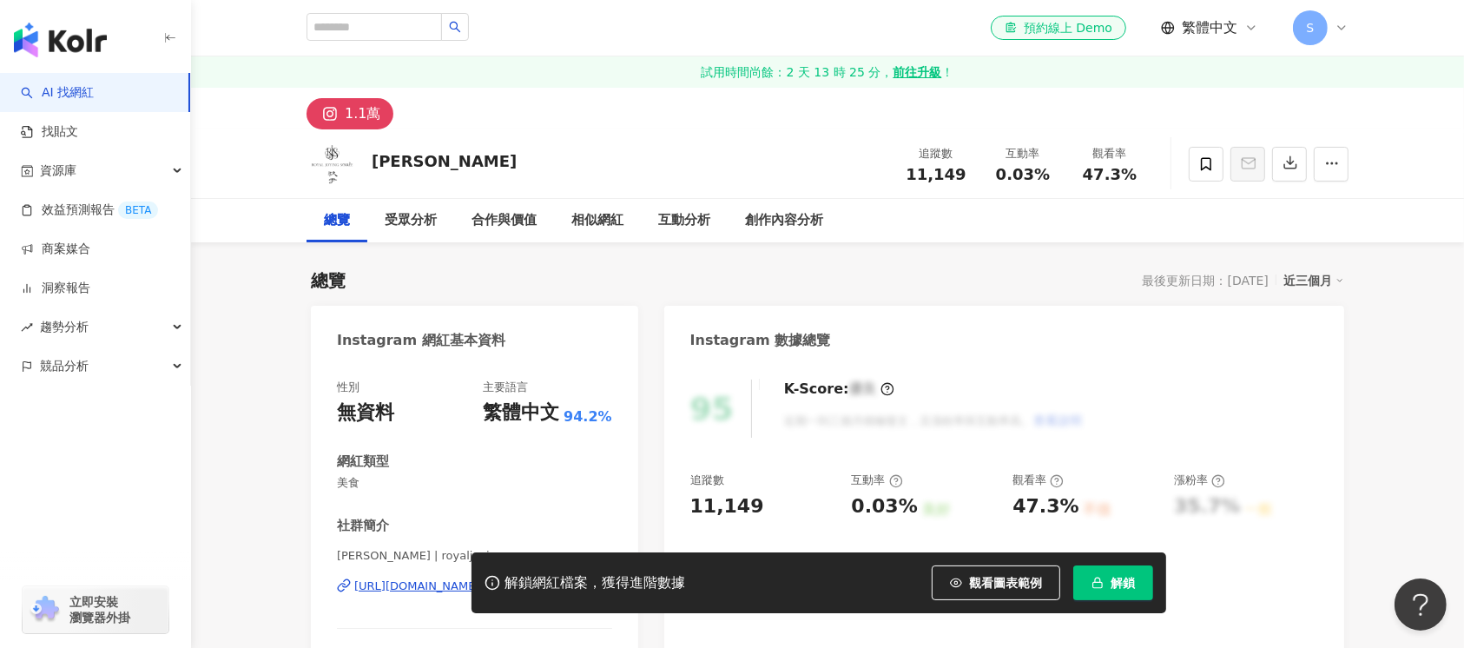
drag, startPoint x: 366, startPoint y: 158, endPoint x: 812, endPoint y: 624, distance: 644.7
click at [362, 157] on div "[PERSON_NAME] 追蹤數 11,149 互動率 0.03% 觀看率 47.3%" at bounding box center [827, 163] width 1111 height 69
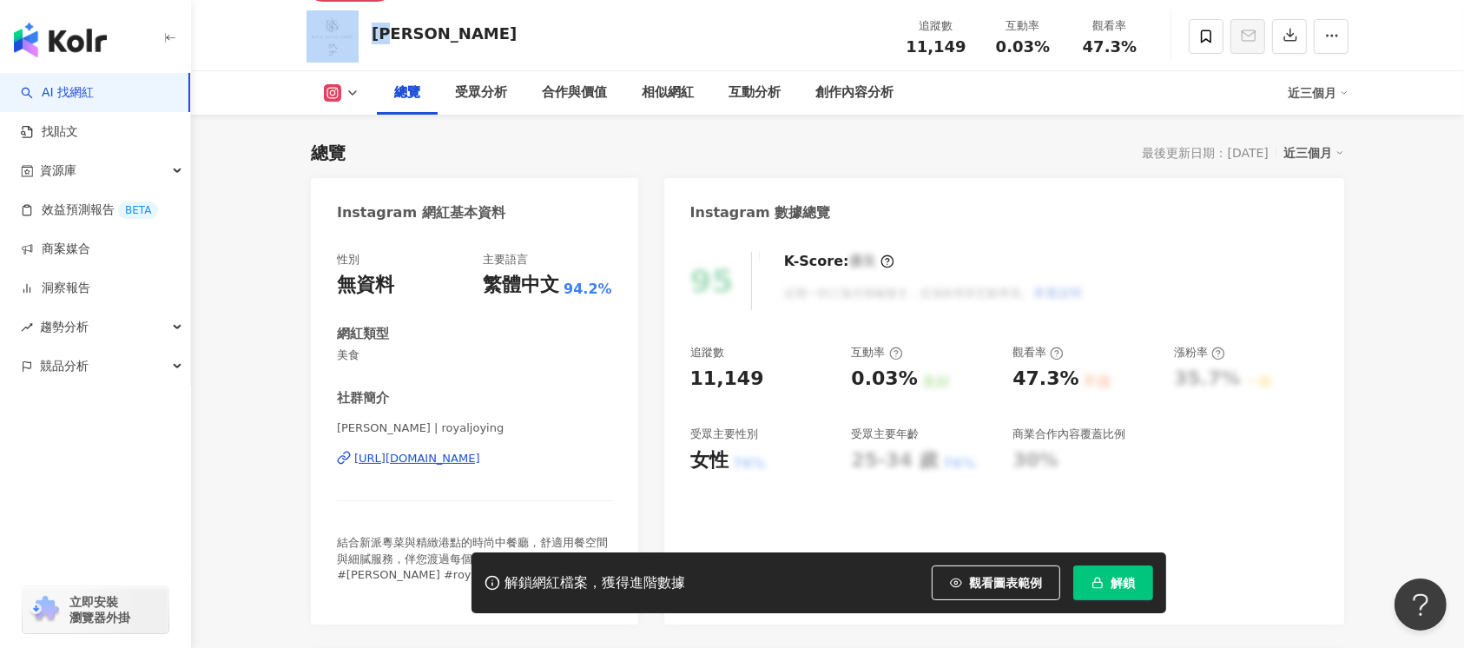
scroll to position [231, 0]
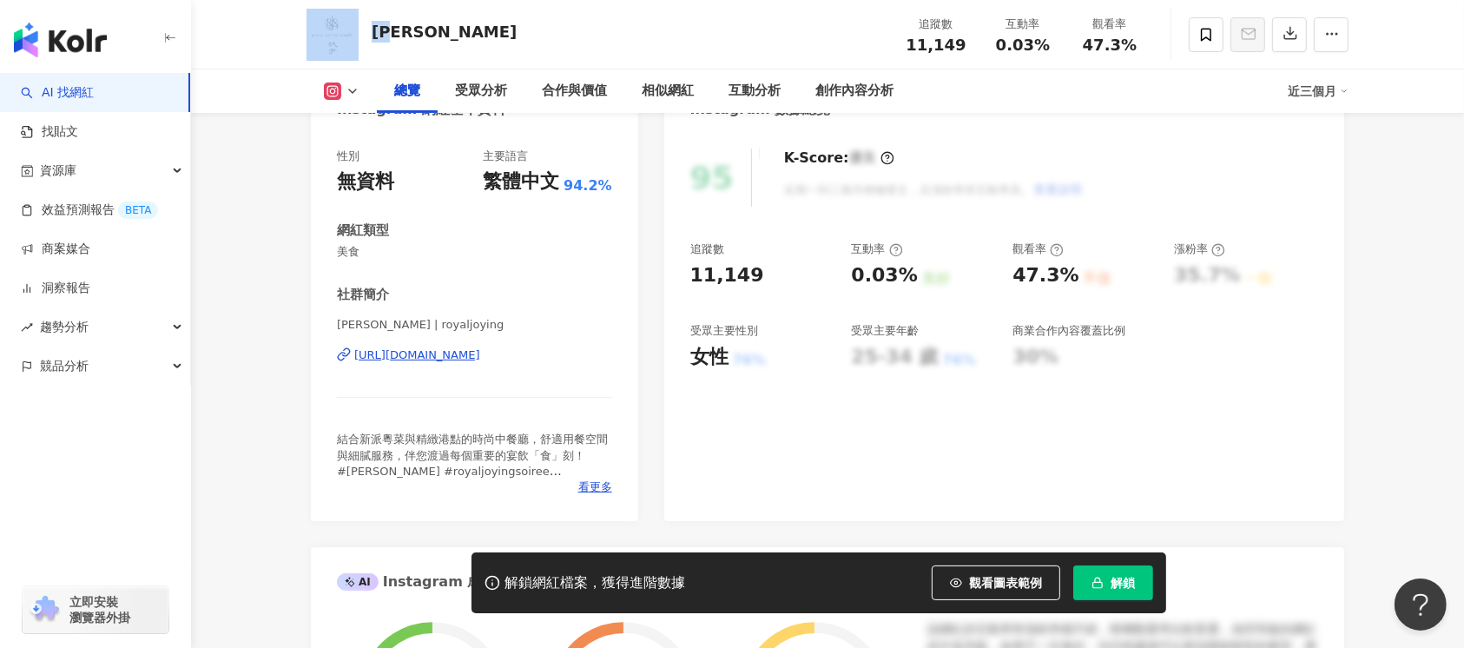
click at [480, 360] on div "[URL][DOMAIN_NAME]" at bounding box center [417, 355] width 126 height 16
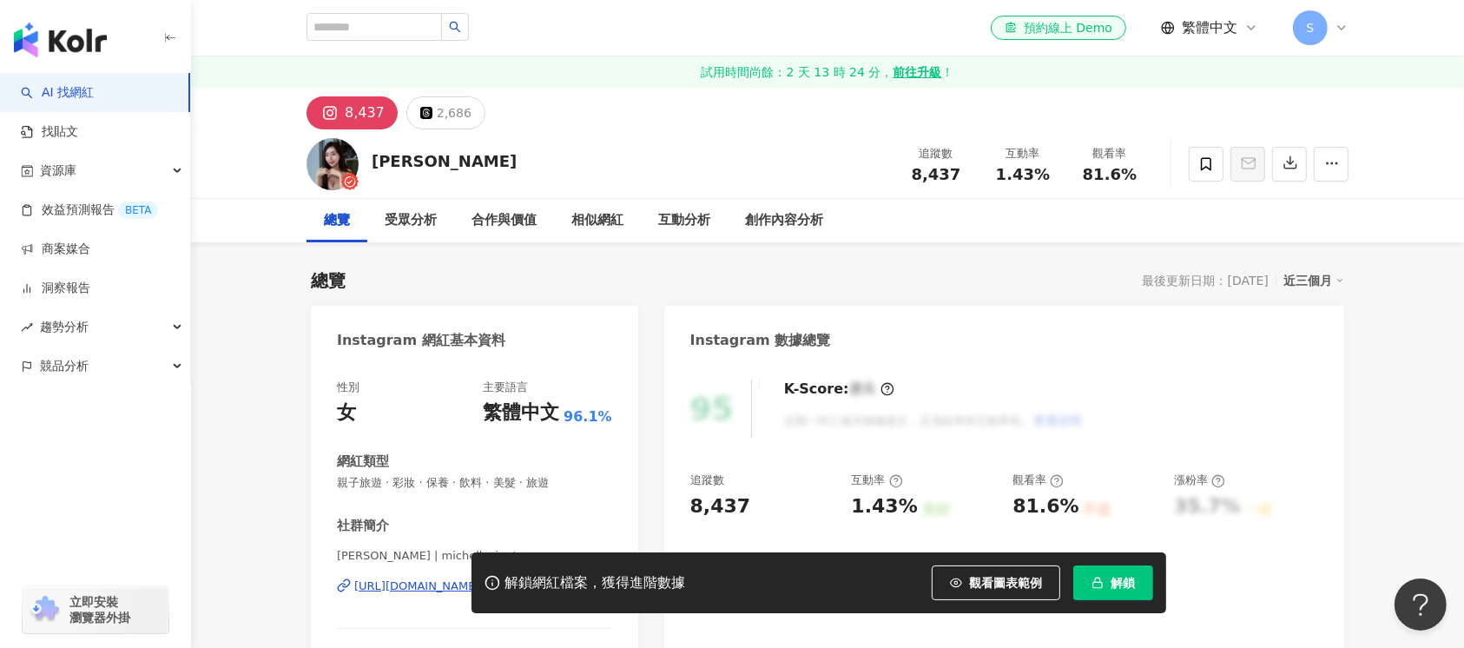
click at [366, 155] on div "[PERSON_NAME] 追蹤數 8,437 互動率 1.43% 觀看率 81.6%" at bounding box center [827, 163] width 1111 height 69
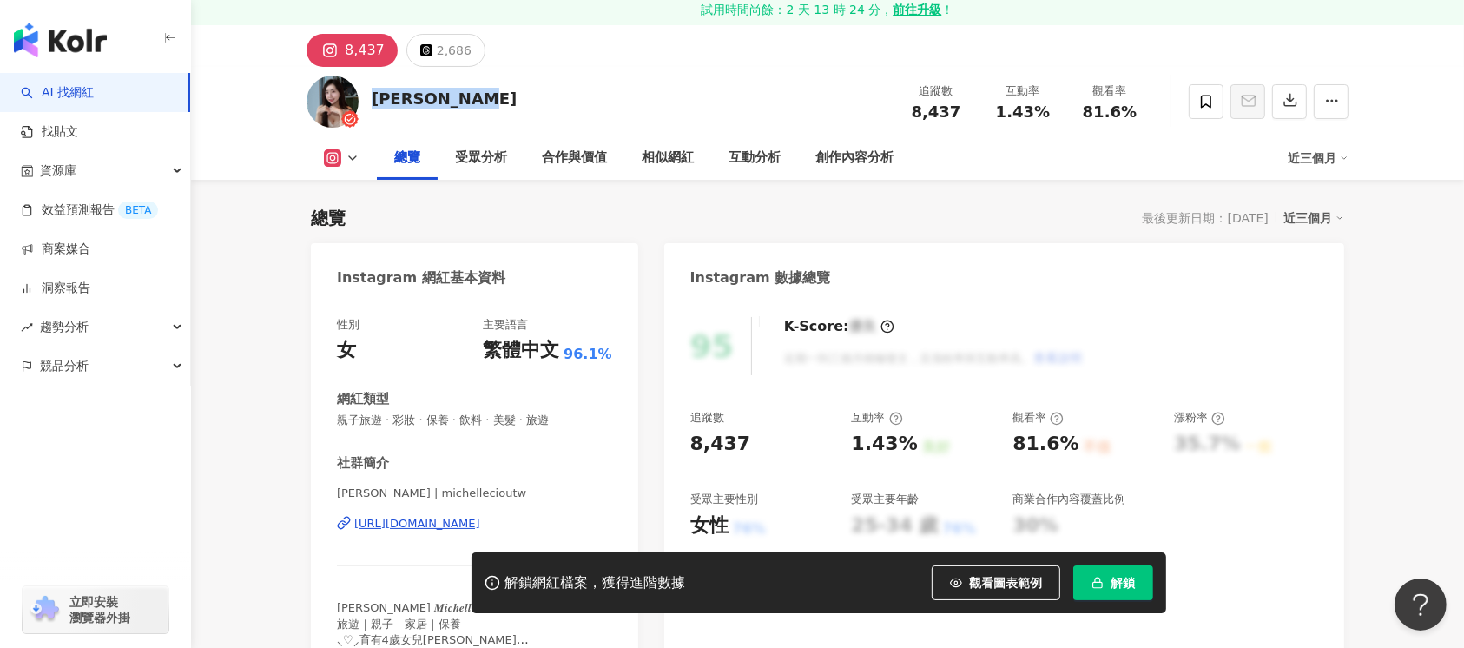
scroll to position [231, 0]
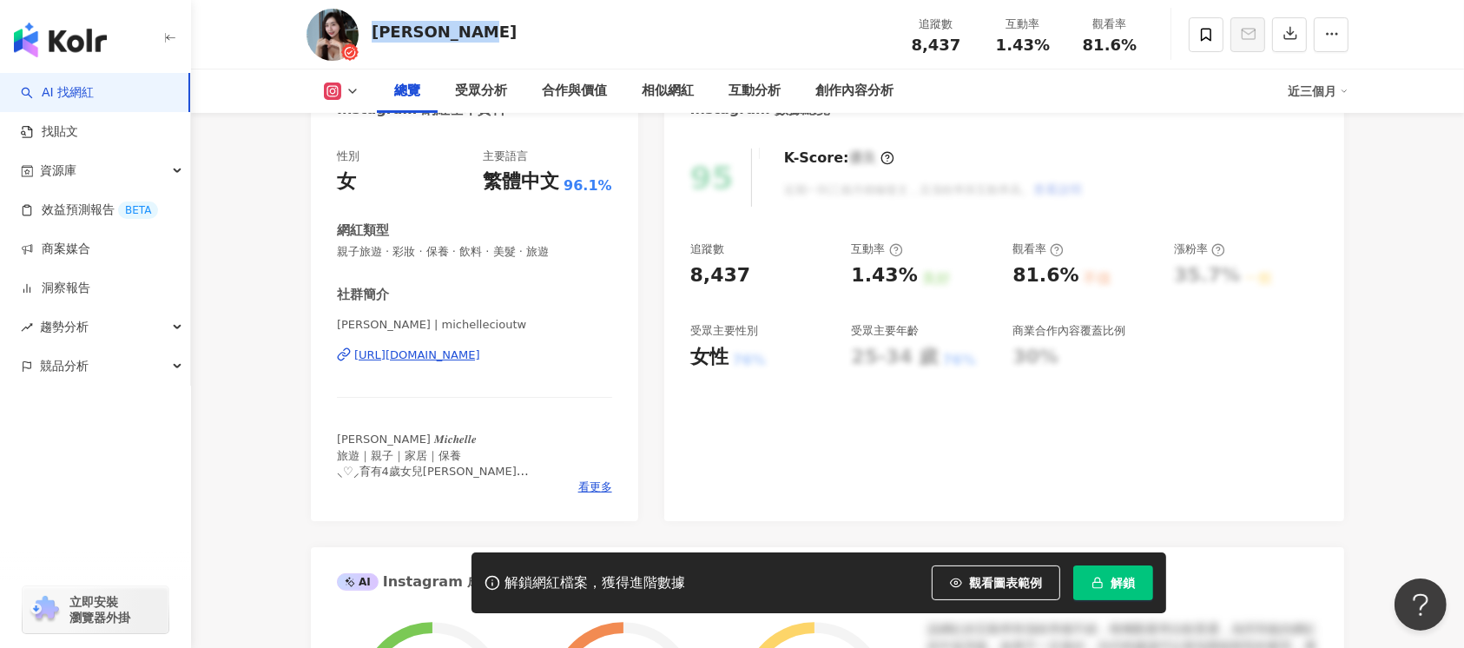
click at [480, 359] on div "[URL][DOMAIN_NAME]" at bounding box center [417, 355] width 126 height 16
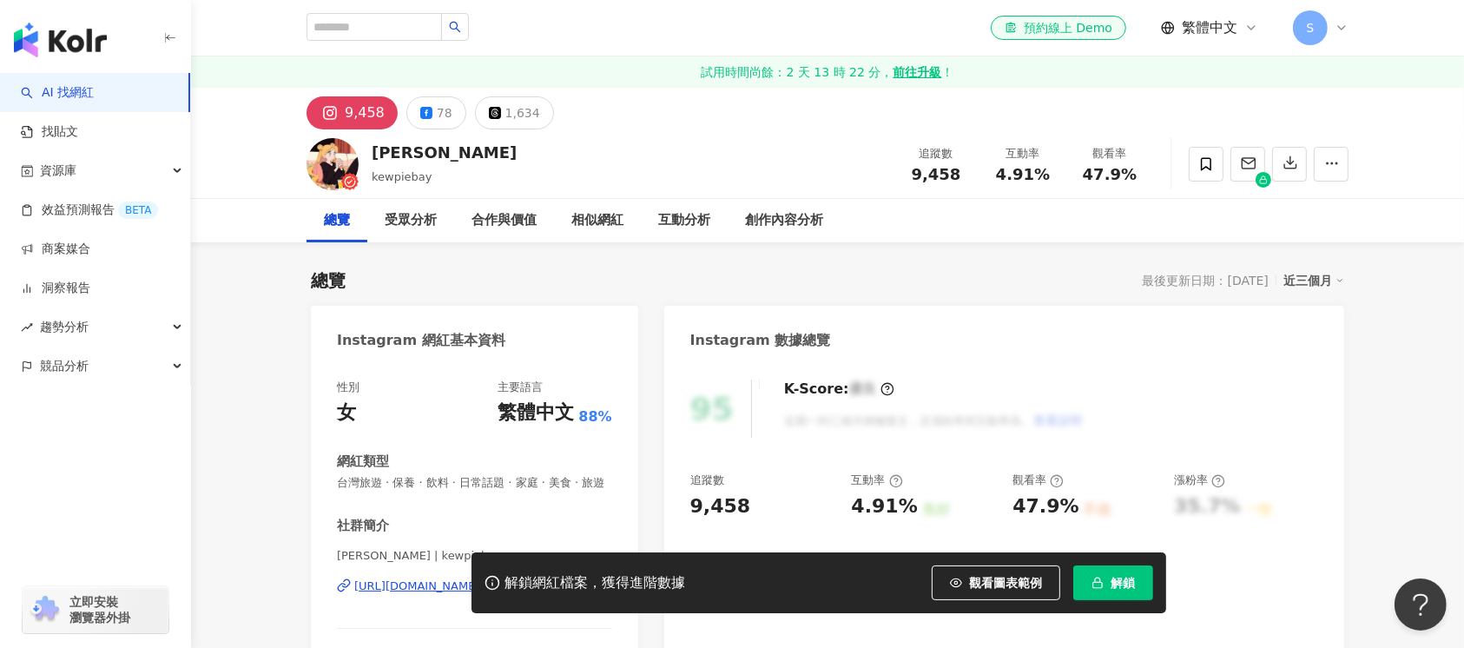
click at [373, 149] on div "[PERSON_NAME] 追蹤數 9,458 互動率 4.91% 觀看率 47.9%" at bounding box center [827, 163] width 1111 height 69
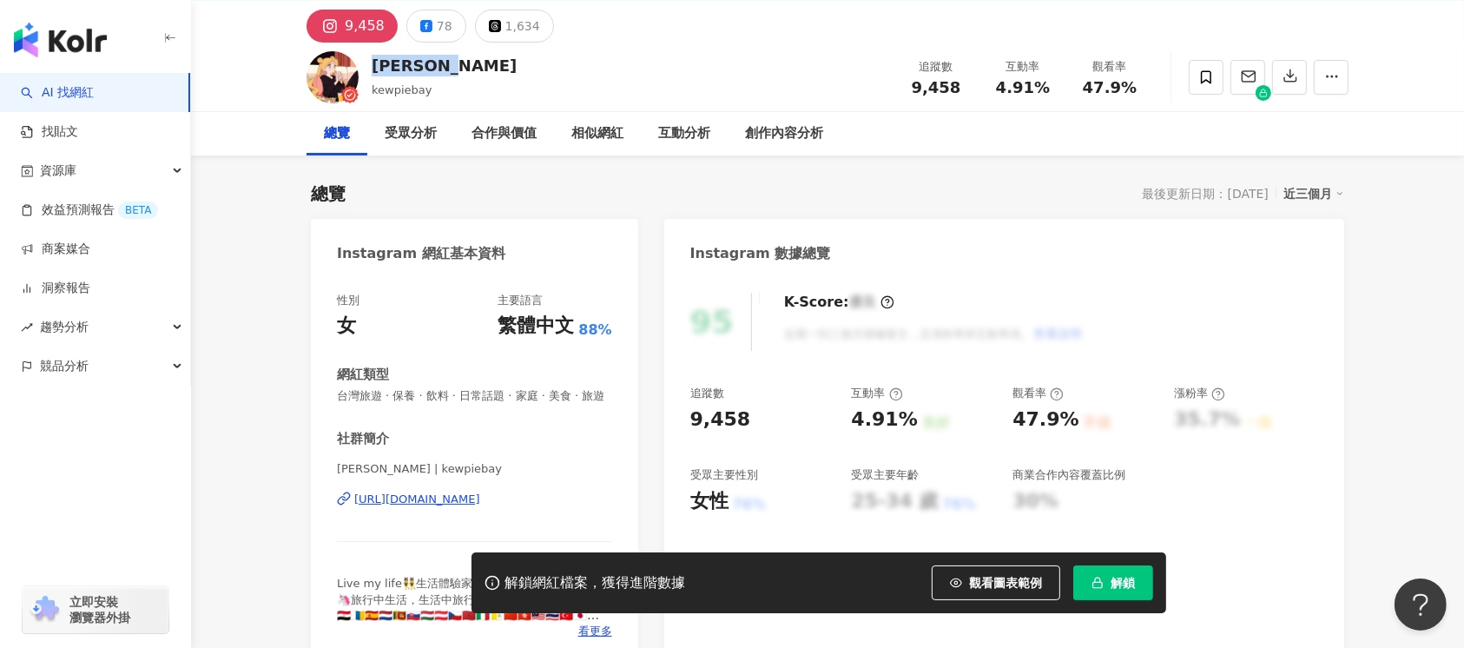
scroll to position [231, 0]
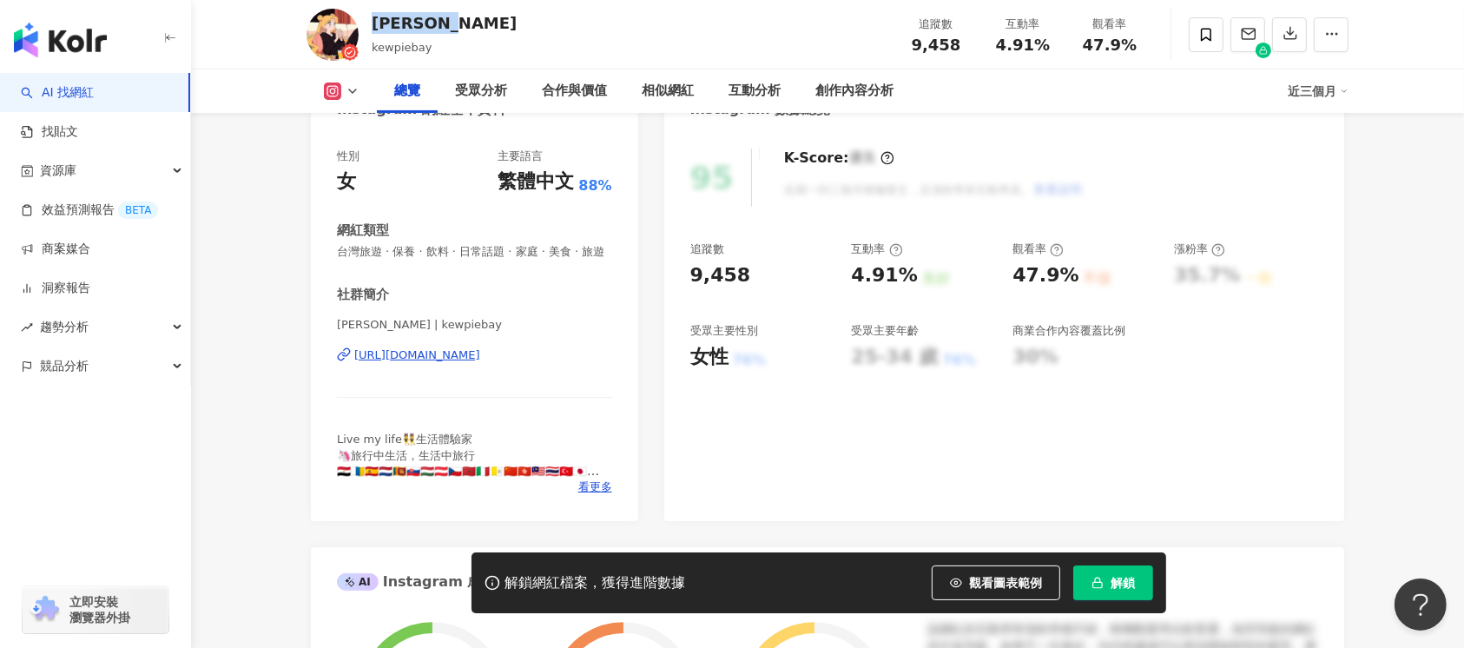
click at [480, 363] on div "[URL][DOMAIN_NAME]" at bounding box center [417, 355] width 126 height 16
click at [475, 363] on div "[URL][DOMAIN_NAME]" at bounding box center [417, 355] width 126 height 16
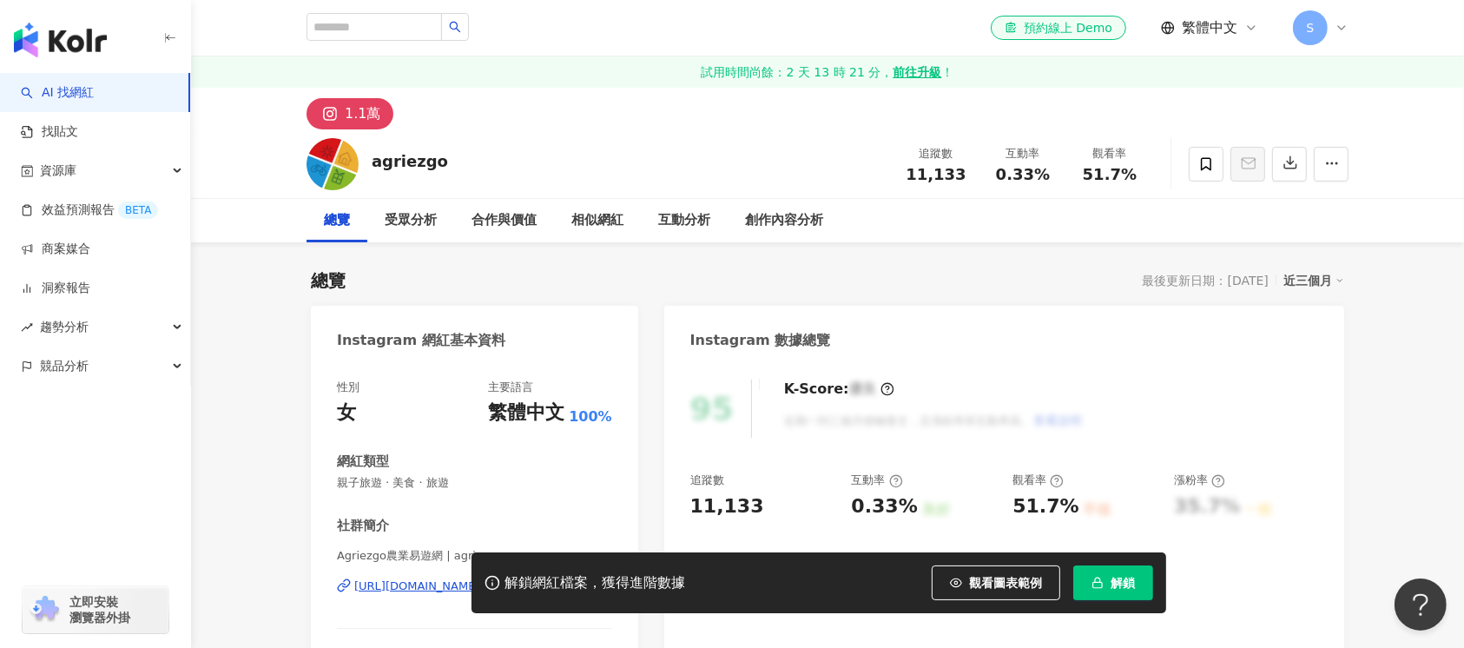
drag, startPoint x: 365, startPoint y: 161, endPoint x: 674, endPoint y: 404, distance: 392.0
click at [363, 161] on div "agriezgo 追蹤數 11,133 互動率 0.33% 觀看率 51.7%" at bounding box center [827, 163] width 1111 height 69
click at [490, 357] on div "Instagram 網紅基本資料 性別 女 主要語言 繁體中文 100% 網紅類型 親子旅遊 · 美食 · 旅遊 社群簡介 Agriezgo農業易遊網 | a…" at bounding box center [474, 521] width 327 height 431
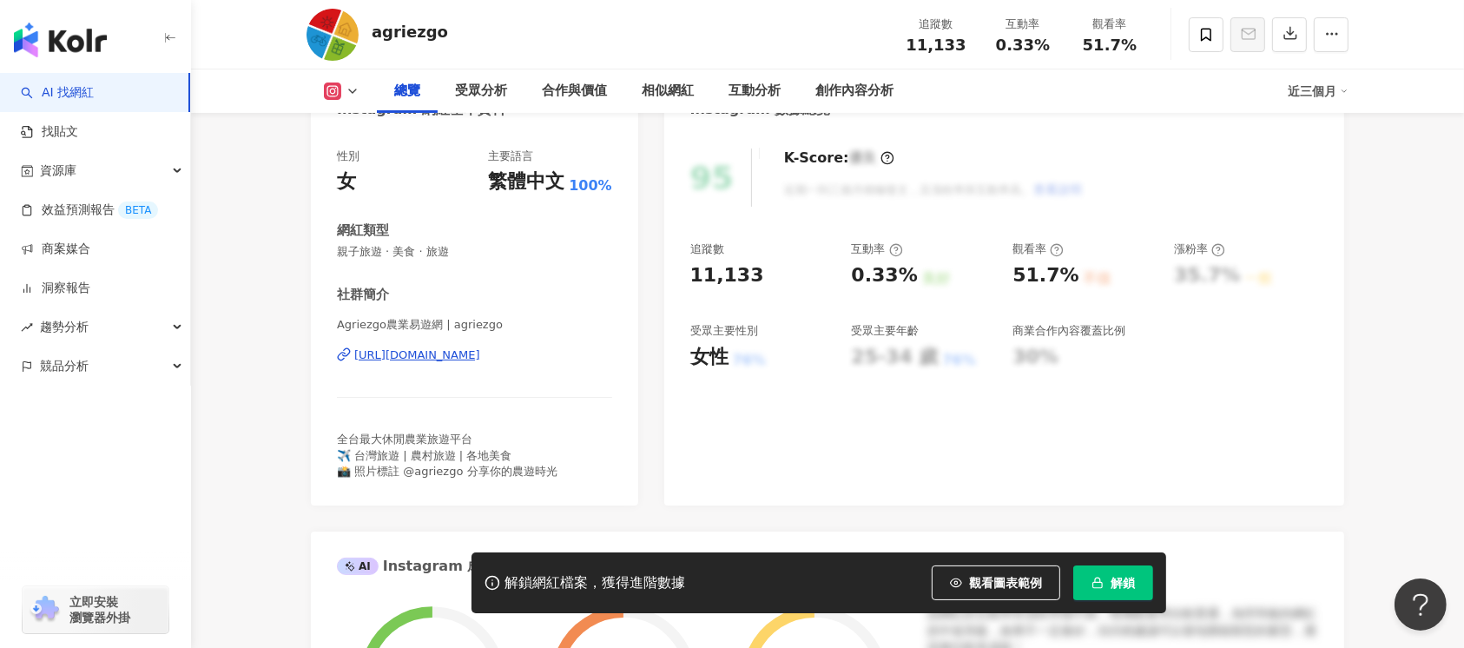
click at [464, 351] on div "[URL][DOMAIN_NAME]" at bounding box center [417, 355] width 126 height 16
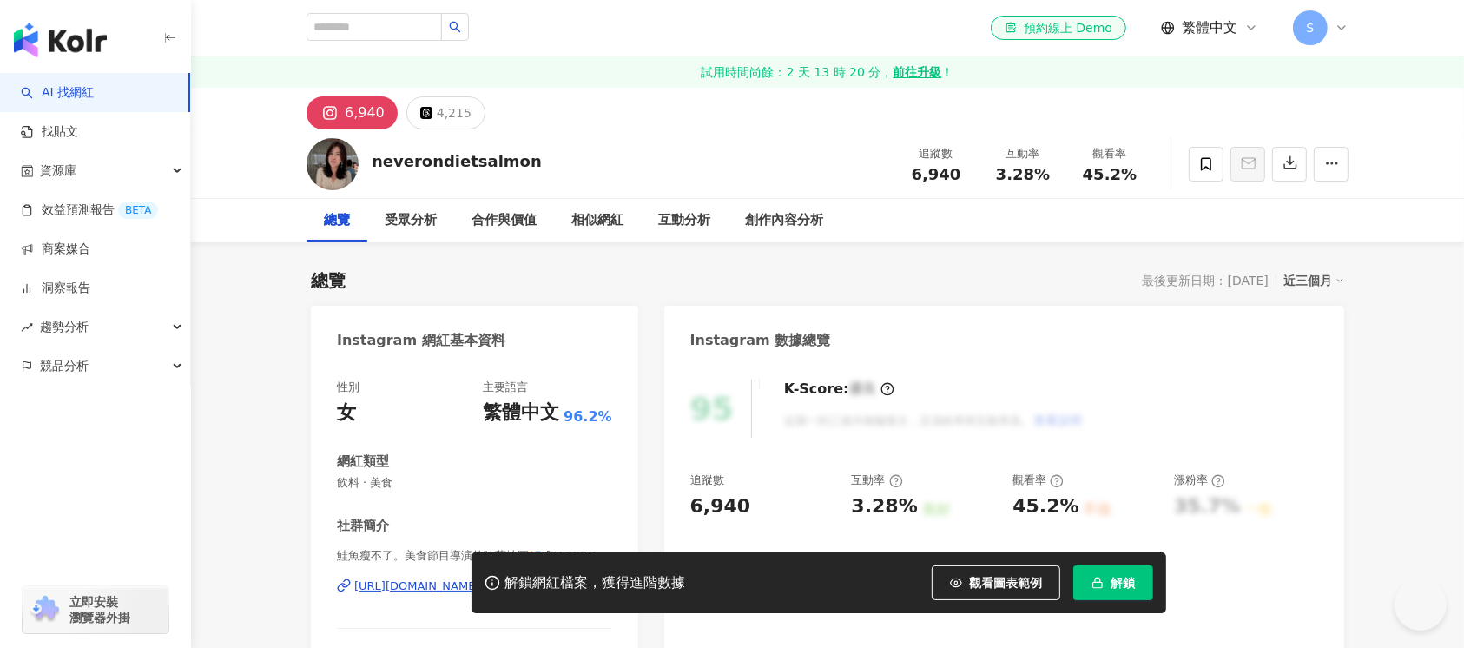
drag, startPoint x: 386, startPoint y: 170, endPoint x: 371, endPoint y: 168, distance: 15.8
click at [371, 168] on div "neverondietsalmon 追蹤數 6,940 互動率 3.28% 觀看率 45.2%" at bounding box center [827, 163] width 1111 height 69
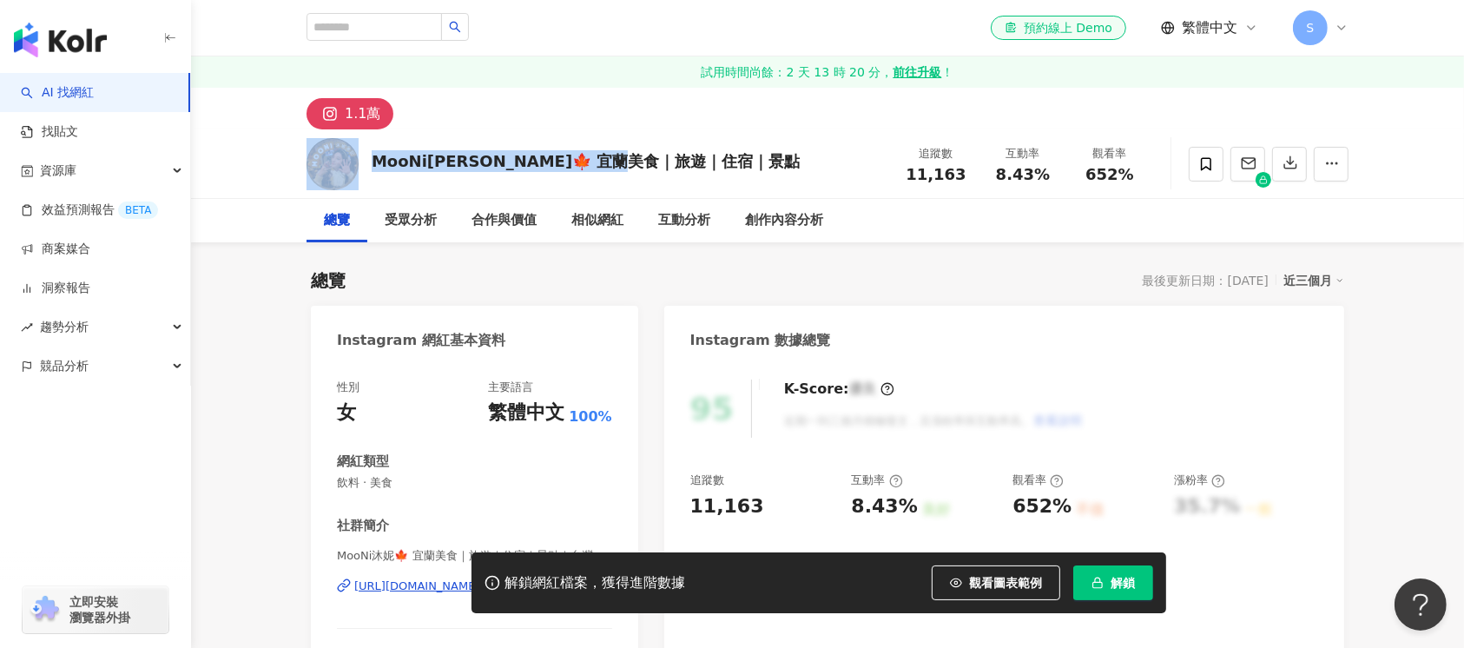
drag, startPoint x: 439, startPoint y: 169, endPoint x: 364, endPoint y: 169, distance: 75.5
click at [364, 169] on div "MooNi沐妮🍁 宜蘭美食｜旅遊｜住宿｜景點 追蹤數 11,163 互動率 8.43% 觀看率 652%" at bounding box center [827, 163] width 1111 height 69
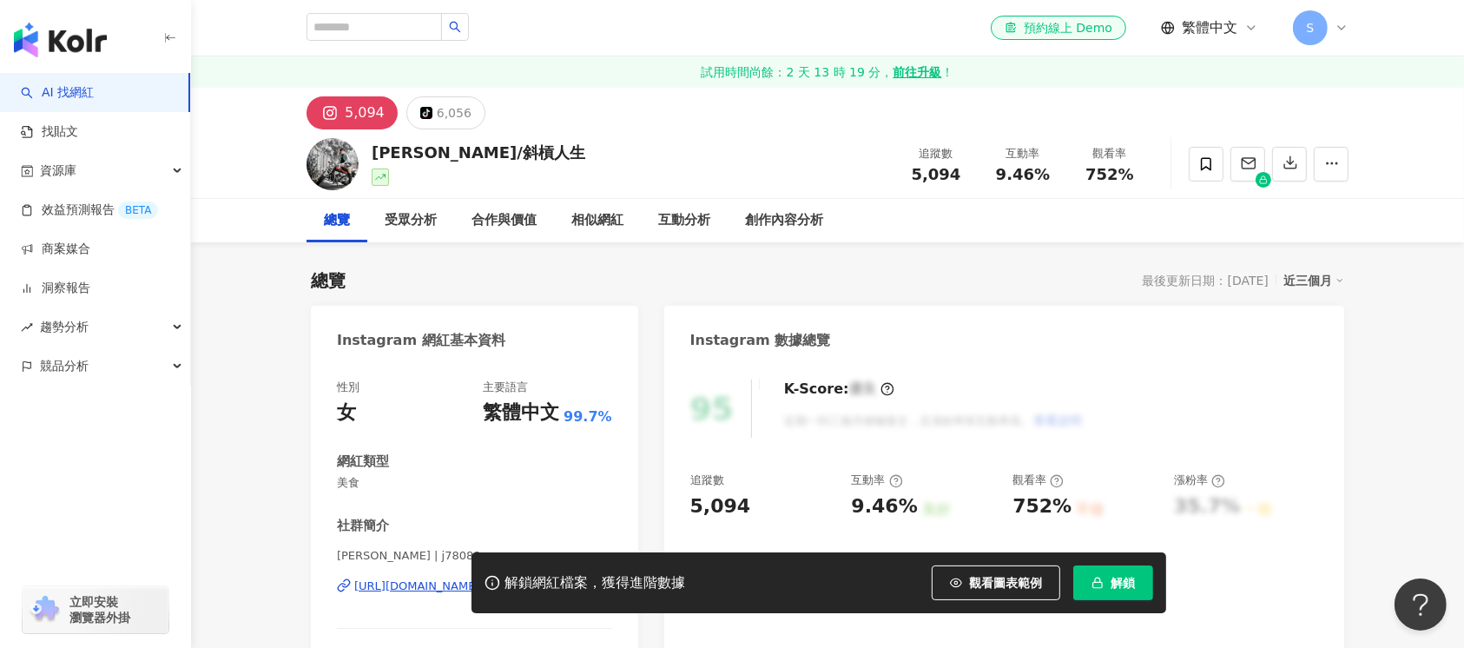
drag, startPoint x: 477, startPoint y: 147, endPoint x: 372, endPoint y: 149, distance: 104.2
click at [372, 149] on div "陳秀/斜槓人生 追蹤數 5,094 互動率 9.46% 觀看率 752%" at bounding box center [827, 163] width 1111 height 69
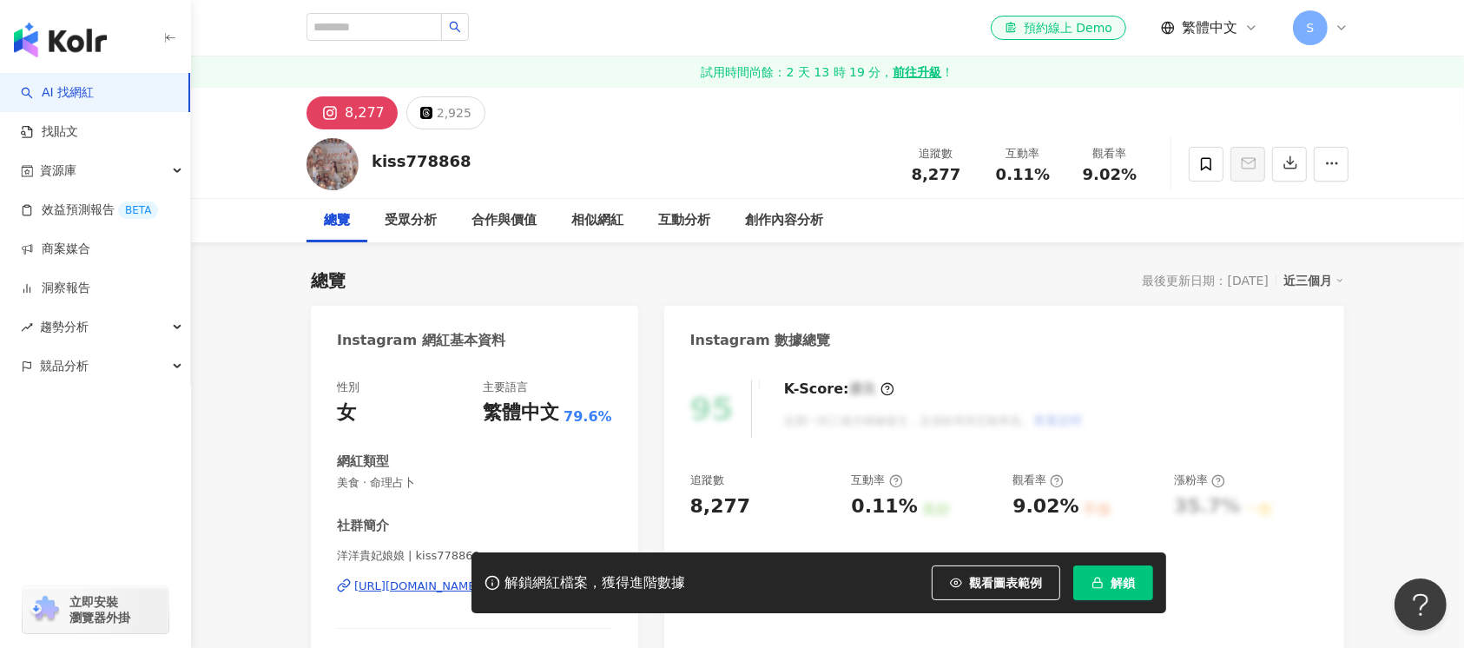
drag, startPoint x: 424, startPoint y: 168, endPoint x: 371, endPoint y: 168, distance: 53.0
click at [371, 168] on div "kiss778868 追蹤數 8,277 互動率 0.11% 觀看率 9.02%" at bounding box center [827, 163] width 1111 height 69
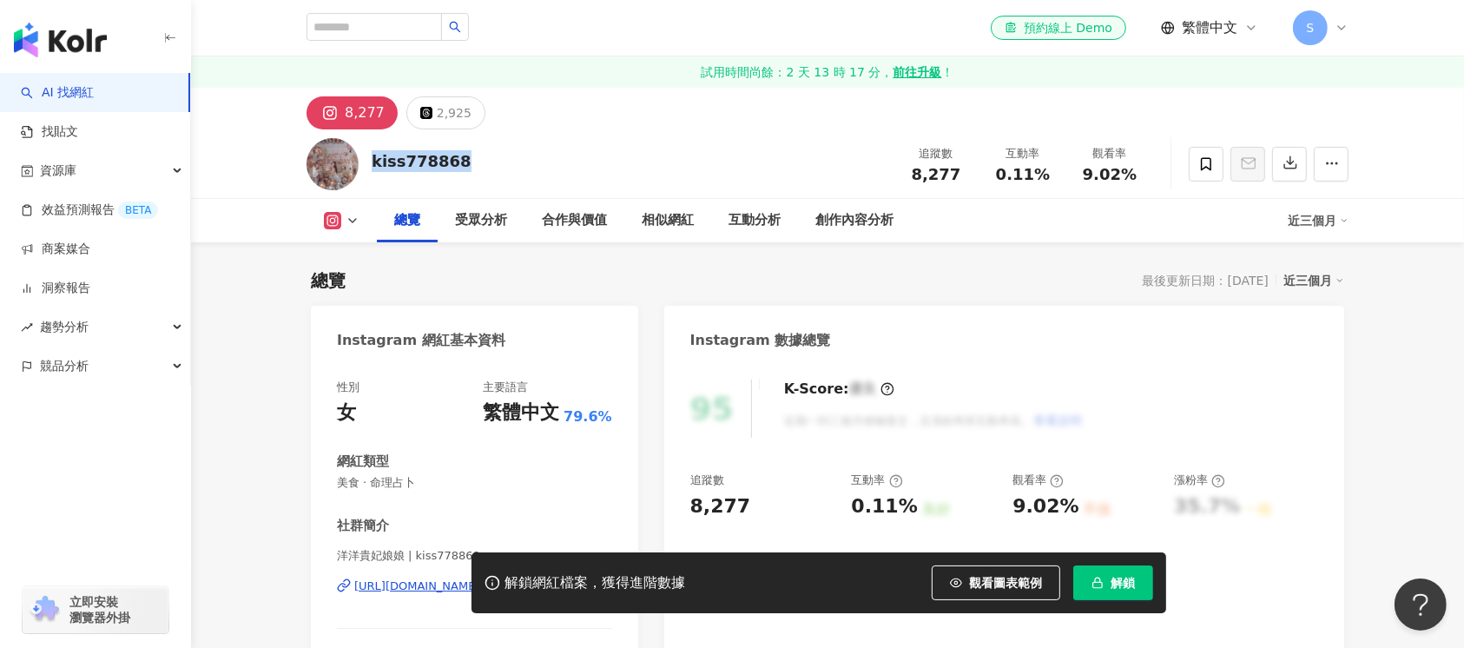
scroll to position [231, 0]
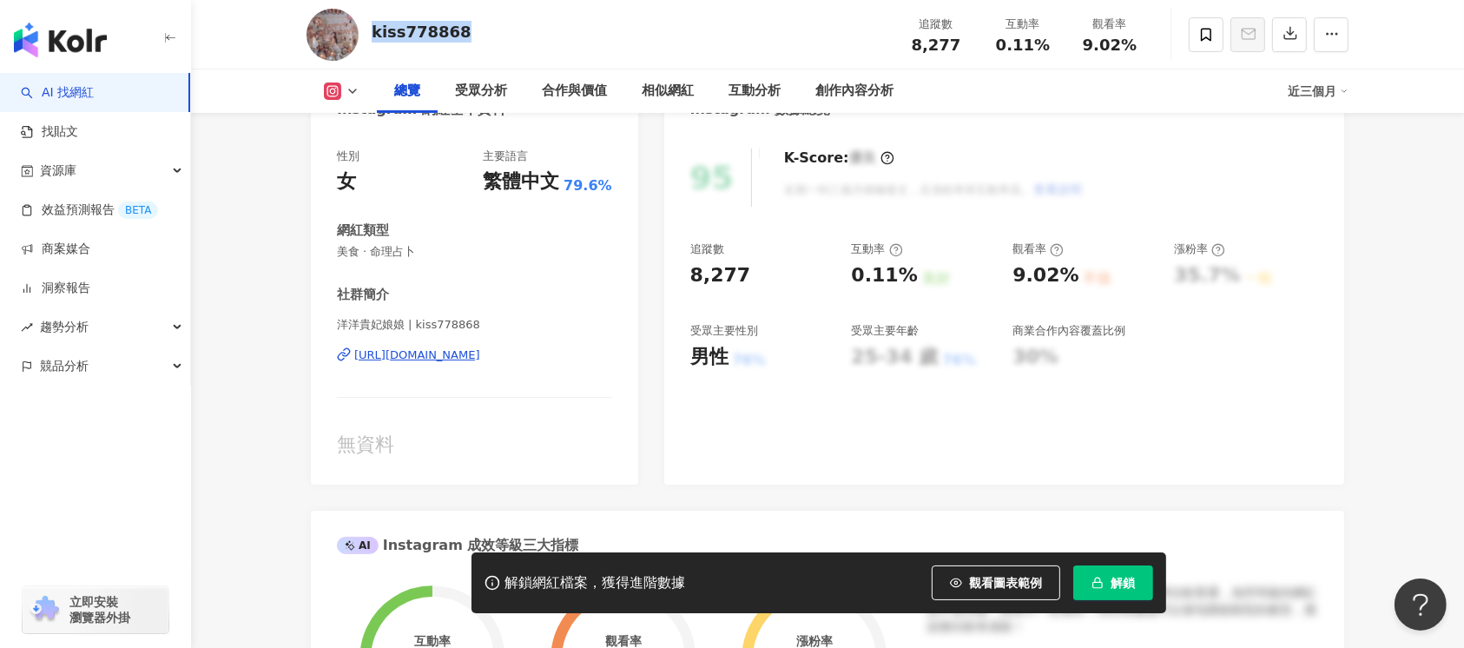
click at [449, 347] on div "[URL][DOMAIN_NAME]" at bounding box center [417, 355] width 126 height 16
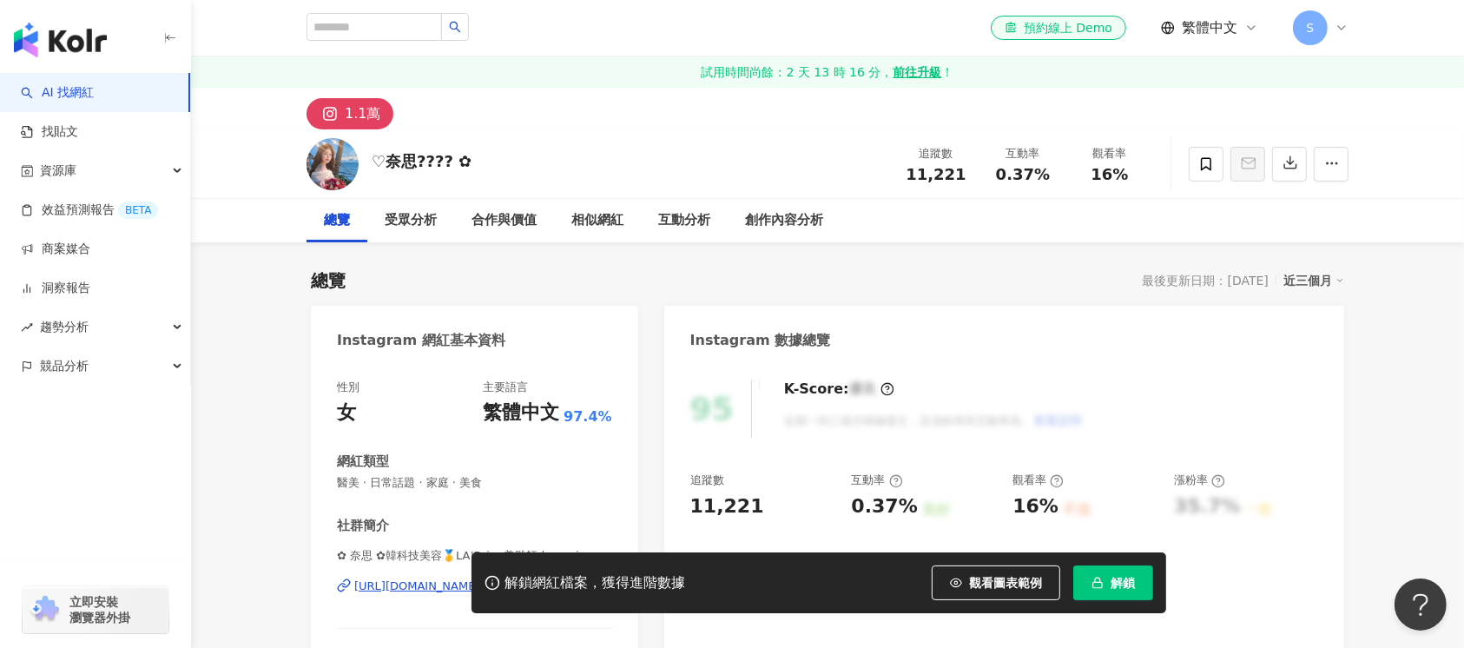
click at [357, 156] on div "♡奈思???? ✿ 追蹤數 11,221 互動率 0.37% 觀看率 16%" at bounding box center [827, 163] width 1111 height 69
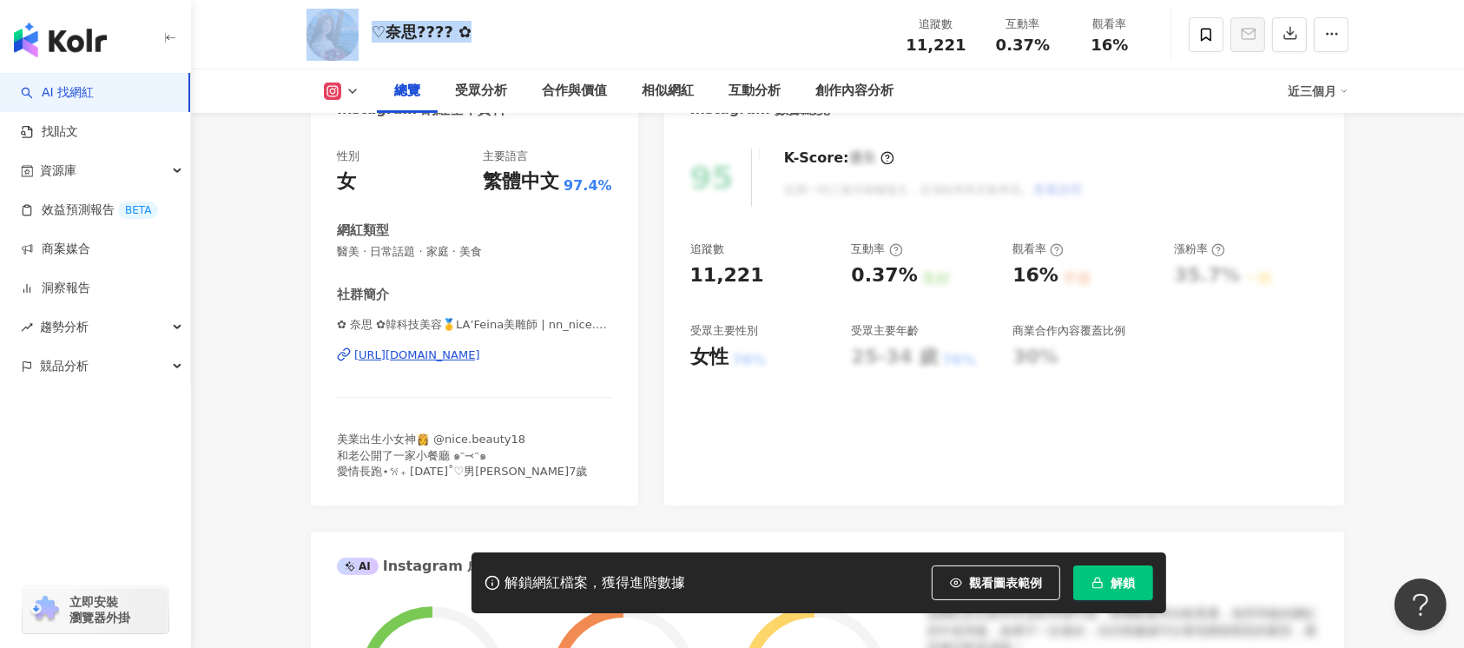
click at [480, 359] on div "https://www.instagram.com/nn_nice.623/" at bounding box center [417, 355] width 126 height 16
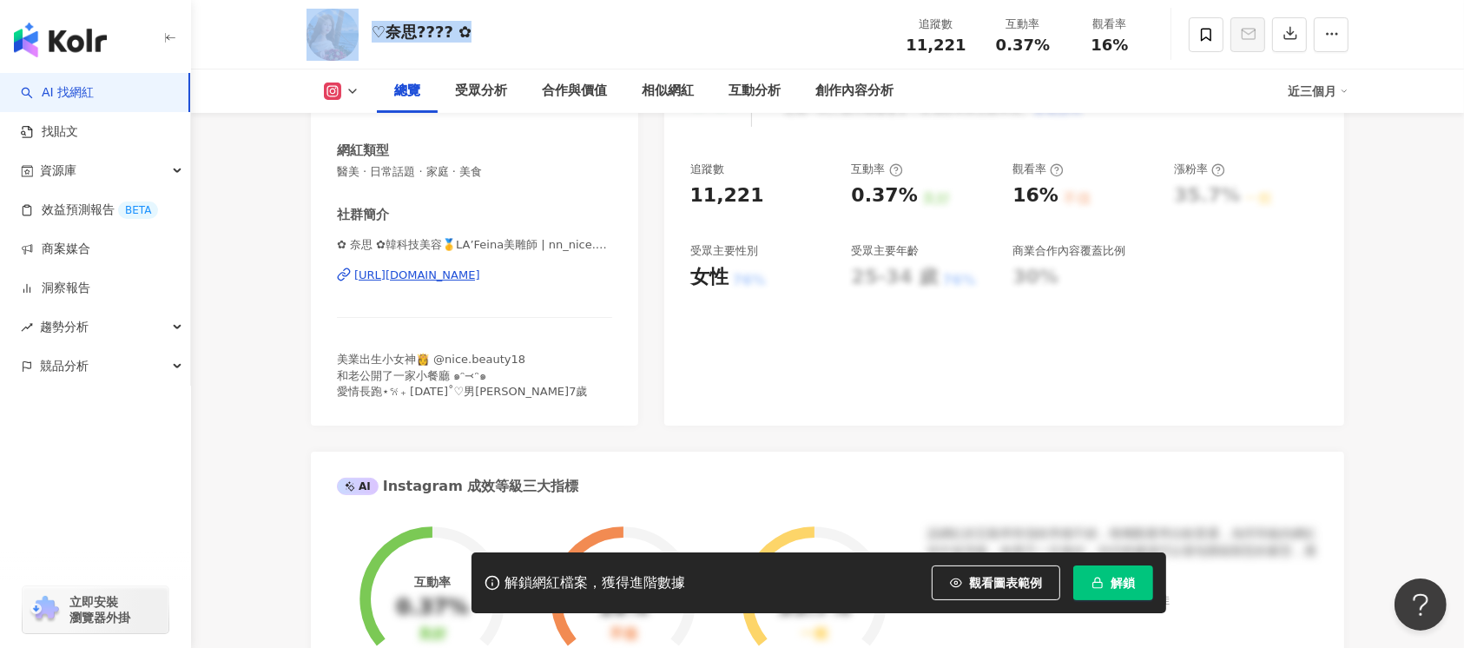
scroll to position [347, 0]
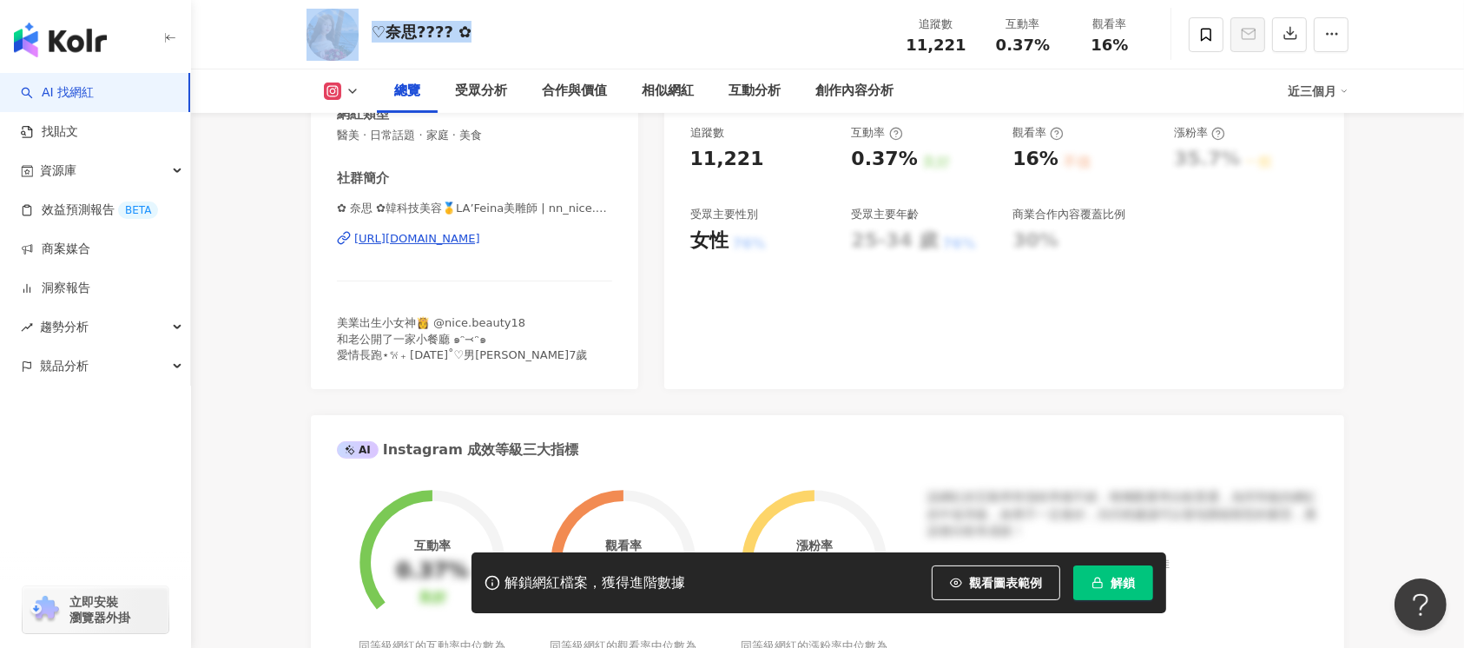
click at [480, 236] on div "https://www.instagram.com/nn_nice.623/" at bounding box center [417, 239] width 126 height 16
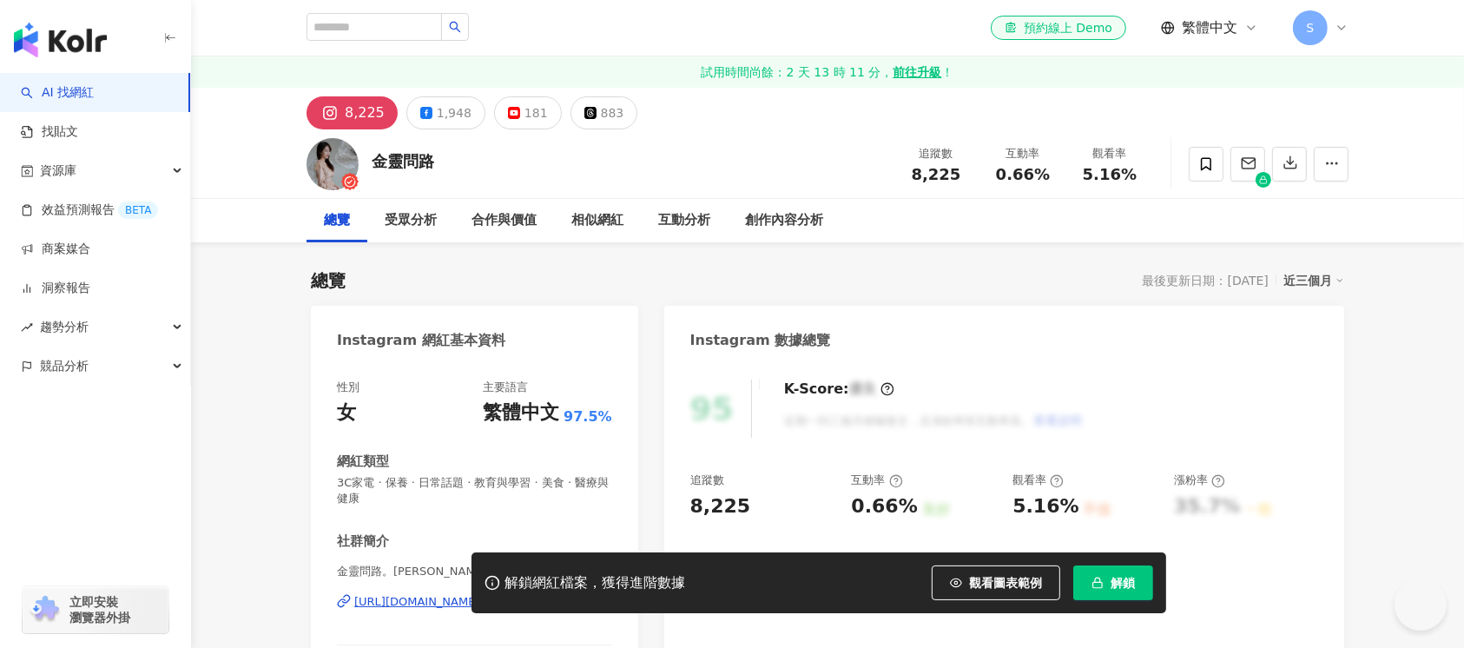
click at [367, 162] on div "金靈問路 追蹤數 8,225 互動率 0.66% 觀看率 5.16%" at bounding box center [827, 163] width 1111 height 69
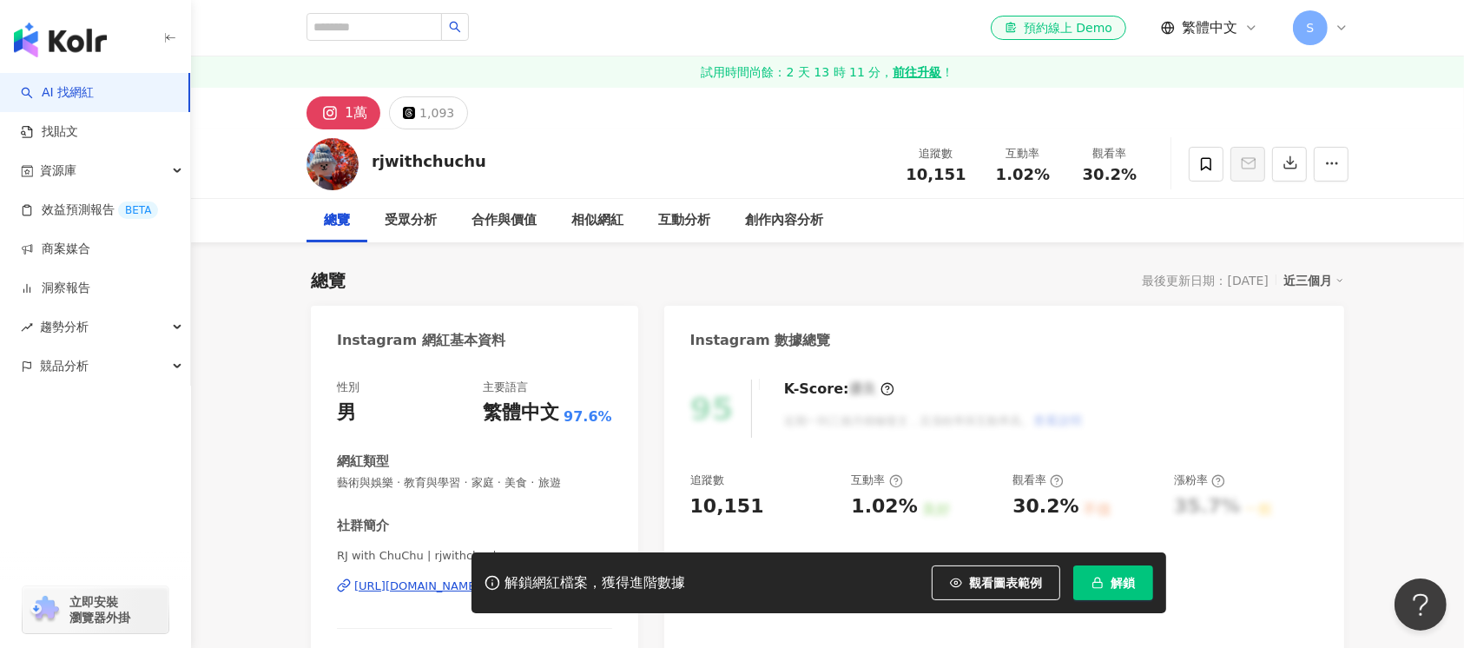
drag, startPoint x: 360, startPoint y: 150, endPoint x: 372, endPoint y: 155, distance: 12.9
click at [372, 155] on div "rjwithchuchu 追蹤數 10,151 互動率 1.02% 觀看率 30.2%" at bounding box center [827, 163] width 1111 height 69
drag, startPoint x: 366, startPoint y: 164, endPoint x: 375, endPoint y: 167, distance: 9.1
click at [375, 167] on div "mi321087 追蹤數 10,427 互動率 1.11% 觀看率 無資料" at bounding box center [827, 163] width 1111 height 69
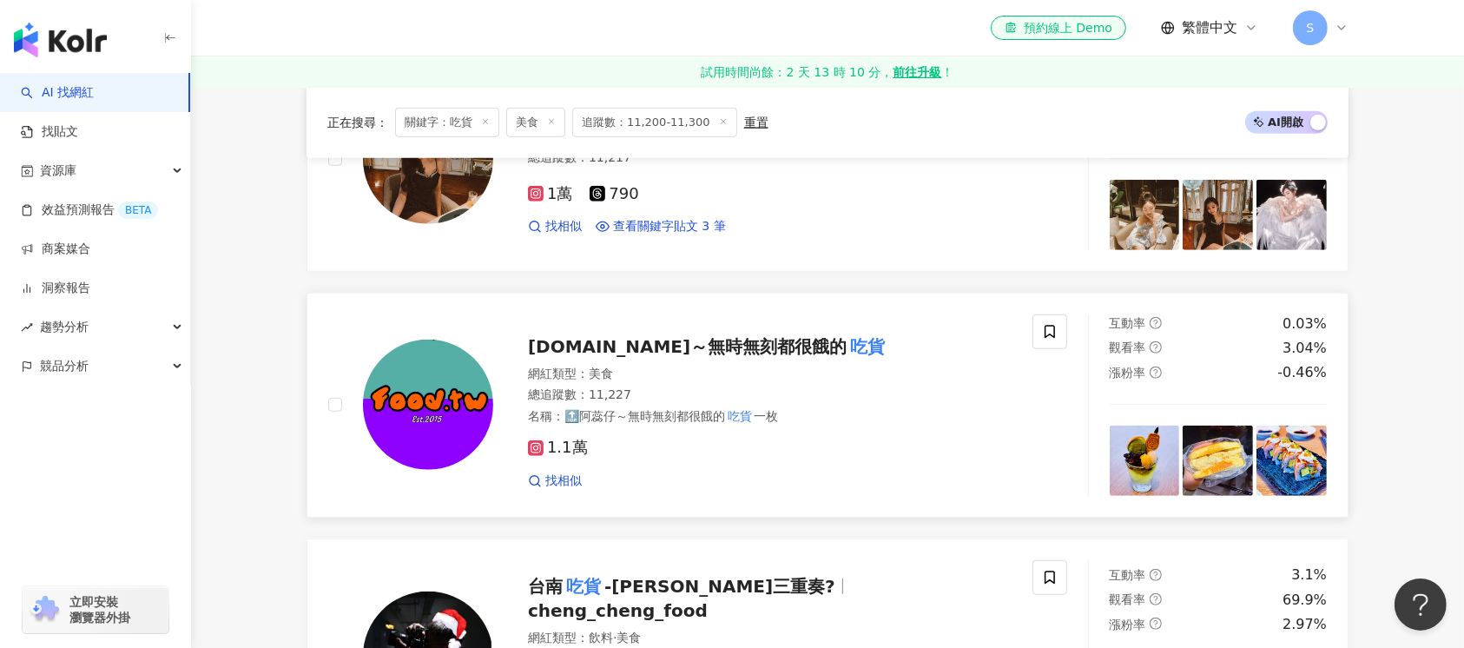
scroll to position [1389, 0]
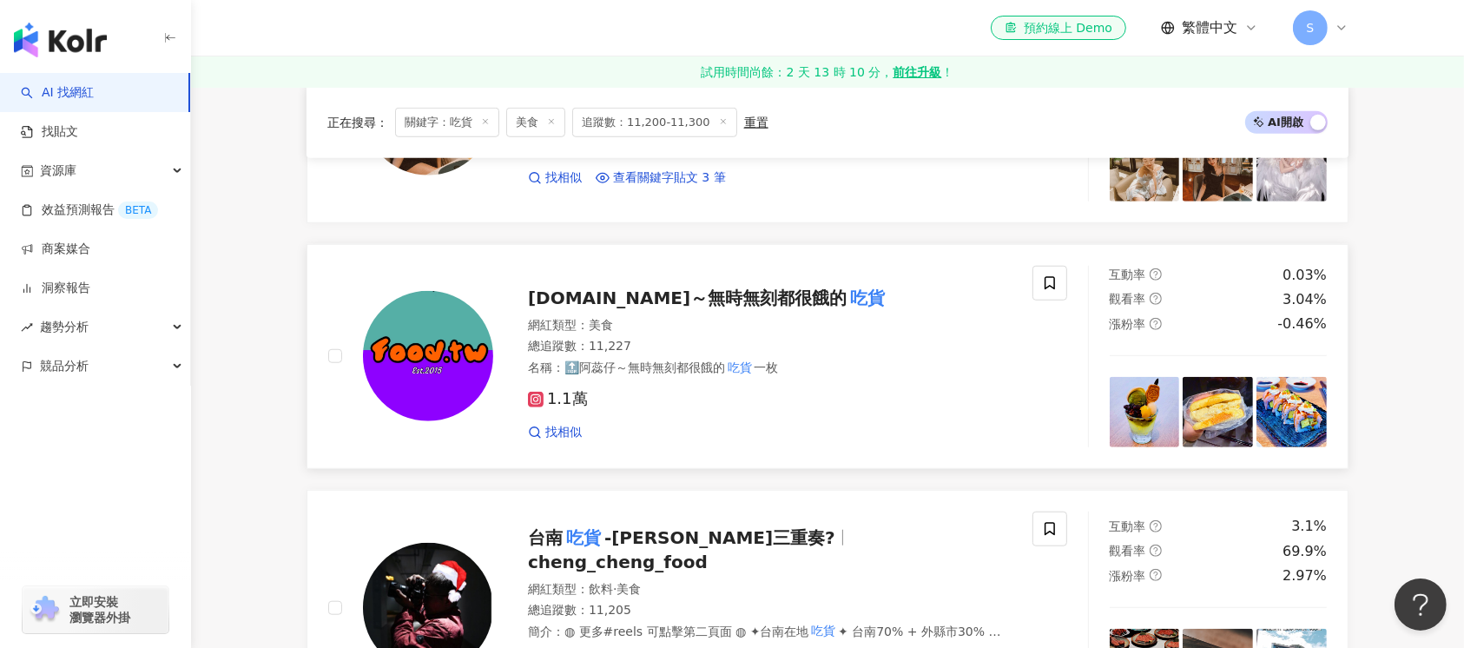
click at [434, 378] on img at bounding box center [428, 356] width 130 height 130
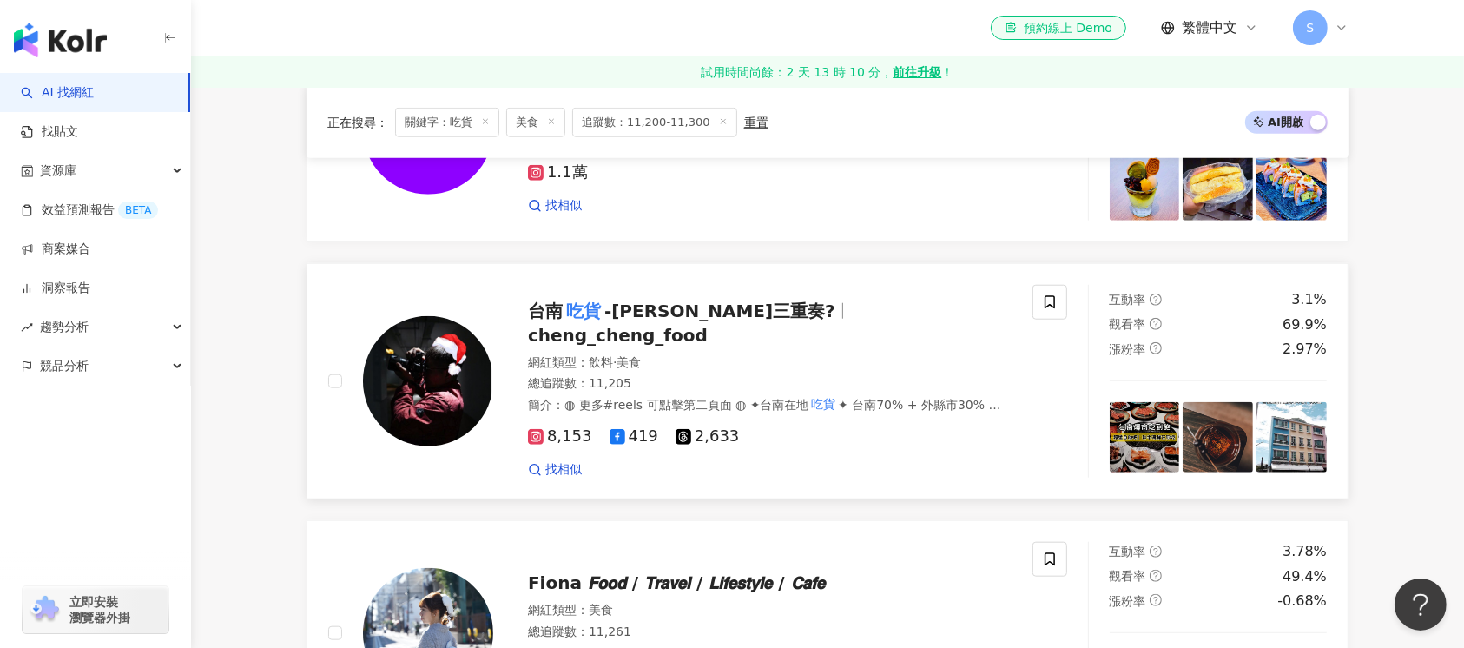
scroll to position [1620, 0]
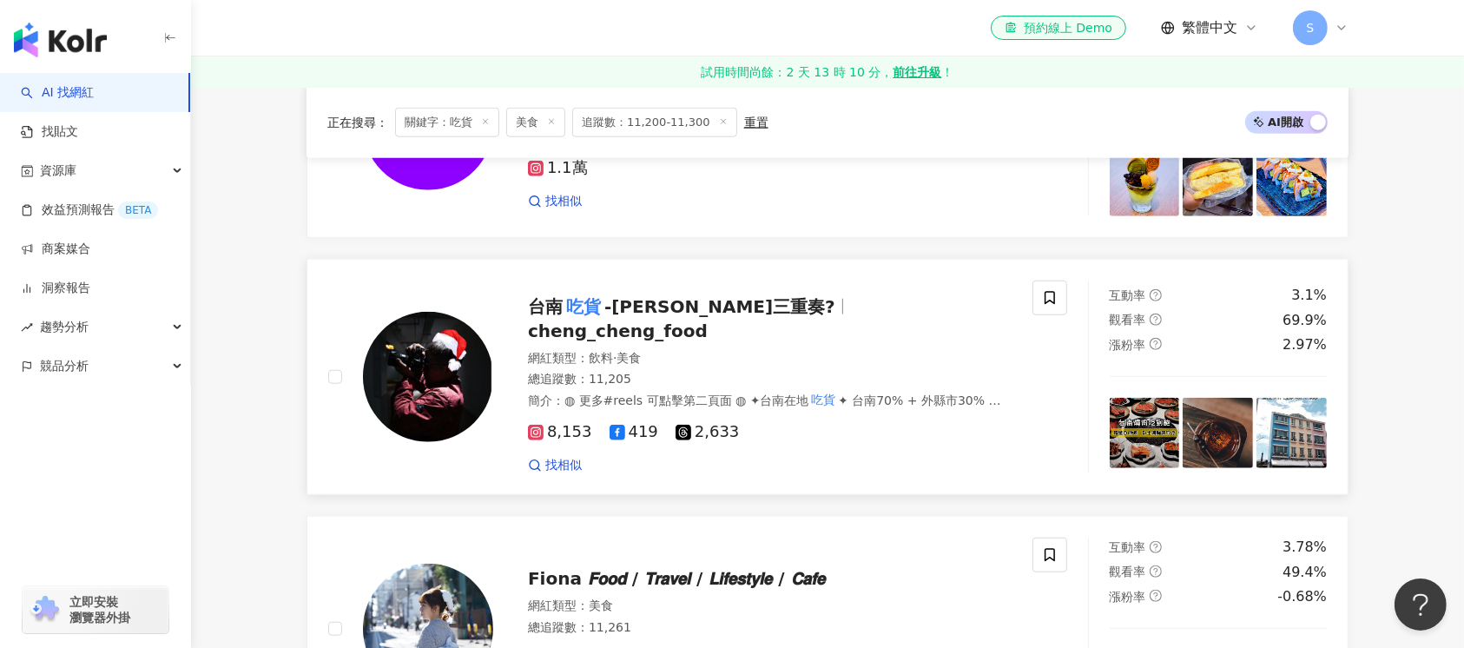
click at [444, 378] on img at bounding box center [428, 377] width 130 height 130
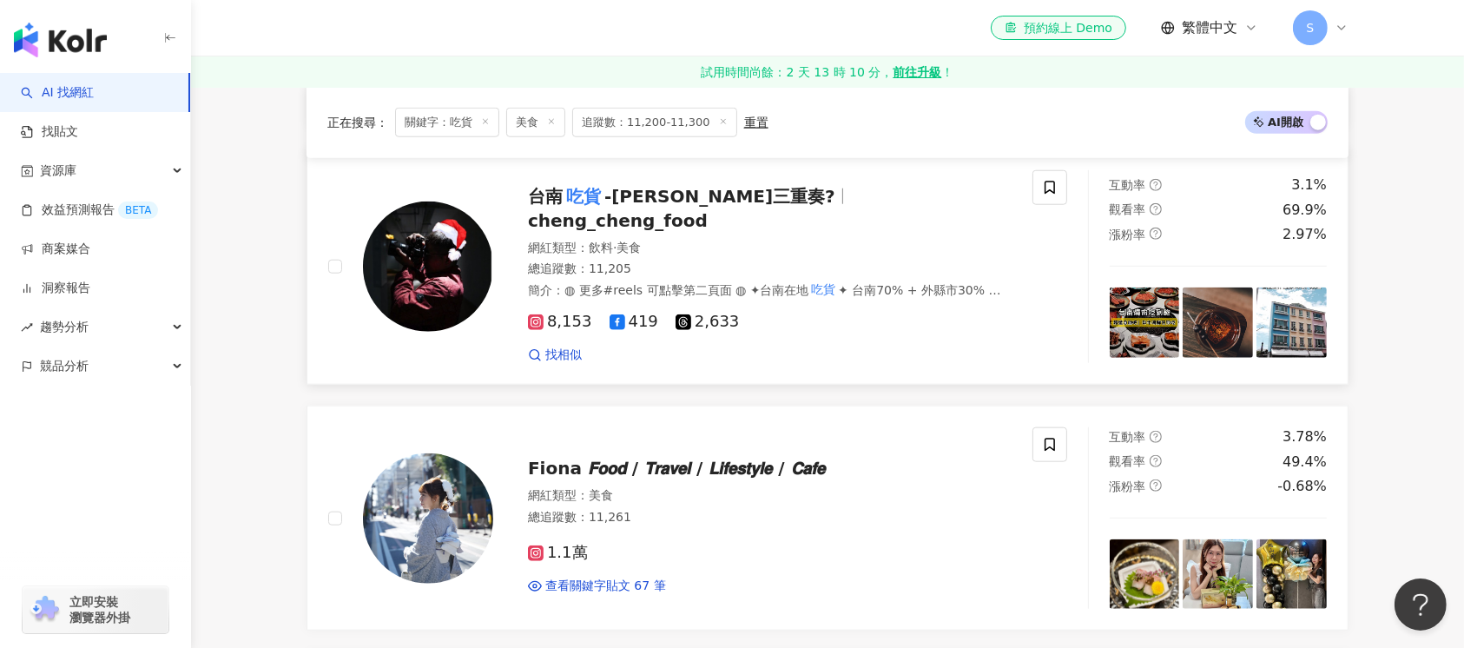
scroll to position [1852, 0]
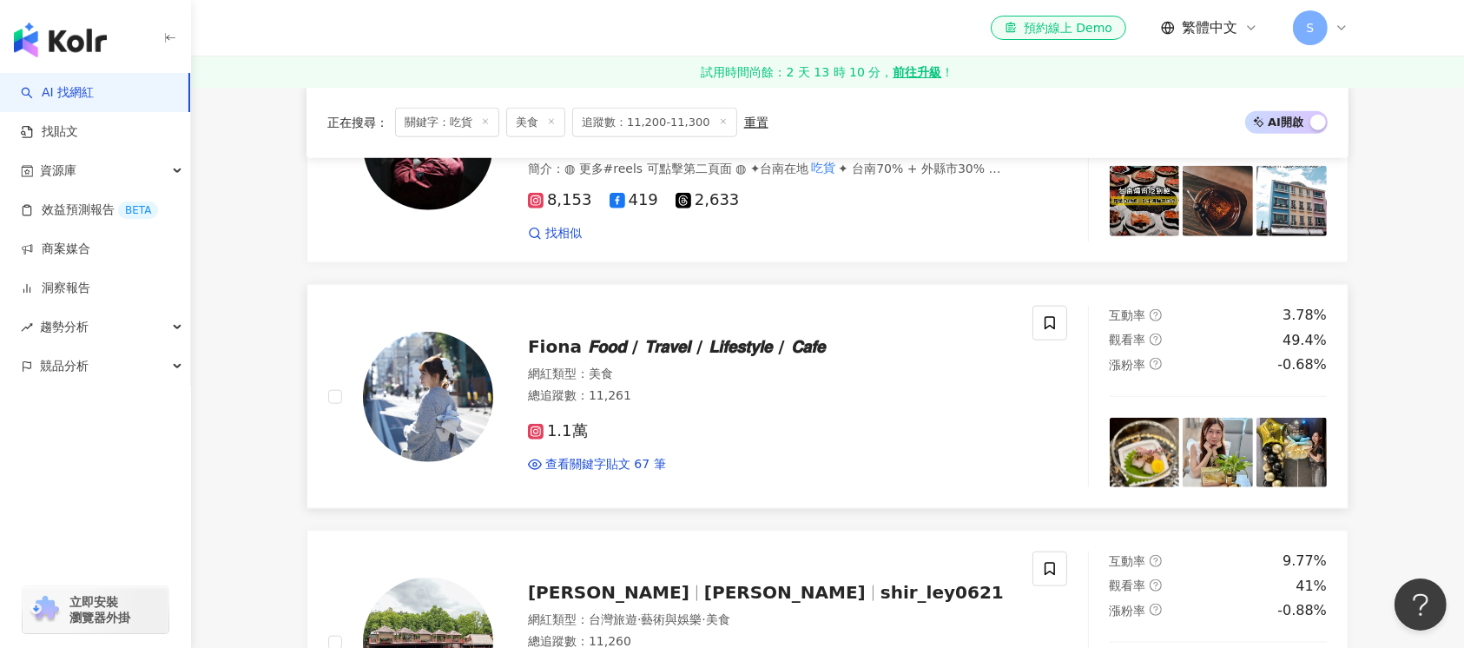
click at [430, 392] on img at bounding box center [428, 397] width 130 height 130
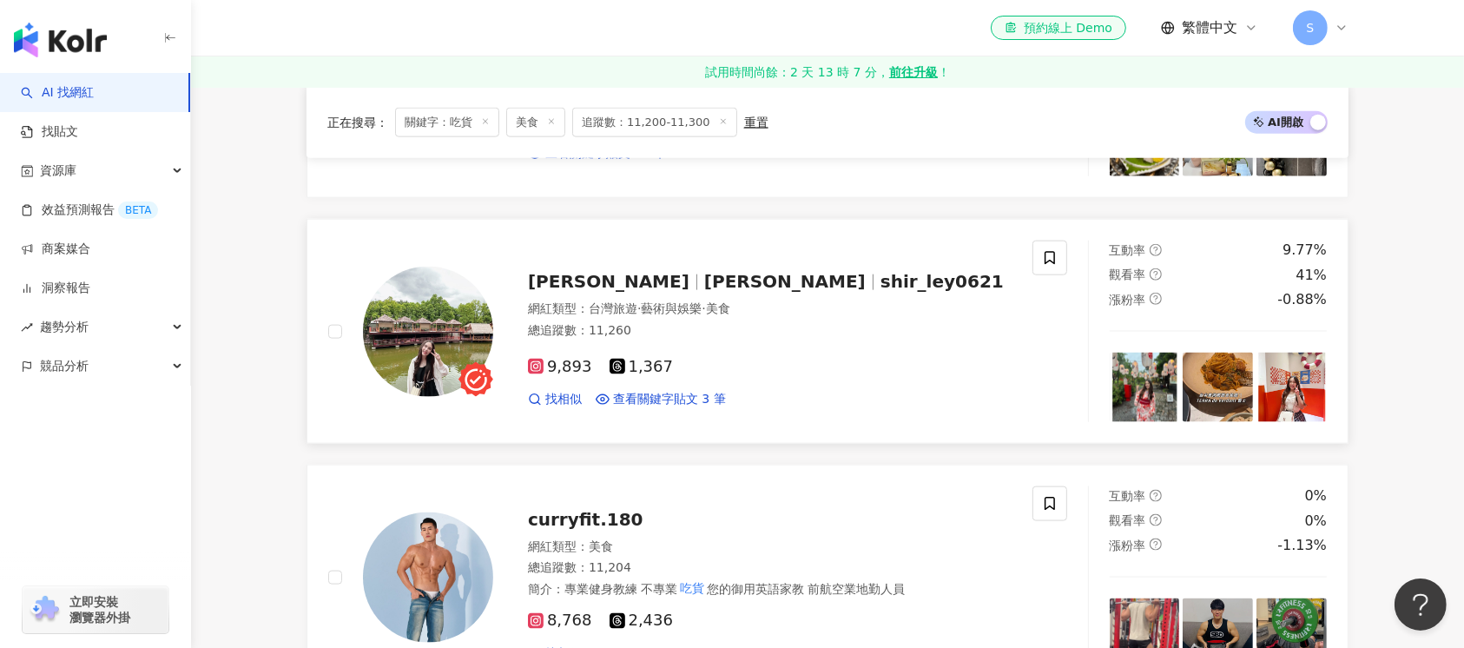
scroll to position [2199, 0]
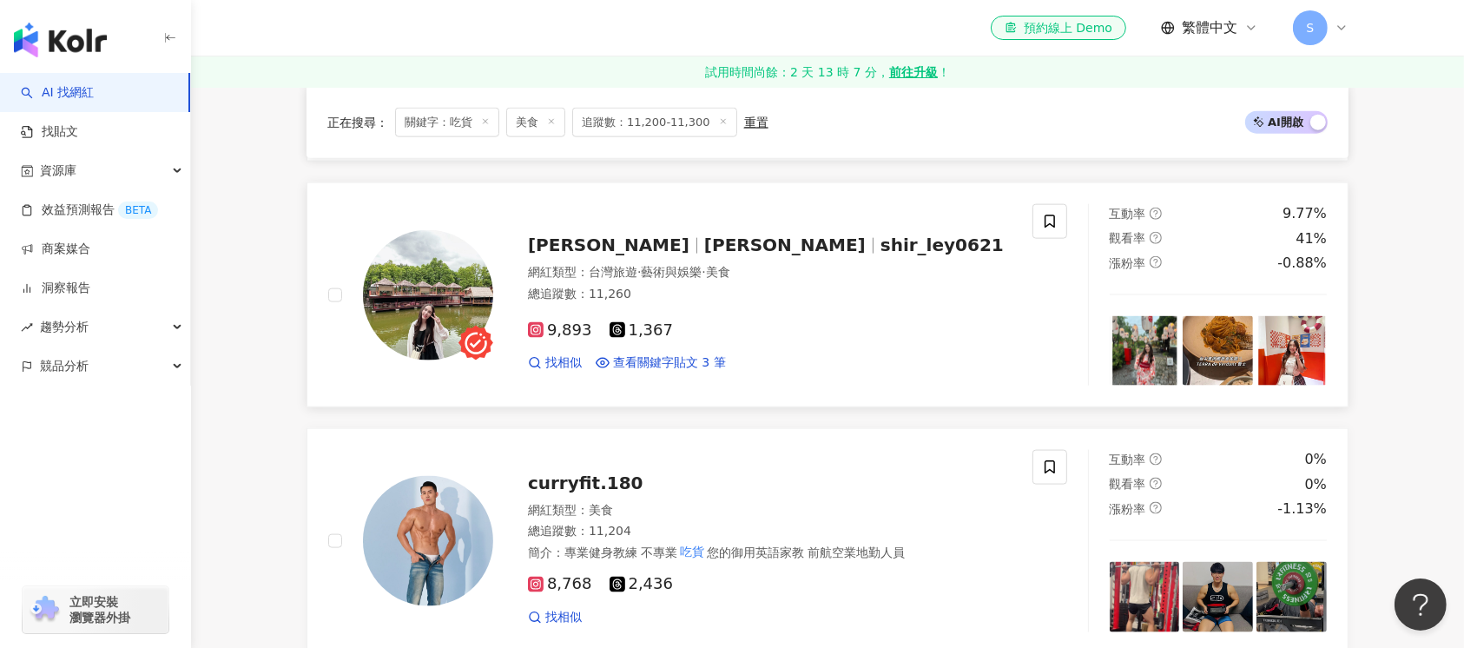
click at [422, 265] on img at bounding box center [428, 295] width 130 height 130
click at [430, 530] on img at bounding box center [428, 541] width 130 height 130
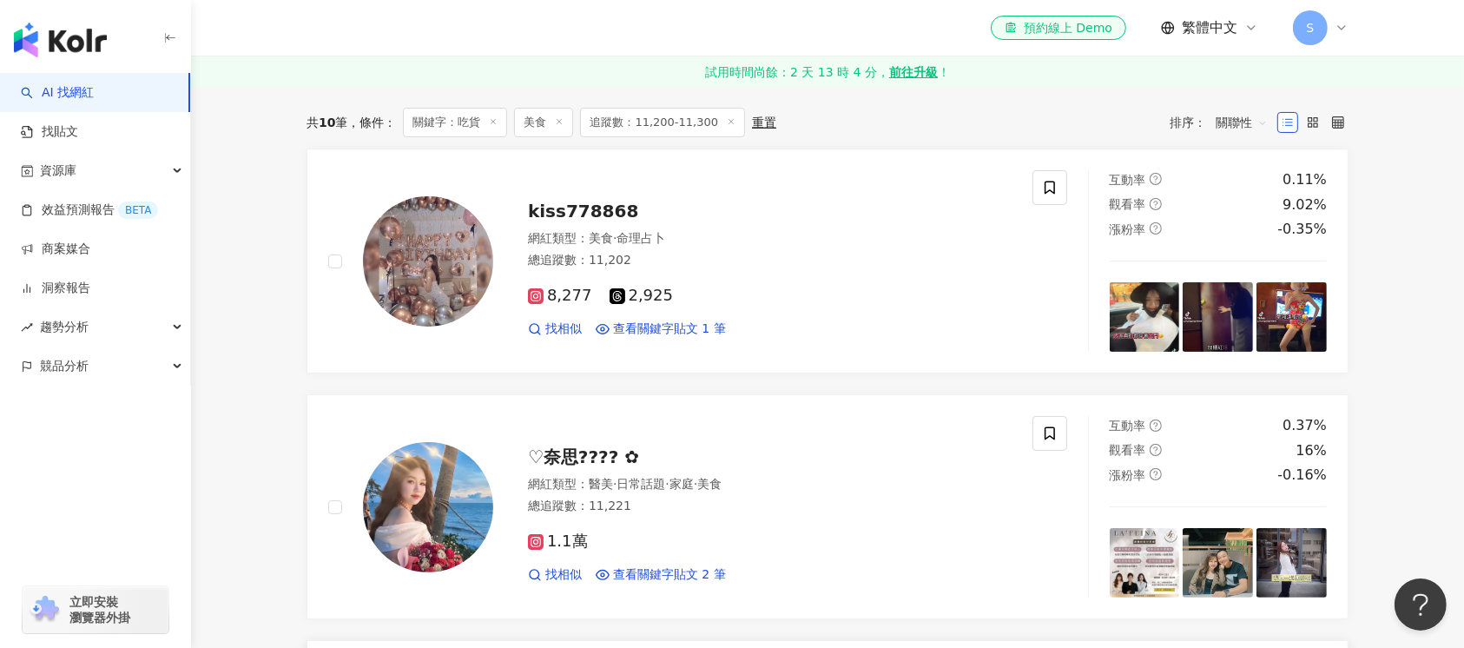
scroll to position [0, 0]
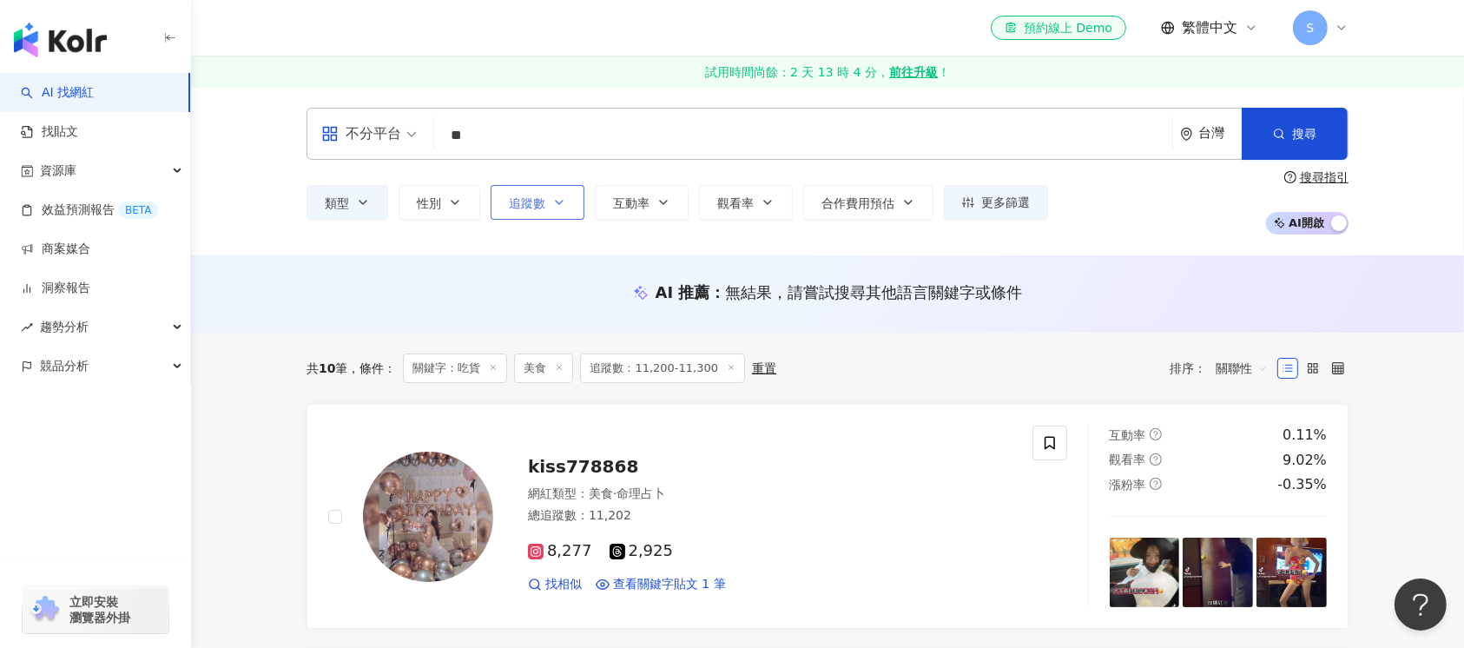
click at [563, 202] on icon "button" at bounding box center [559, 202] width 14 height 14
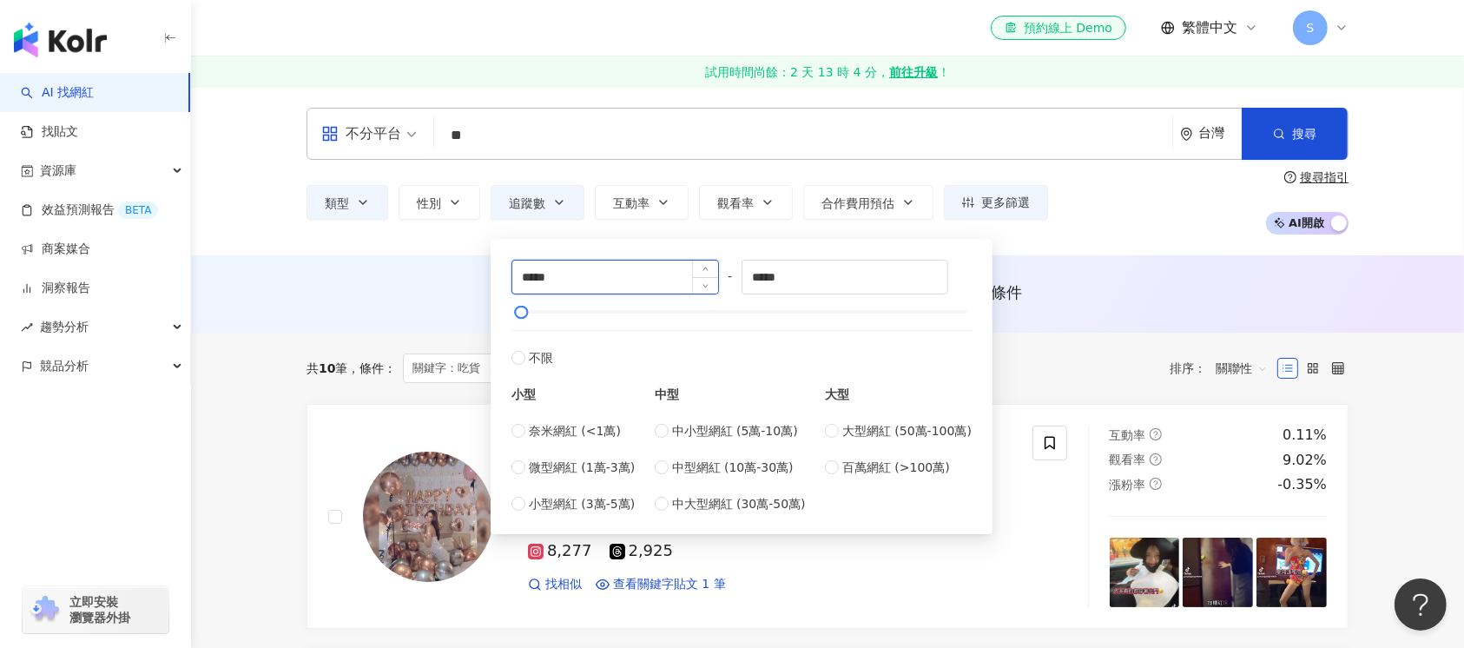
click at [535, 277] on input "*****" at bounding box center [615, 276] width 206 height 33
type input "*****"
click at [771, 277] on input "*****" at bounding box center [845, 276] width 206 height 33
type input "*****"
click at [1300, 128] on span "搜尋" at bounding box center [1304, 134] width 24 height 14
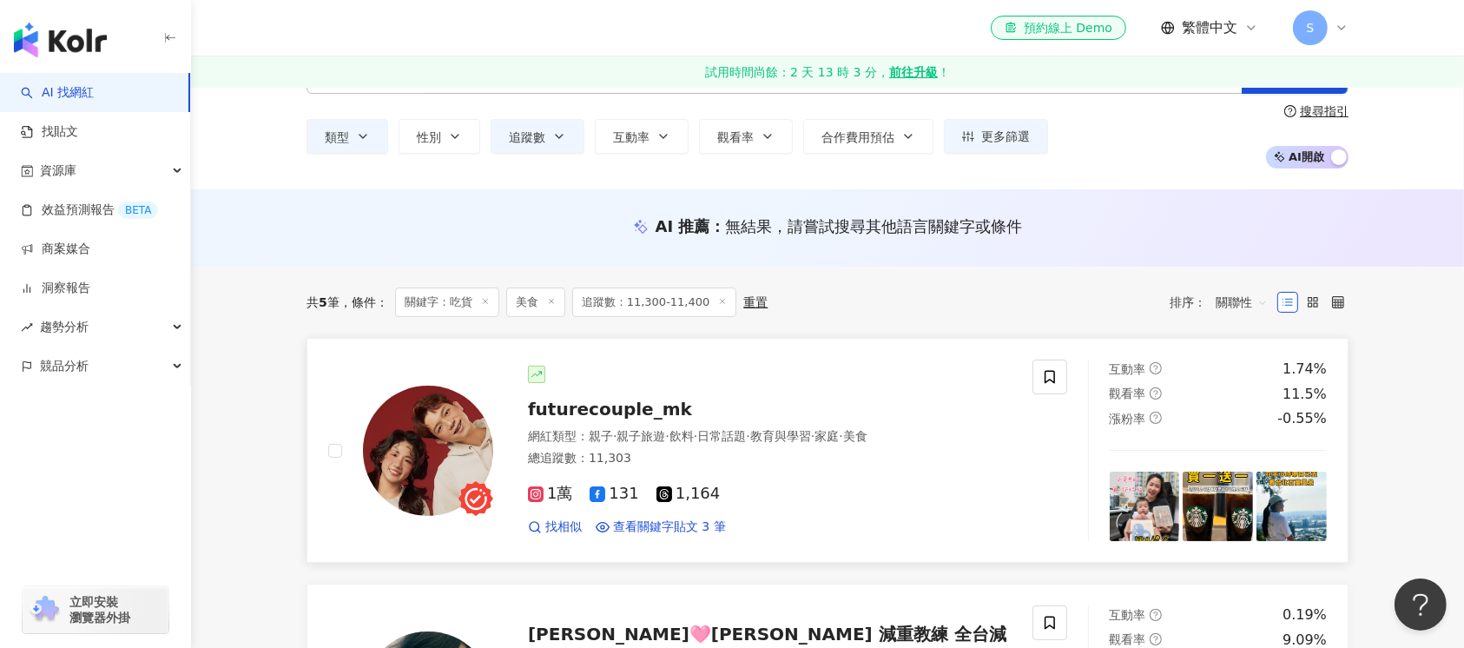
scroll to position [115, 0]
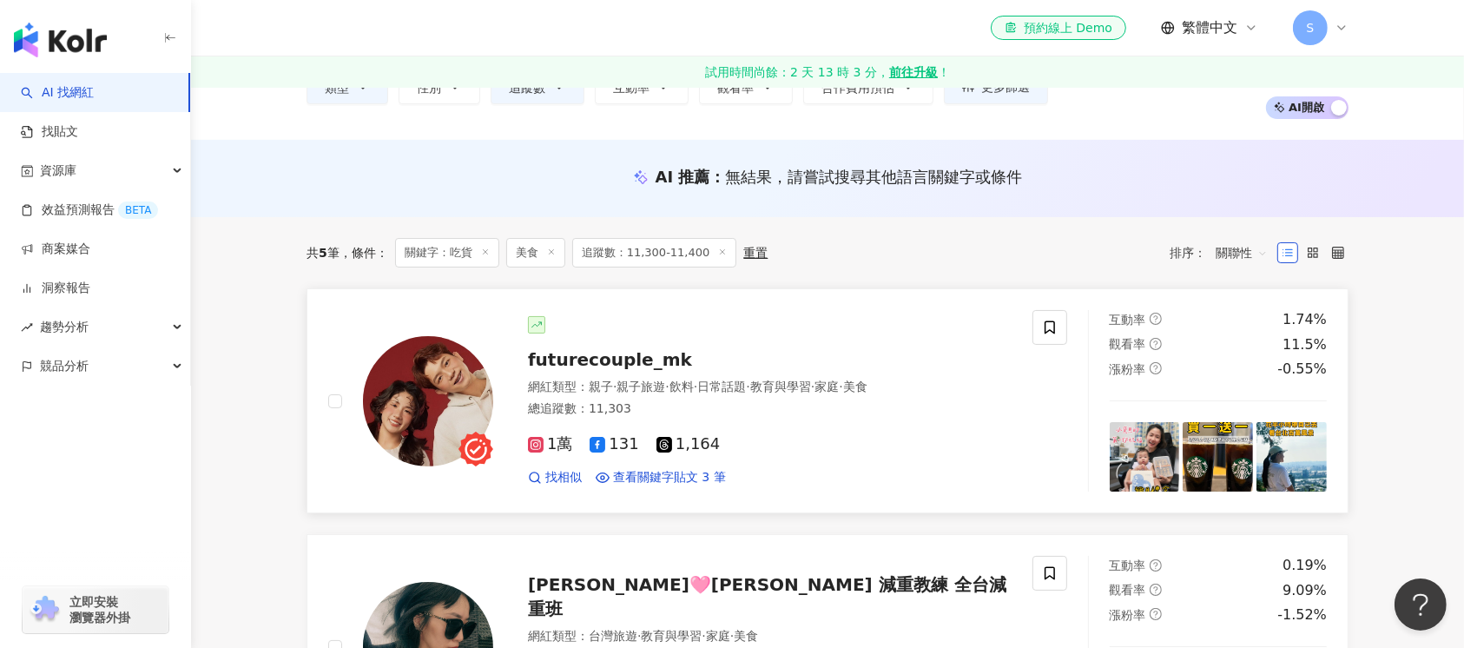
click at [438, 416] on img at bounding box center [428, 401] width 130 height 130
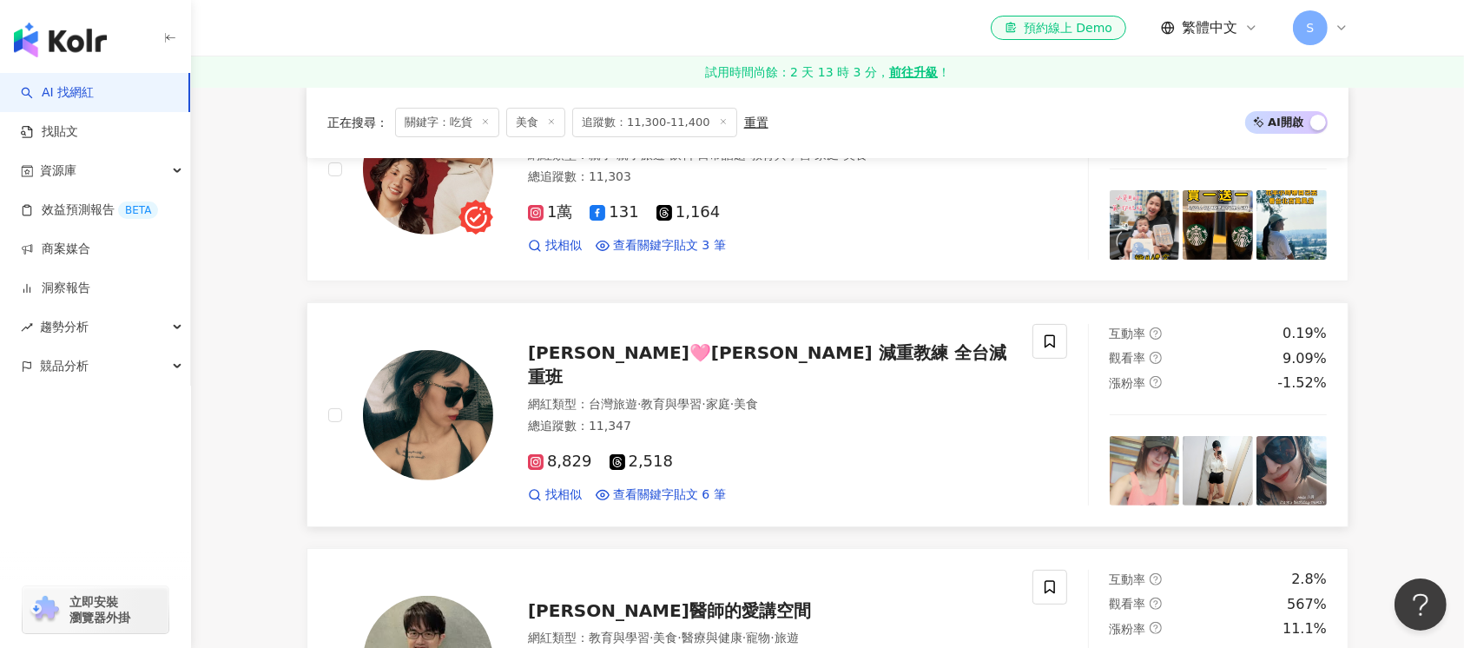
click at [457, 434] on img at bounding box center [428, 415] width 130 height 130
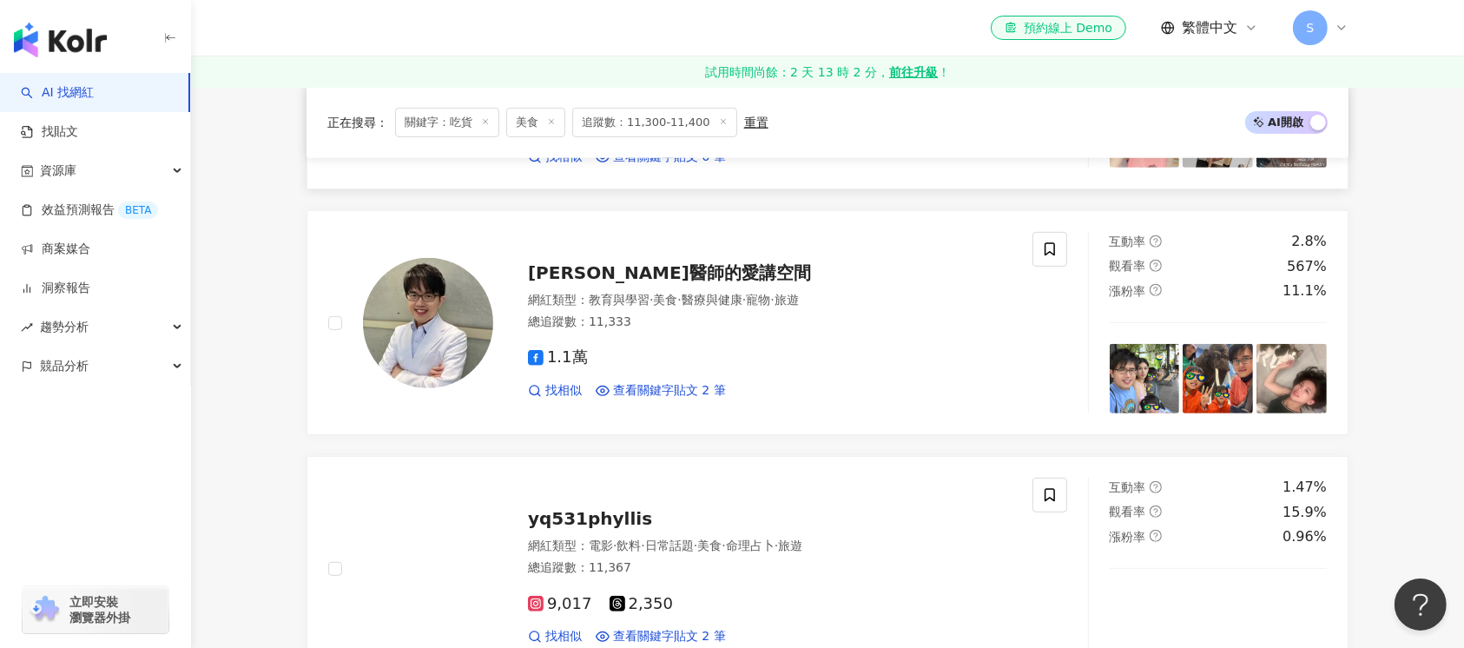
scroll to position [694, 0]
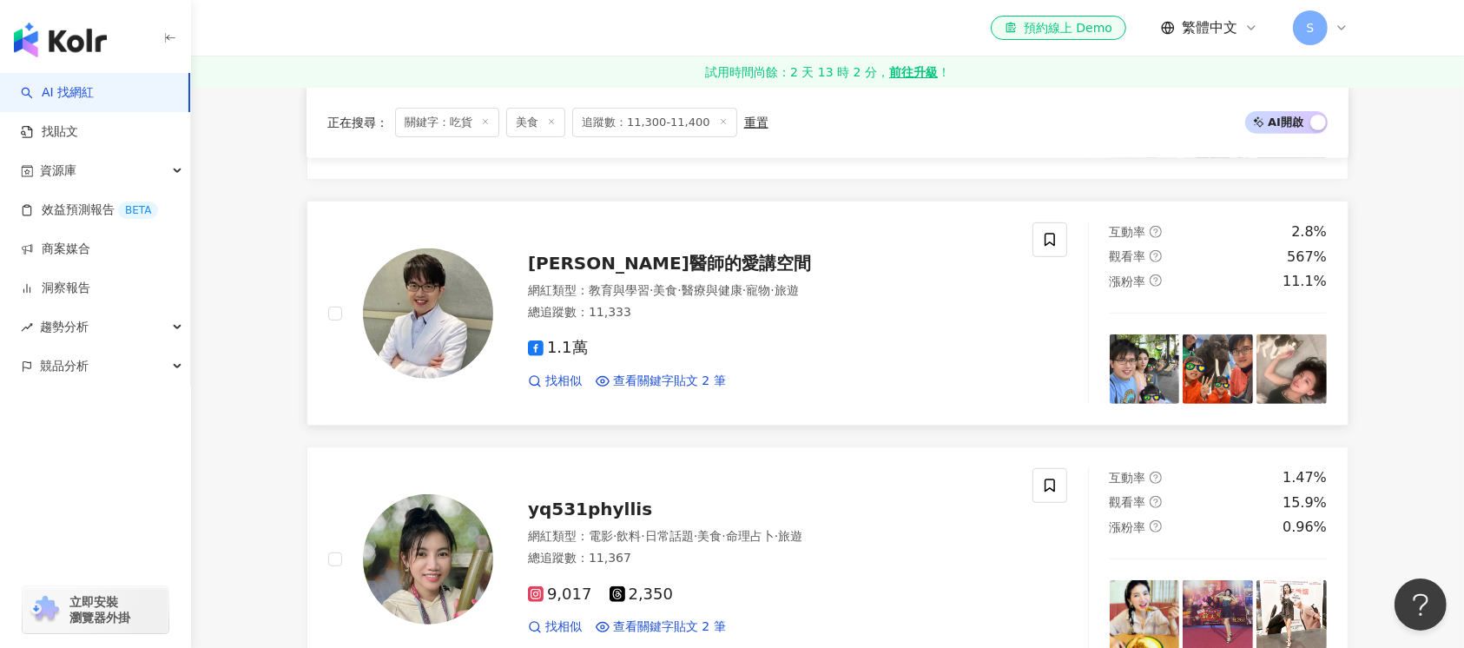
click at [437, 329] on img at bounding box center [428, 313] width 130 height 130
click at [412, 545] on img at bounding box center [428, 559] width 130 height 130
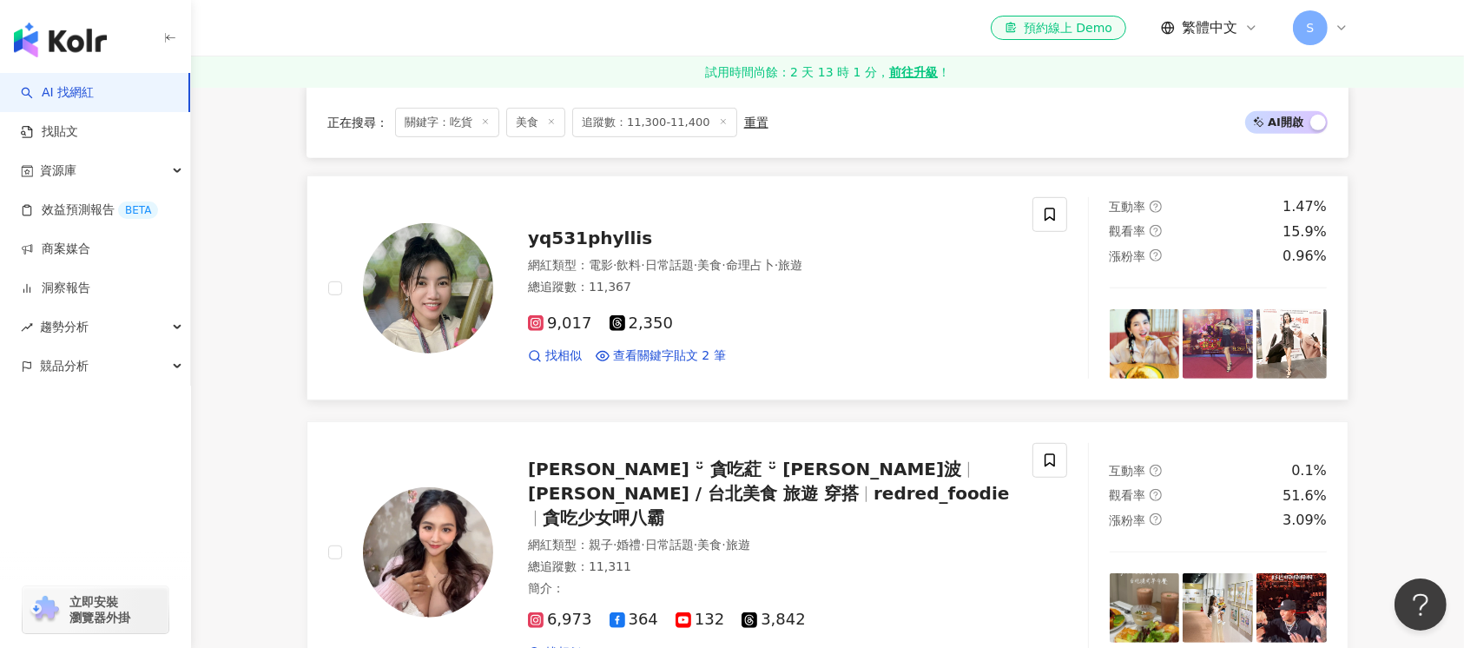
scroll to position [1042, 0]
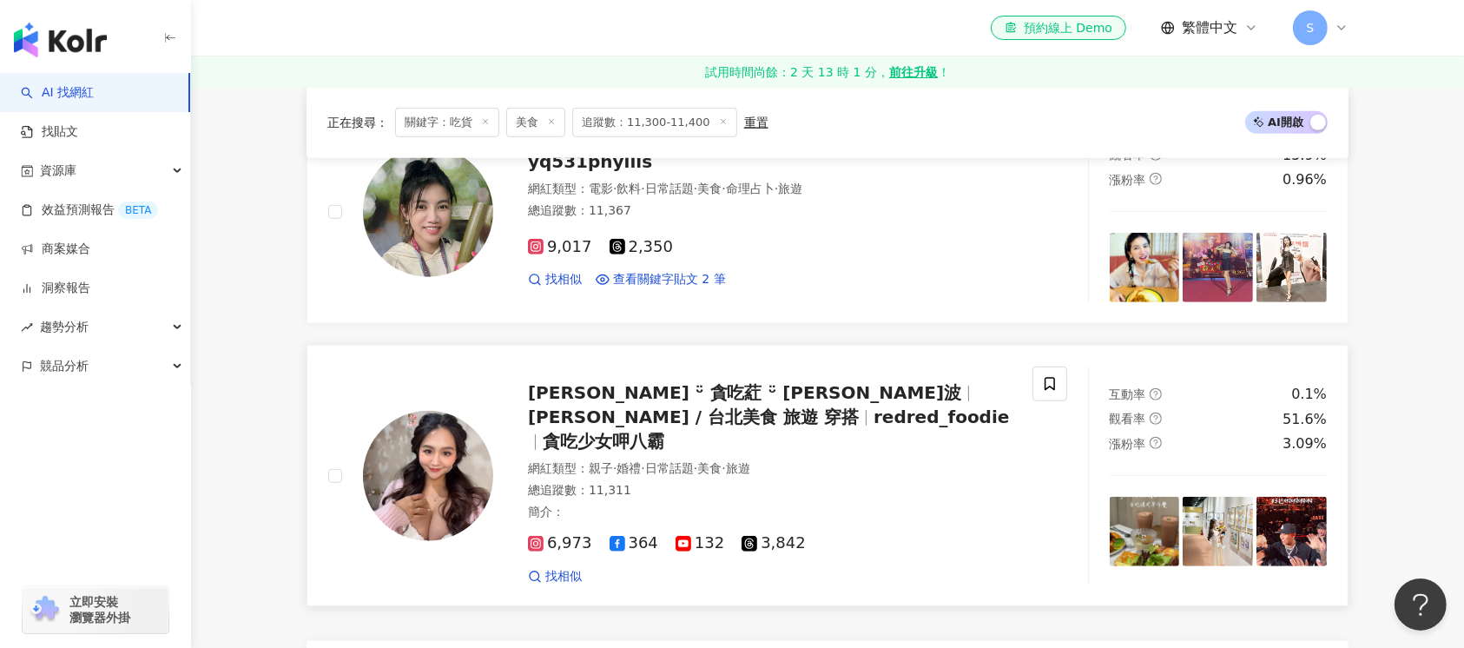
click at [430, 465] on img at bounding box center [428, 476] width 130 height 130
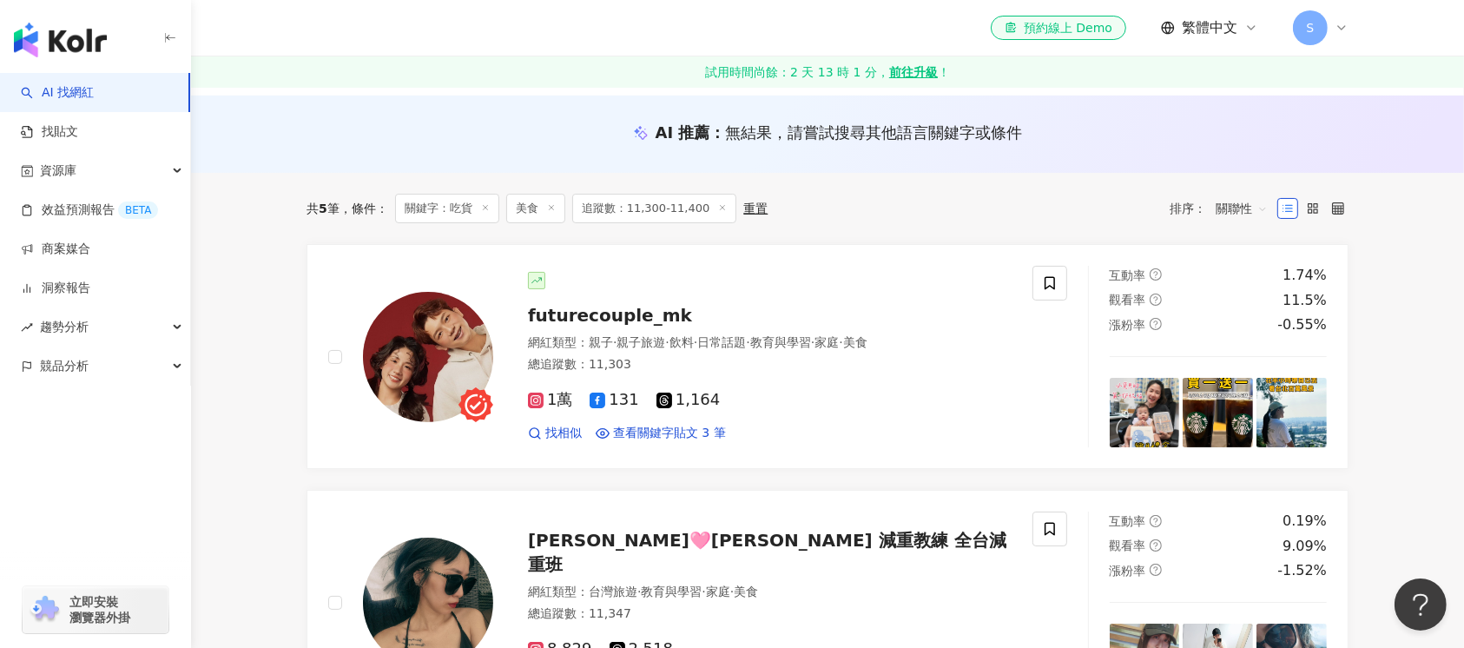
scroll to position [0, 0]
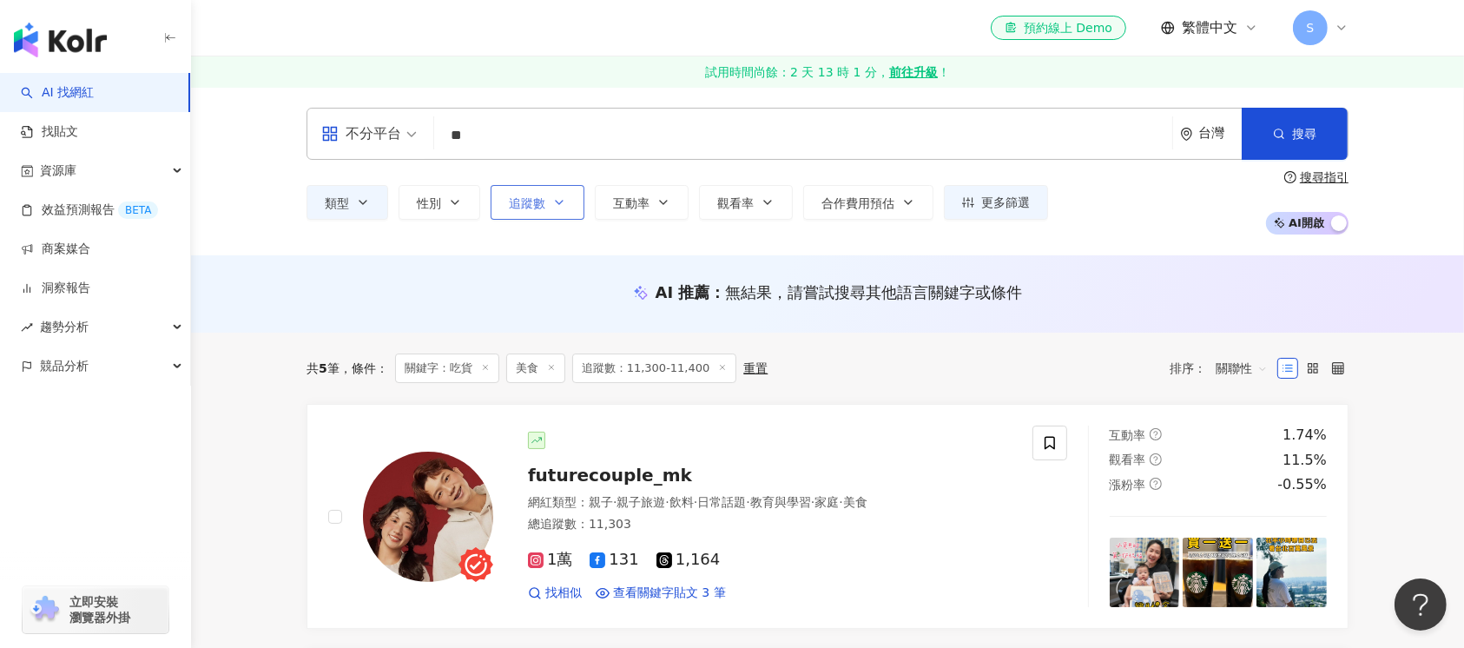
click at [564, 201] on button "追蹤數" at bounding box center [537, 202] width 94 height 35
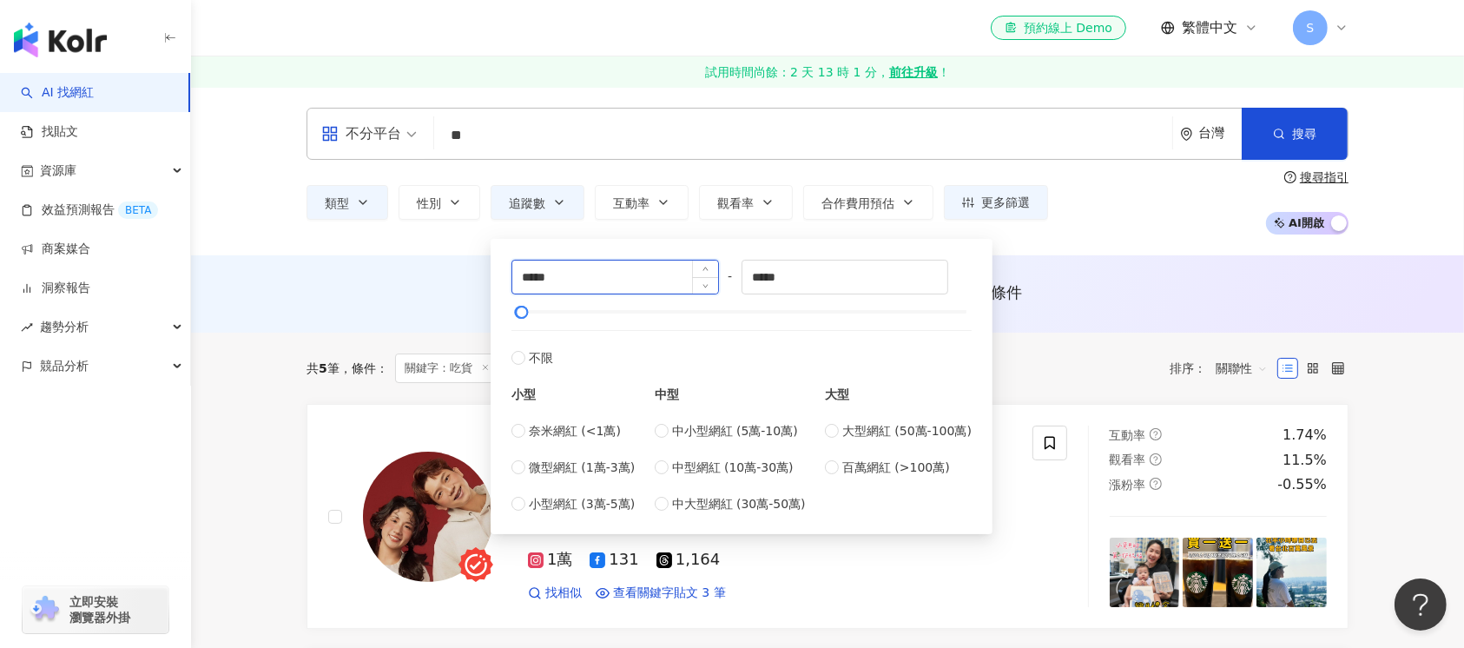
click at [530, 273] on input "*****" at bounding box center [615, 276] width 206 height 33
click at [535, 274] on input "*****" at bounding box center [615, 276] width 206 height 33
type input "*****"
drag, startPoint x: 771, startPoint y: 276, endPoint x: 1210, endPoint y: 362, distance: 447.6
click at [770, 279] on input "*****" at bounding box center [845, 276] width 206 height 33
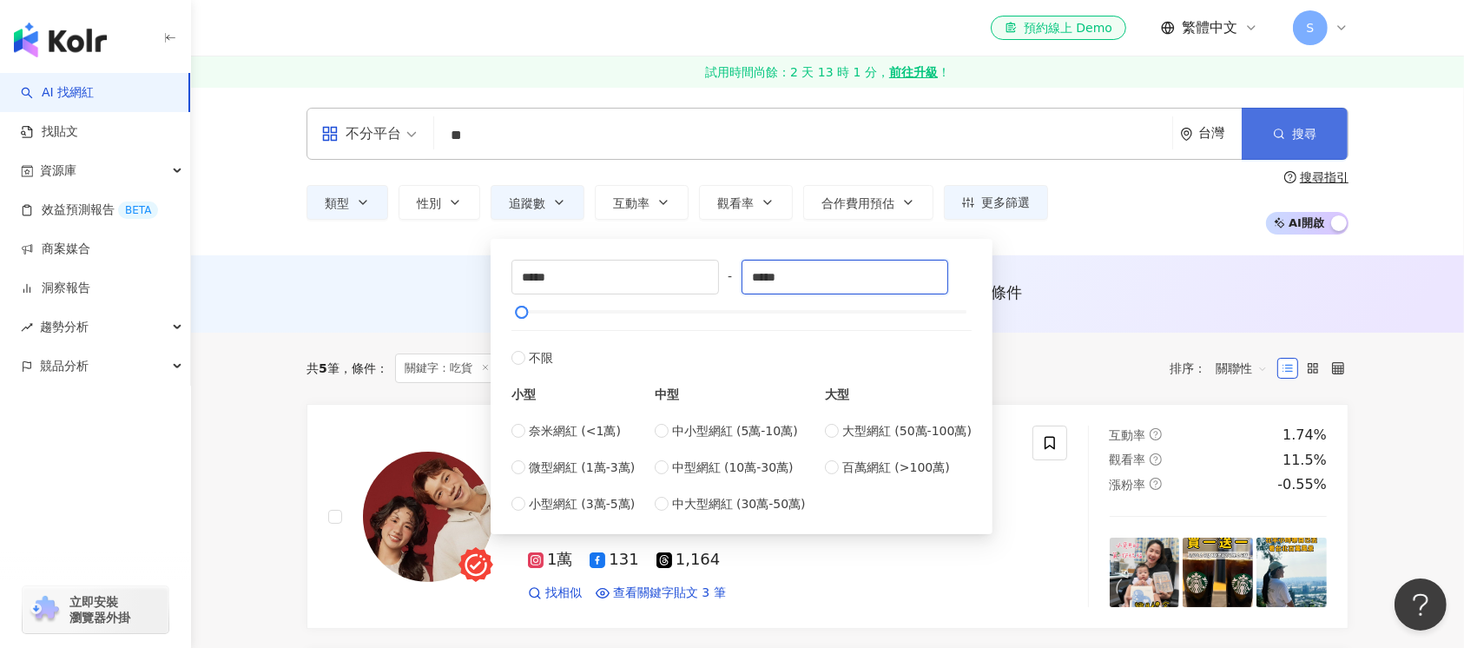
type input "*****"
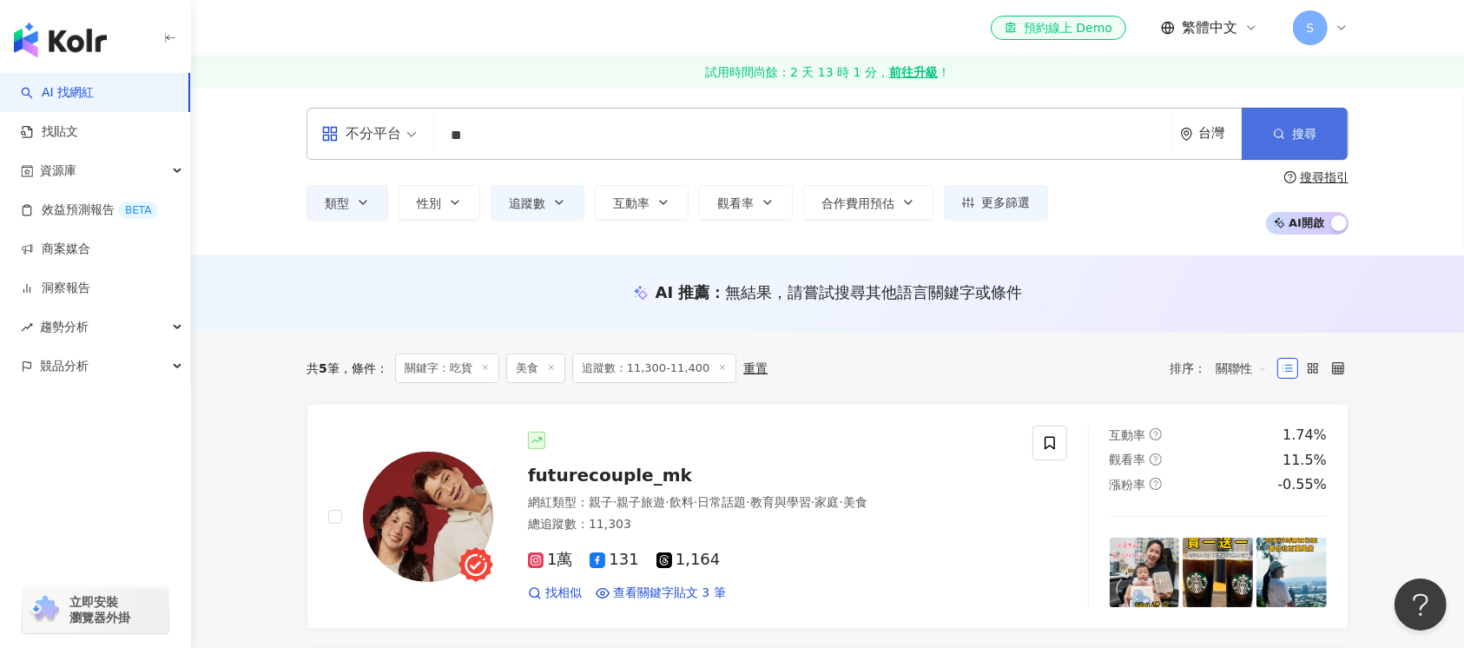
click at [1282, 131] on circle "button" at bounding box center [1278, 133] width 8 height 8
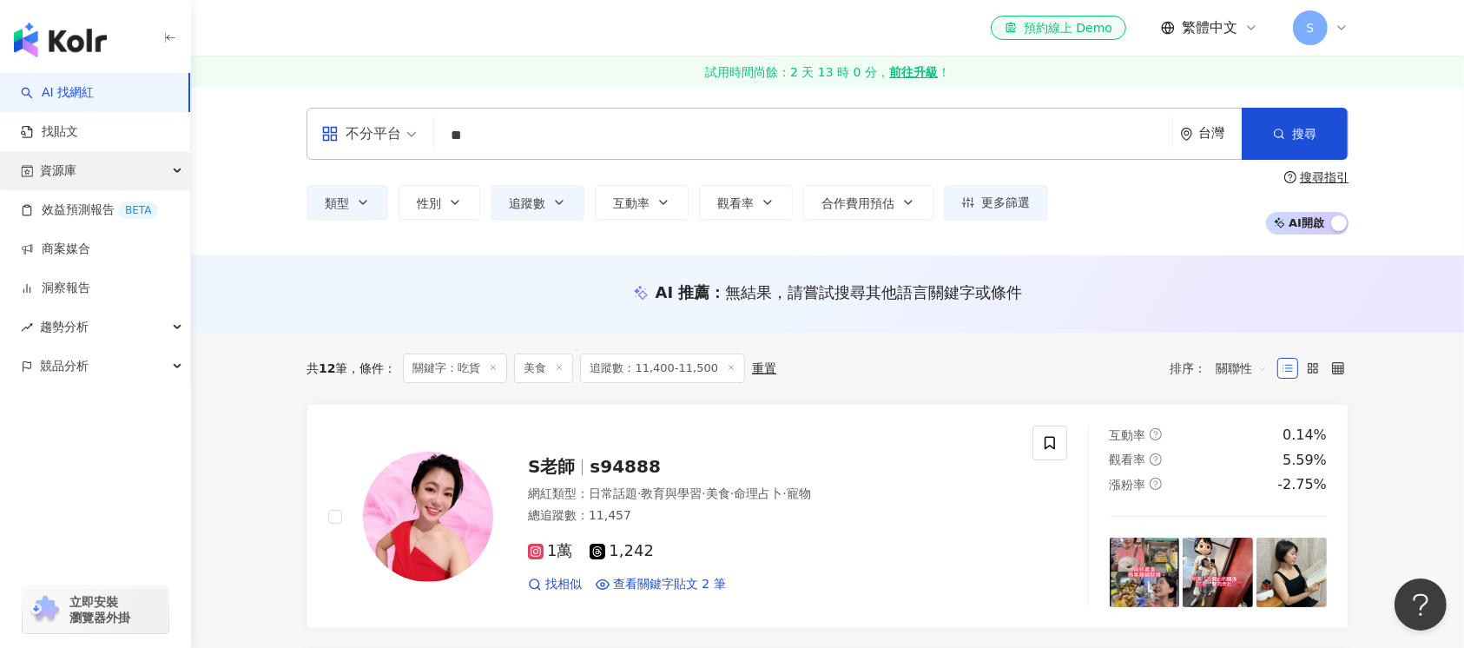
click at [60, 177] on span "資源庫" at bounding box center [58, 170] width 36 height 39
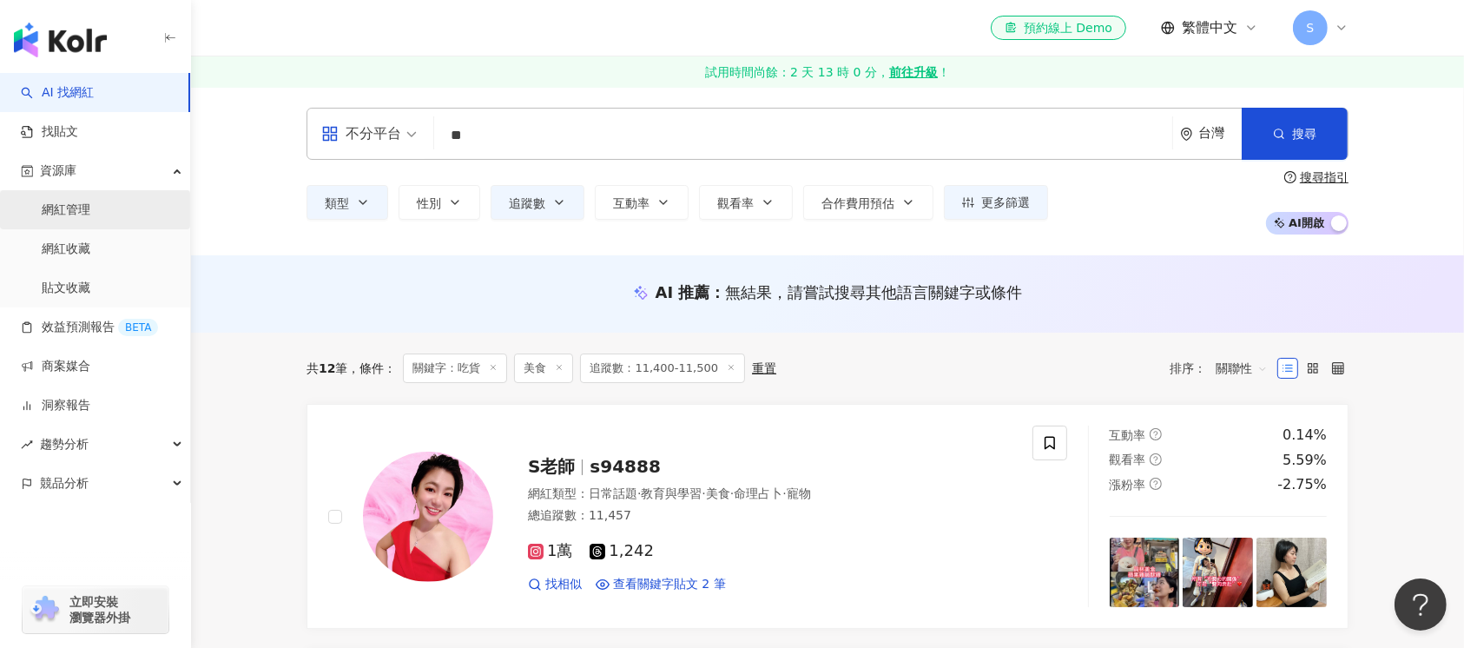
click at [66, 213] on link "網紅管理" at bounding box center [66, 209] width 49 height 17
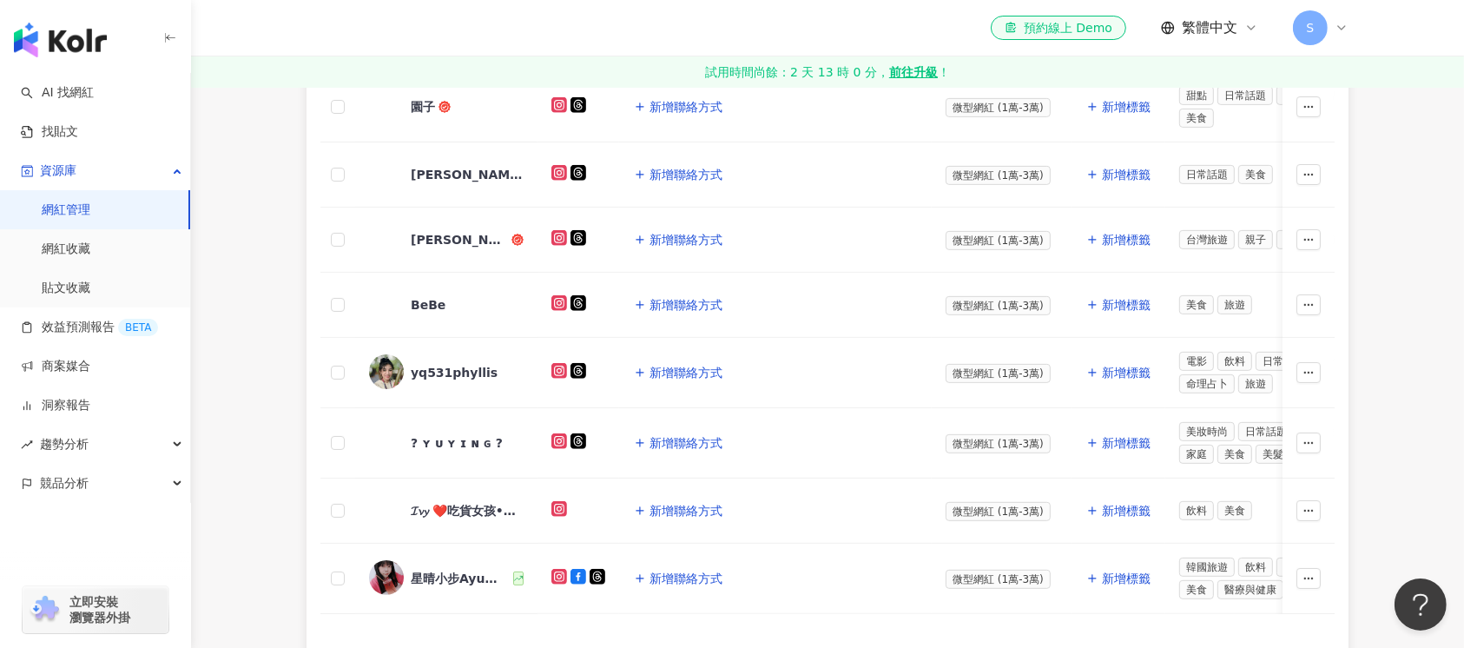
scroll to position [786, 0]
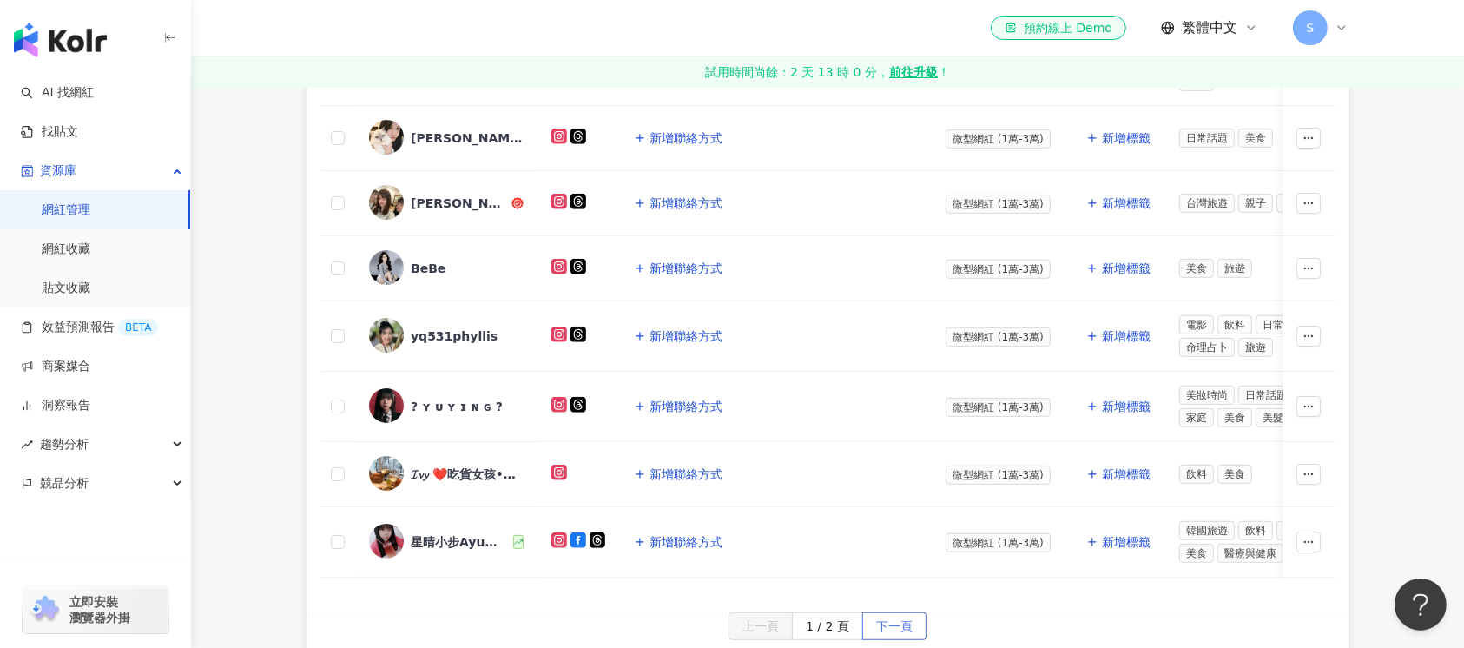
click at [898, 636] on span "下一頁" at bounding box center [894, 627] width 36 height 28
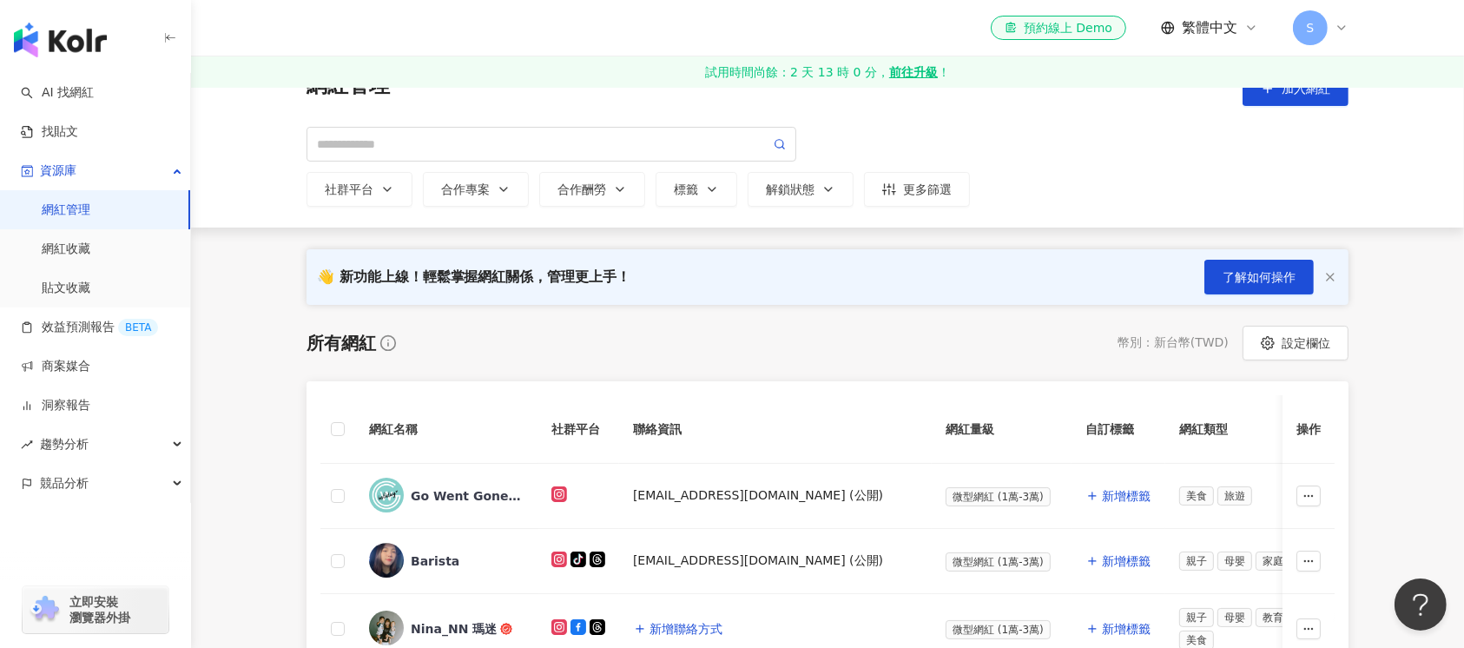
scroll to position [0, 0]
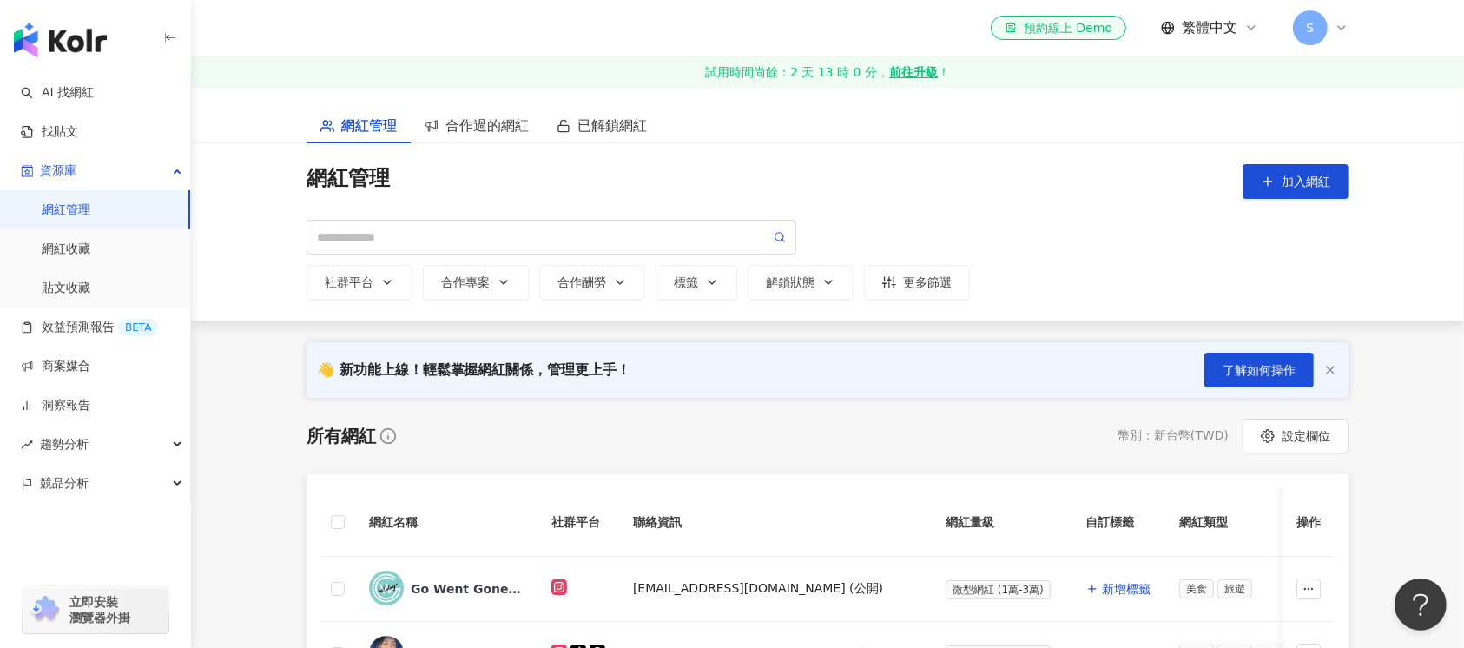
click at [1326, 28] on span "S" at bounding box center [1310, 27] width 35 height 35
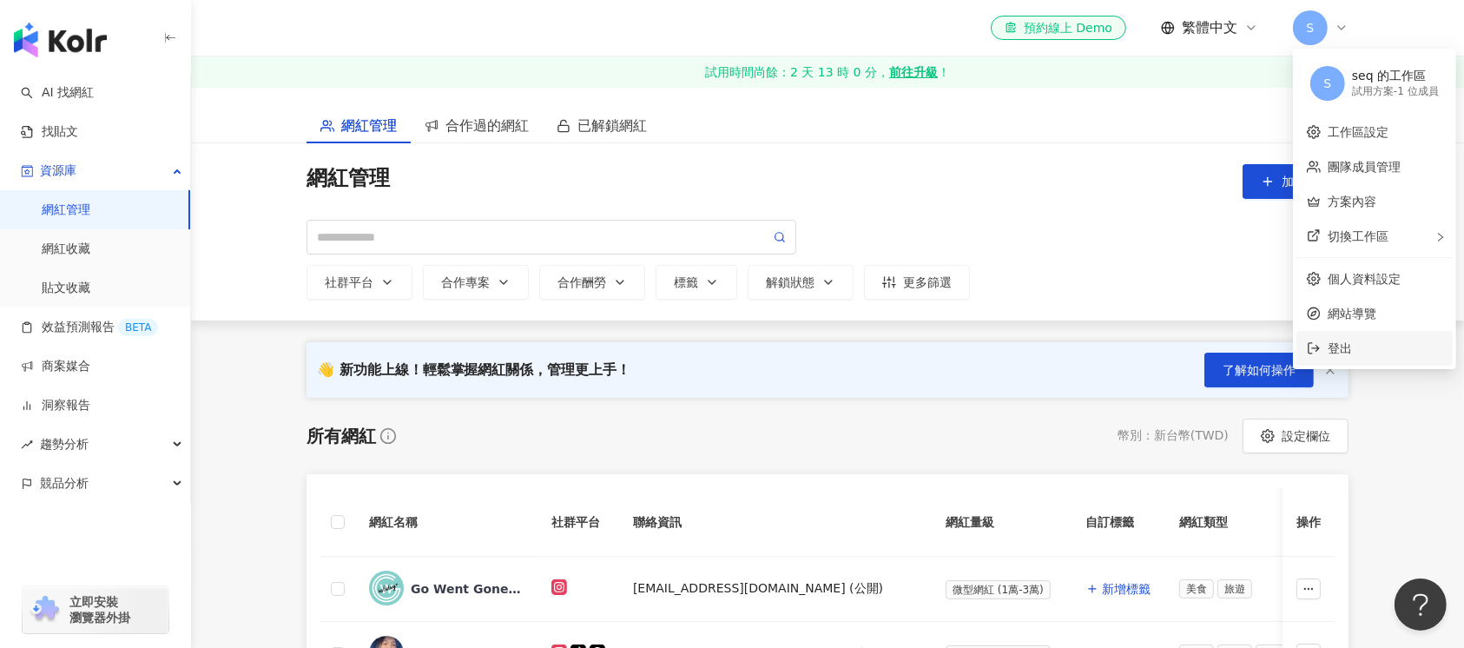
click at [1327, 349] on span "登出" at bounding box center [1339, 348] width 24 height 14
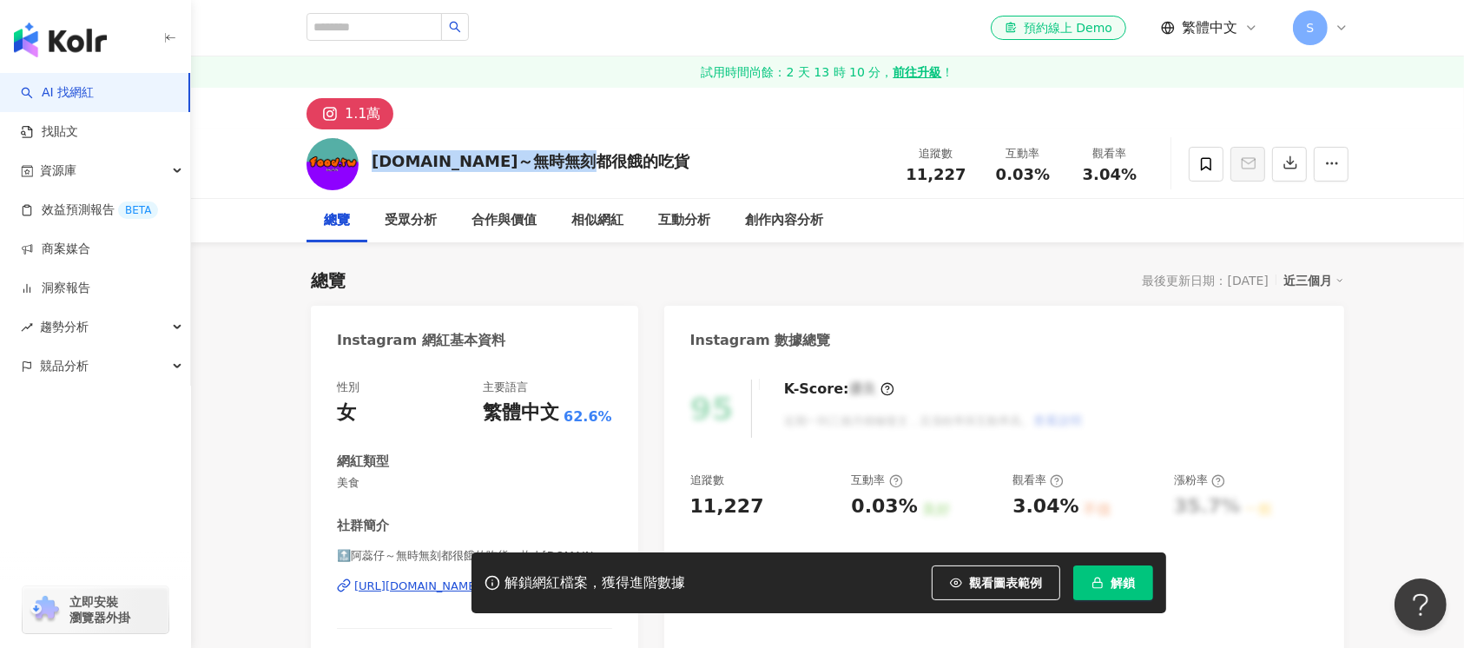
drag, startPoint x: 418, startPoint y: 169, endPoint x: 372, endPoint y: 163, distance: 47.3
click at [372, 163] on div "[DOMAIN_NAME]～無時無刻都很餓的吃貨 追蹤數 11,227 互動率 0.03% 觀看率 3.04%" at bounding box center [827, 163] width 1111 height 69
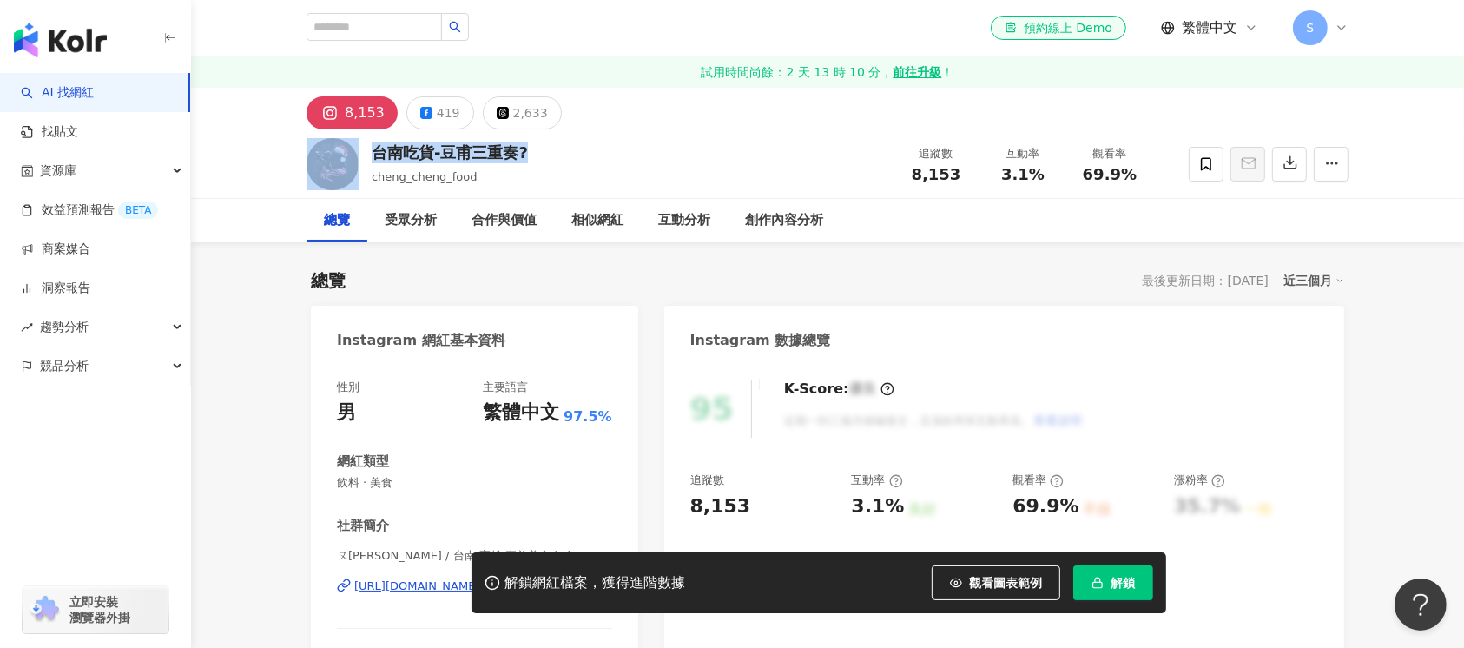
drag, startPoint x: 392, startPoint y: 156, endPoint x: 359, endPoint y: 161, distance: 34.3
click at [359, 161] on div "台南吃貨-豆甫三重奏? [PERSON_NAME] 追蹤數 8,153 互動率 3.1% 觀看率 69.9%" at bounding box center [827, 163] width 1111 height 69
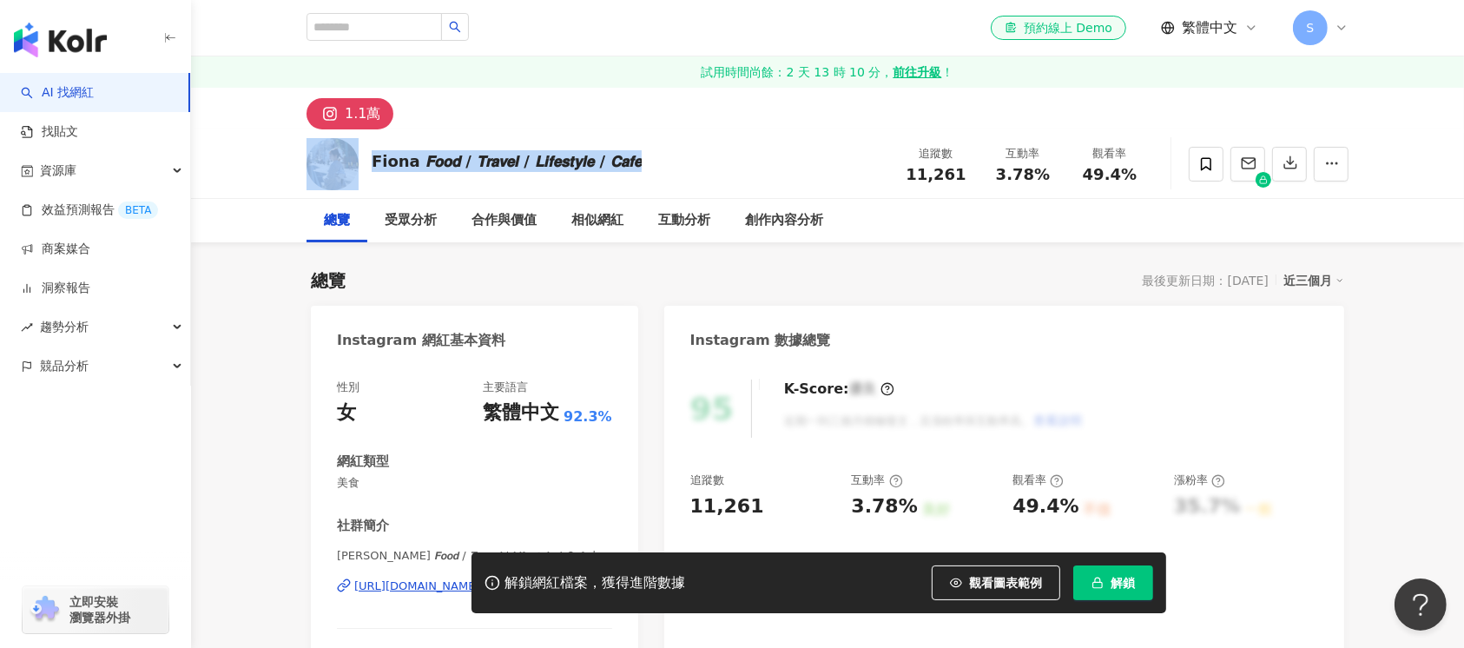
drag, startPoint x: 668, startPoint y: 161, endPoint x: 354, endPoint y: 156, distance: 313.4
click at [354, 156] on div "[PERSON_NAME] 𝙁𝙤𝙤𝙙 / 𝙏𝙧𝙖𝙫𝙚𝙡 / 𝙇𝙞𝙛𝙚𝙨𝙩𝙮𝙡𝙚 / 𝘾𝙖𝙛𝙚 追蹤數 11,261 互動率 3.78% 觀看率 49.4%" at bounding box center [827, 163] width 1111 height 69
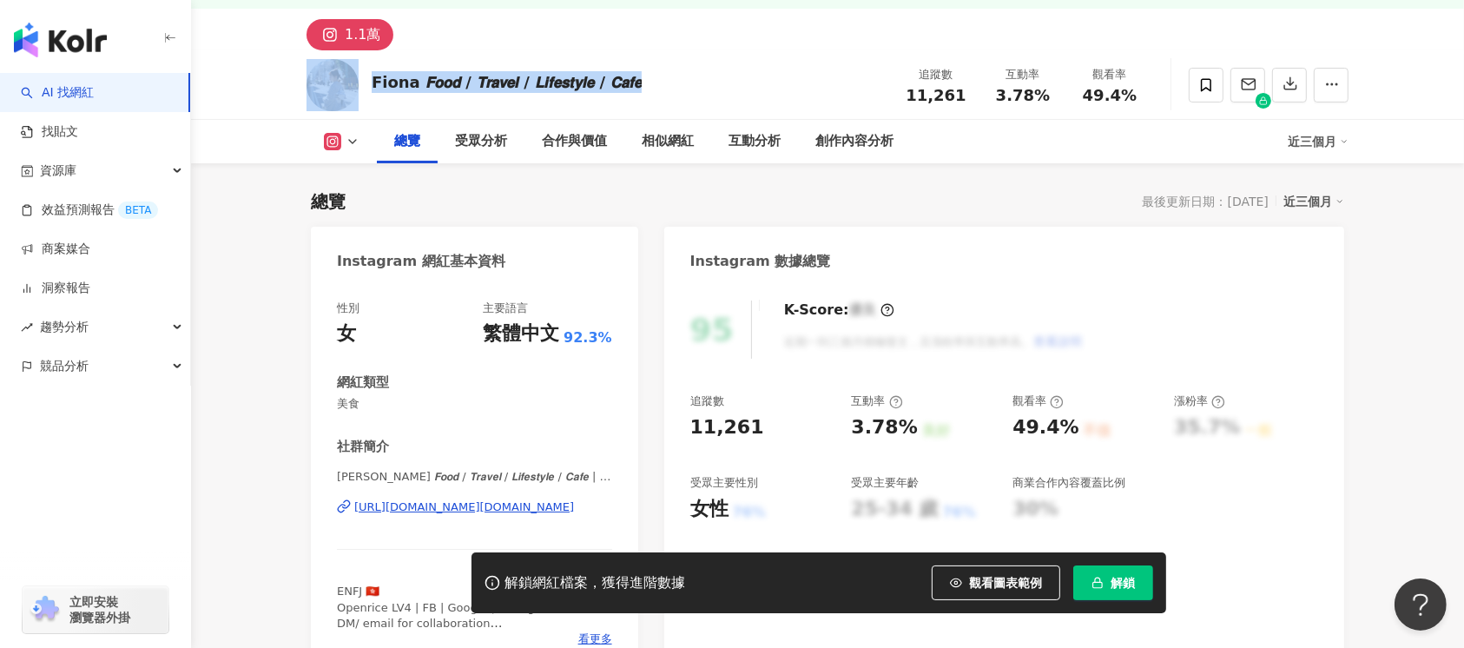
scroll to position [115, 0]
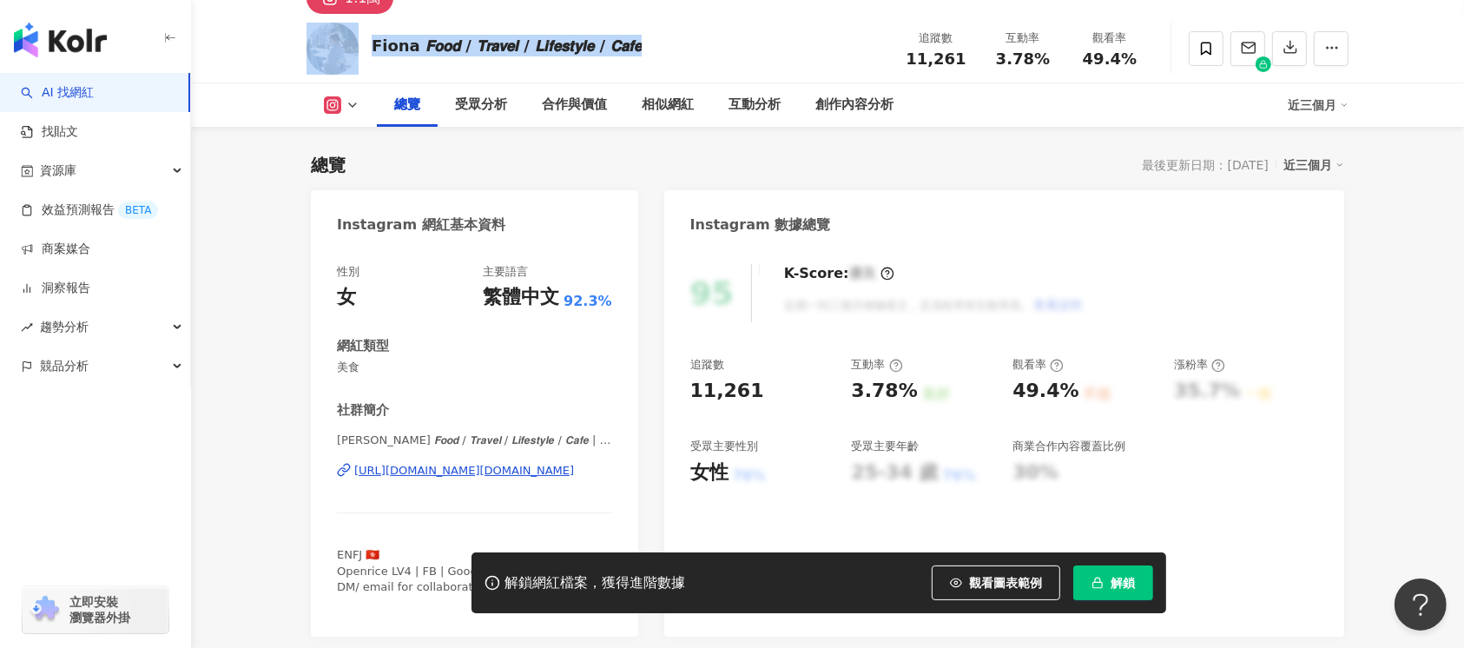
click at [464, 473] on div "https://www.instagram.com/finfin.diary/" at bounding box center [464, 471] width 220 height 16
click at [417, 468] on div "https://www.instagram.com/finfin.diary/" at bounding box center [464, 471] width 220 height 16
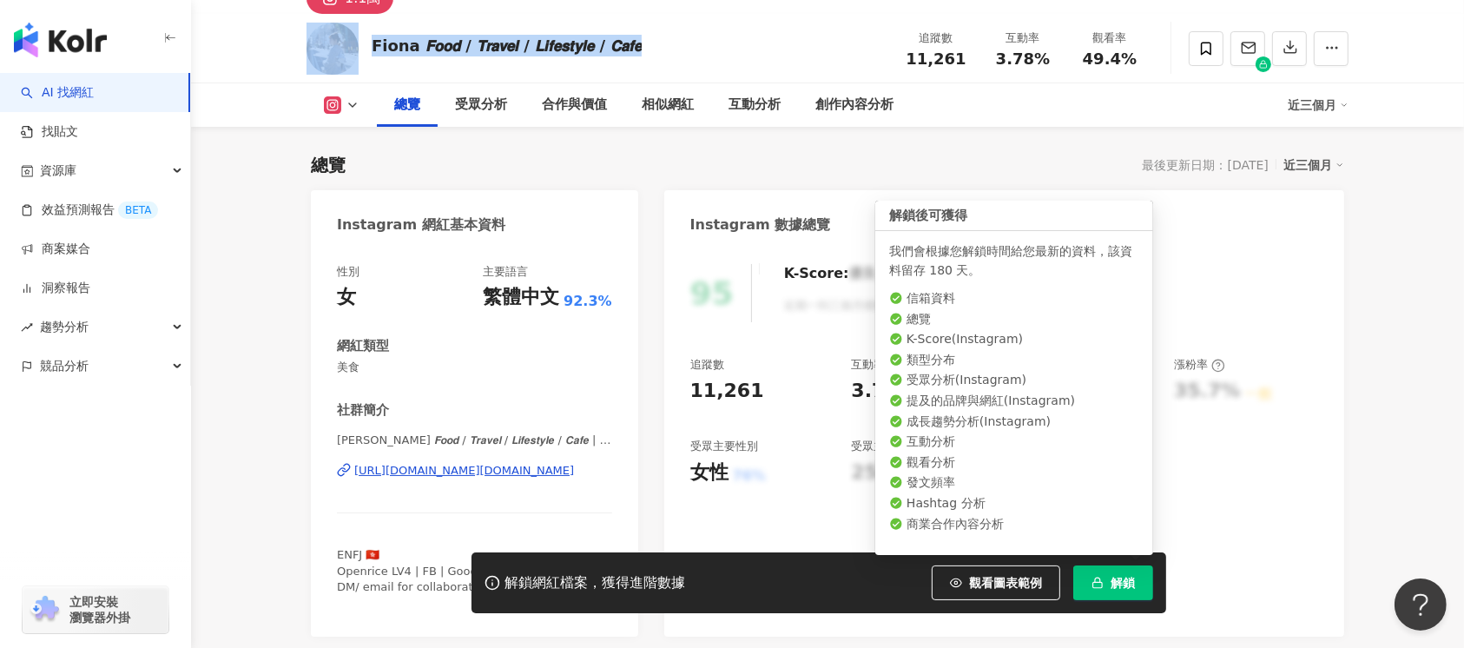
click at [1115, 585] on span "解鎖" at bounding box center [1122, 583] width 24 height 14
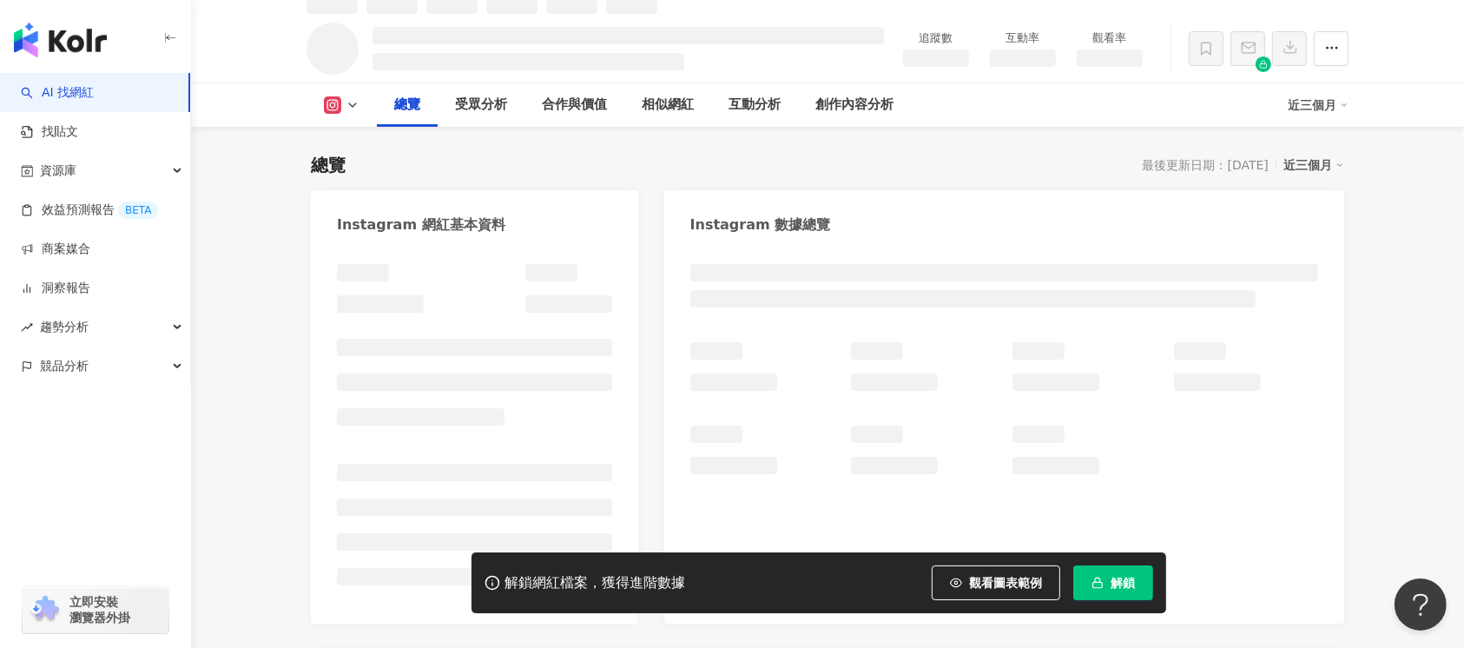
scroll to position [133, 0]
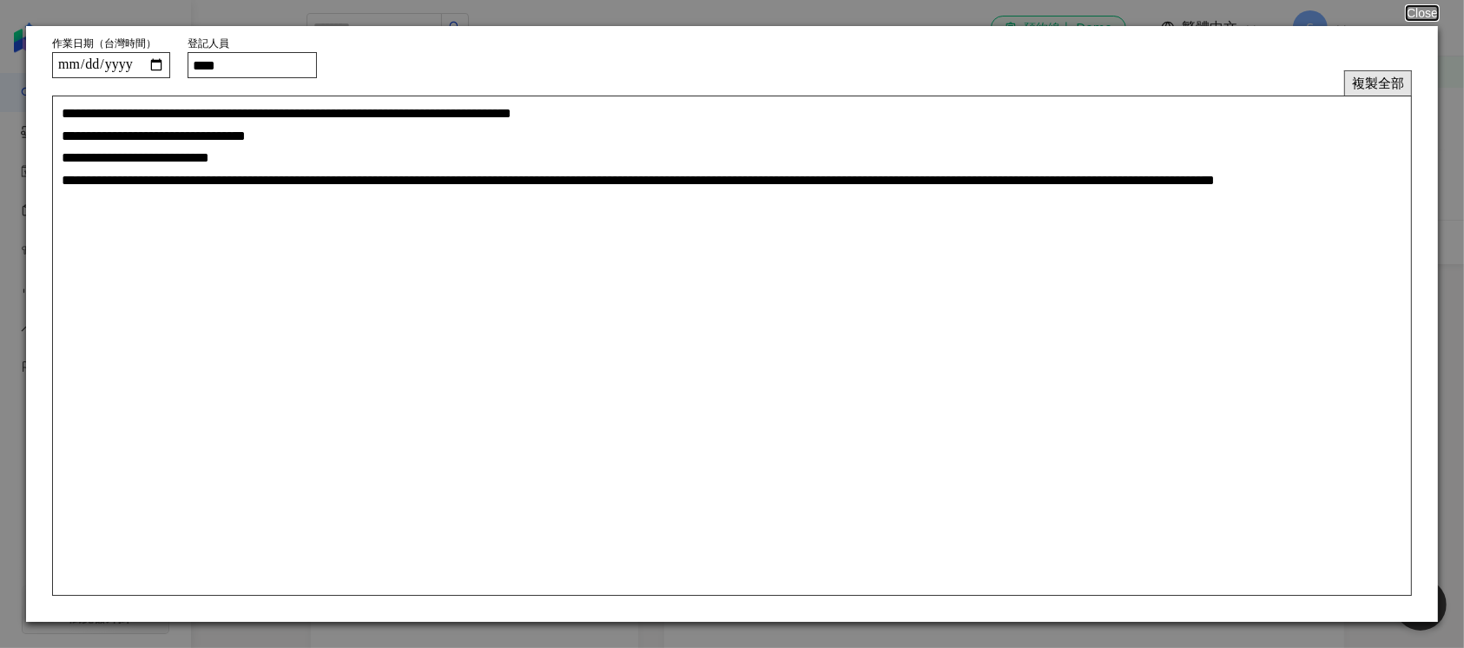
click at [1369, 84] on button "複製全部" at bounding box center [1378, 82] width 68 height 25
click at [1421, 15] on button "Close" at bounding box center [1421, 13] width 33 height 14
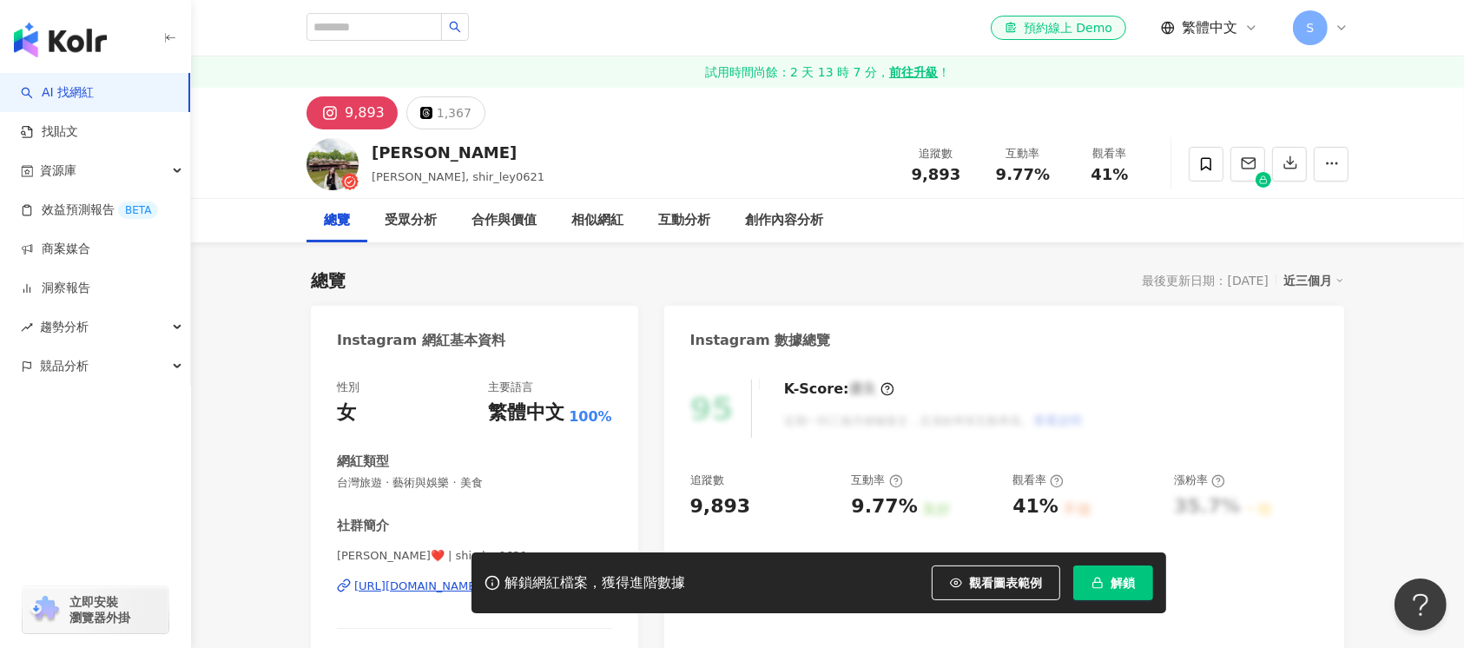
click at [368, 154] on div "[PERSON_NAME], shir_ley0621 追蹤數 9,893 互動率 9.77% 觀看率 41%" at bounding box center [827, 163] width 1111 height 69
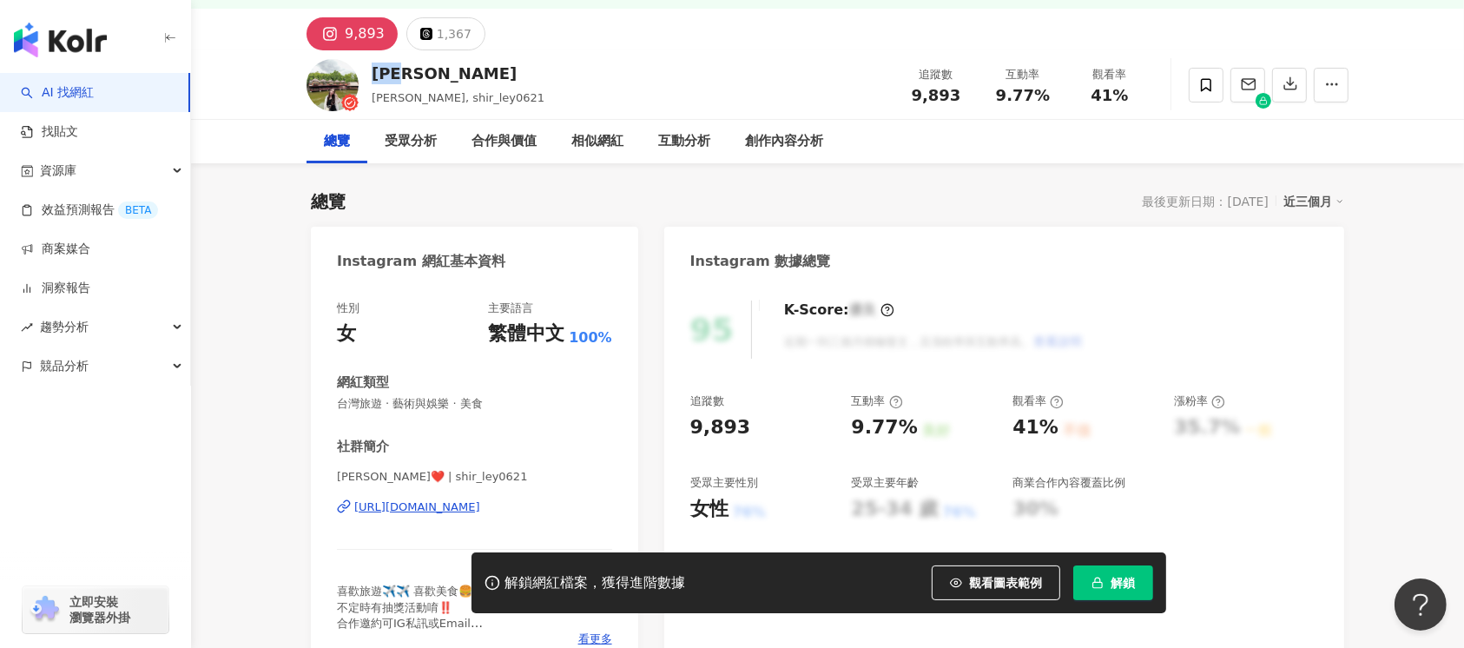
scroll to position [115, 0]
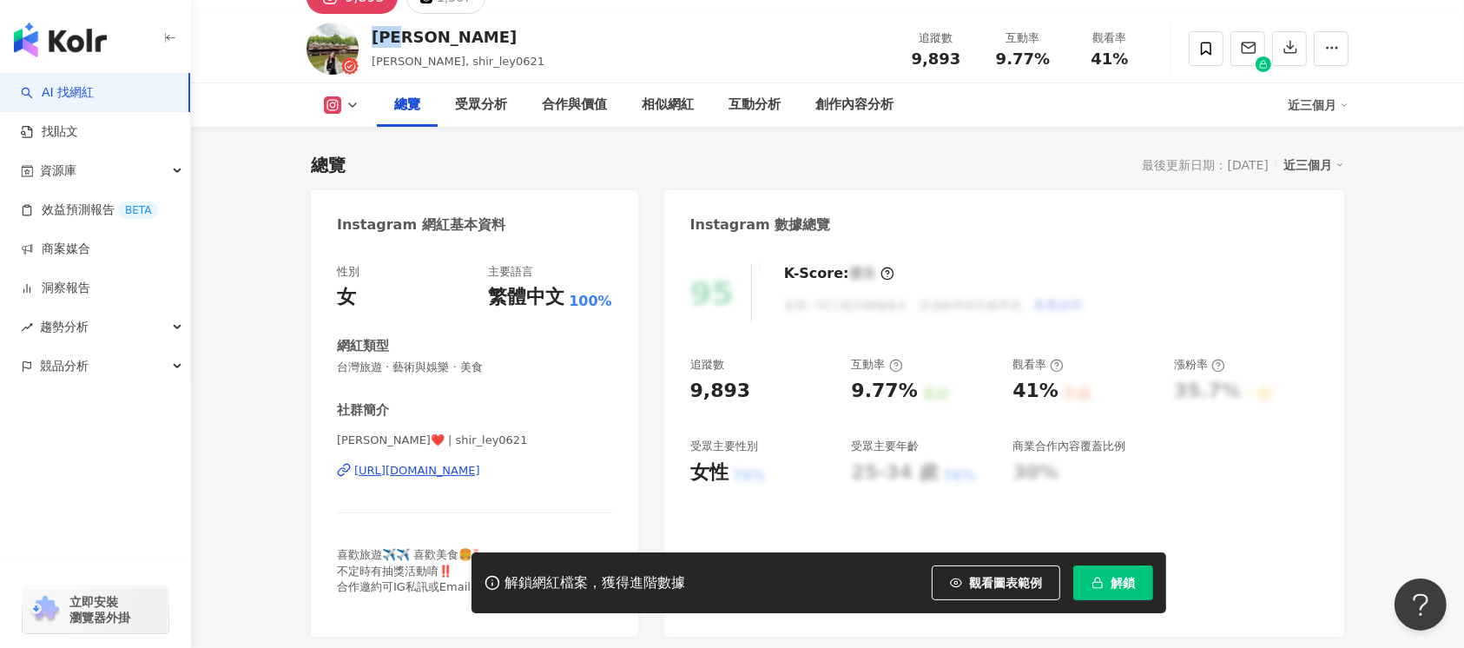
click at [451, 477] on div "[URL][DOMAIN_NAME]" at bounding box center [417, 471] width 126 height 16
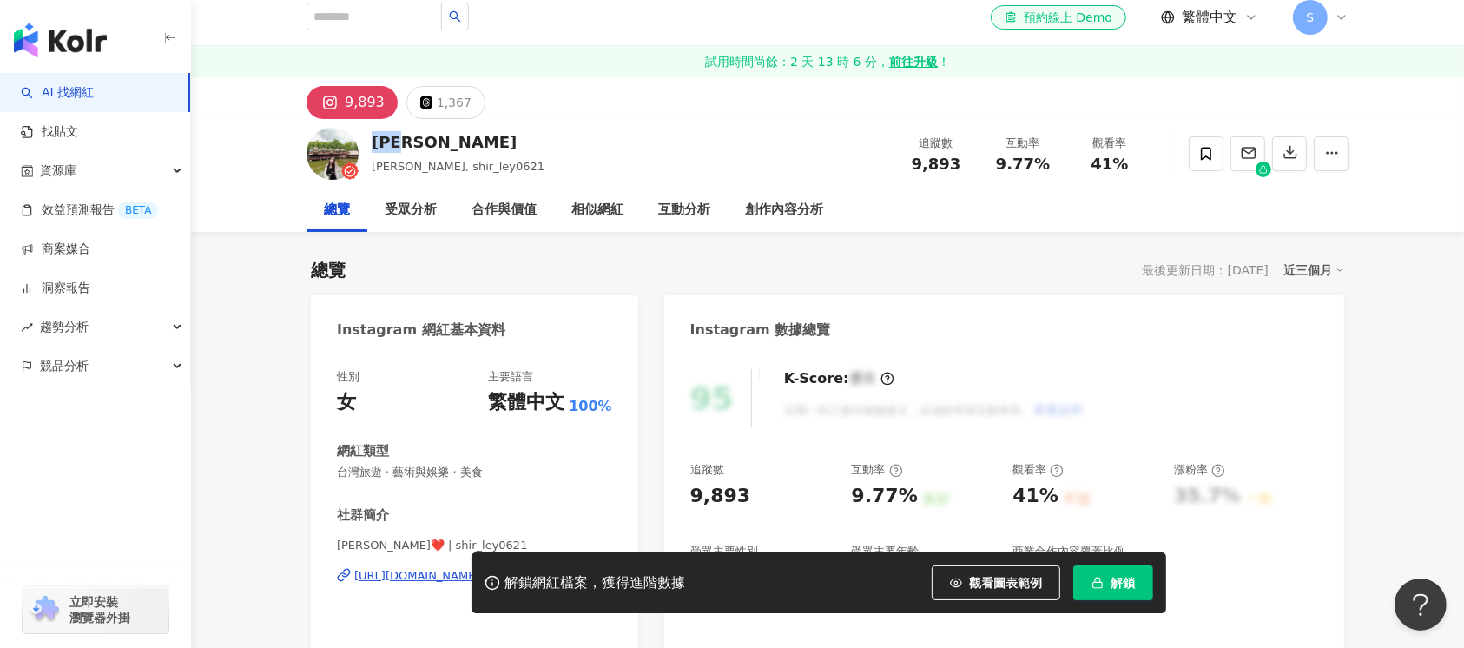
scroll to position [0, 0]
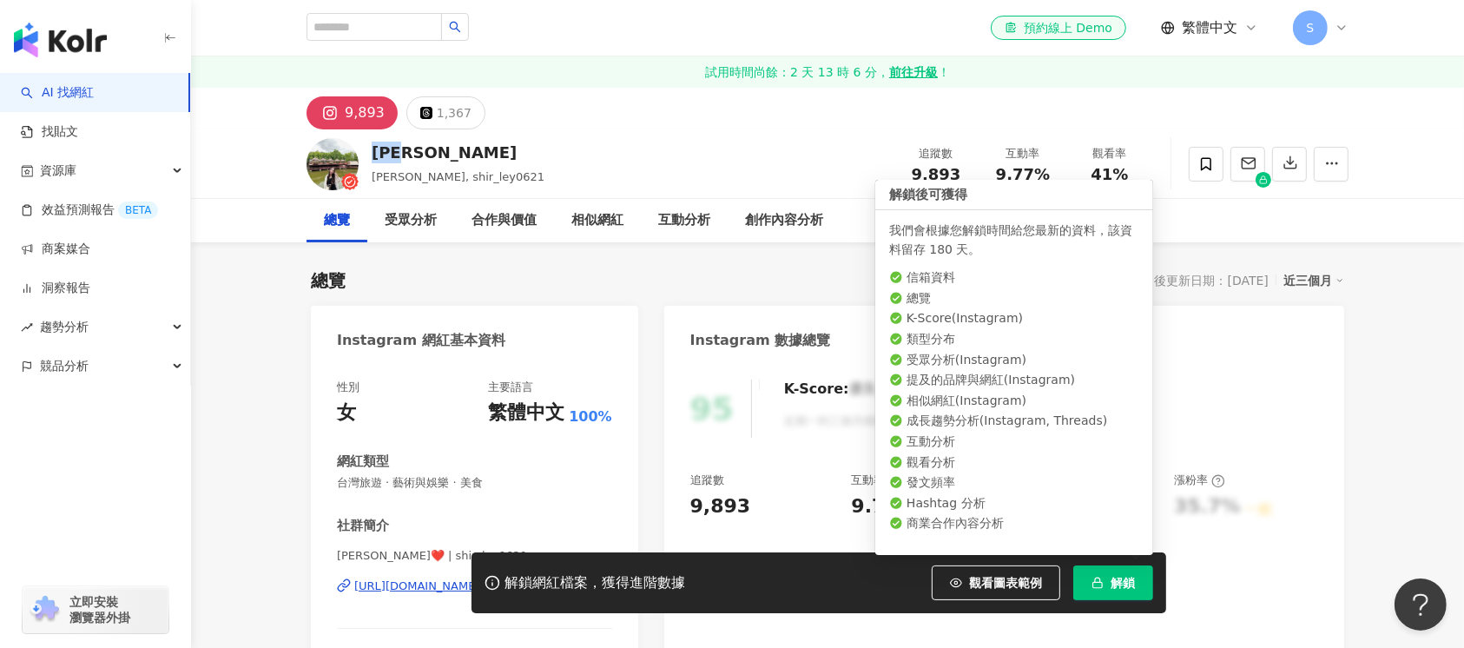
click at [1105, 594] on button "解鎖" at bounding box center [1113, 582] width 80 height 35
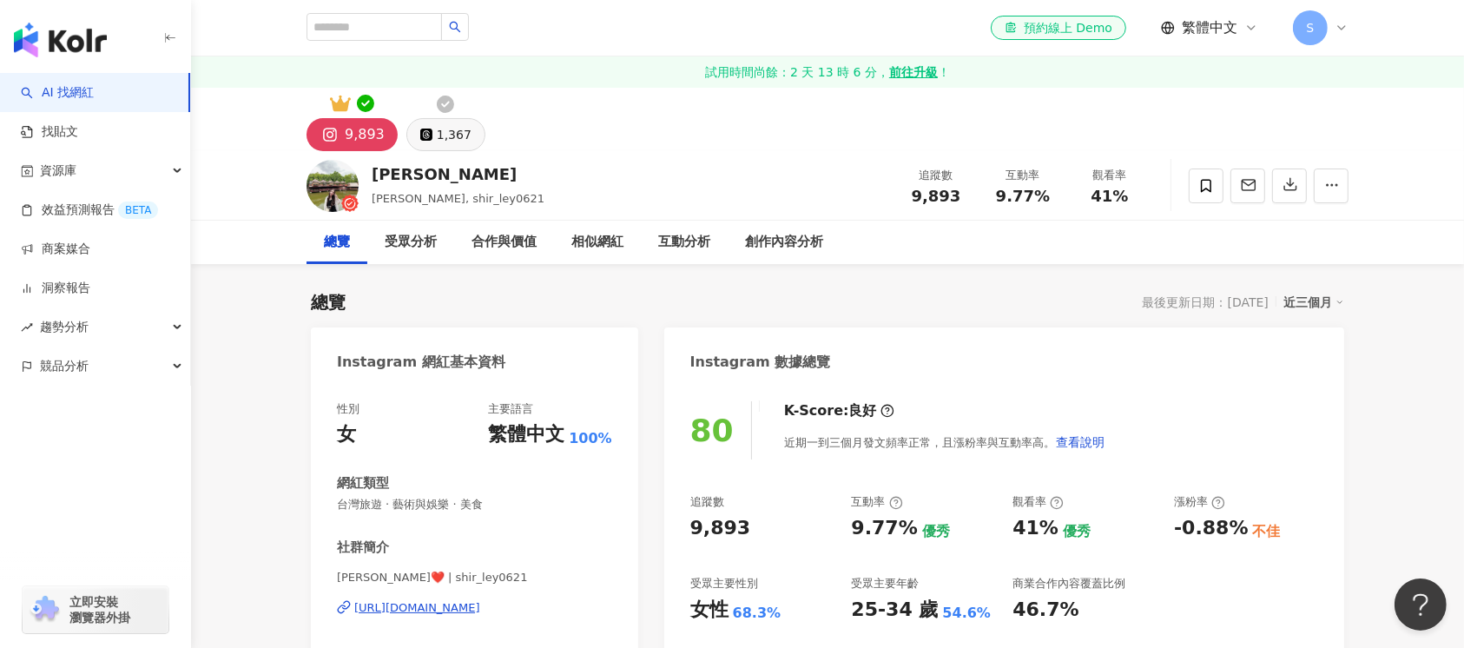
click at [438, 129] on div "1,367" at bounding box center [454, 134] width 35 height 24
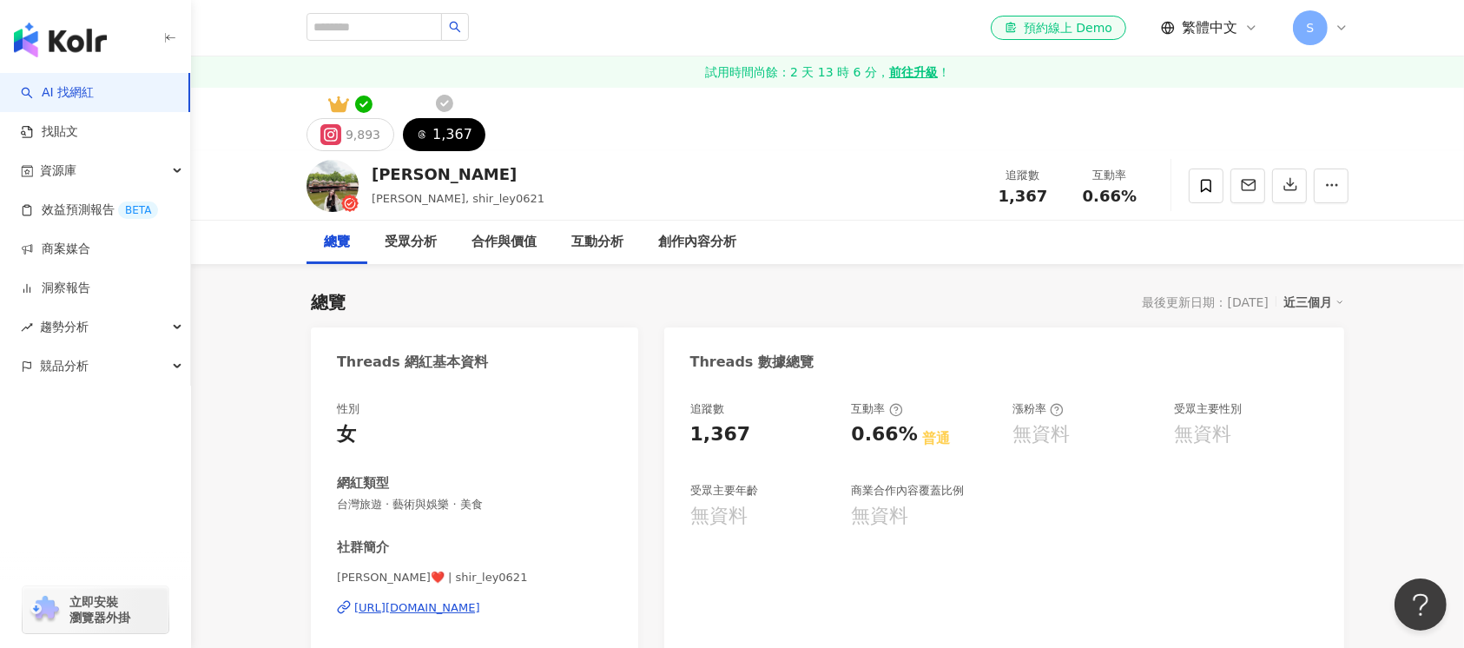
scroll to position [115, 0]
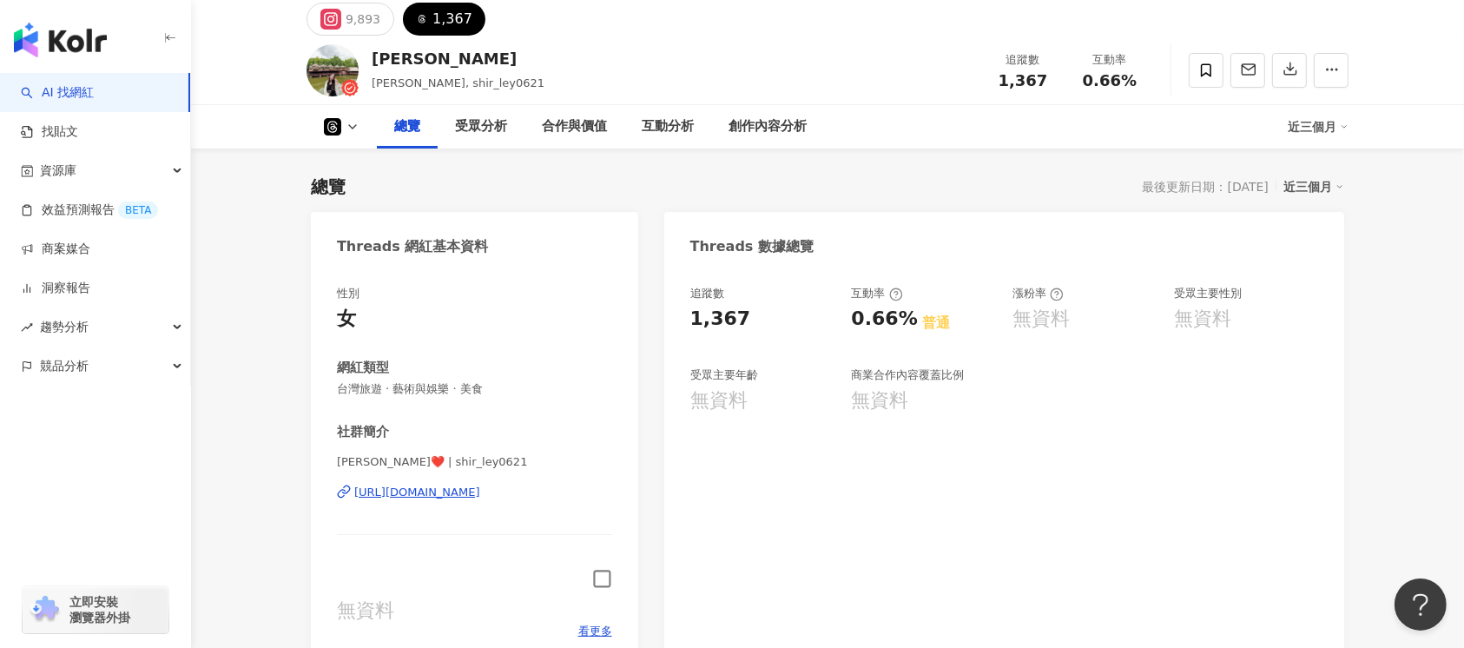
click at [600, 575] on icon "button" at bounding box center [602, 579] width 20 height 20
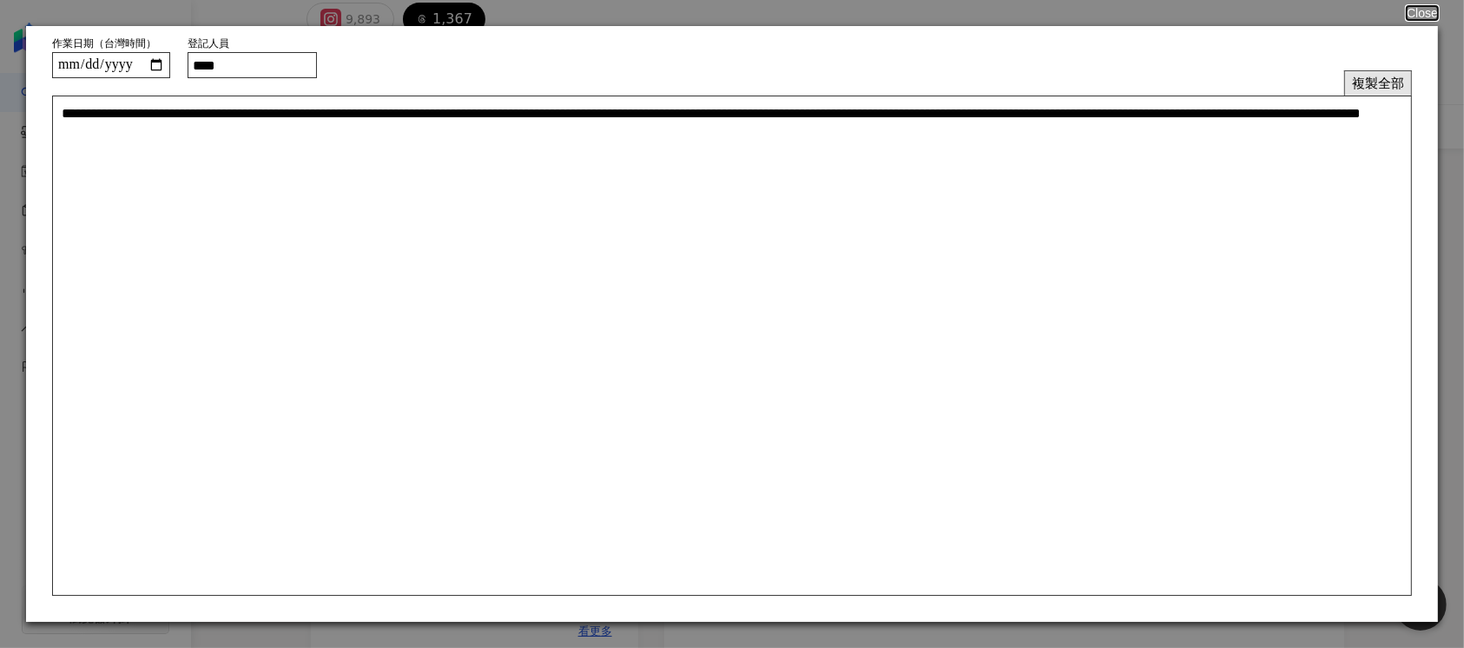
click at [1388, 81] on button "複製全部" at bounding box center [1378, 82] width 68 height 25
click at [1412, 12] on button "Close" at bounding box center [1421, 13] width 33 height 14
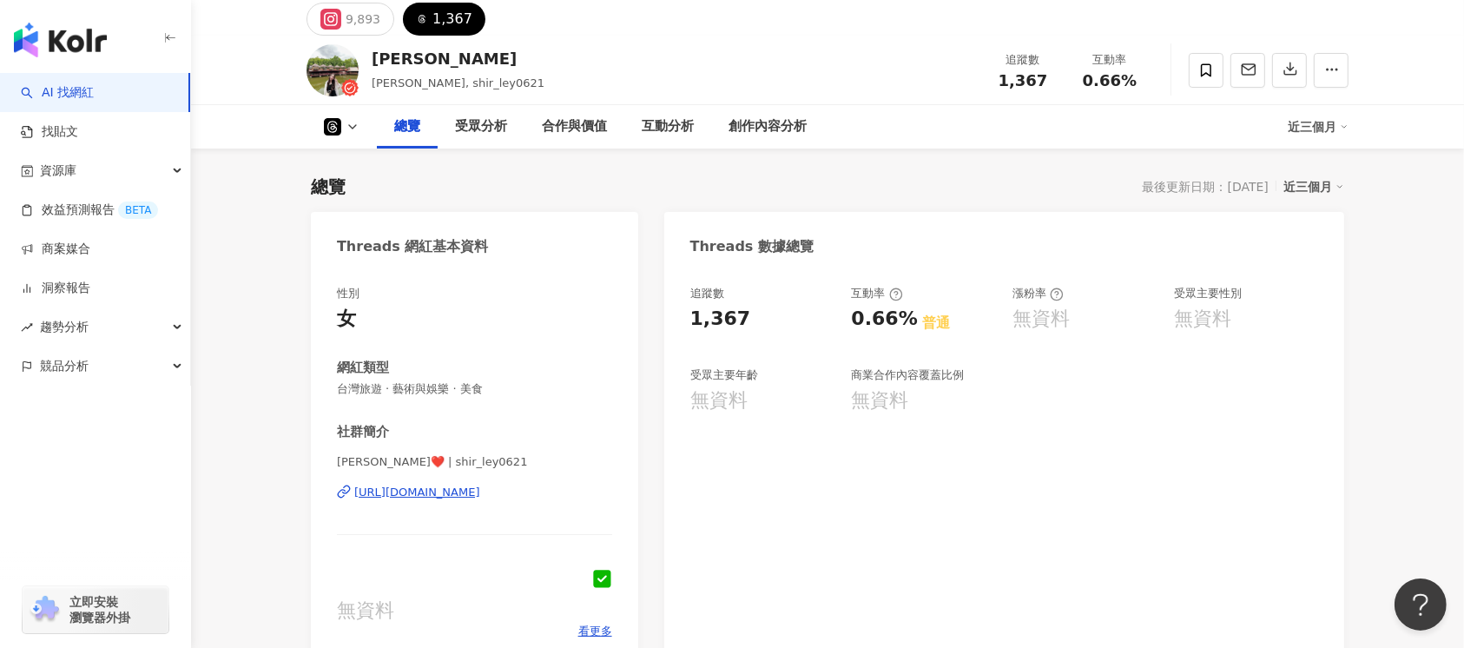
click at [460, 487] on div "[URL][DOMAIN_NAME]" at bounding box center [417, 492] width 126 height 16
click at [346, 11] on div "9,893" at bounding box center [363, 19] width 35 height 24
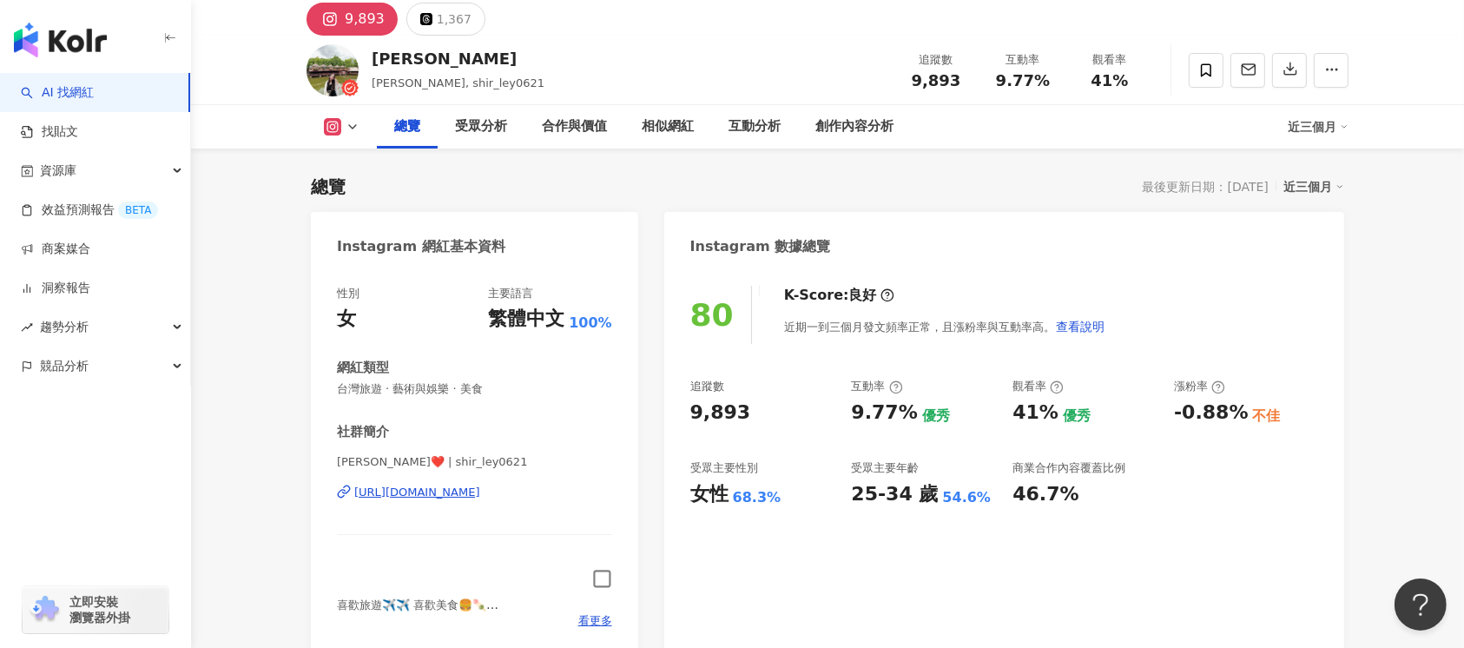
click at [355, 15] on div "9,893" at bounding box center [365, 19] width 40 height 24
click at [453, 497] on div "[URL][DOMAIN_NAME]" at bounding box center [417, 492] width 126 height 16
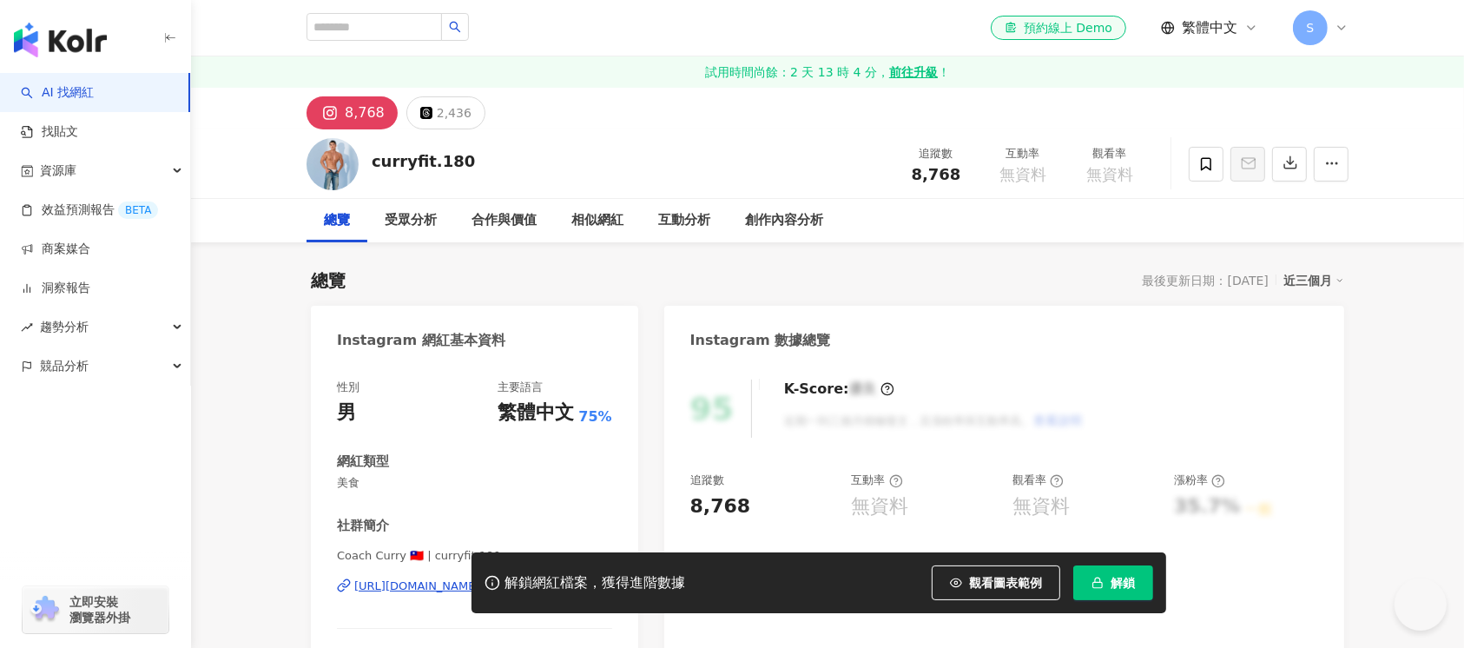
drag, startPoint x: 468, startPoint y: 161, endPoint x: 501, endPoint y: 300, distance: 142.8
click at [357, 167] on div "curryfit.180 追蹤數 8,768 互動率 無資料 觀看率 無資料" at bounding box center [827, 163] width 1111 height 69
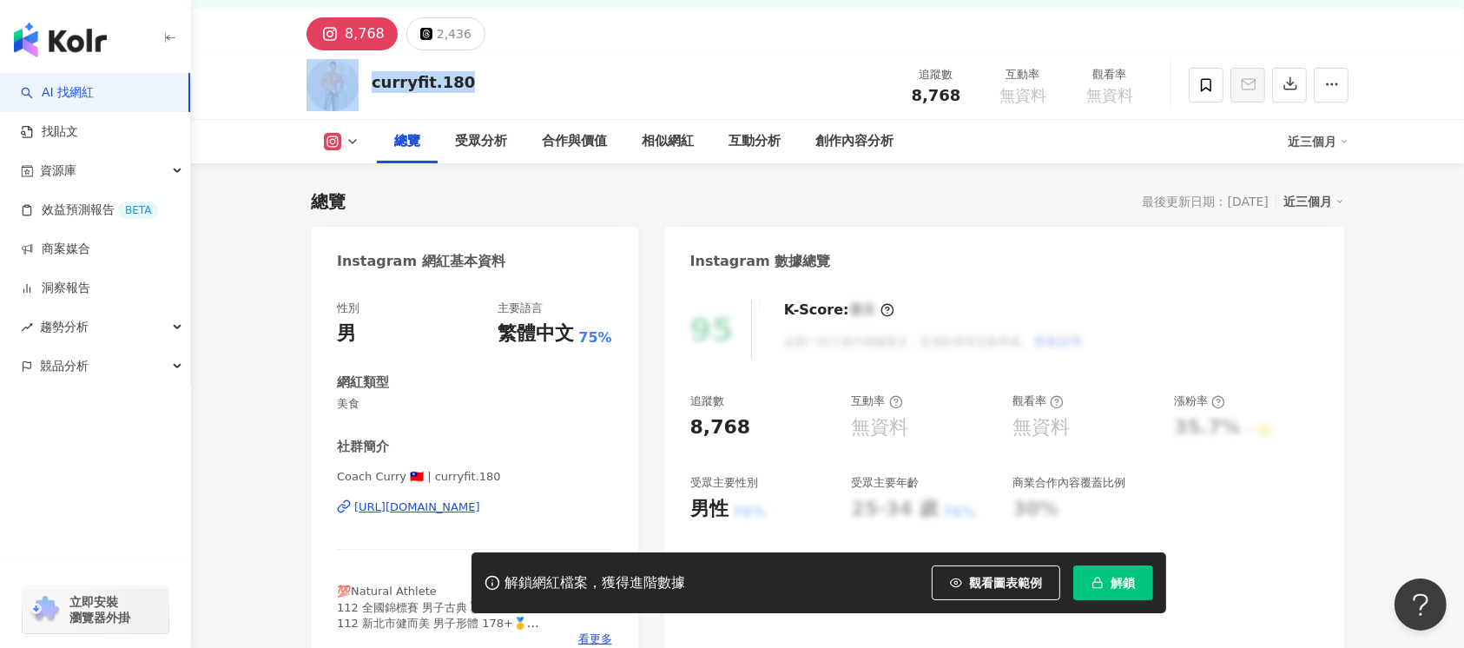
scroll to position [115, 0]
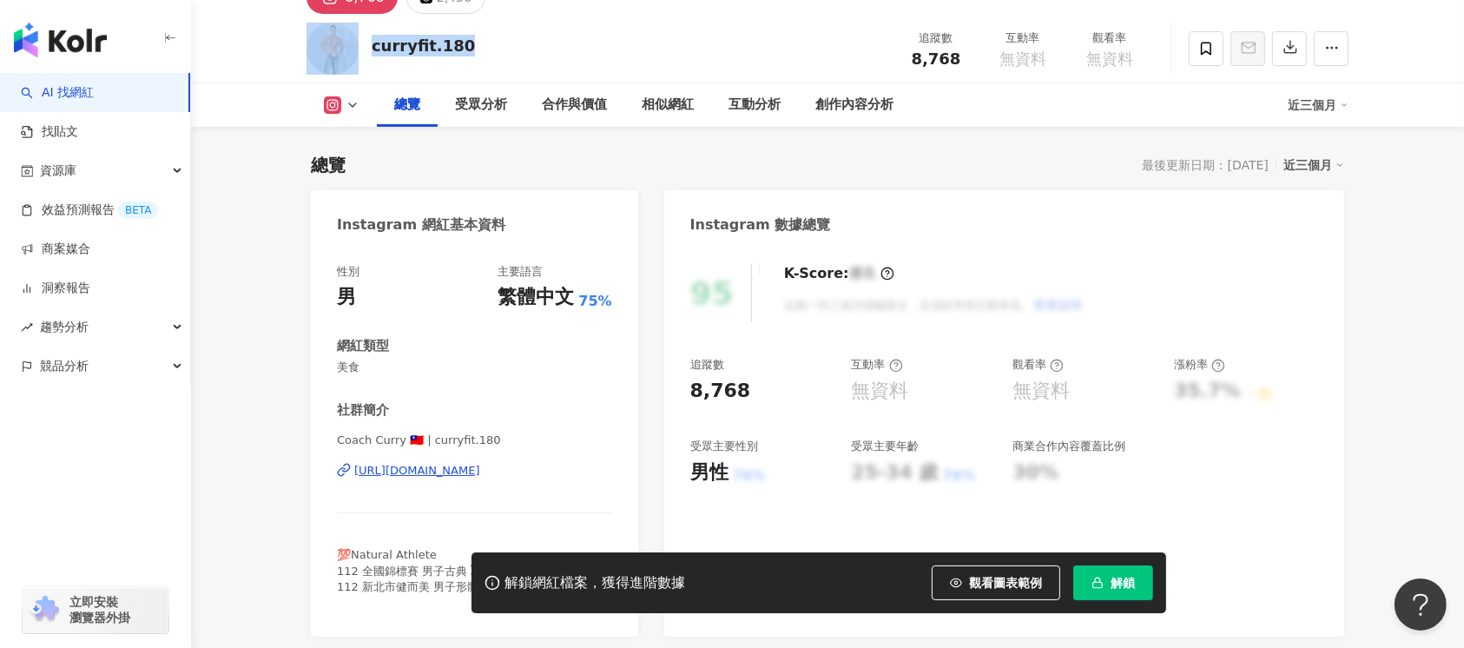
click at [480, 468] on div "[URL][DOMAIN_NAME]" at bounding box center [417, 471] width 126 height 16
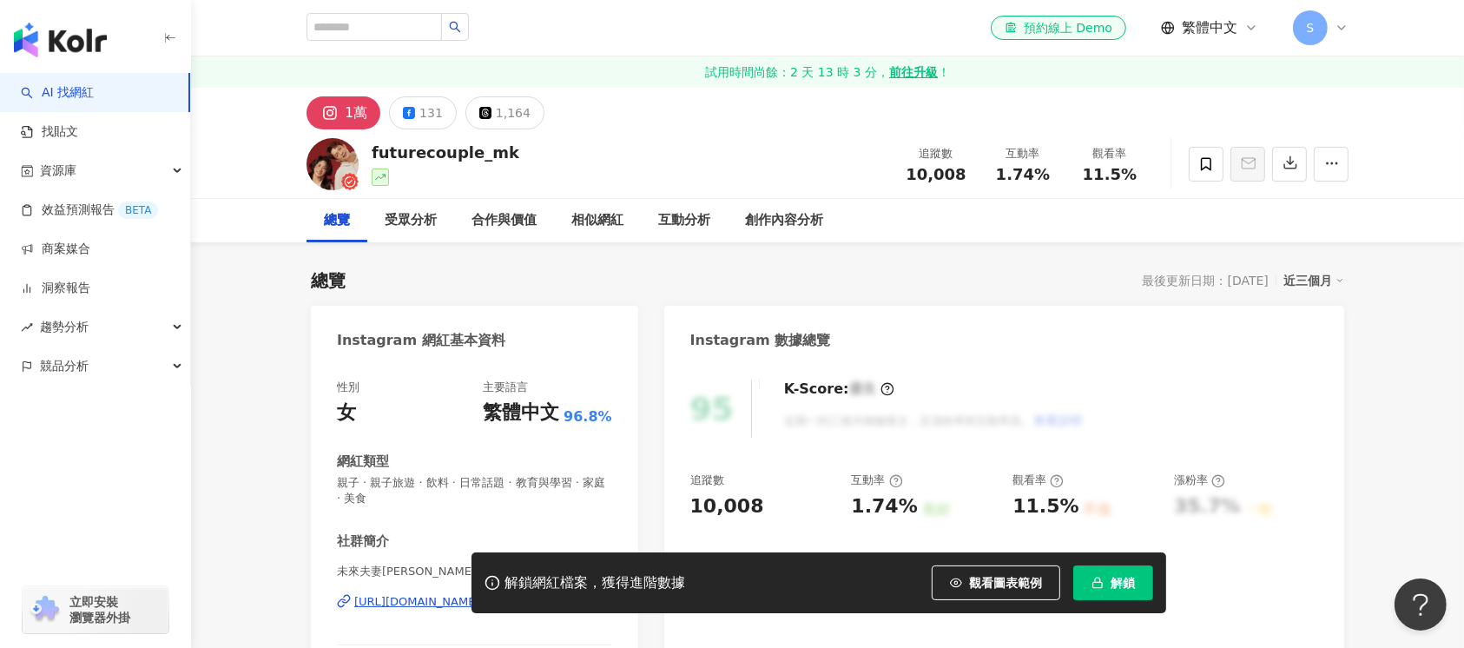
drag, startPoint x: 527, startPoint y: 156, endPoint x: 658, endPoint y: 645, distance: 506.0
click at [371, 151] on div "futurecouple_mk 追蹤數 10,008 互動率 1.74% 觀看率 11.5%" at bounding box center [827, 163] width 1111 height 69
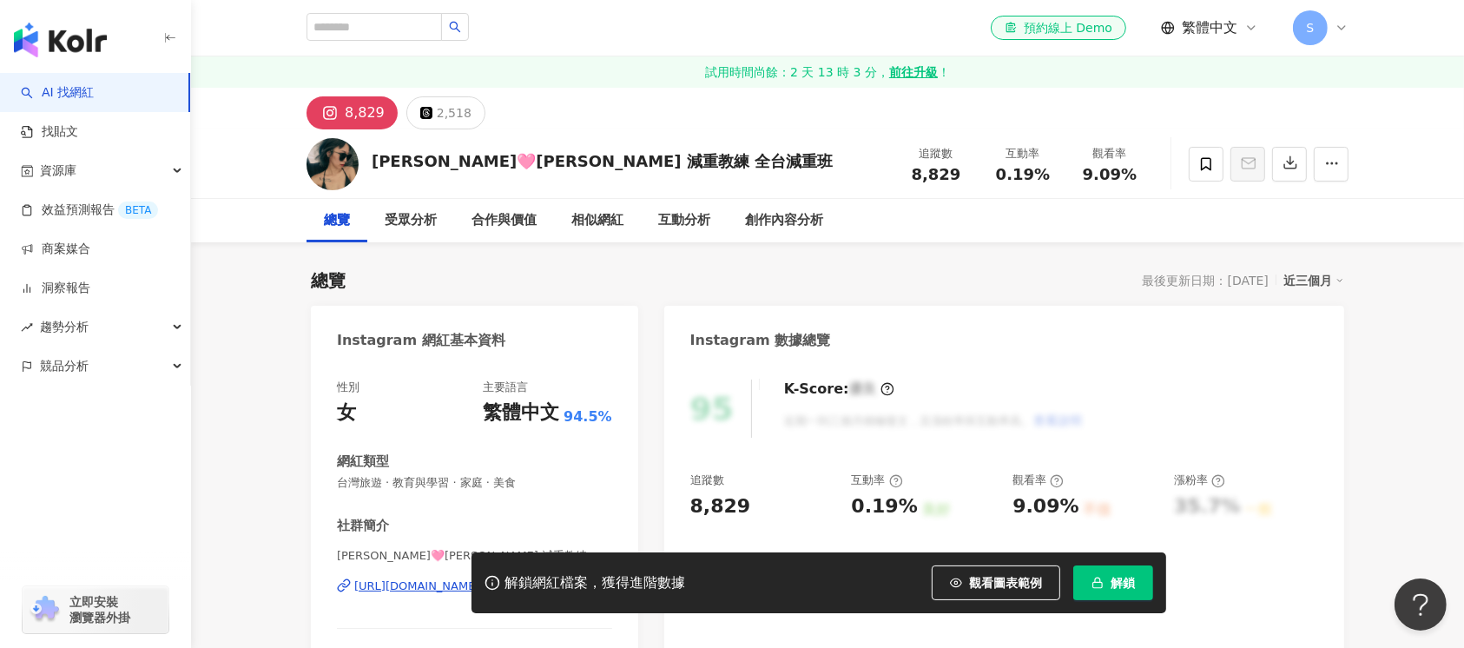
drag, startPoint x: 626, startPoint y: 159, endPoint x: 373, endPoint y: 160, distance: 252.6
click at [373, 160] on div "可[PERSON_NAME]🩷[PERSON_NAME] 減重教練 全台減重班 追蹤數 8,829 互動率 0.19% 觀看率 9.09%" at bounding box center [827, 163] width 1111 height 69
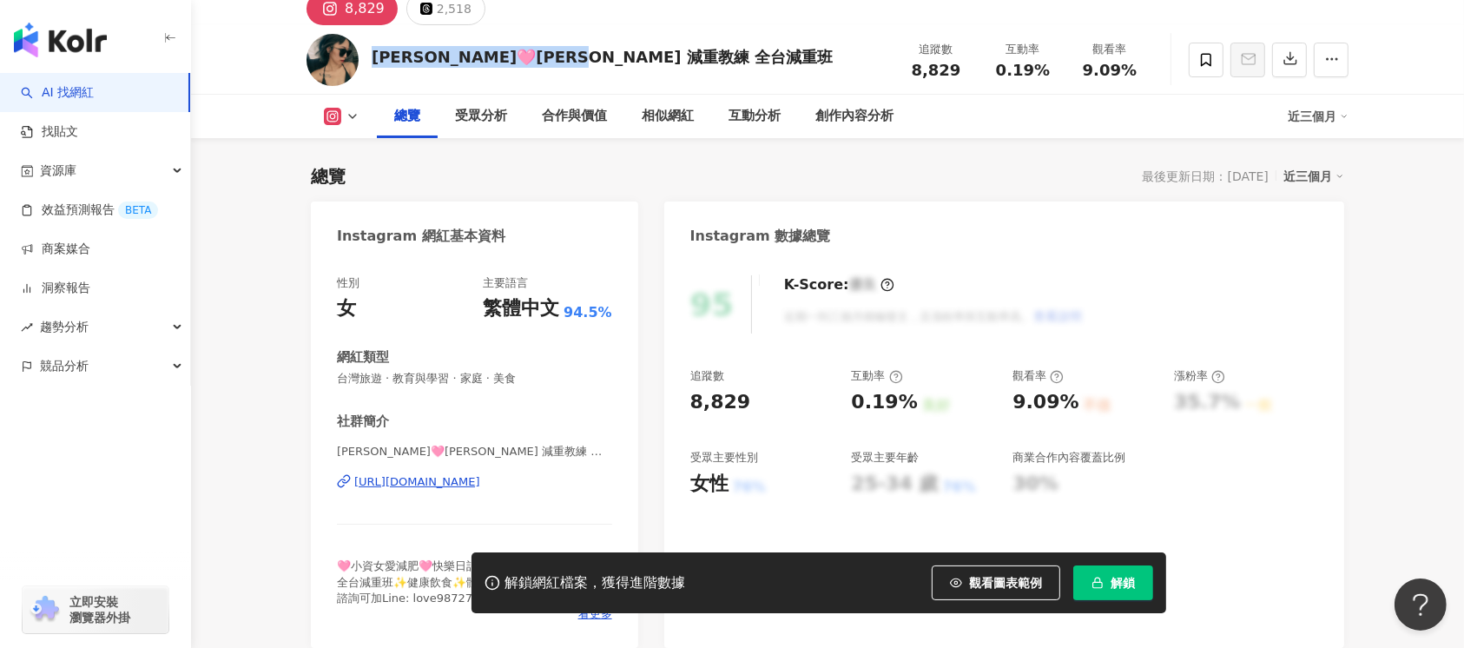
scroll to position [231, 0]
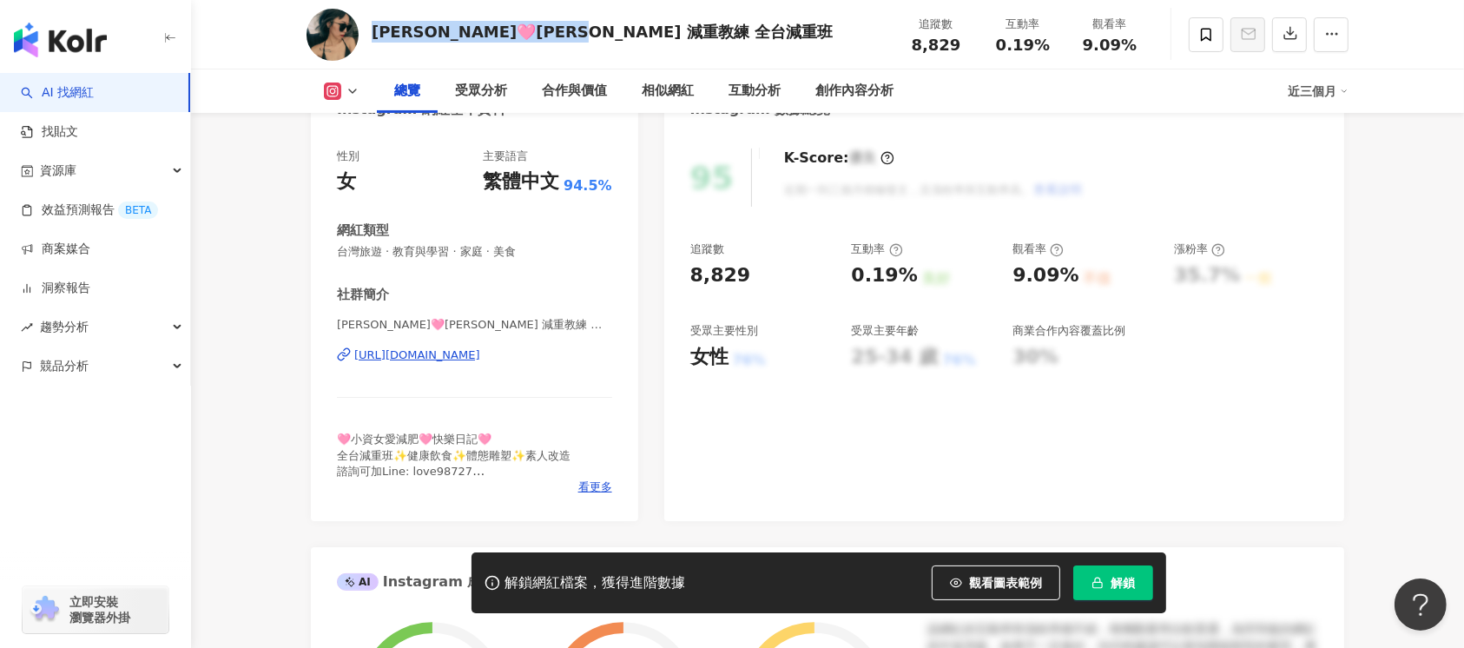
click at [480, 355] on div "[URL][DOMAIN_NAME]" at bounding box center [417, 355] width 126 height 16
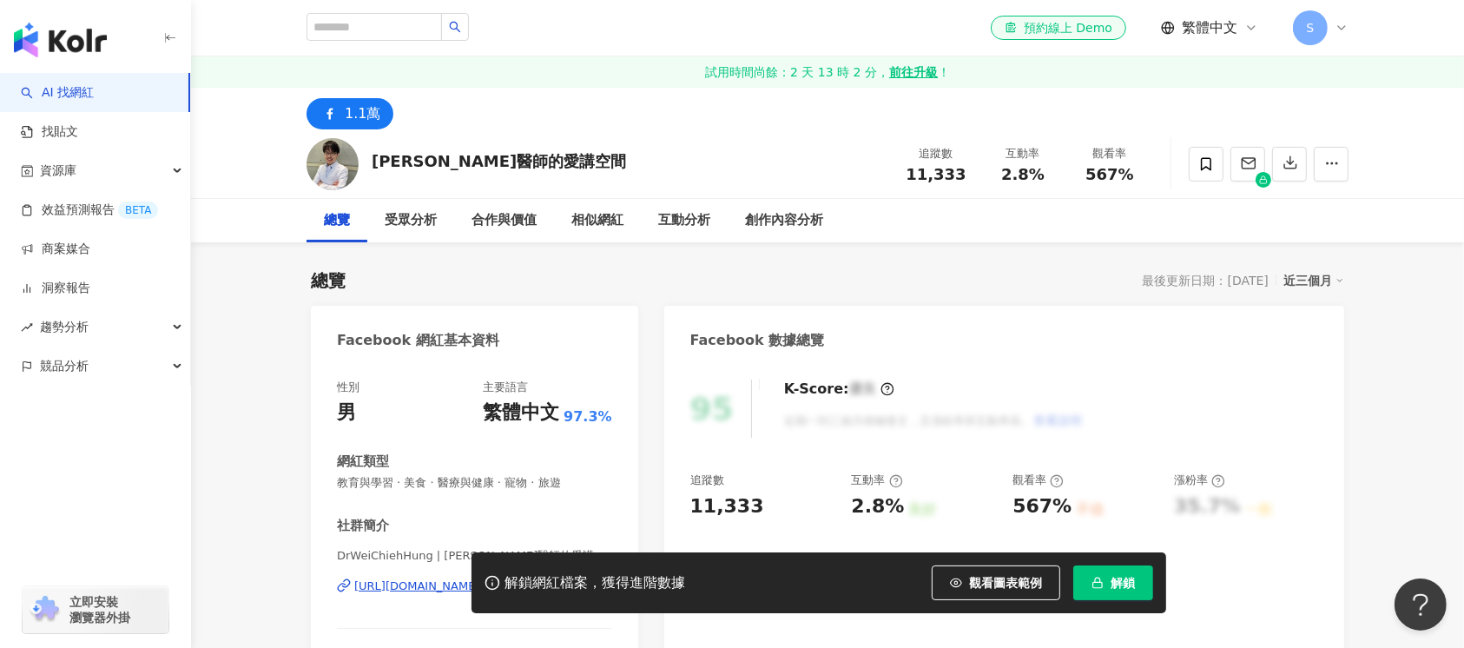
drag, startPoint x: 547, startPoint y: 166, endPoint x: 363, endPoint y: 157, distance: 184.2
click at [362, 156] on div "[PERSON_NAME]醫師的愛講空間 追蹤數 11,333 互動率 2.8% 觀看率 567%" at bounding box center [827, 163] width 1111 height 69
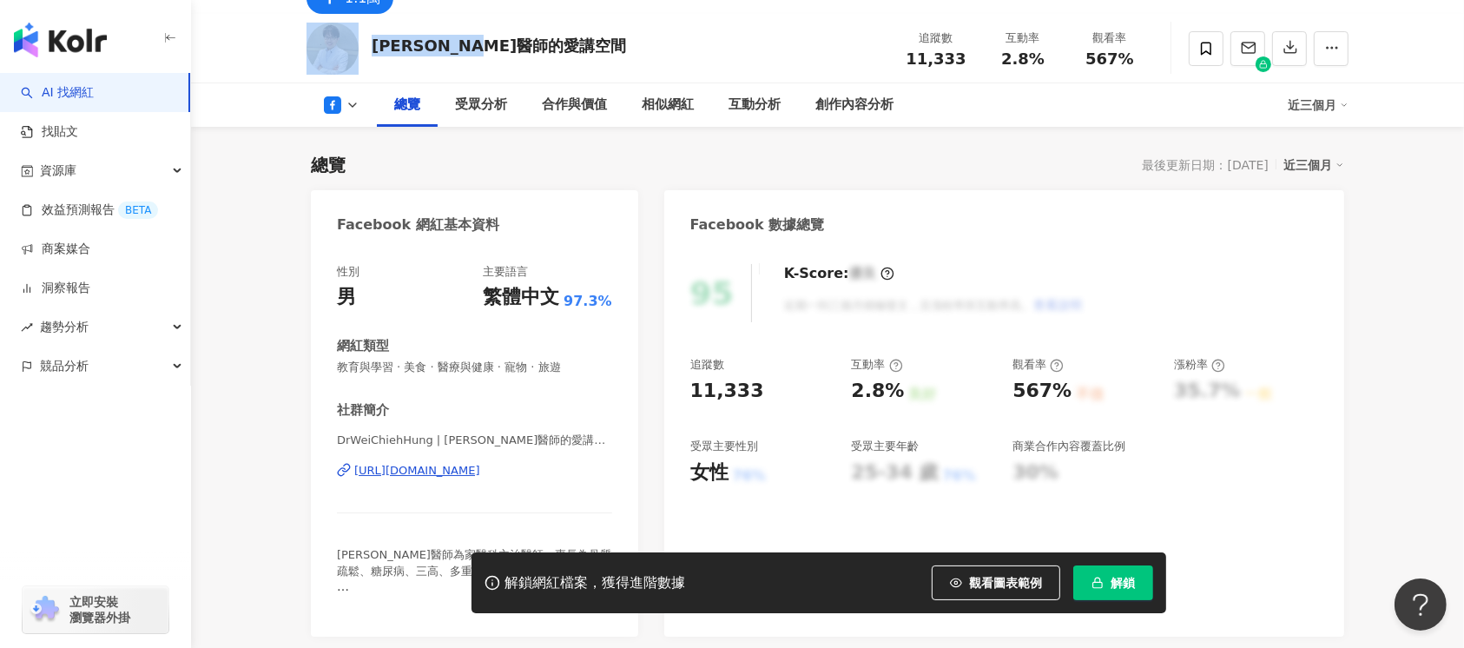
click at [464, 473] on div "[URL][DOMAIN_NAME]" at bounding box center [417, 471] width 126 height 16
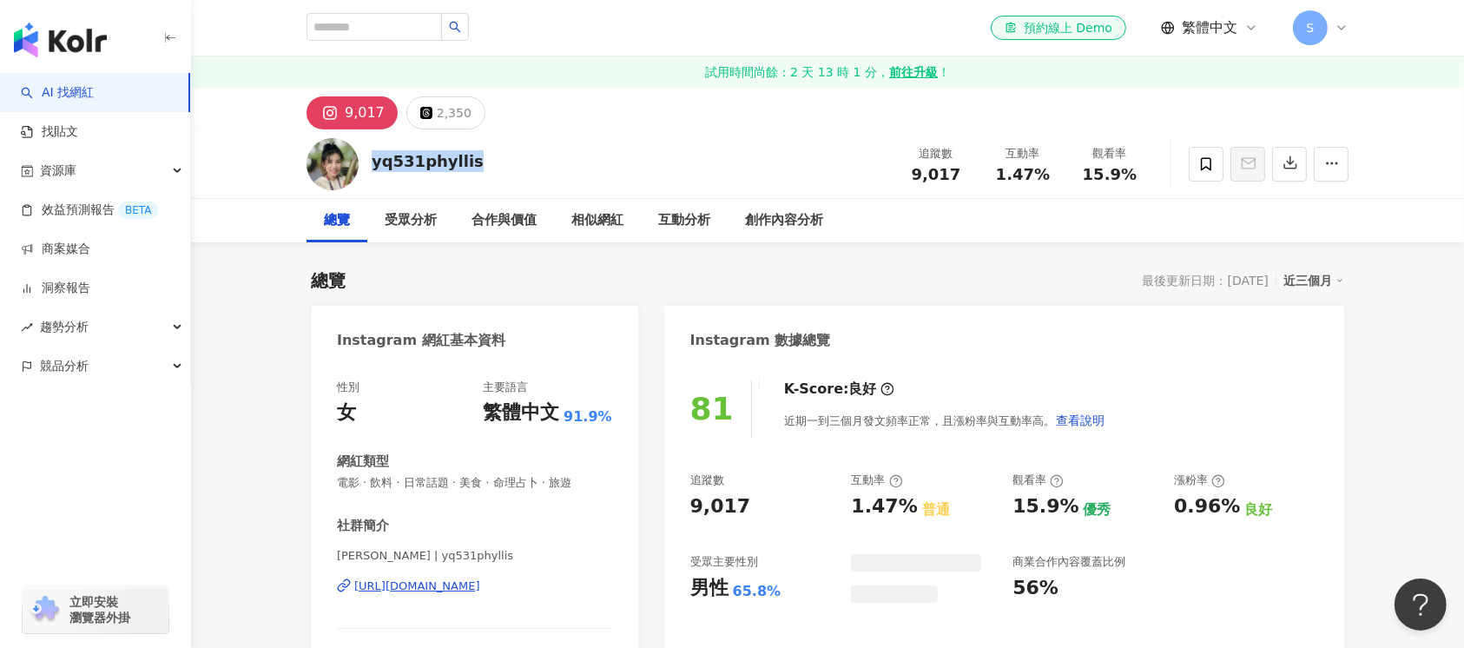
drag, startPoint x: 498, startPoint y: 165, endPoint x: 365, endPoint y: 170, distance: 133.8
click at [365, 170] on div "yq531phyllis 追蹤數 9,017 互動率 1.47% 觀看率 15.9%" at bounding box center [827, 163] width 1111 height 69
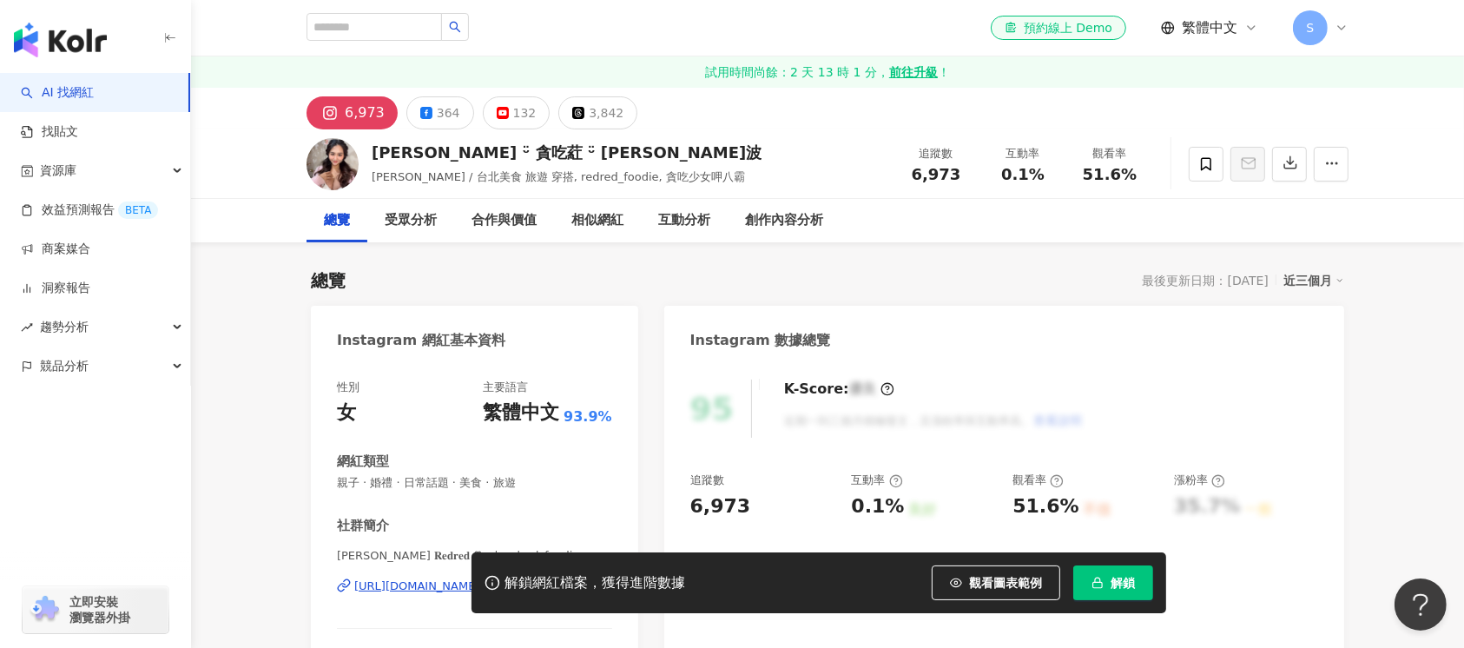
click at [372, 156] on div "[PERSON_NAME] ᵕ̈ 貪吃葒 ᵕ̈ [PERSON_NAME]波" at bounding box center [567, 152] width 390 height 22
